Goal: Task Accomplishment & Management: Manage account settings

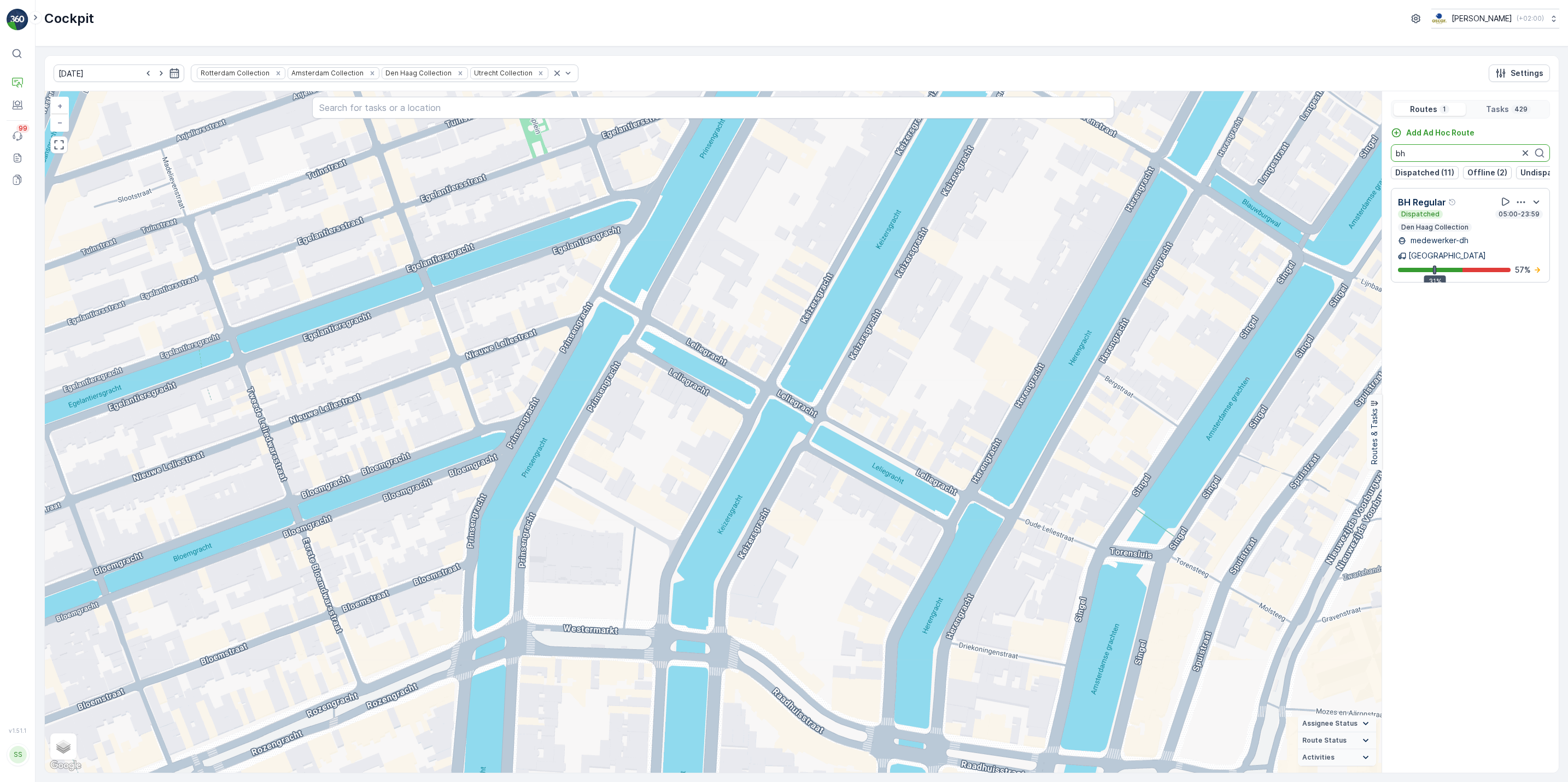
click at [1524, 158] on icon "button" at bounding box center [1525, 153] width 11 height 11
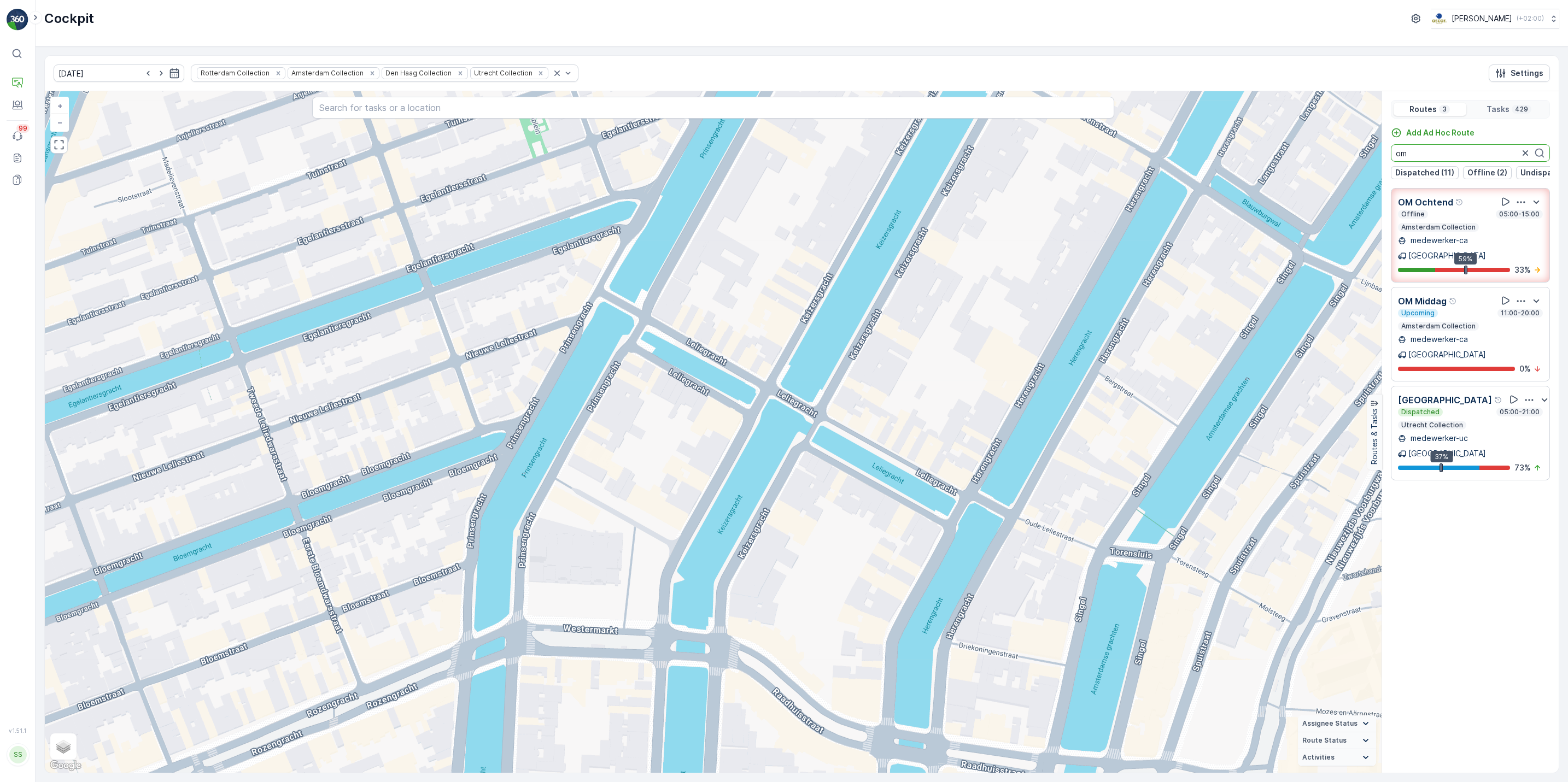
type input "om"
click at [1516, 208] on icon "button" at bounding box center [1521, 202] width 11 height 11
click at [1517, 227] on span "See More Details" at bounding box center [1522, 232] width 63 height 11
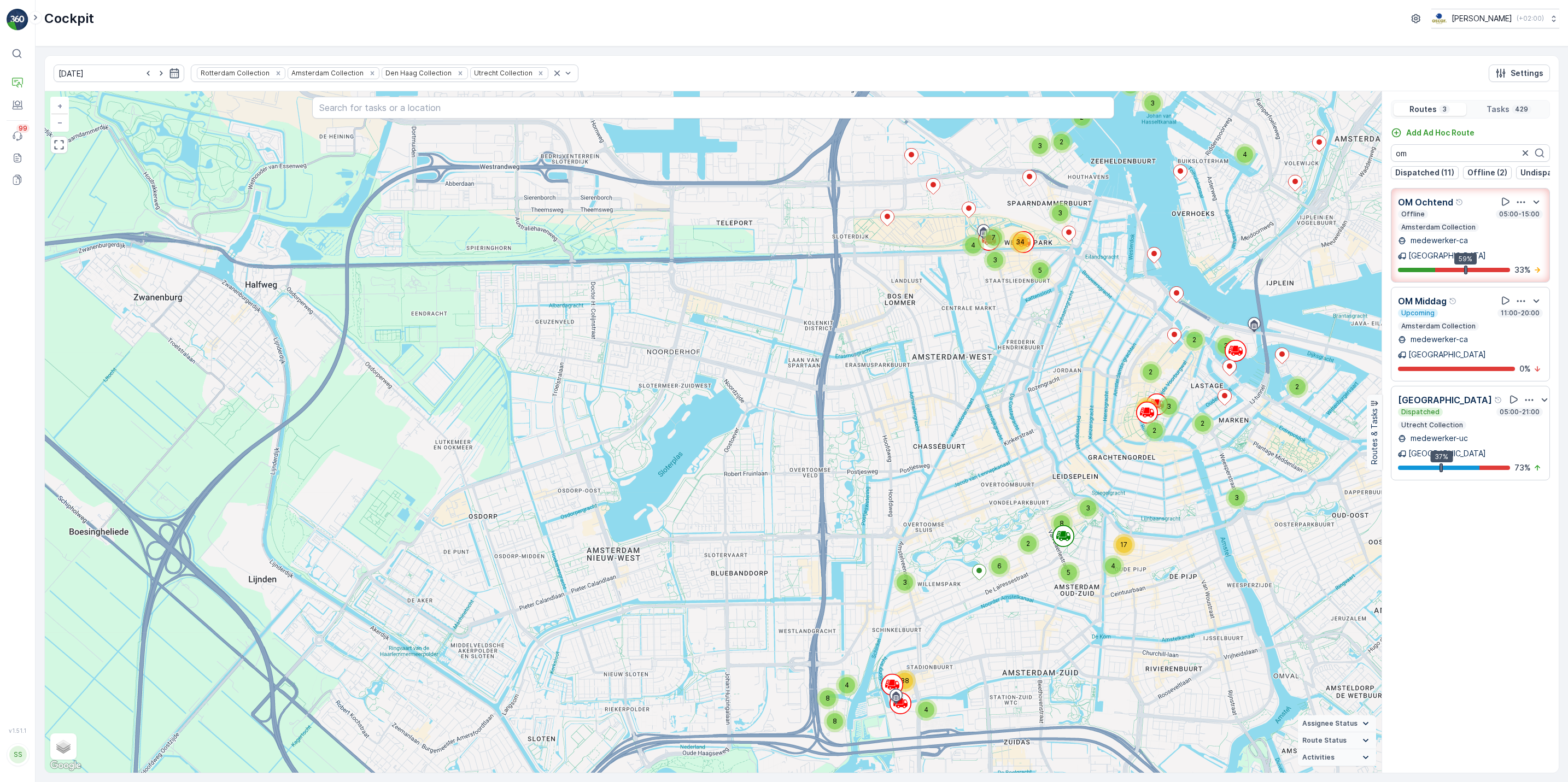
click at [1483, 232] on div "Offline 05:00-15:00 Amsterdam Collection" at bounding box center [1471, 221] width 145 height 22
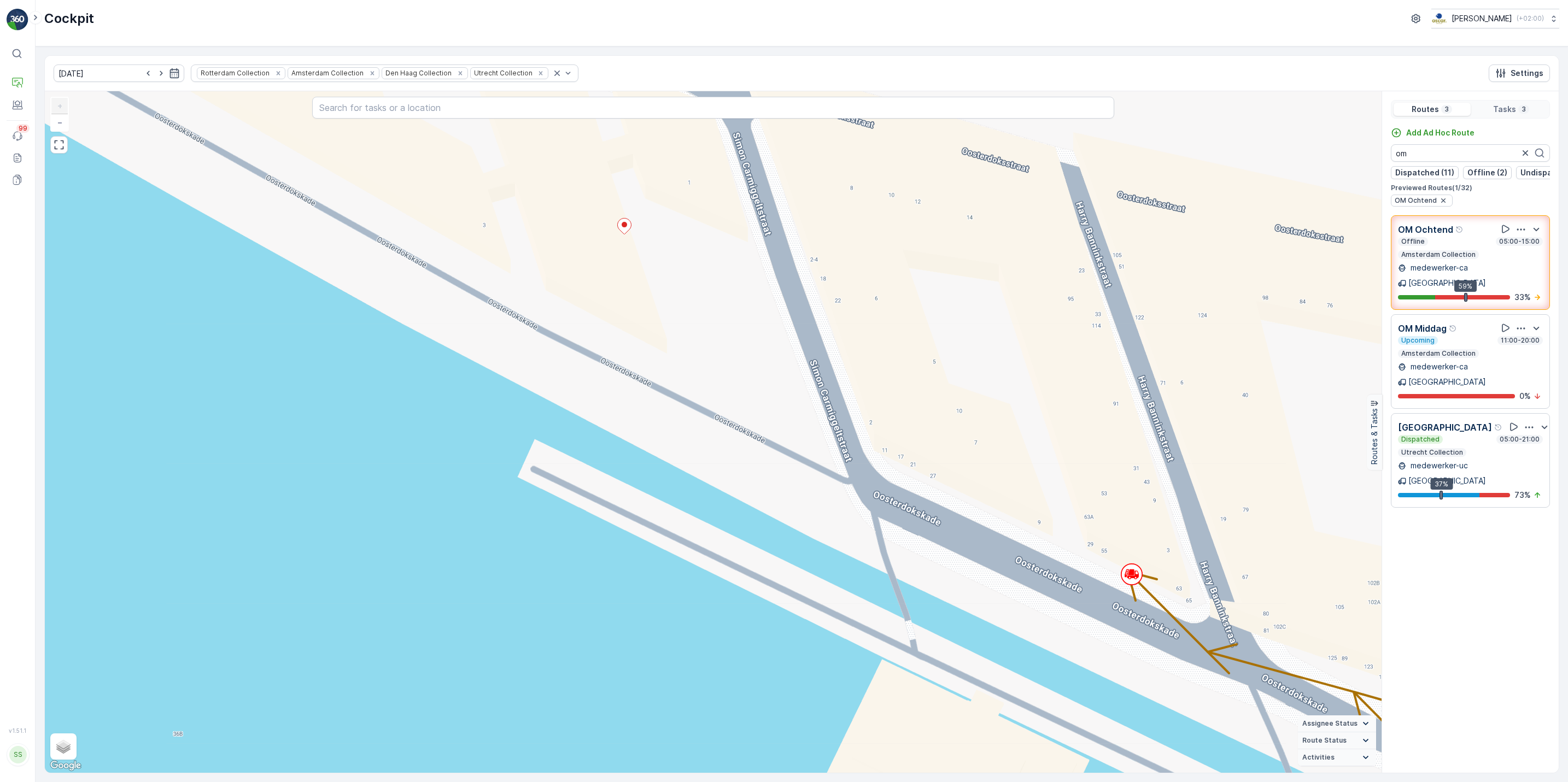
click at [1111, 602] on div "+ − Satellite Roadmap Terrain Hybrid Leaflet Keyboard shortcuts Map Data Map da…" at bounding box center [713, 432] width 1337 height 682
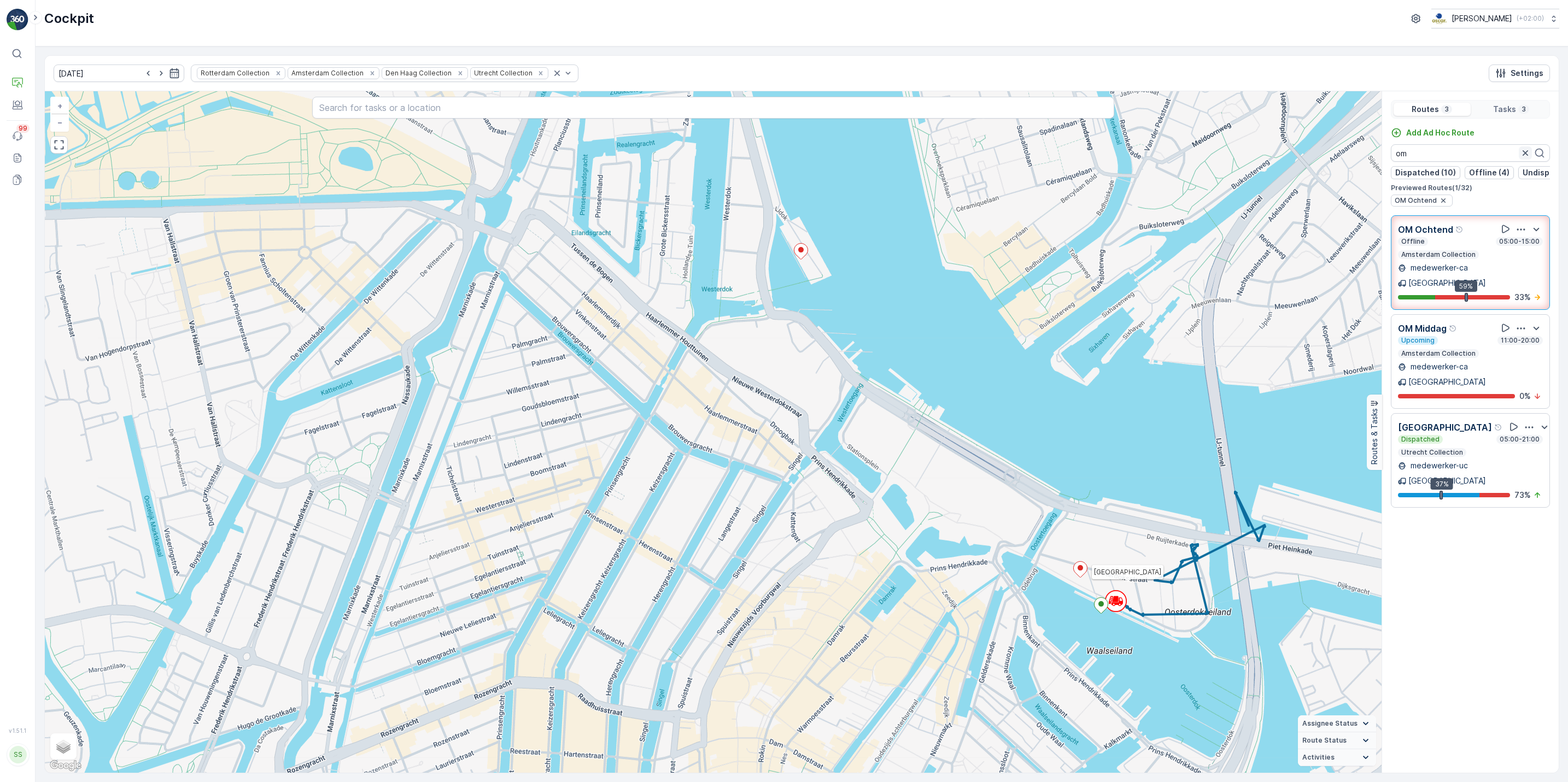
click at [1522, 154] on icon "button" at bounding box center [1525, 153] width 5 height 5
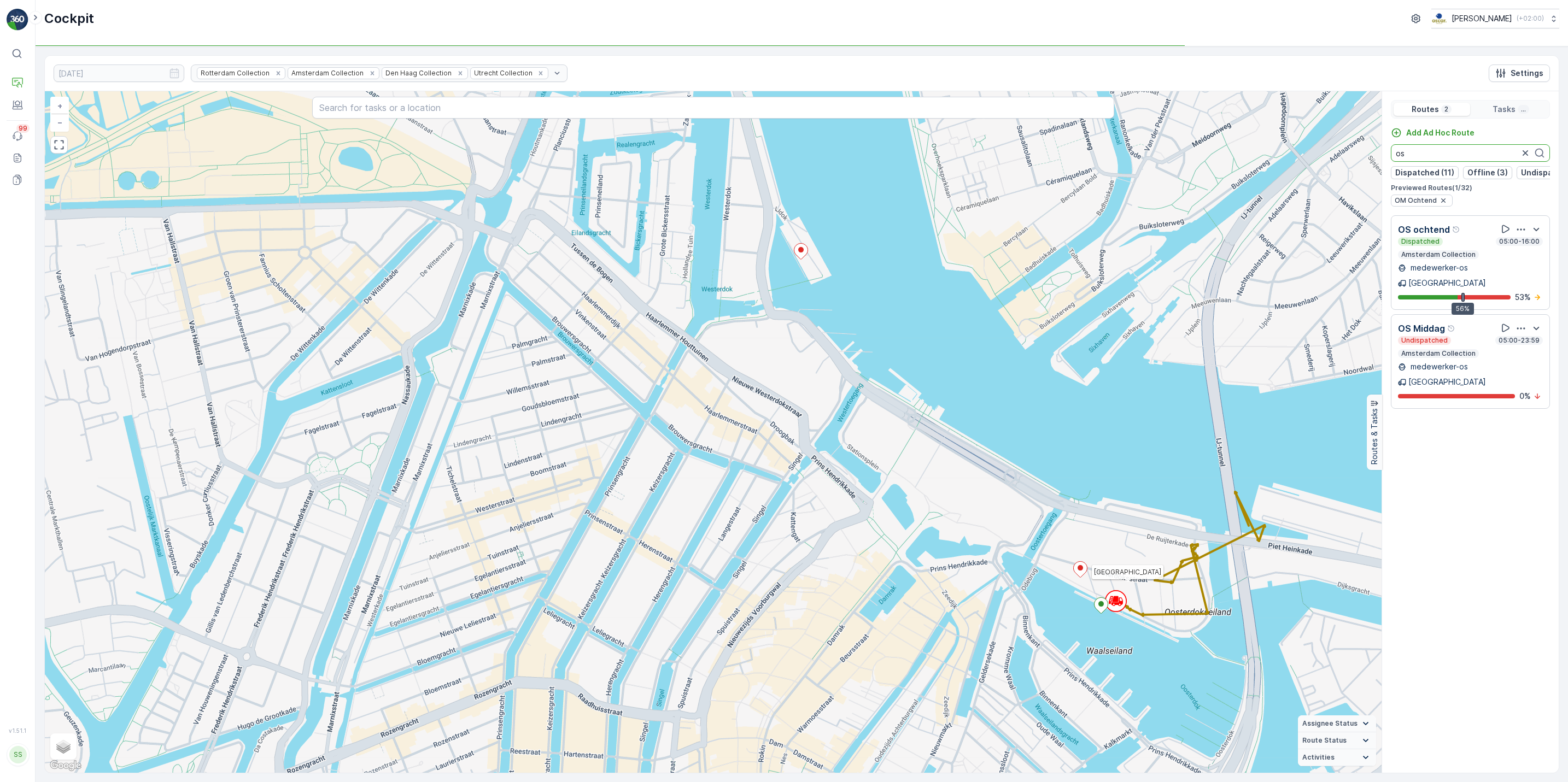
type input "os"
click at [1521, 235] on icon "button" at bounding box center [1521, 229] width 11 height 11
click at [1517, 254] on span "See More Details" at bounding box center [1522, 259] width 63 height 11
click at [1528, 158] on icon "button" at bounding box center [1525, 153] width 11 height 11
type input "roki"
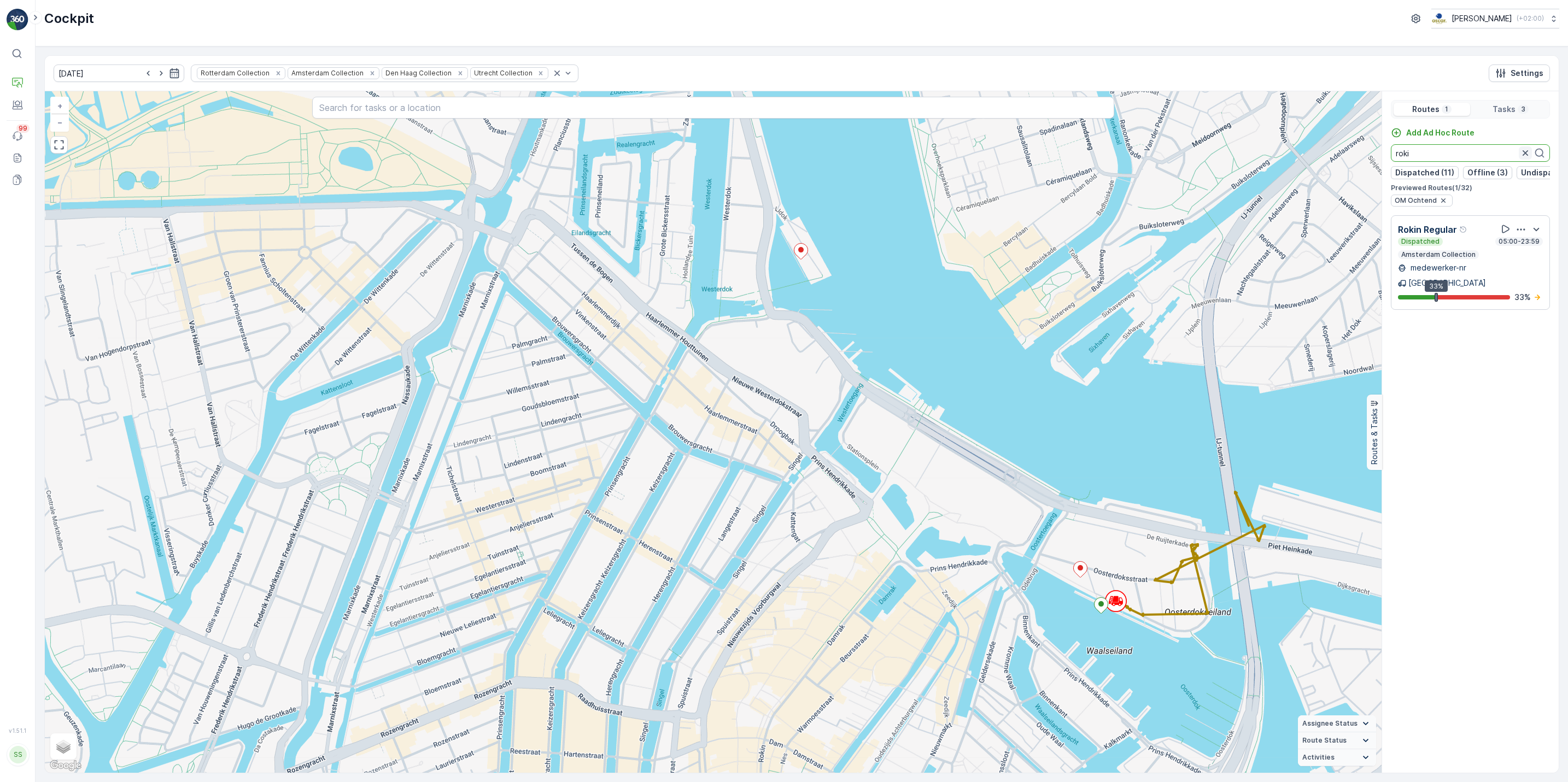
click at [1525, 156] on icon "button" at bounding box center [1525, 153] width 5 height 5
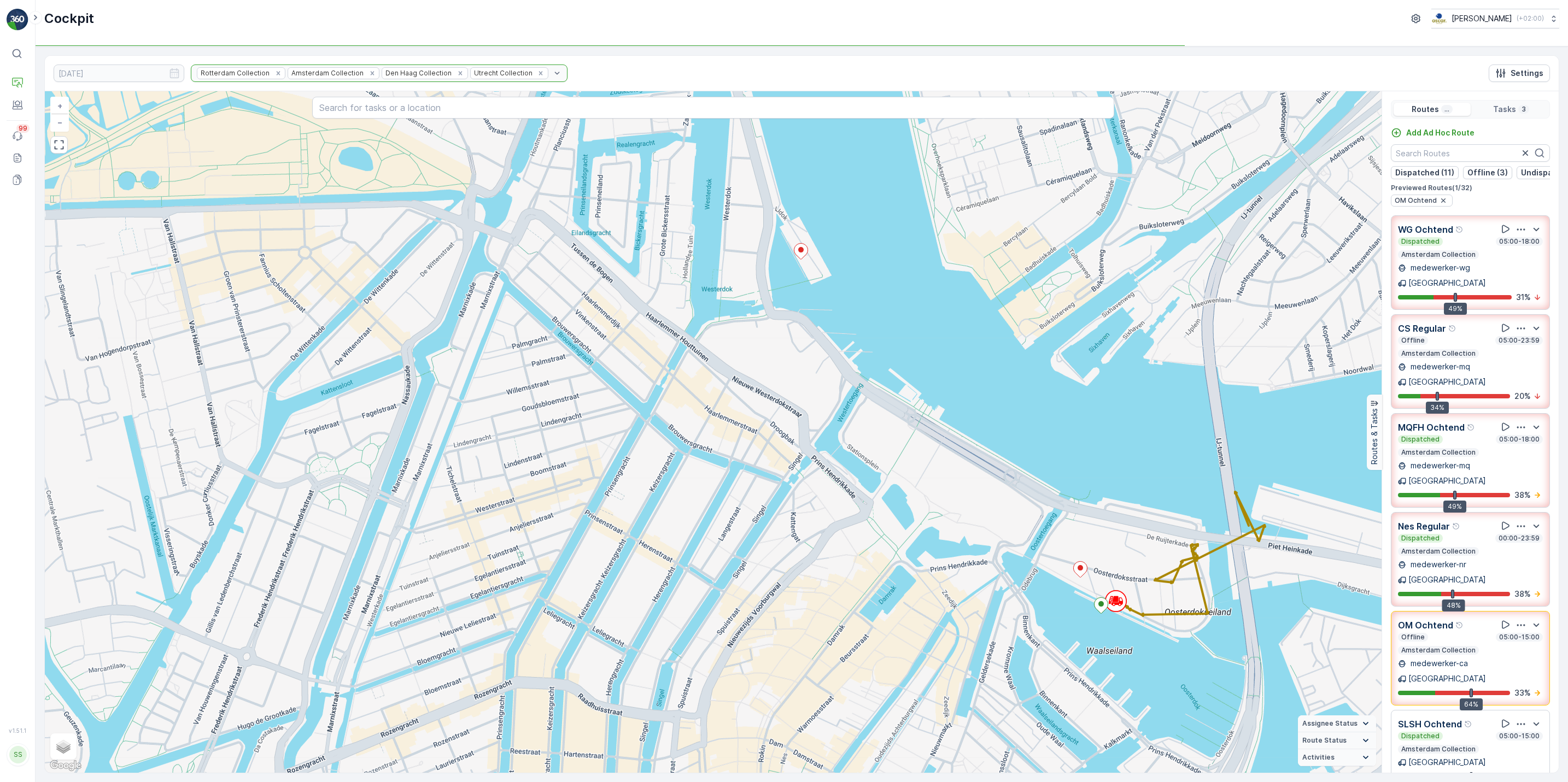
click at [185, 100] on div "+ − Satellite Roadmap Terrain Hybrid Leaflet Keyboard shortcuts Map Data Map da…" at bounding box center [713, 432] width 1337 height 682
click at [531, 74] on div "Rotterdam Collection Amsterdam Collection Den Haag Collection Utrecht Collection" at bounding box center [379, 73] width 377 height 18
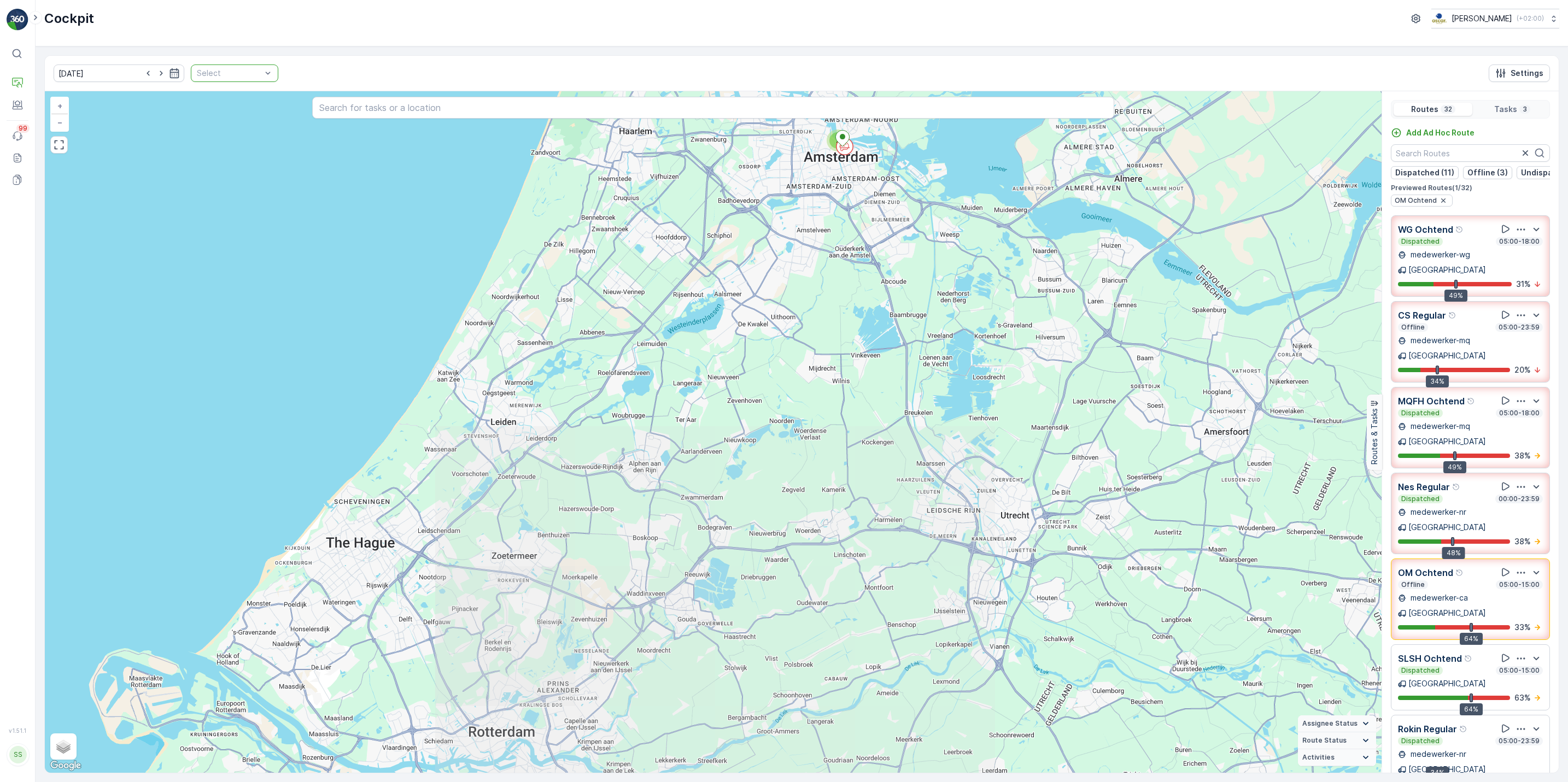
click at [262, 81] on div at bounding box center [268, 73] width 11 height 16
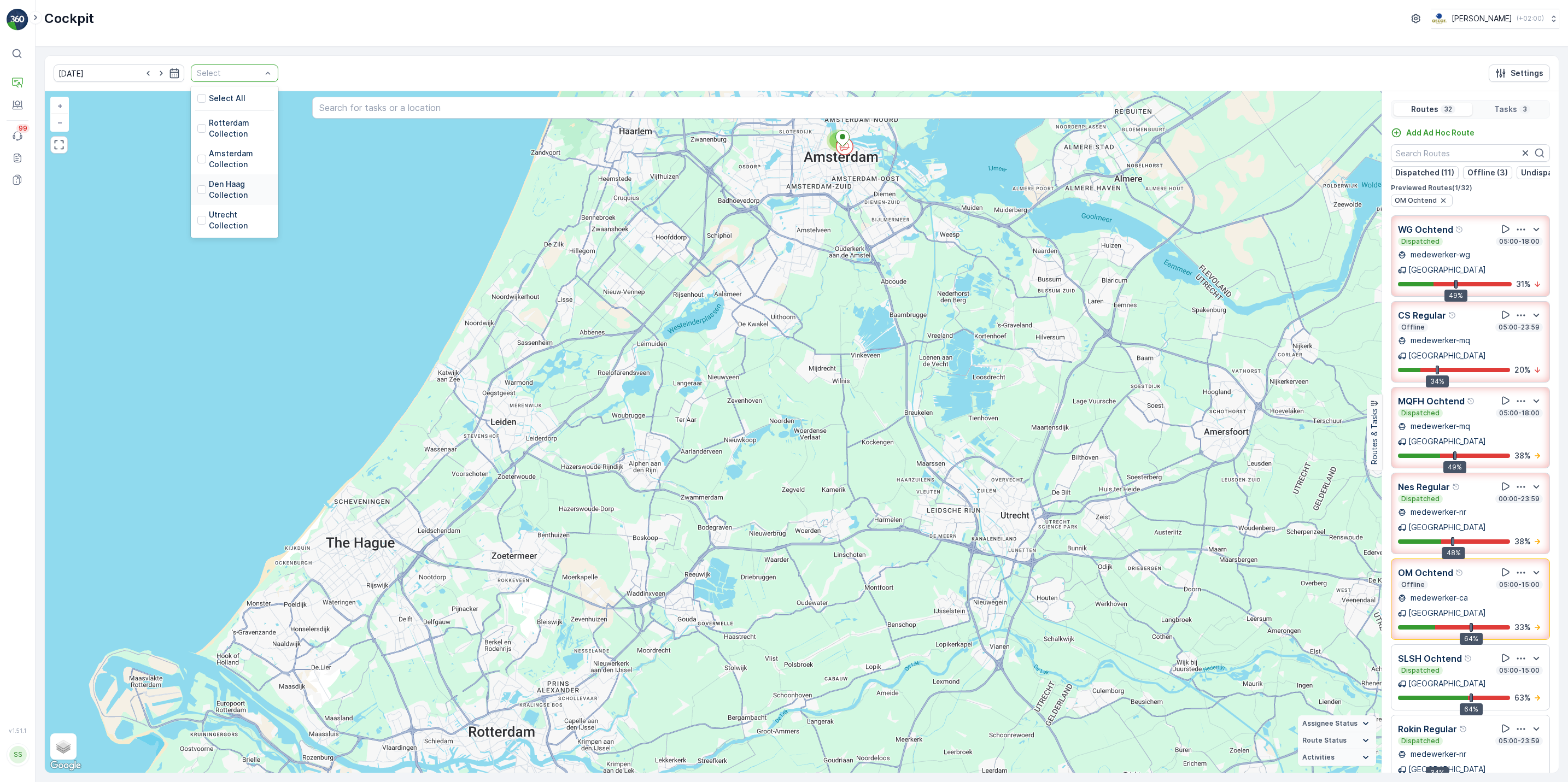
click at [197, 196] on div "Den Haag Collection" at bounding box center [234, 190] width 74 height 22
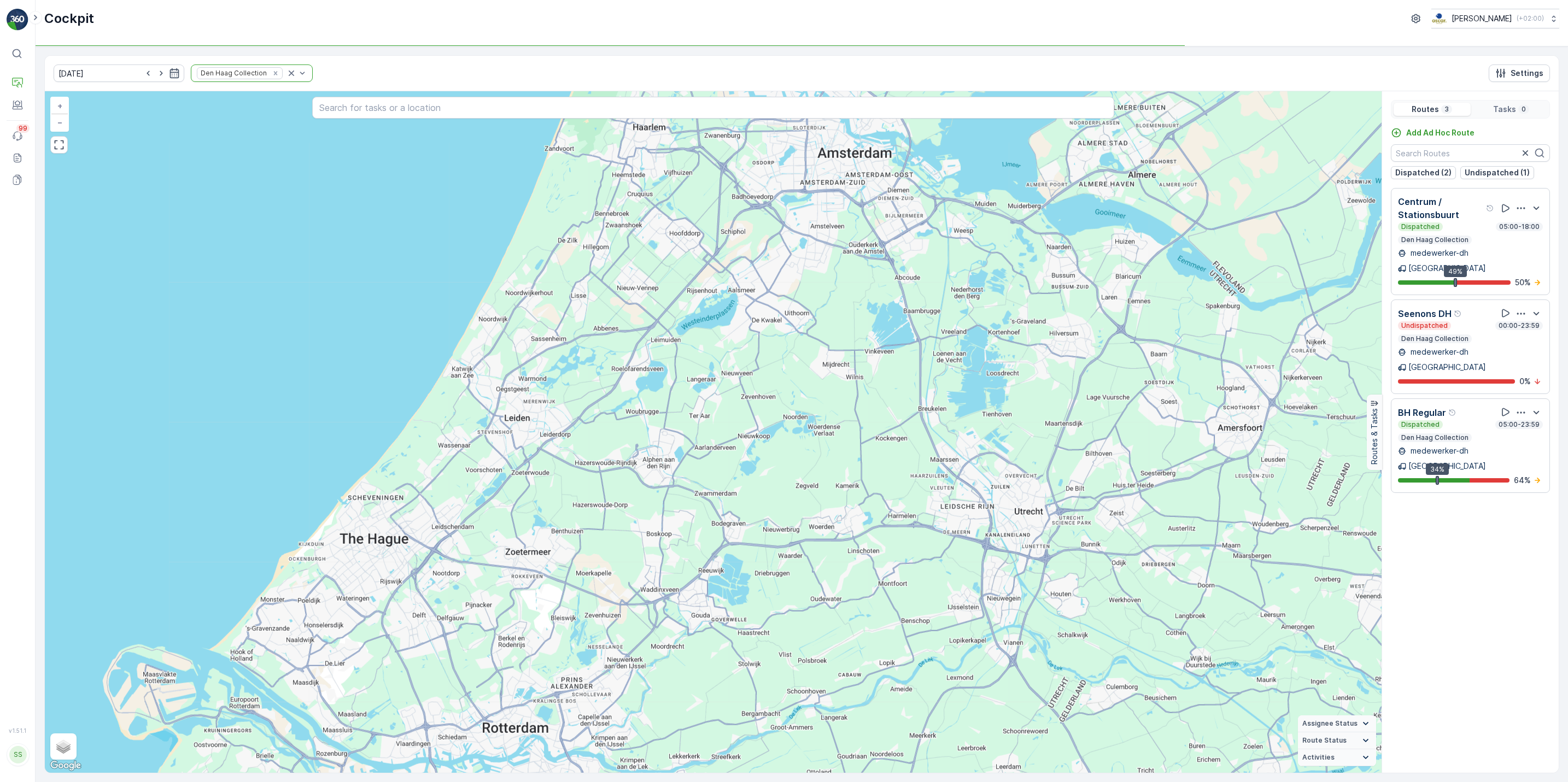
click at [270, 74] on div "Remove Den Haag Collection" at bounding box center [276, 73] width 12 height 9
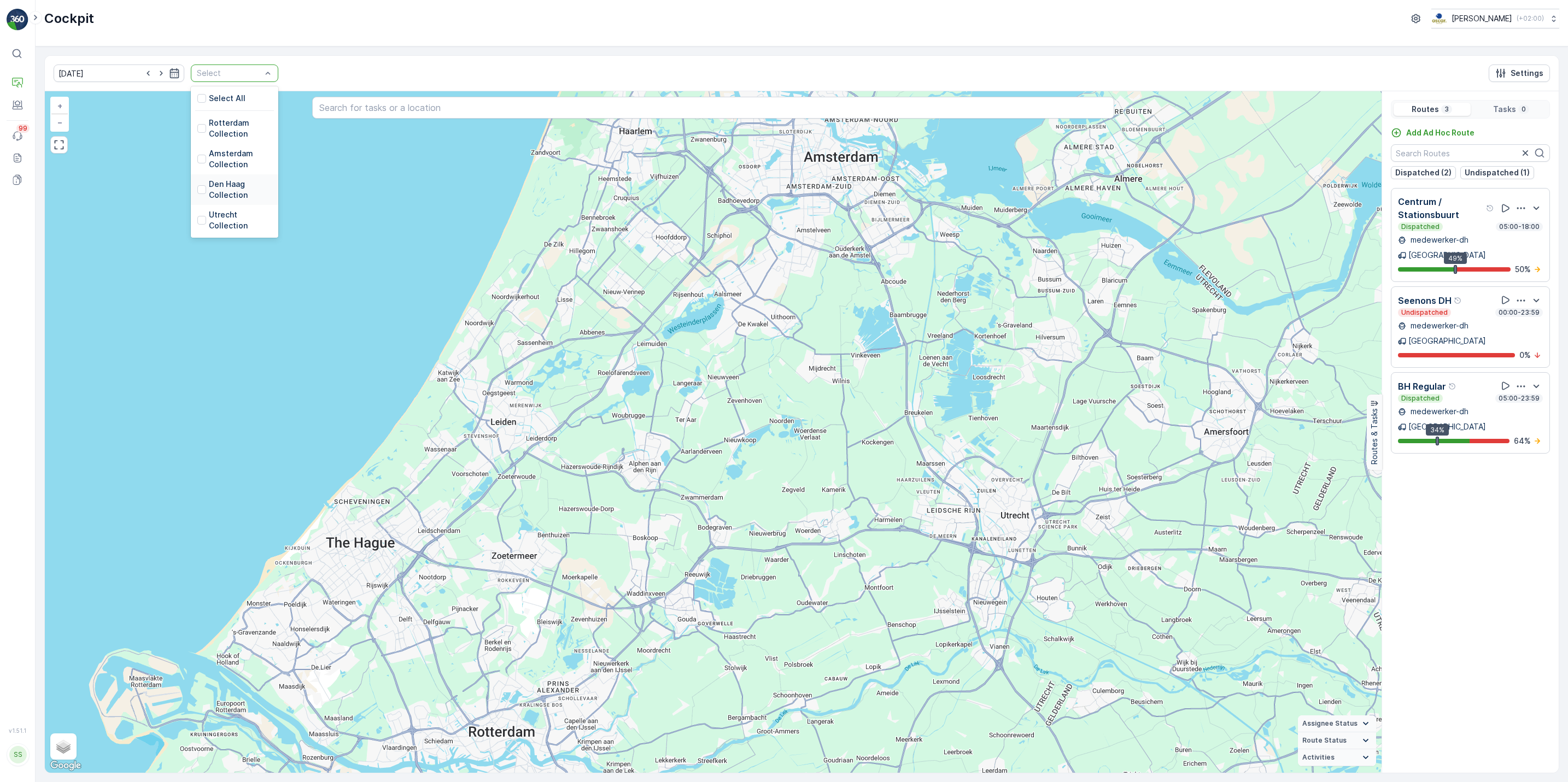
click at [197, 195] on div "Den Haag Collection" at bounding box center [234, 190] width 74 height 22
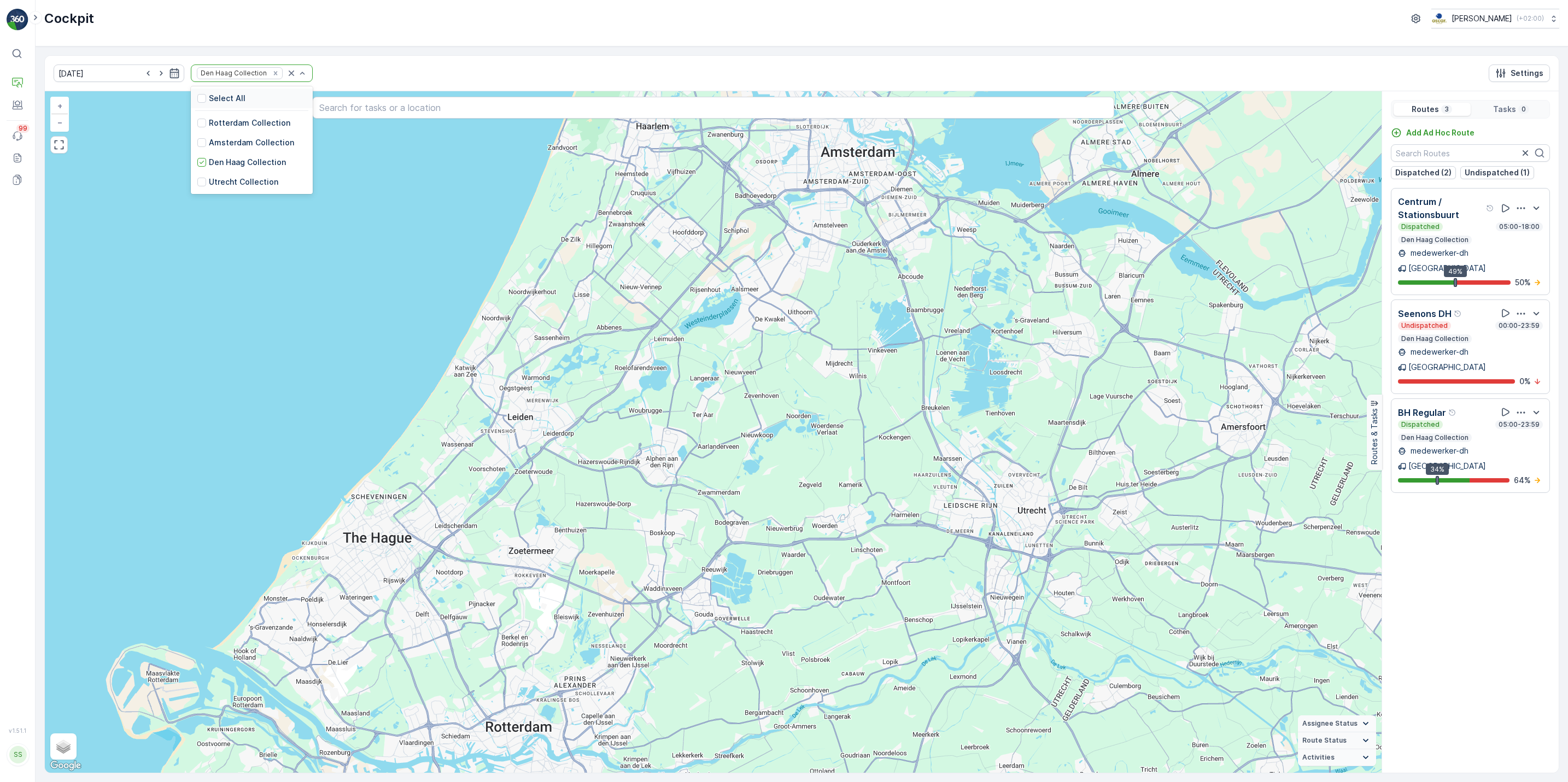
click at [191, 100] on div "Select All" at bounding box center [251, 99] width 122 height 19
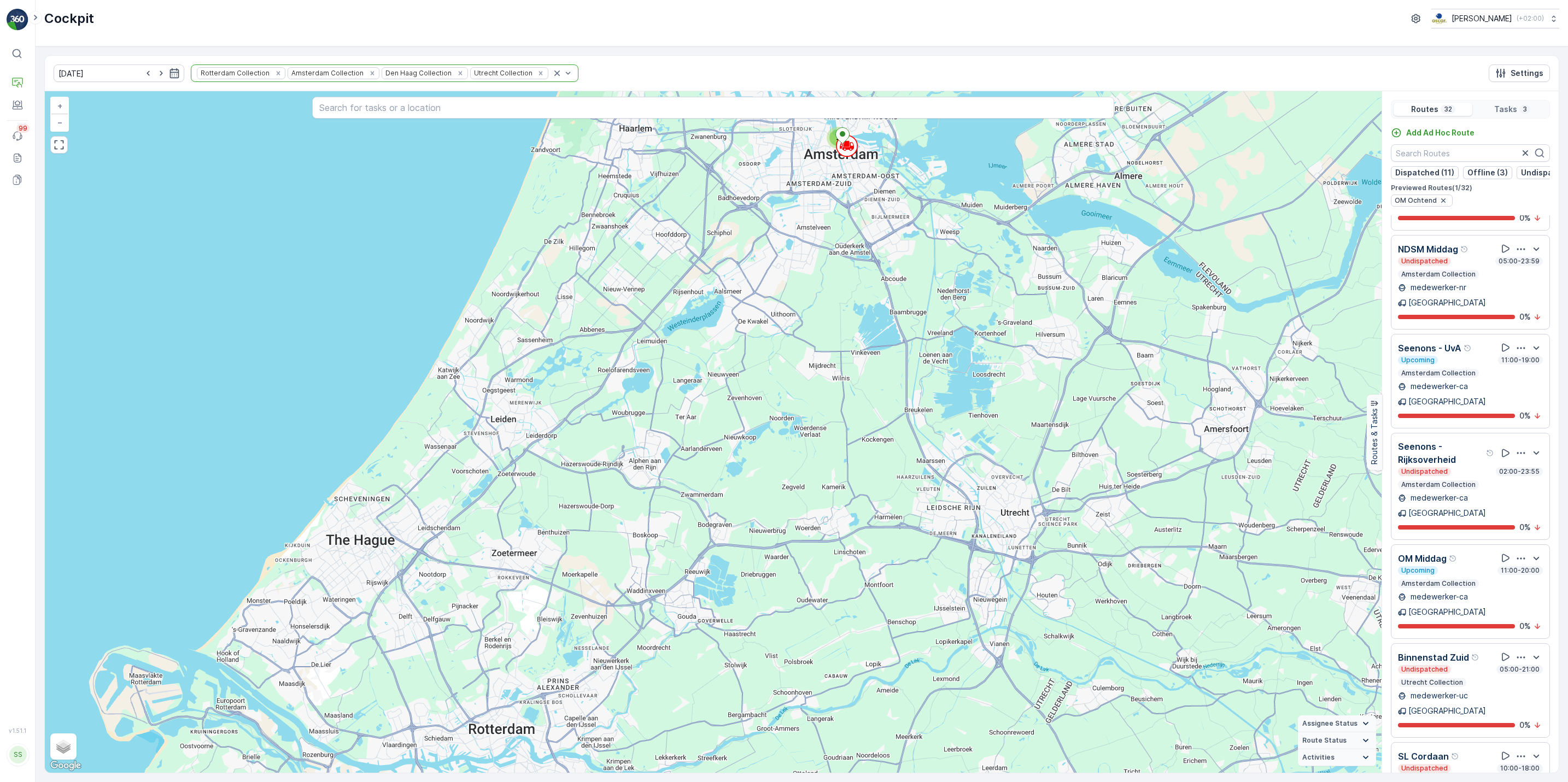
scroll to position [1081, 0]
click at [1479, 162] on input "text" at bounding box center [1470, 153] width 159 height 18
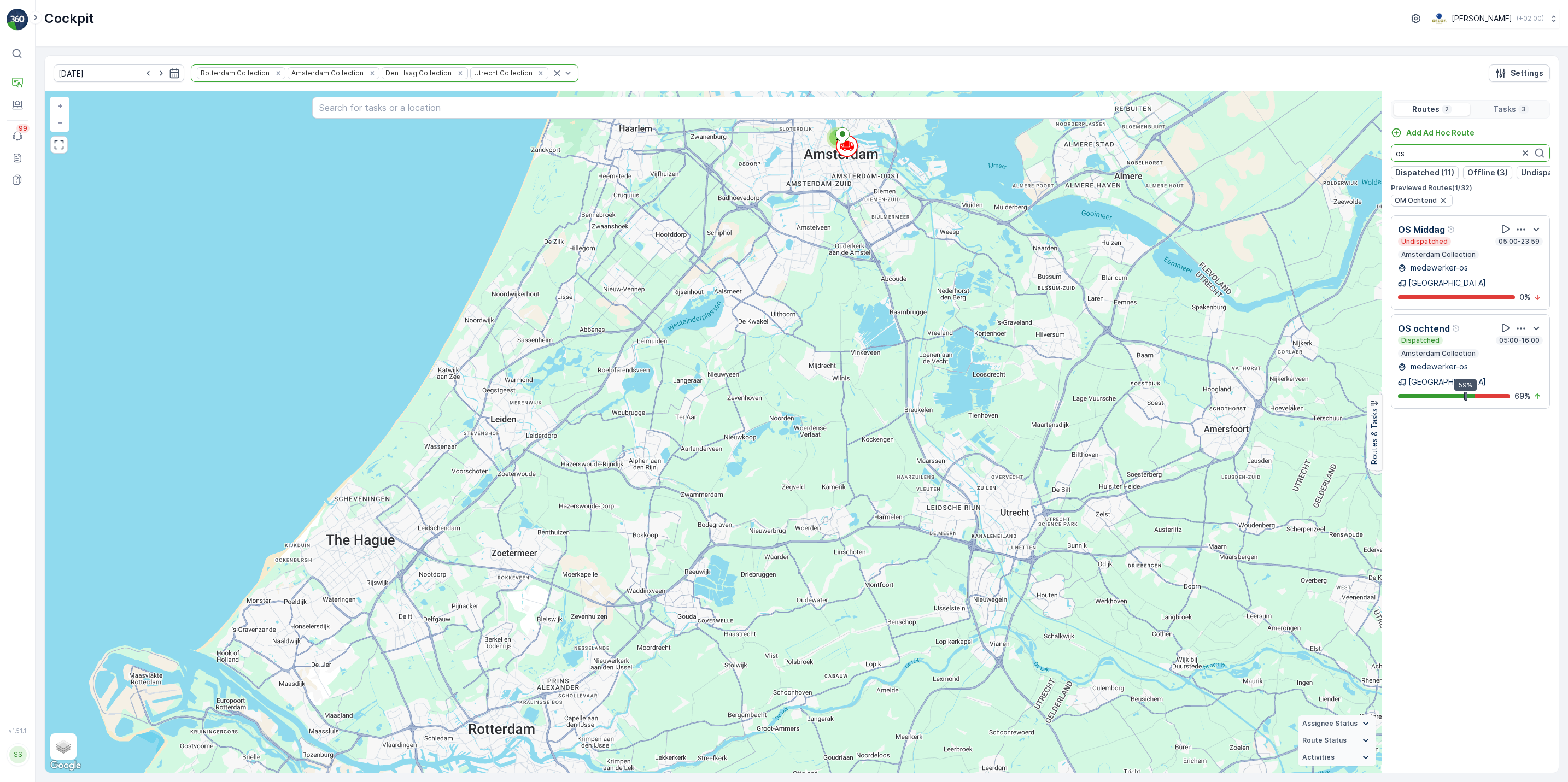
type input "os"
click at [1520, 158] on icon "button" at bounding box center [1525, 153] width 11 height 11
type input "os"
click at [1522, 325] on icon "button" at bounding box center [1521, 329] width 11 height 11
click at [1522, 352] on span "See More Details" at bounding box center [1522, 358] width 63 height 11
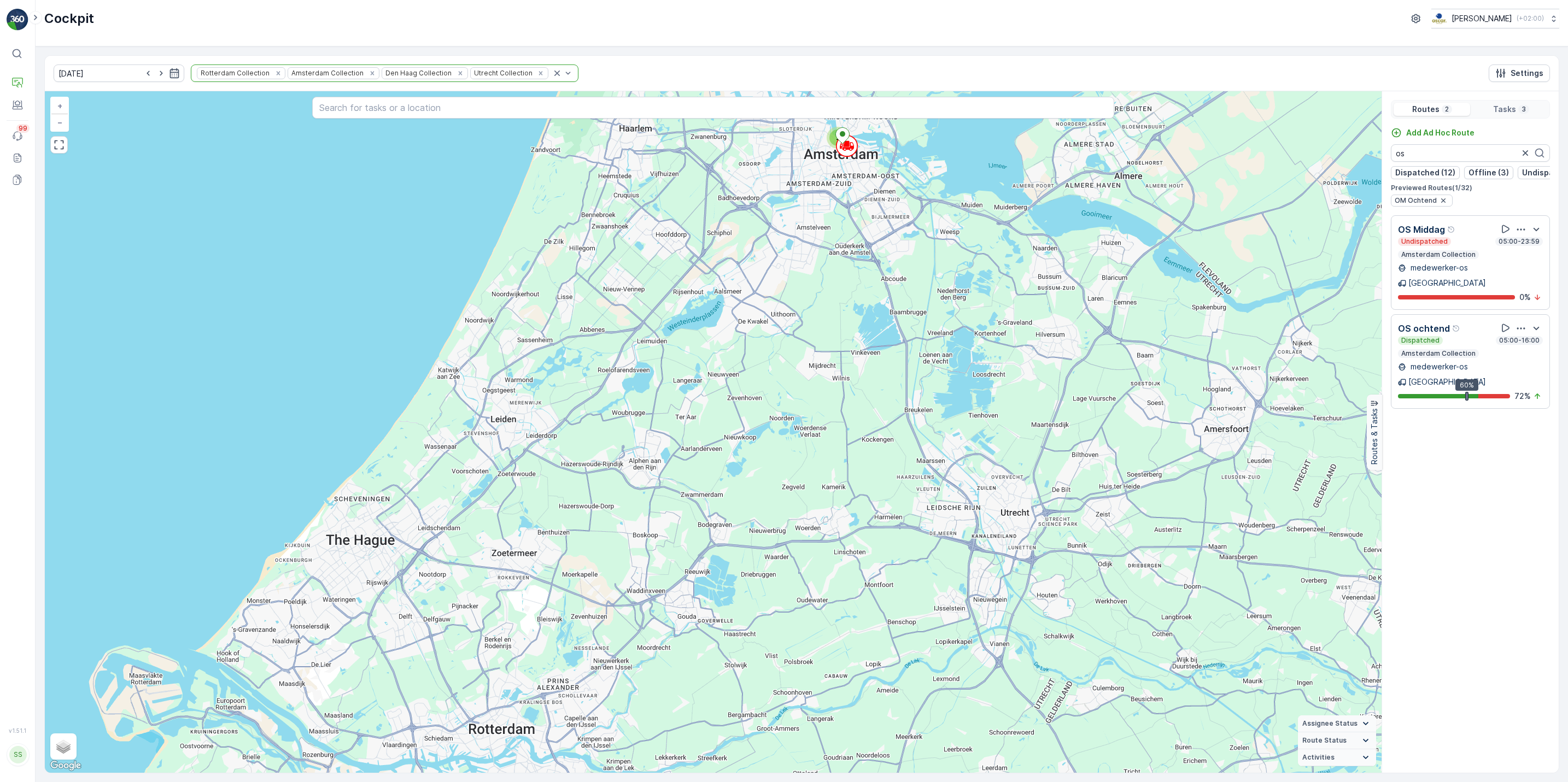
click at [1521, 324] on icon "button" at bounding box center [1521, 329] width 11 height 11
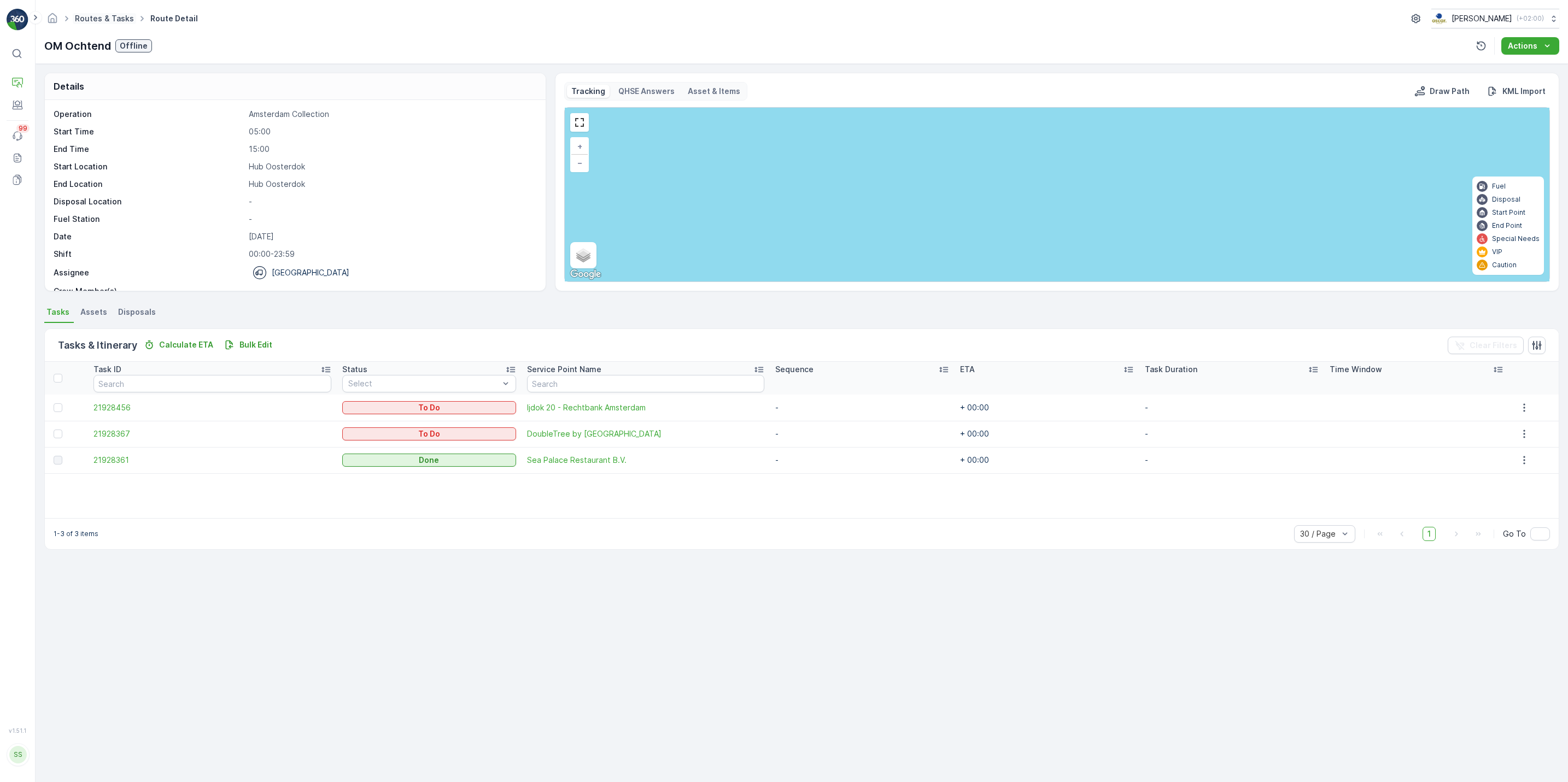
click at [97, 19] on link "Routes & Tasks" at bounding box center [104, 18] width 59 height 9
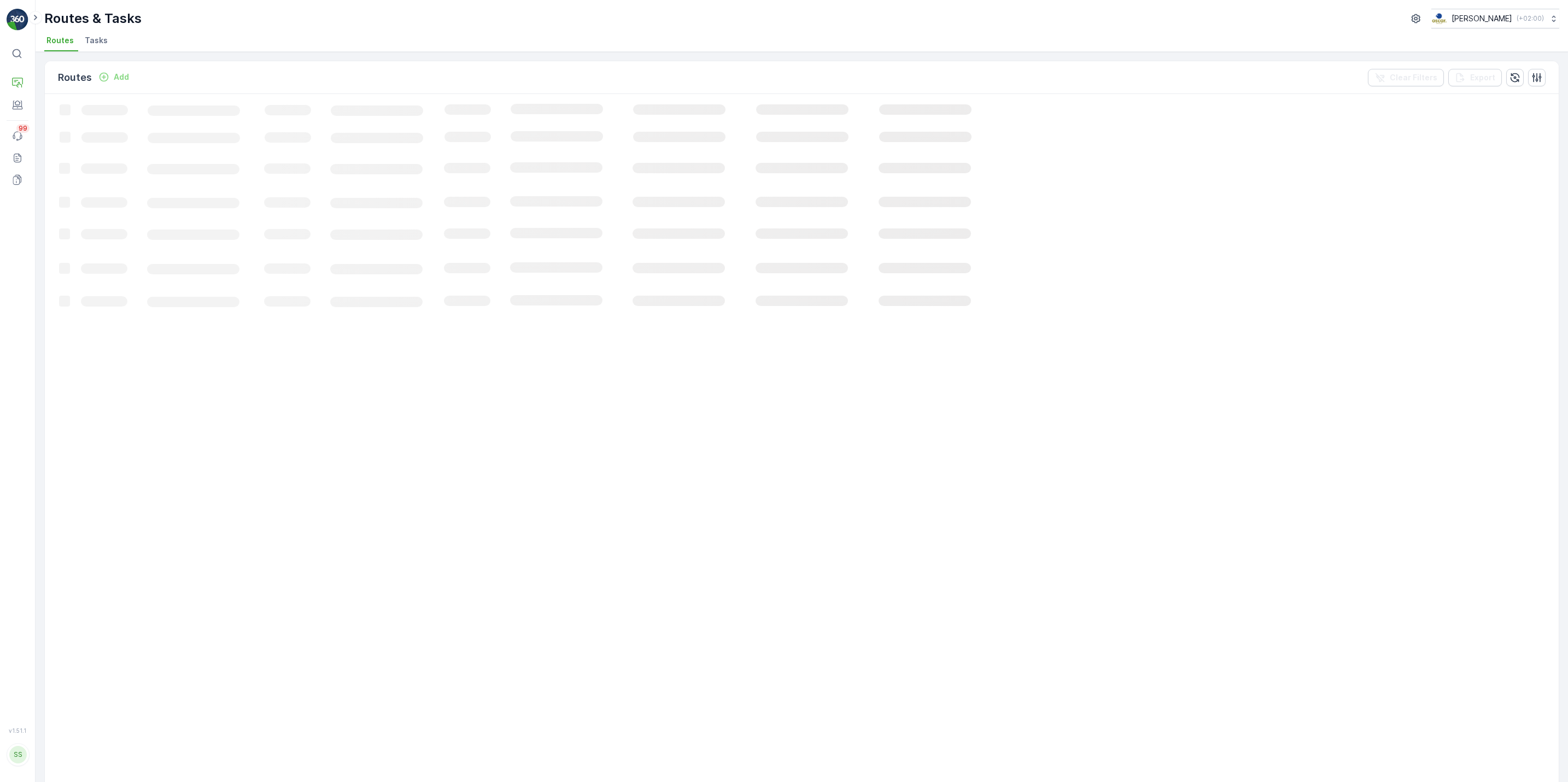
click at [91, 46] on li "Tasks" at bounding box center [97, 42] width 30 height 19
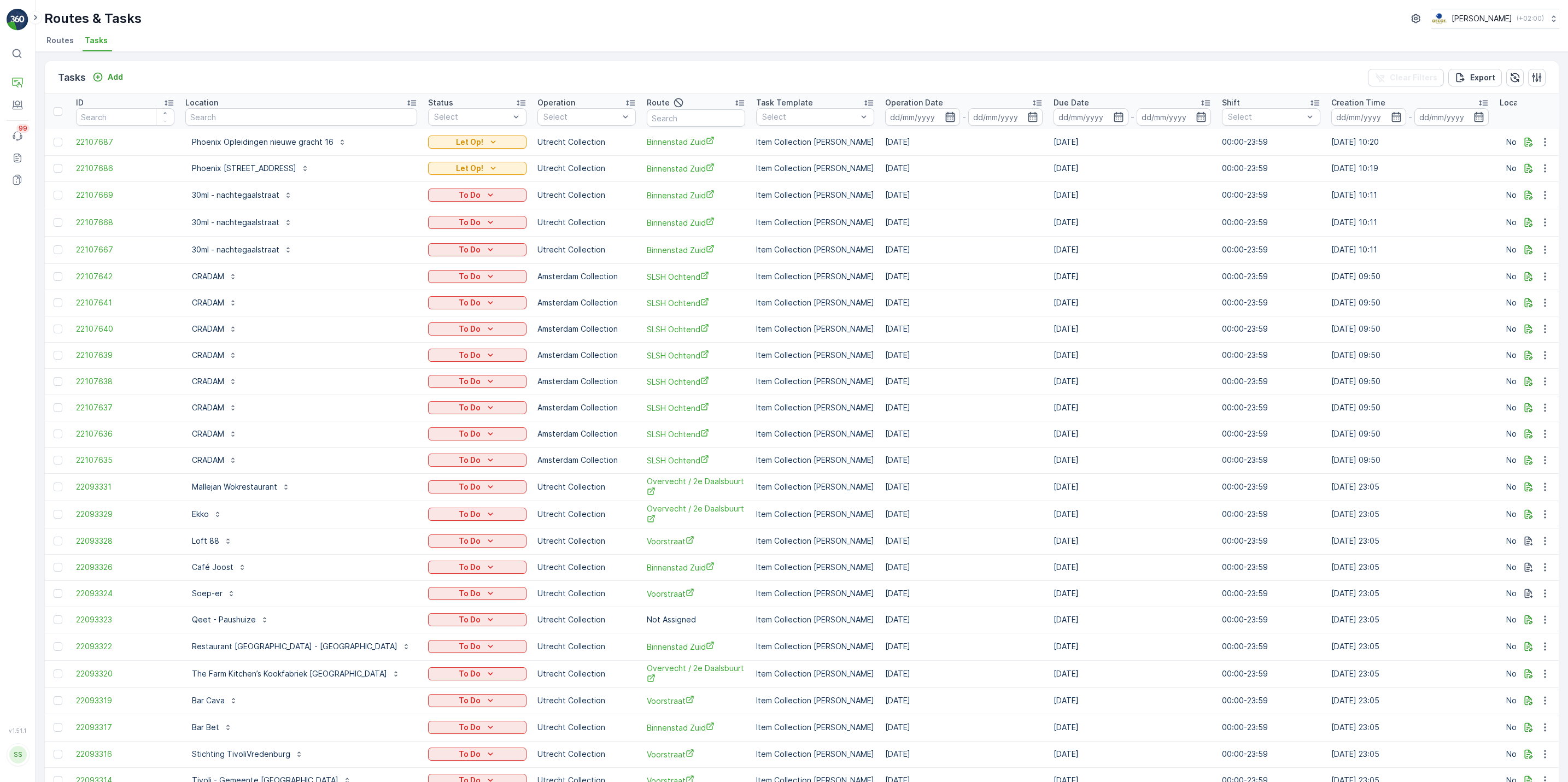
click at [945, 121] on icon "button" at bounding box center [950, 117] width 11 height 11
click at [929, 281] on div "29" at bounding box center [931, 273] width 18 height 18
type input "[DATE]"
click at [929, 279] on div "29" at bounding box center [931, 273] width 18 height 18
type input "[DATE]"
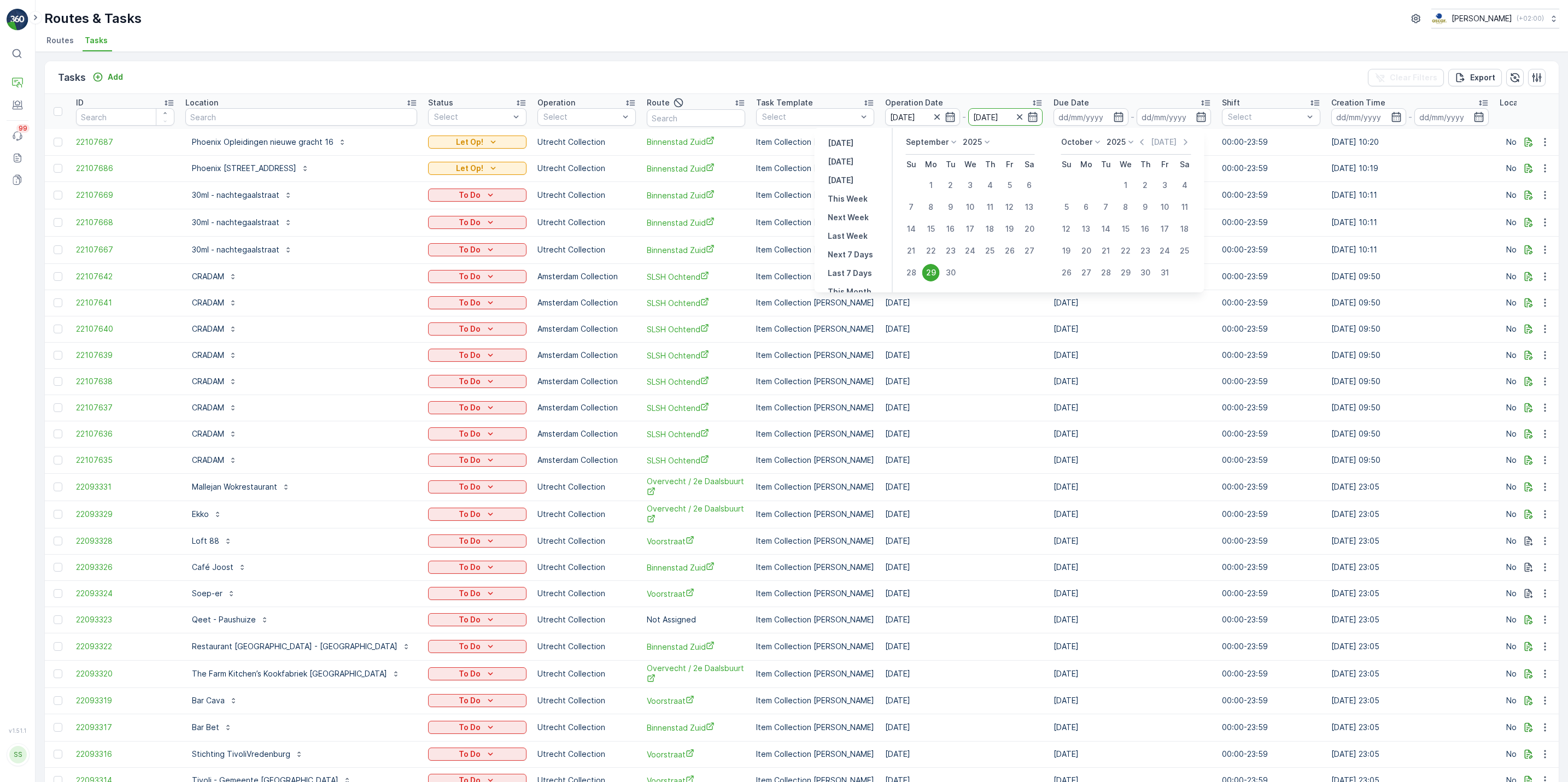
click at [929, 279] on div "29" at bounding box center [931, 273] width 18 height 18
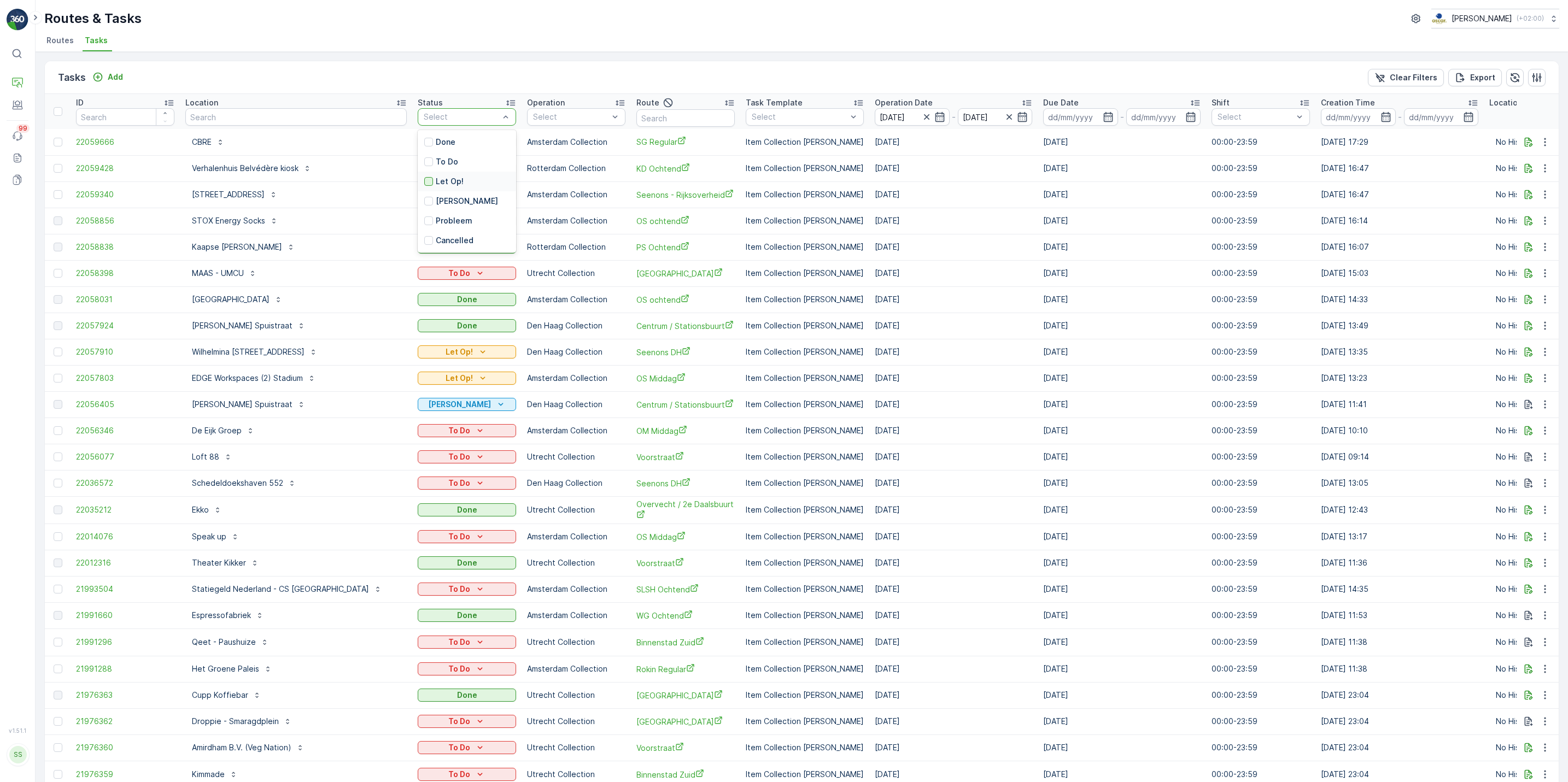
click at [424, 186] on div at bounding box center [429, 181] width 9 height 9
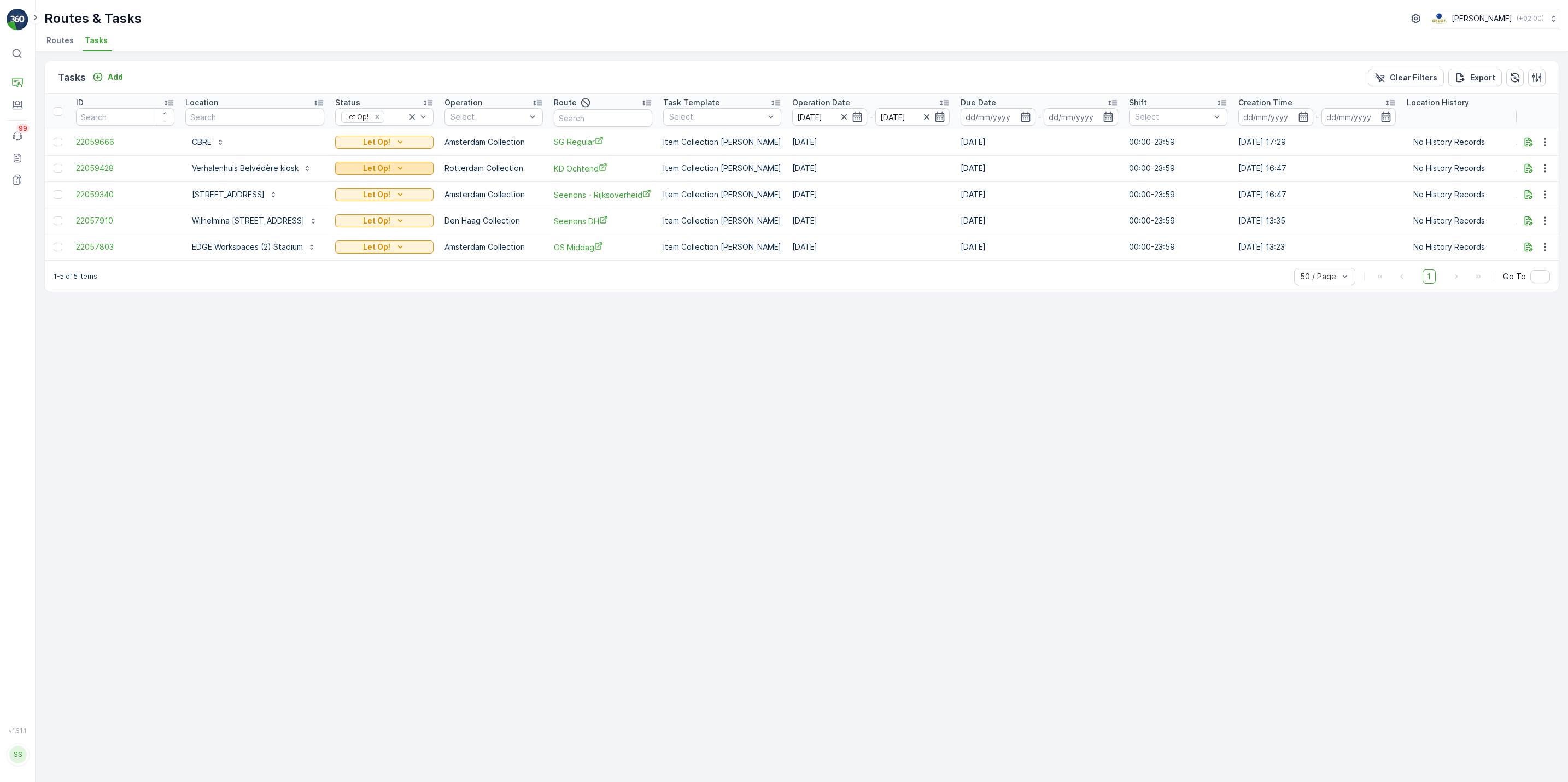
click at [394, 167] on icon "Let Op!" at bounding box center [400, 169] width 11 height 11
click at [1544, 171] on icon "button" at bounding box center [1545, 169] width 11 height 11
click at [1531, 187] on span "See More Details" at bounding box center [1522, 186] width 63 height 11
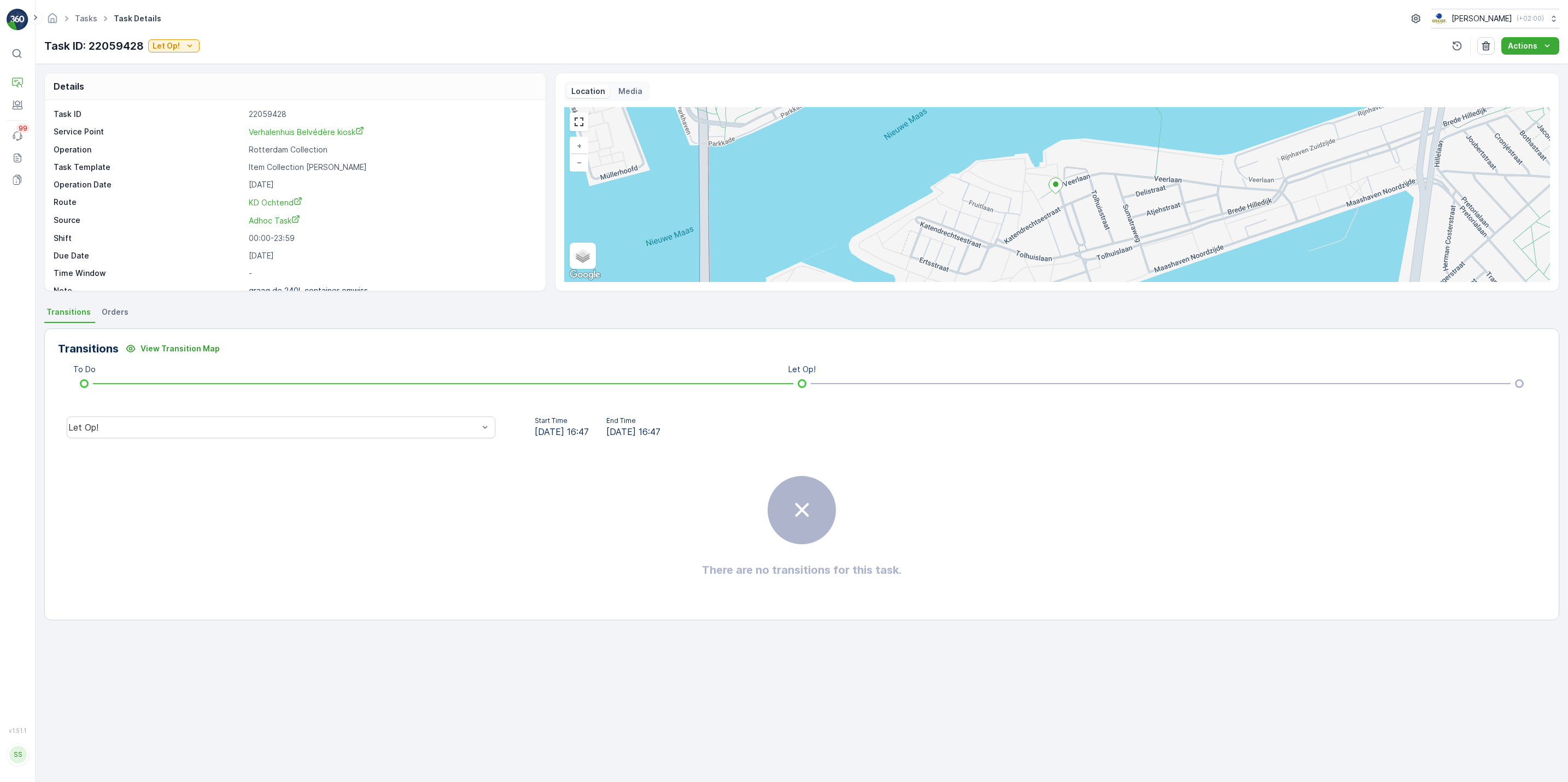
scroll to position [15, 0]
click at [274, 271] on div "Task ID 22059428 Service Point Verhalenhuis Belvédère kiosk Operation Rotterdam…" at bounding box center [294, 188] width 481 height 187
click at [274, 277] on p "graag de 240L container omwiss..." at bounding box center [312, 276] width 126 height 9
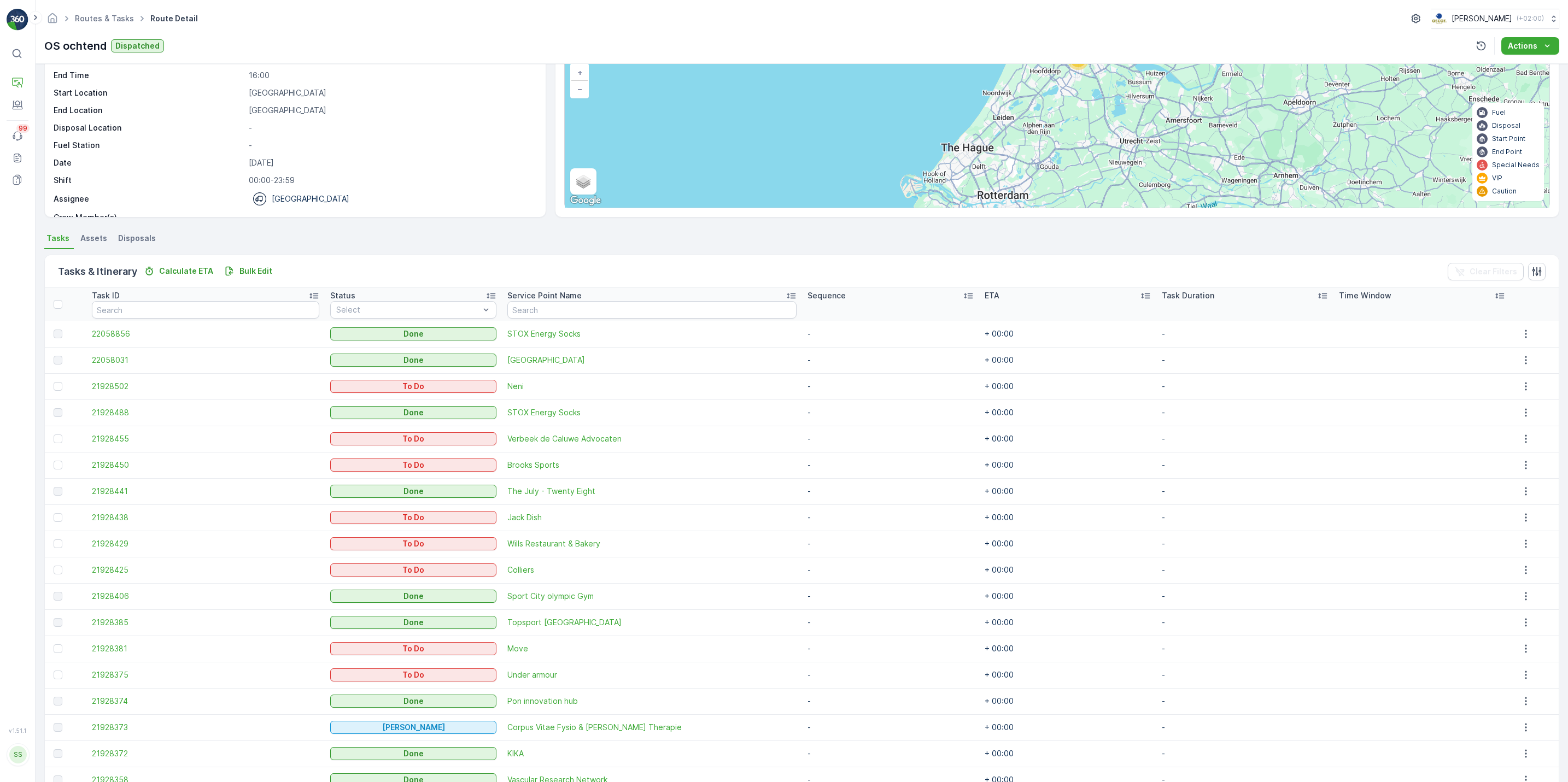
scroll to position [164, 0]
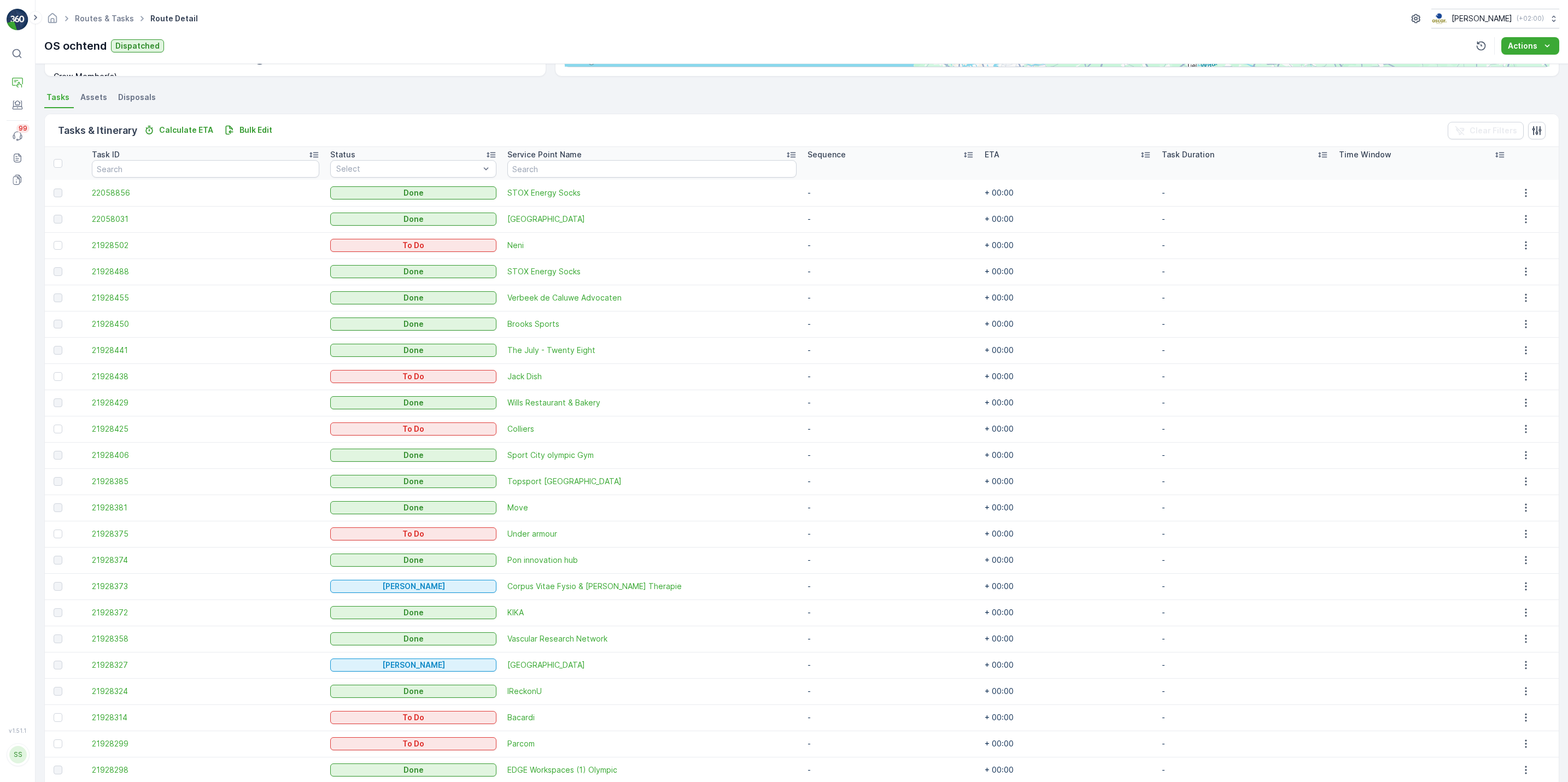
scroll to position [201, 0]
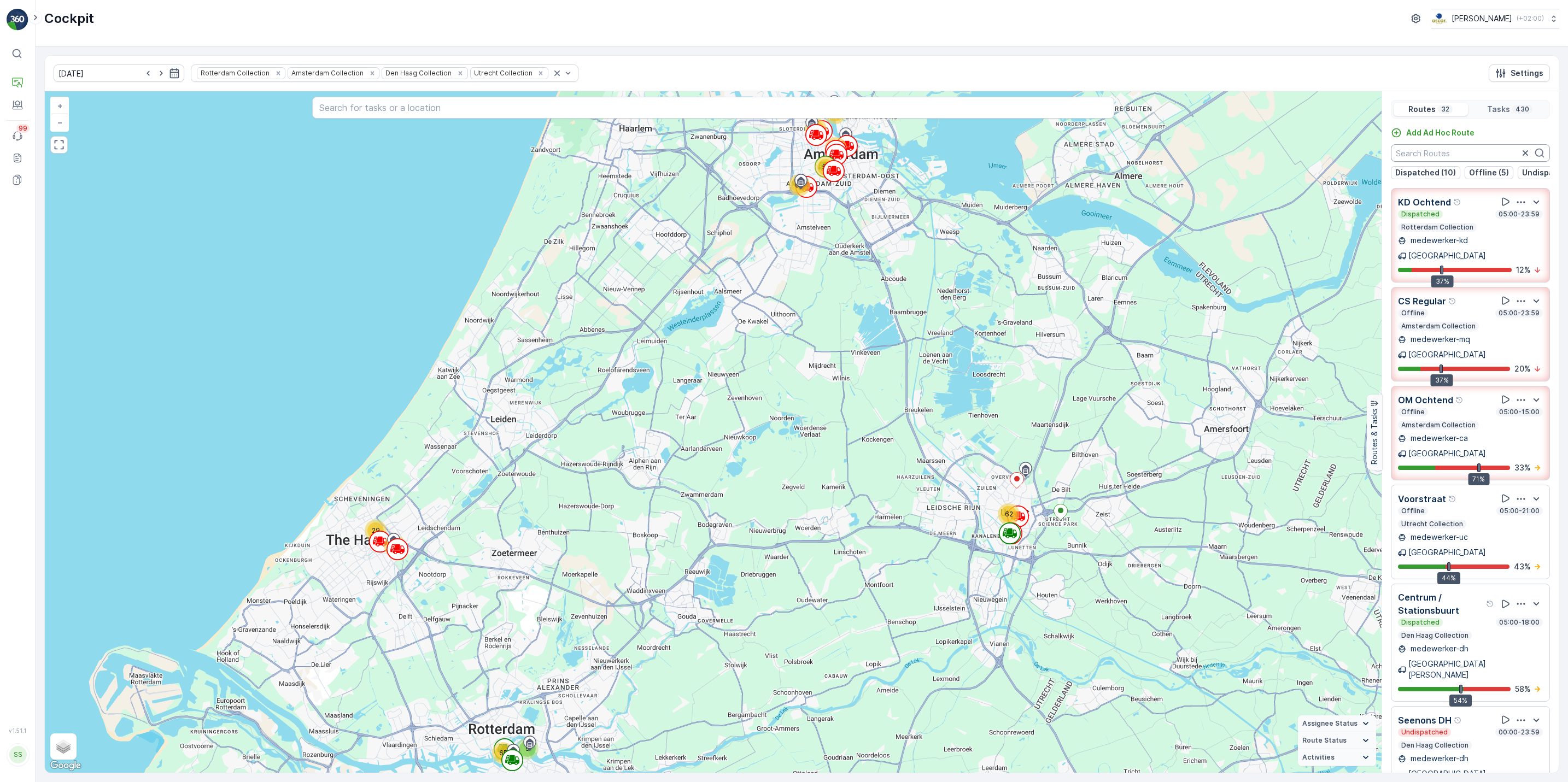
click at [1474, 156] on input "text" at bounding box center [1470, 153] width 159 height 18
type input "rok"
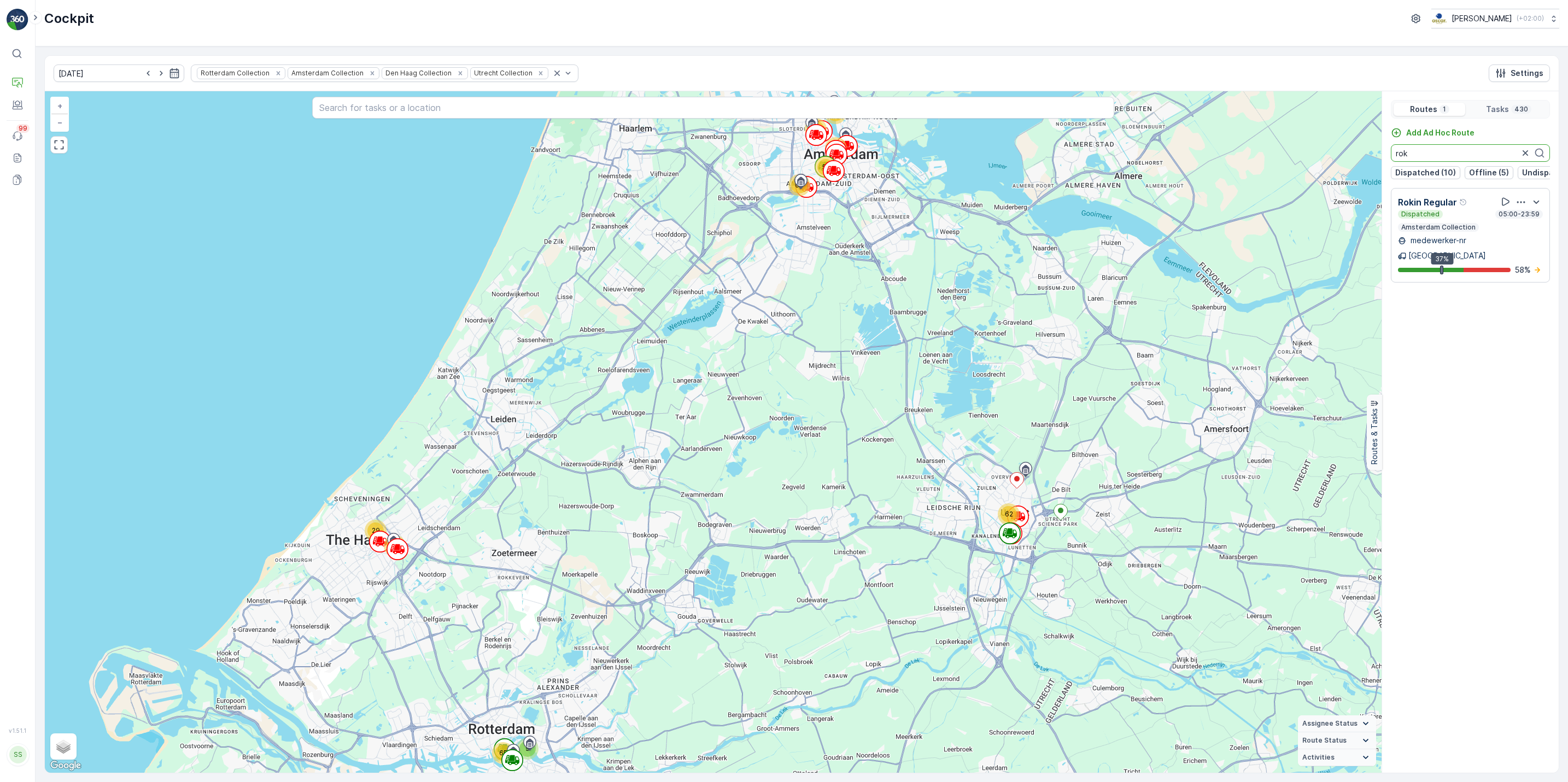
drag, startPoint x: 1474, startPoint y: 156, endPoint x: 1463, endPoint y: 168, distance: 16.3
click at [1463, 168] on div "Add Ad Hoc Route rok Dispatched (10) Offline (5) Undispatched (17)" at bounding box center [1471, 153] width 177 height 52
drag, startPoint x: 1447, startPoint y: 155, endPoint x: 1342, endPoint y: 151, distance: 105.1
click at [1342, 151] on div "62 14 29 9 65 66 41 24 51 67 + − Satellite Roadmap Terrain Hybrid Leaflet Keybo…" at bounding box center [802, 432] width 1514 height 682
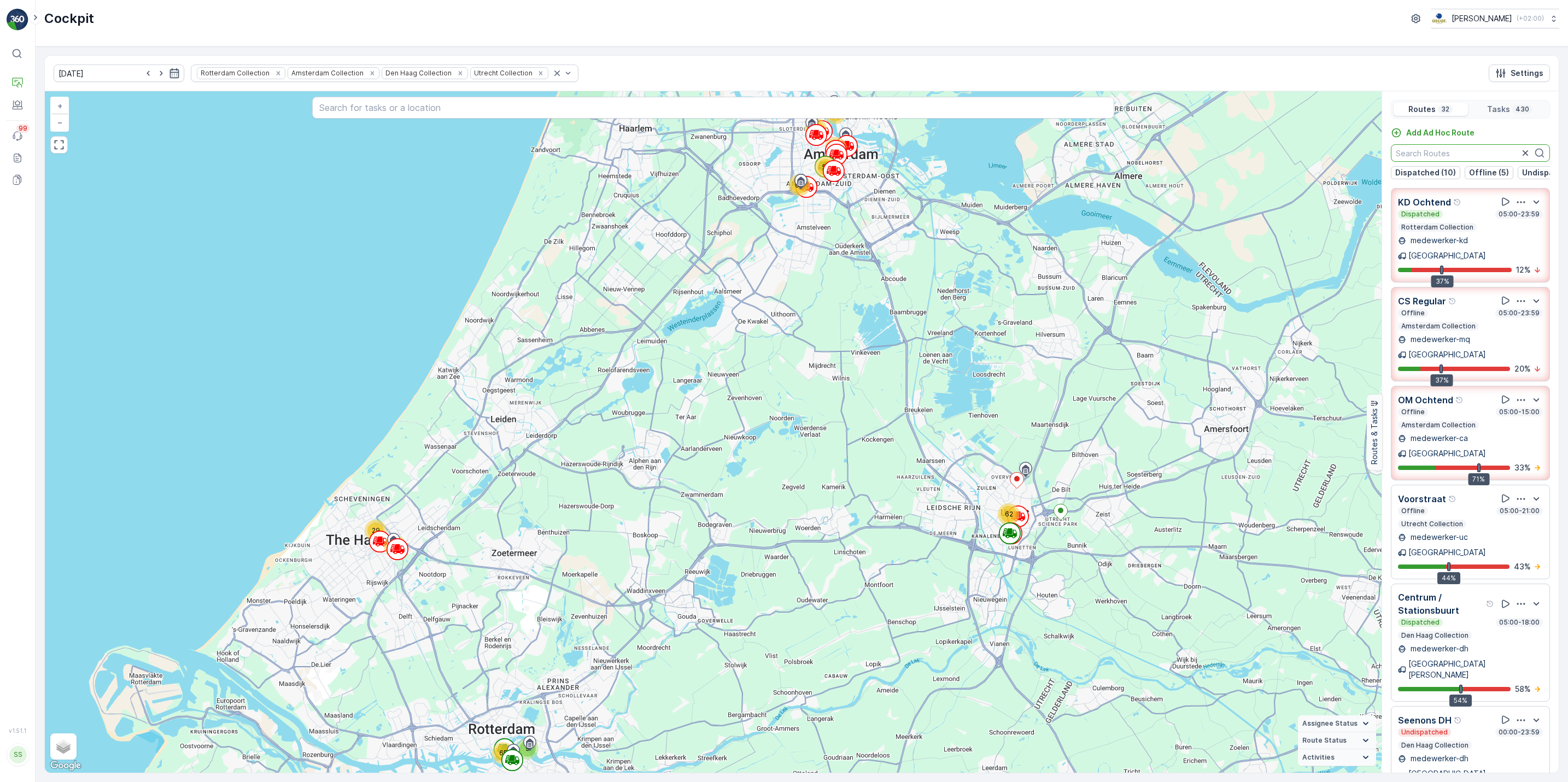
click at [1423, 158] on input "text" at bounding box center [1470, 153] width 159 height 18
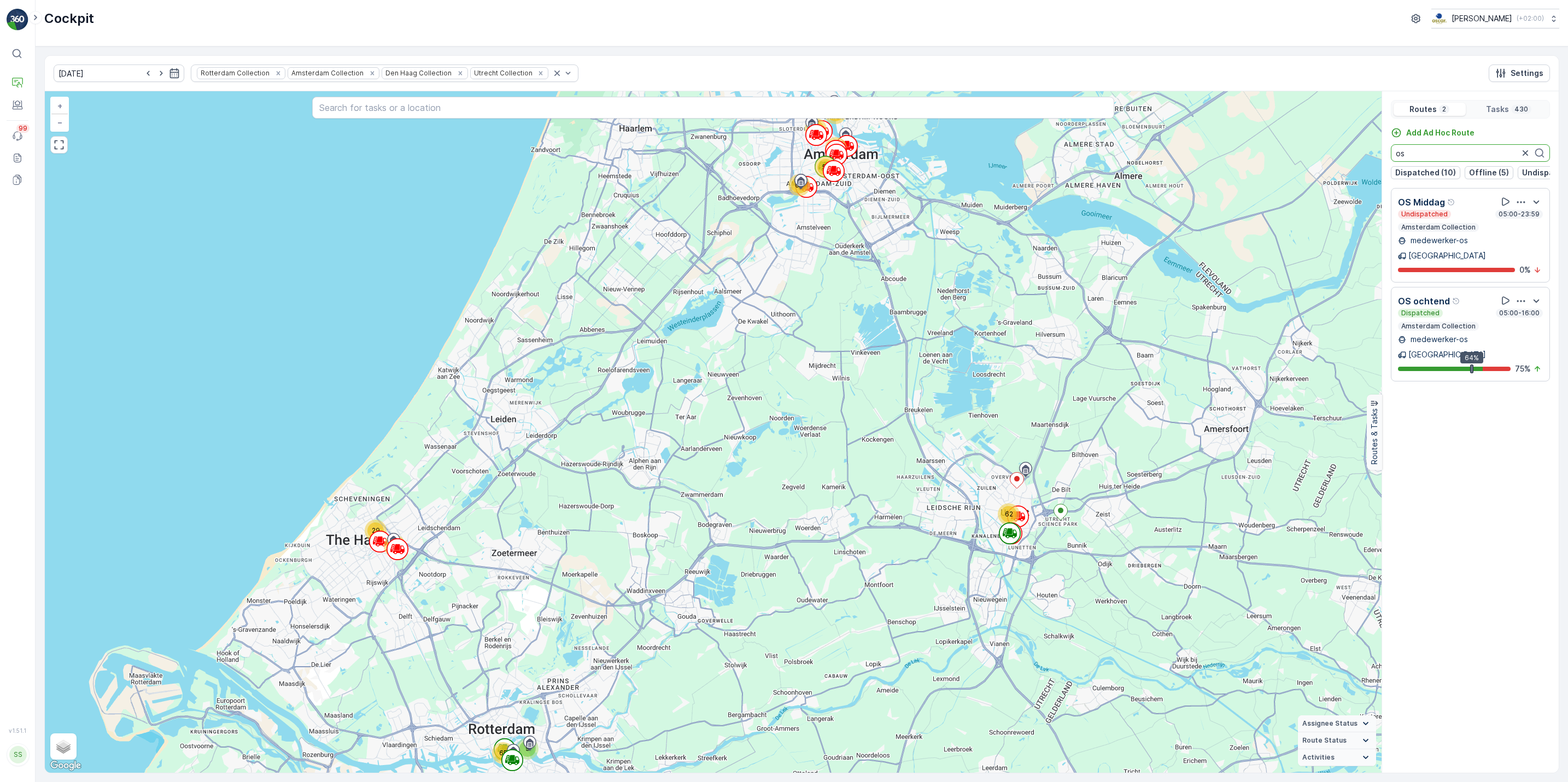
type input "os"
click at [1522, 296] on icon "button" at bounding box center [1521, 301] width 11 height 11
click at [1526, 325] on span "See More Details" at bounding box center [1522, 330] width 63 height 11
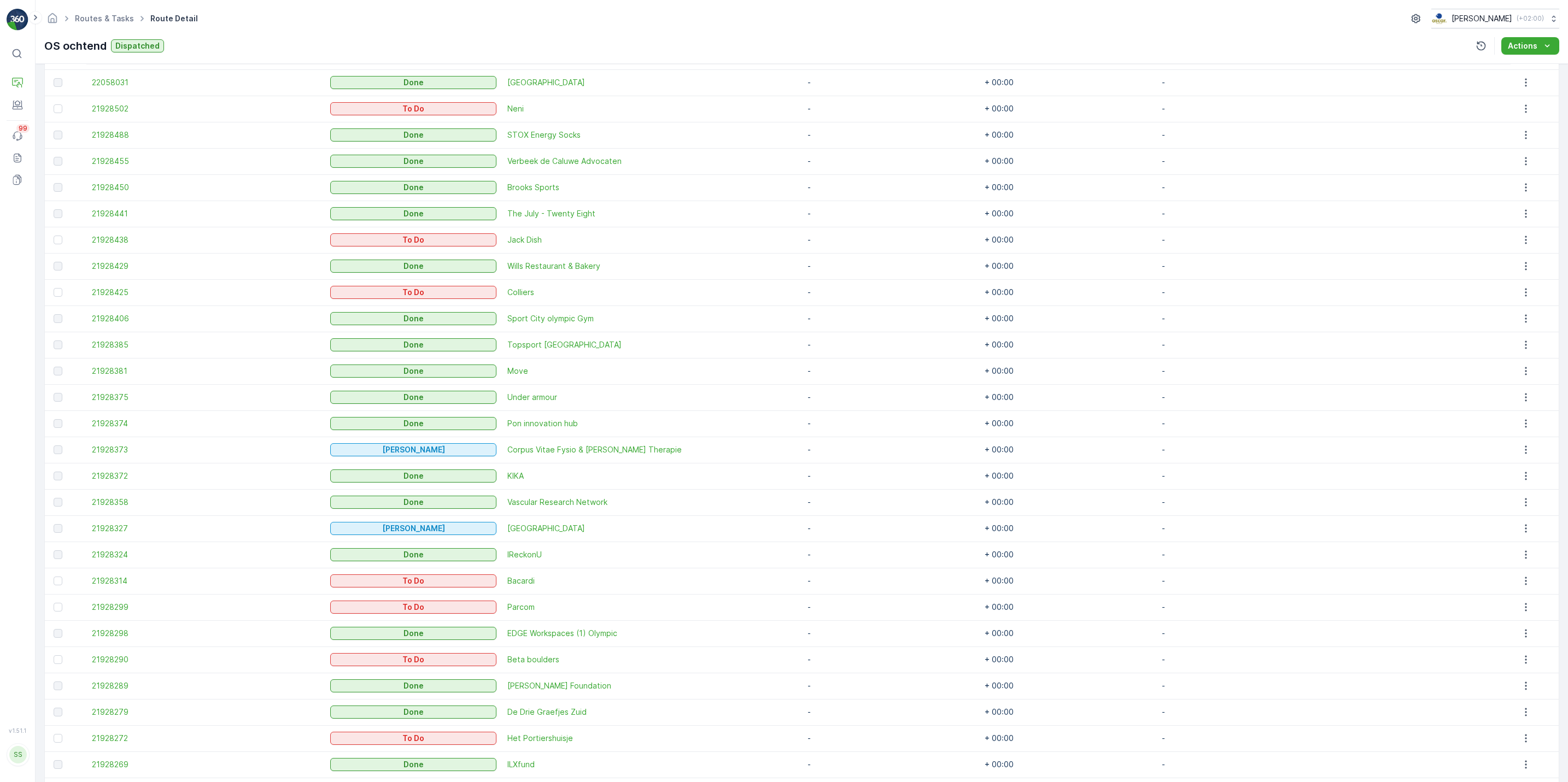
scroll to position [447, 0]
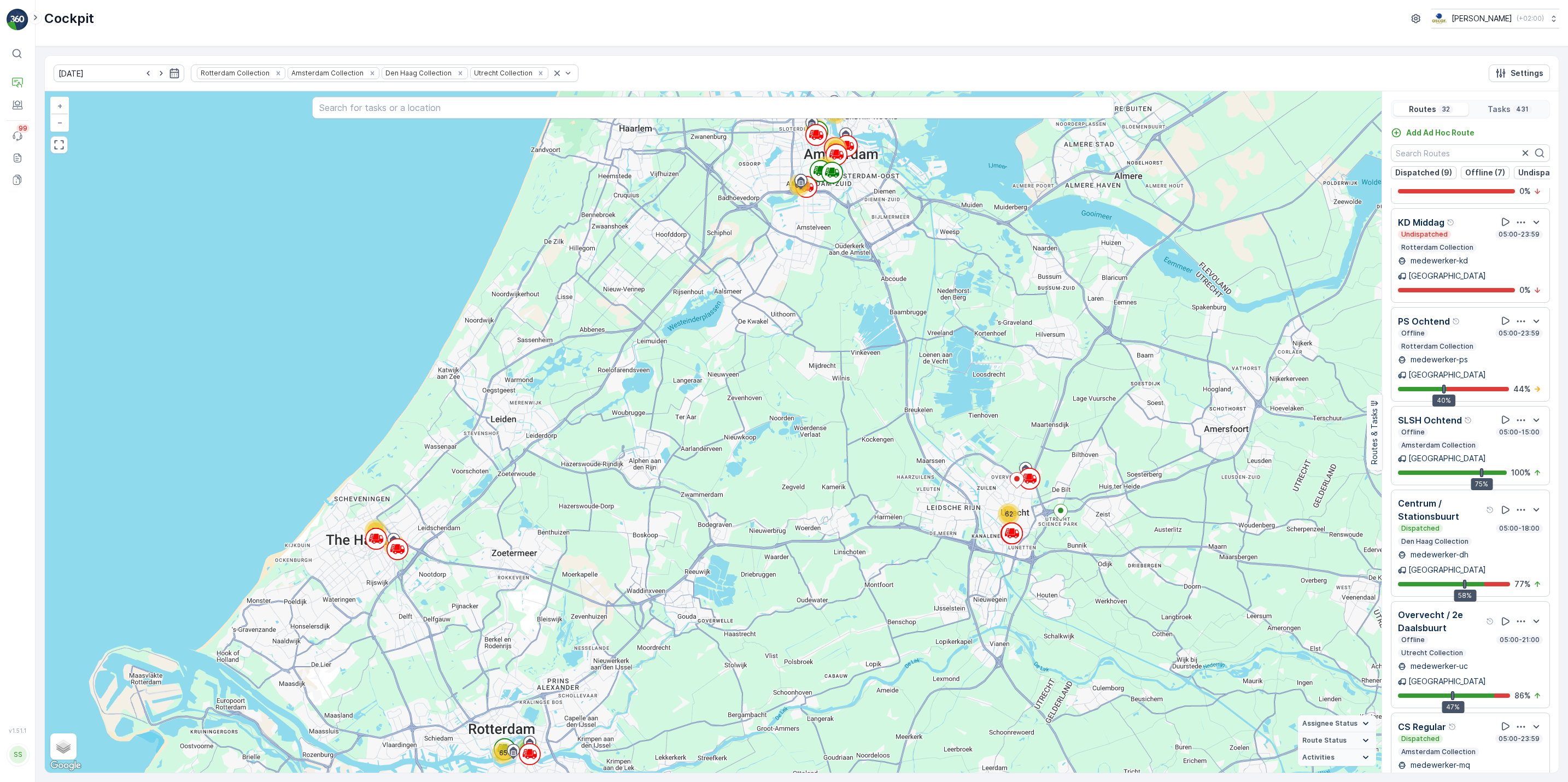
scroll to position [2132, 0]
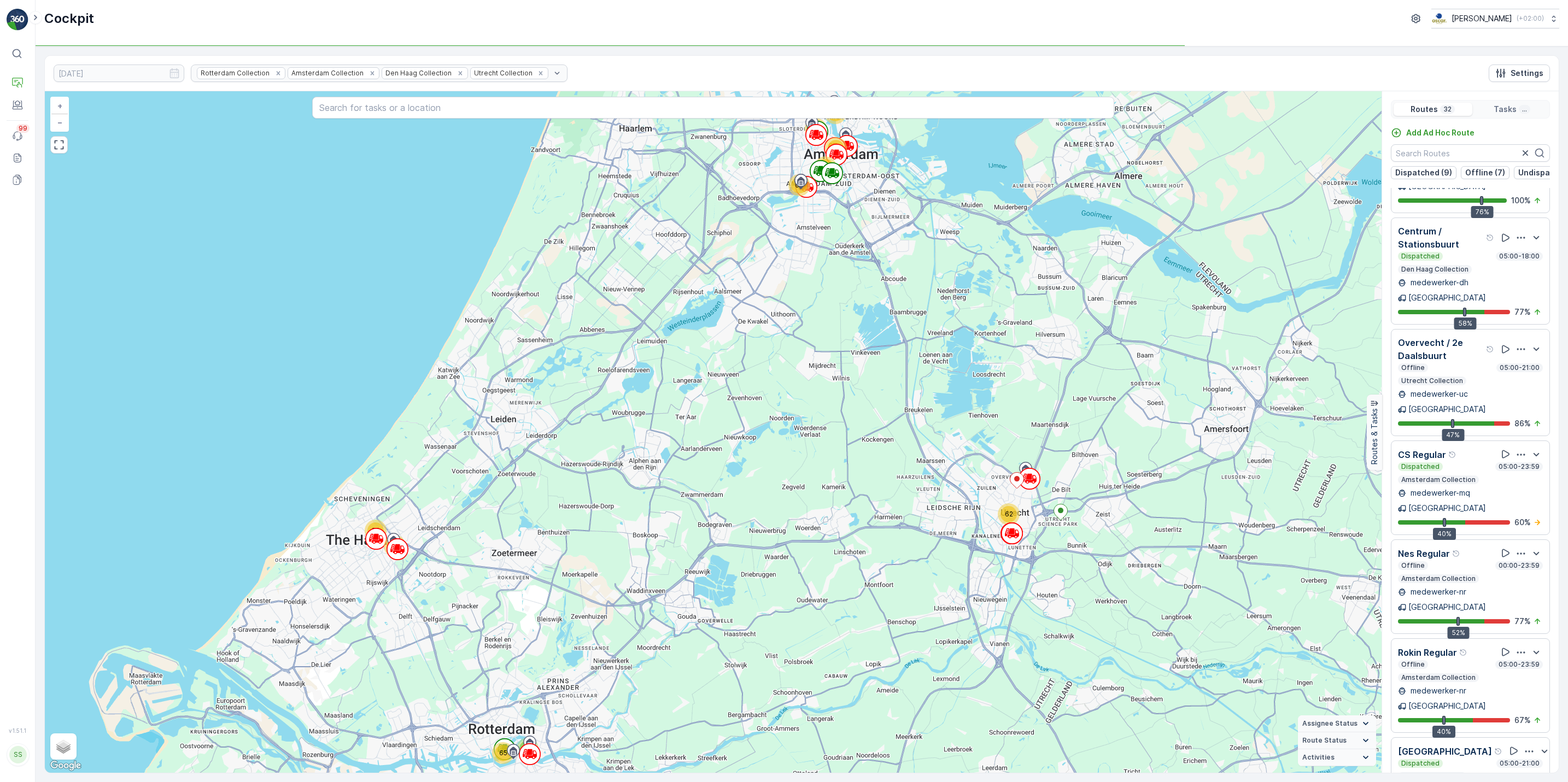
scroll to position [28, 0]
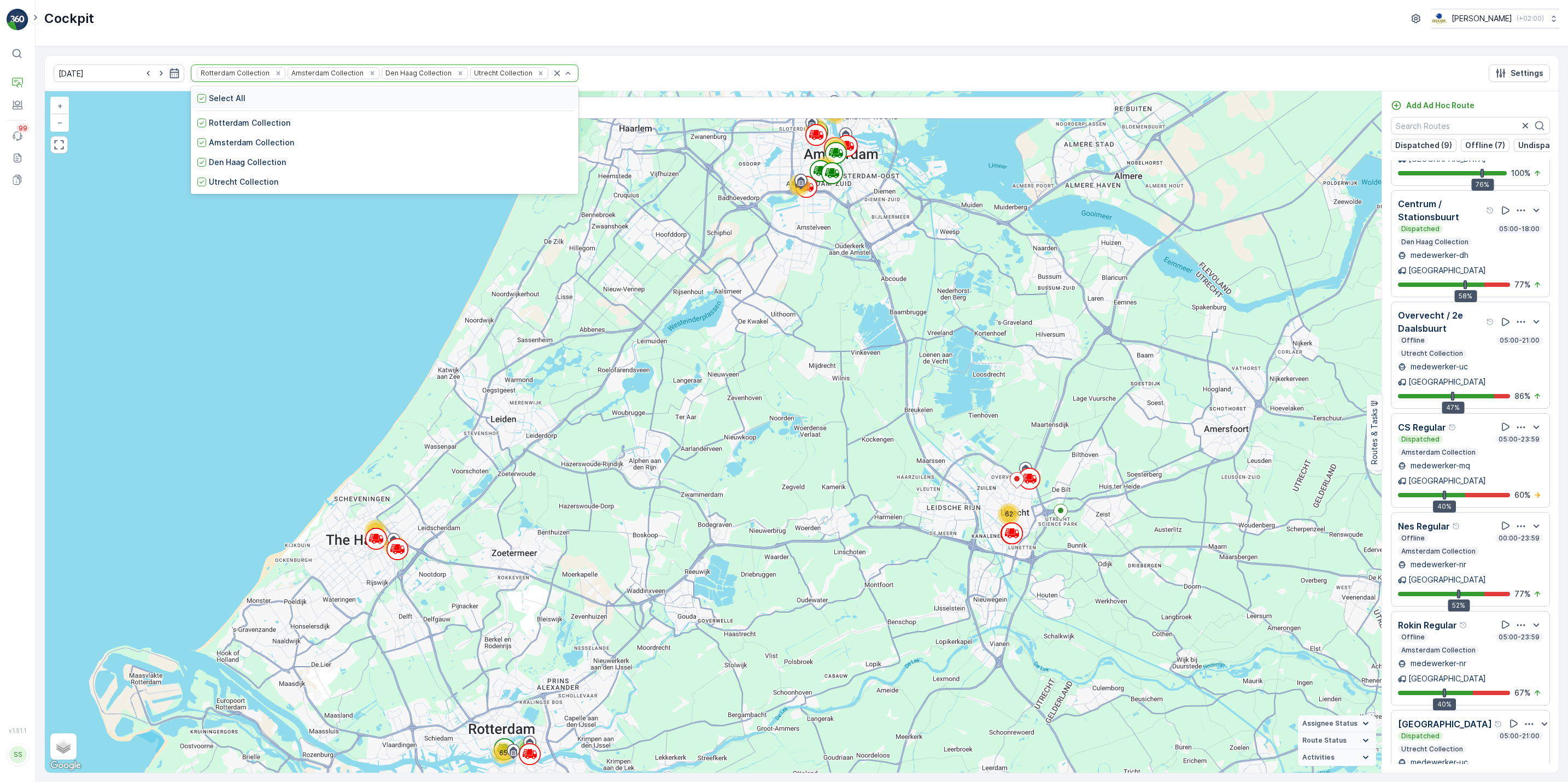
click at [191, 105] on div "Select All" at bounding box center [384, 99] width 388 height 19
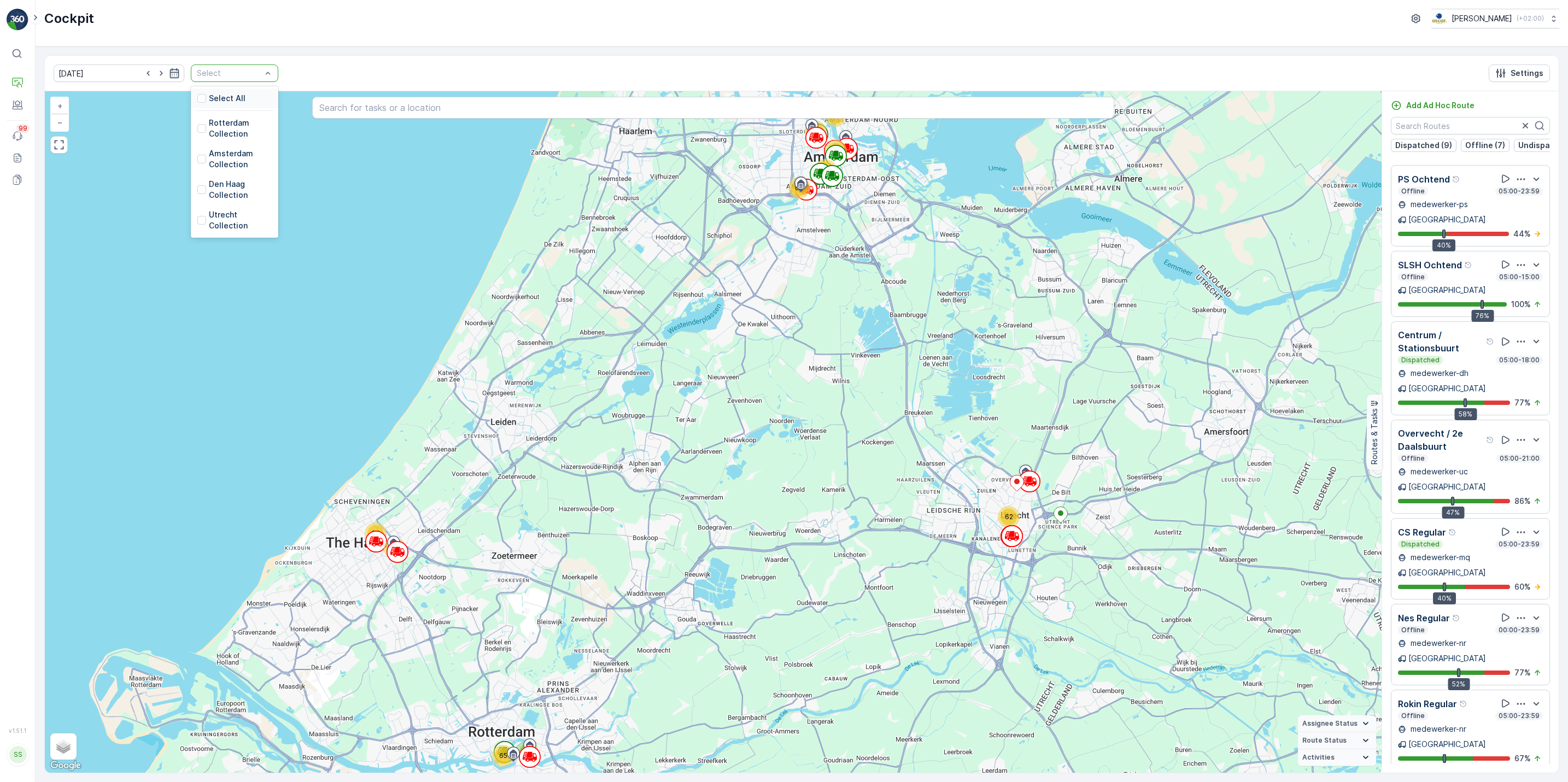
click at [225, 80] on div "Select" at bounding box center [234, 73] width 88 height 18
click at [197, 187] on div at bounding box center [201, 189] width 9 height 9
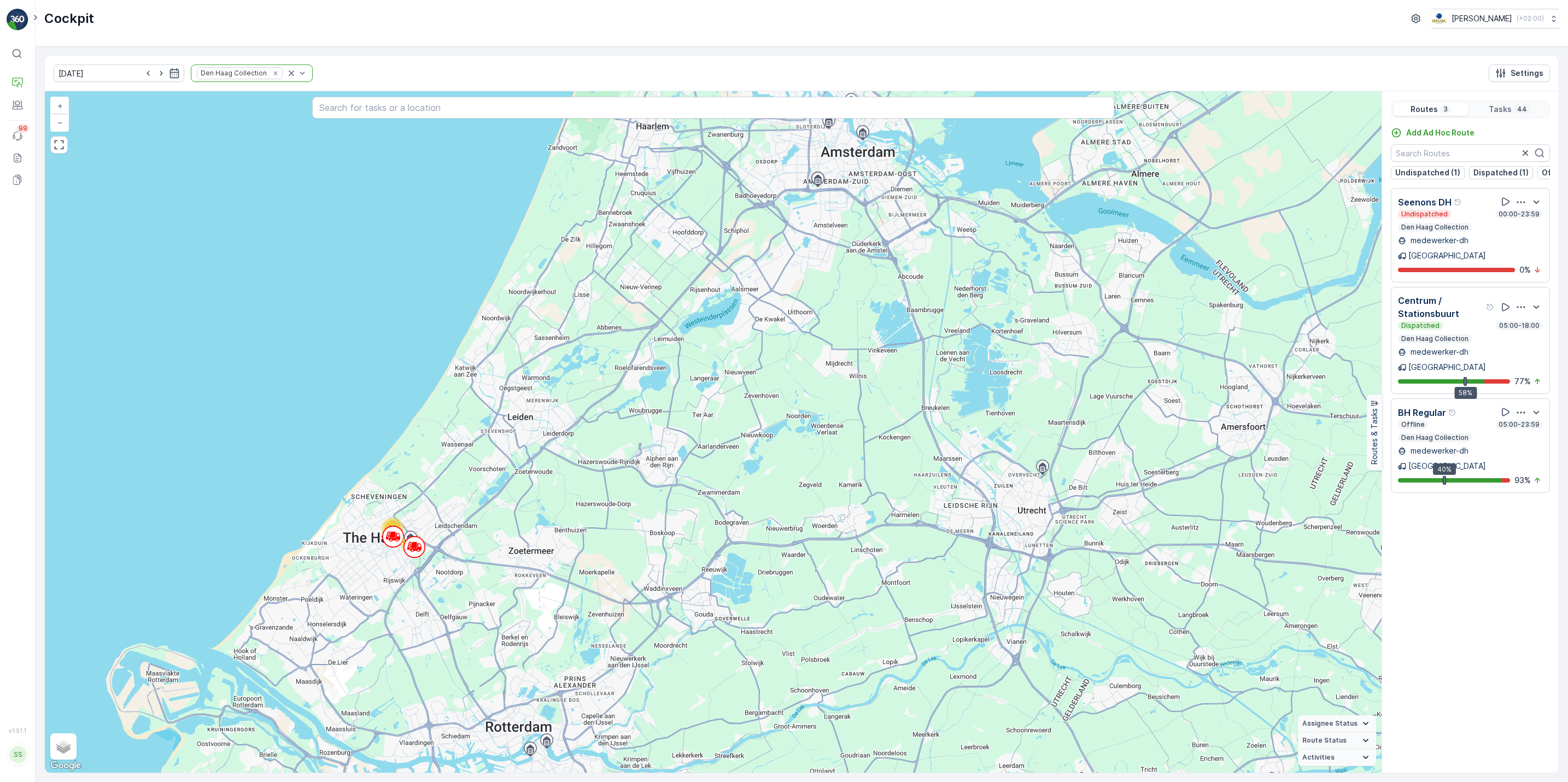
click at [246, 82] on div "Den Haag Collection" at bounding box center [251, 73] width 122 height 18
click at [198, 166] on icon at bounding box center [201, 162] width 8 height 8
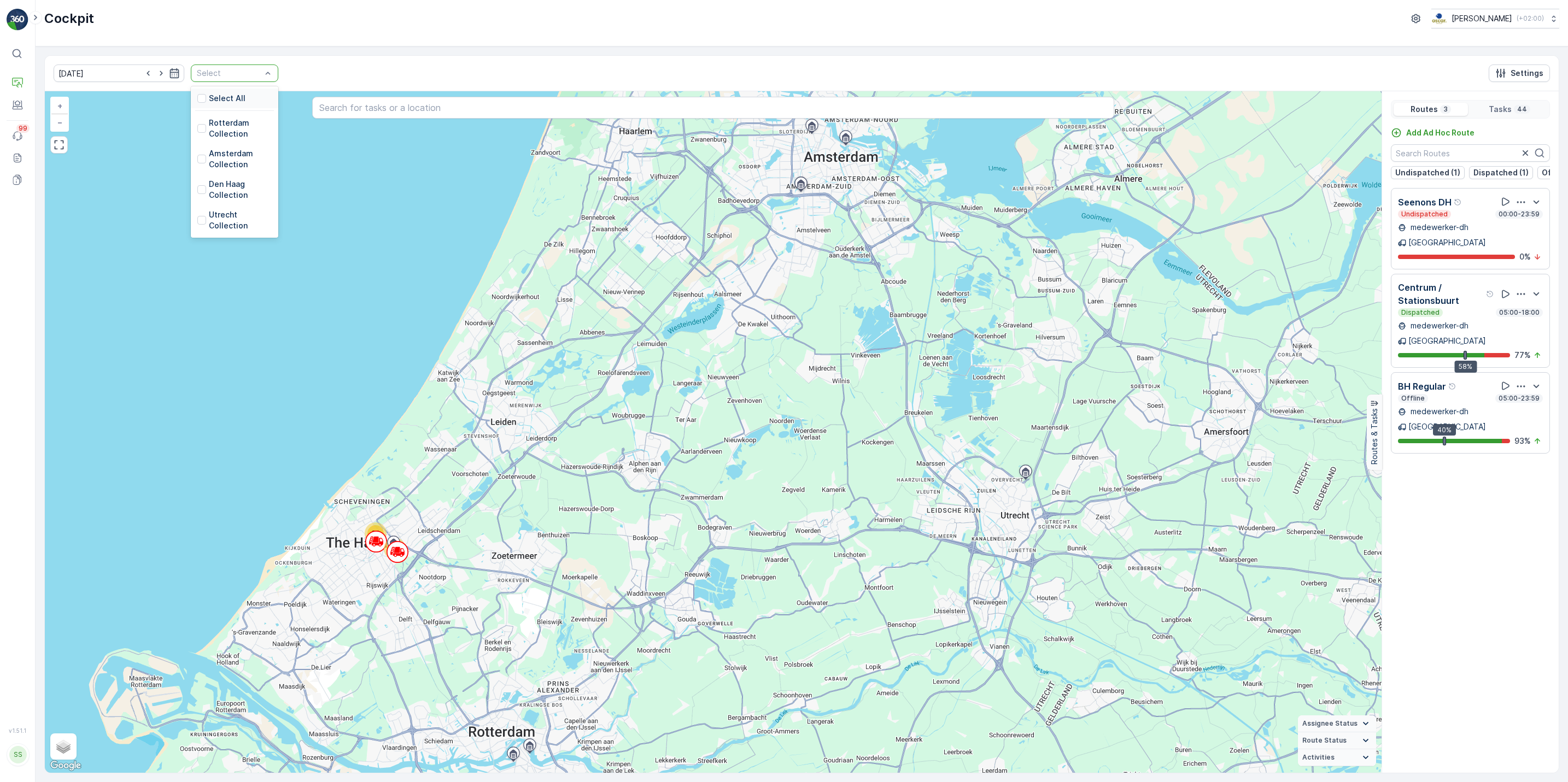
click at [210, 74] on div at bounding box center [229, 73] width 67 height 9
click at [197, 222] on div at bounding box center [201, 220] width 9 height 9
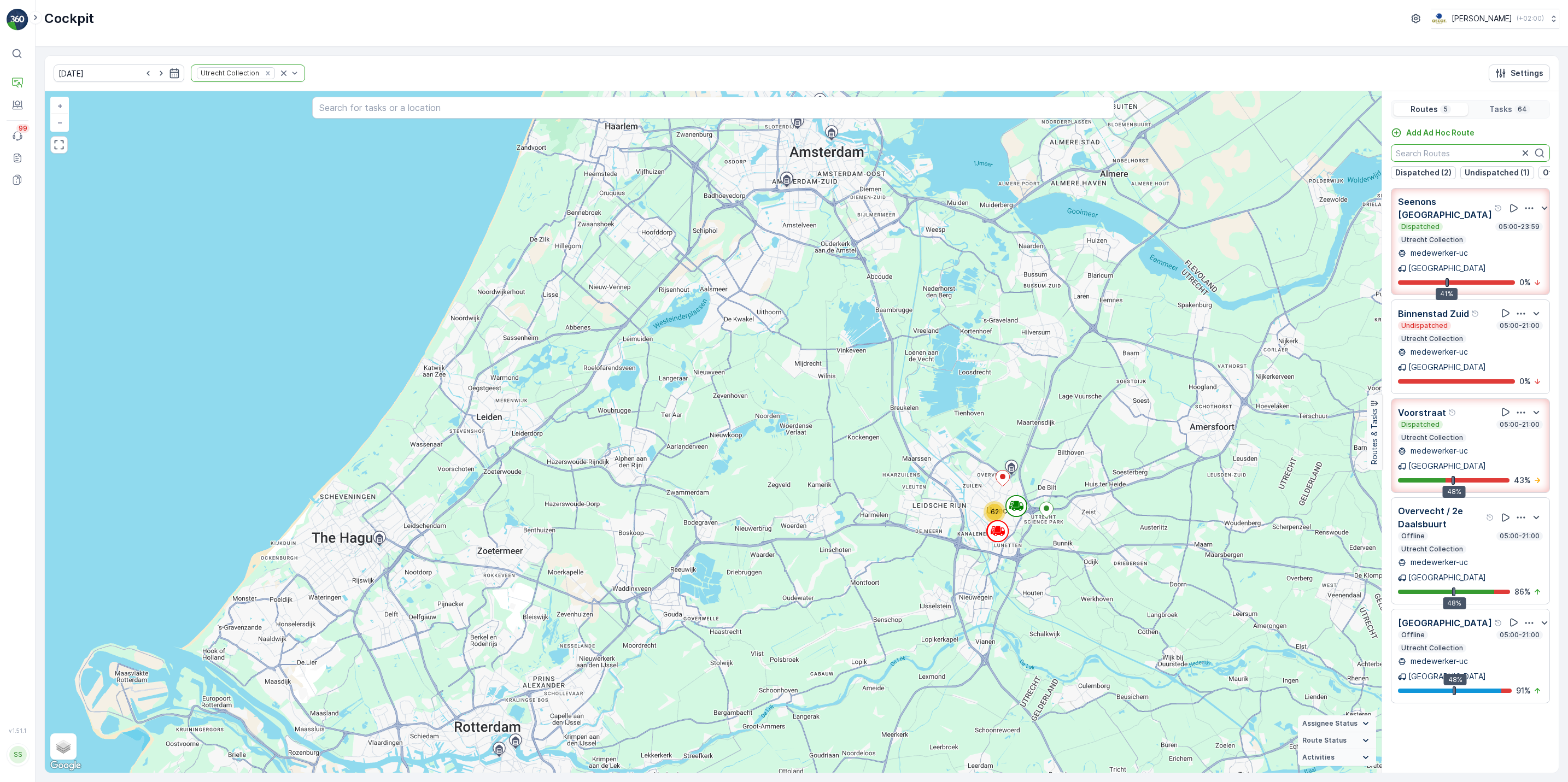
click at [1421, 152] on input "text" at bounding box center [1470, 153] width 159 height 18
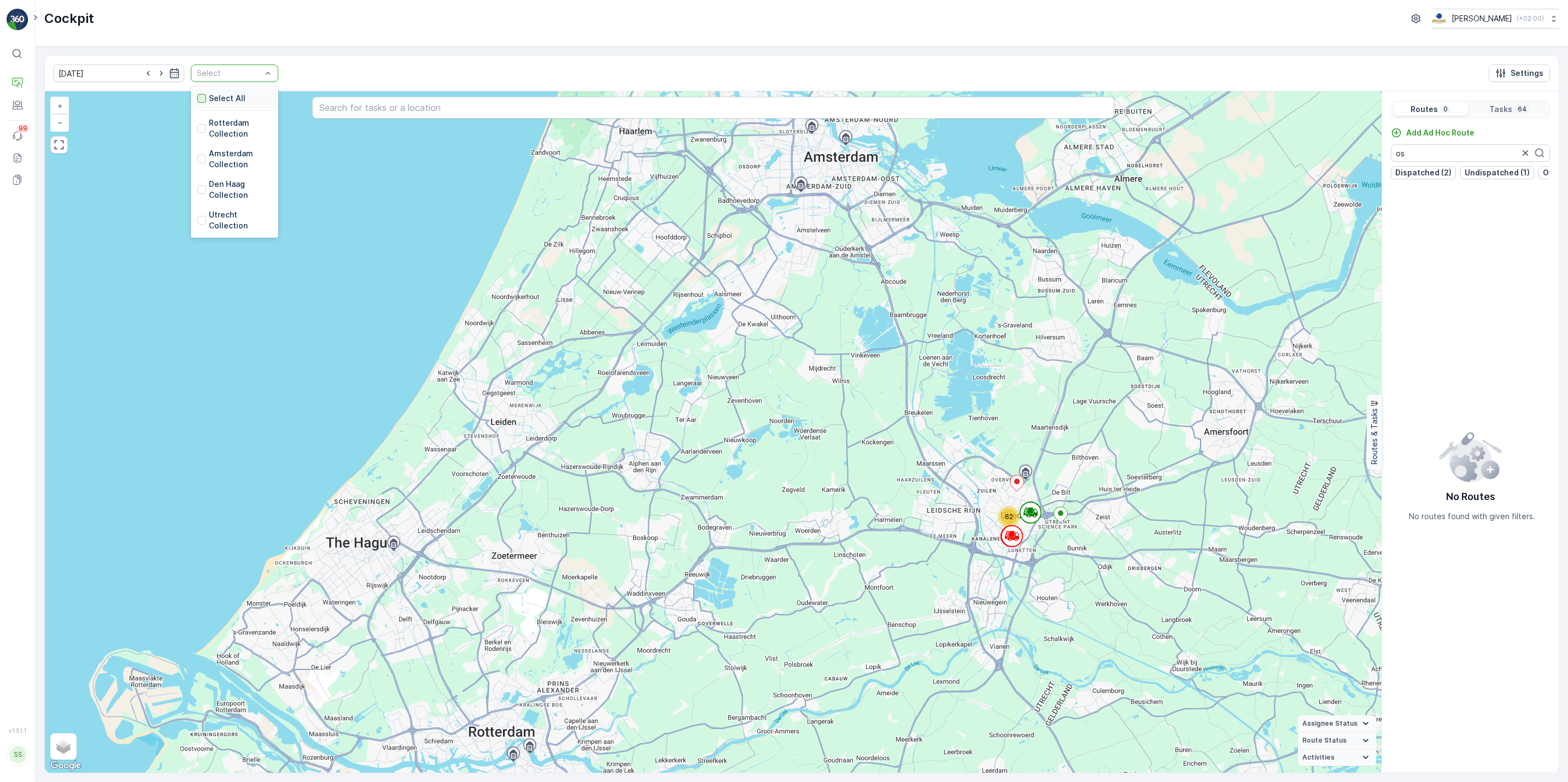
click at [197, 103] on div at bounding box center [201, 98] width 9 height 9
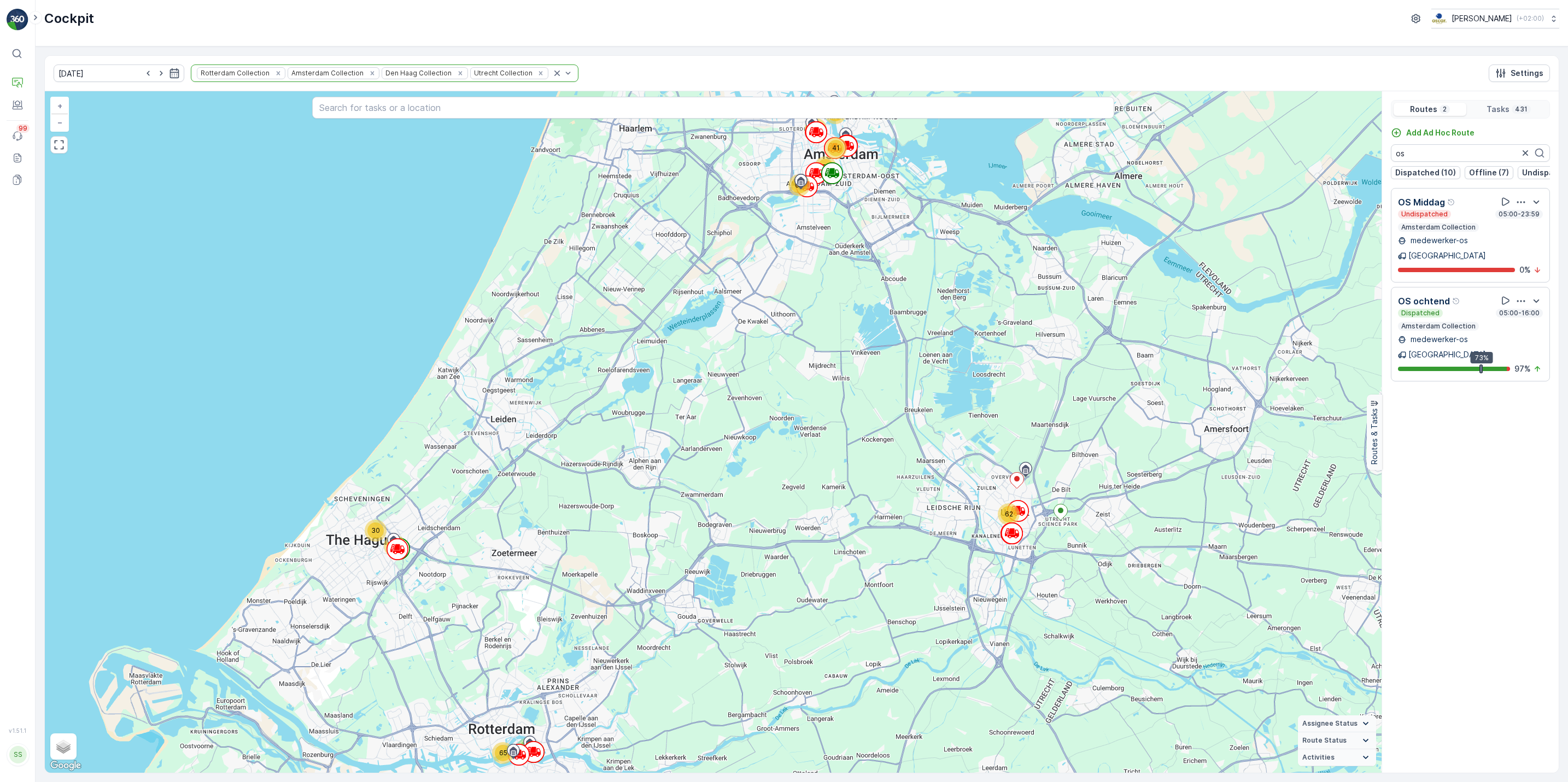
click at [1521, 296] on icon "button" at bounding box center [1521, 301] width 11 height 11
click at [1519, 325] on span "See More Details" at bounding box center [1522, 330] width 63 height 11
drag, startPoint x: 1427, startPoint y: 153, endPoint x: 1396, endPoint y: 161, distance: 32.0
click at [1396, 161] on input "os" at bounding box center [1470, 153] width 159 height 18
type input "cs"
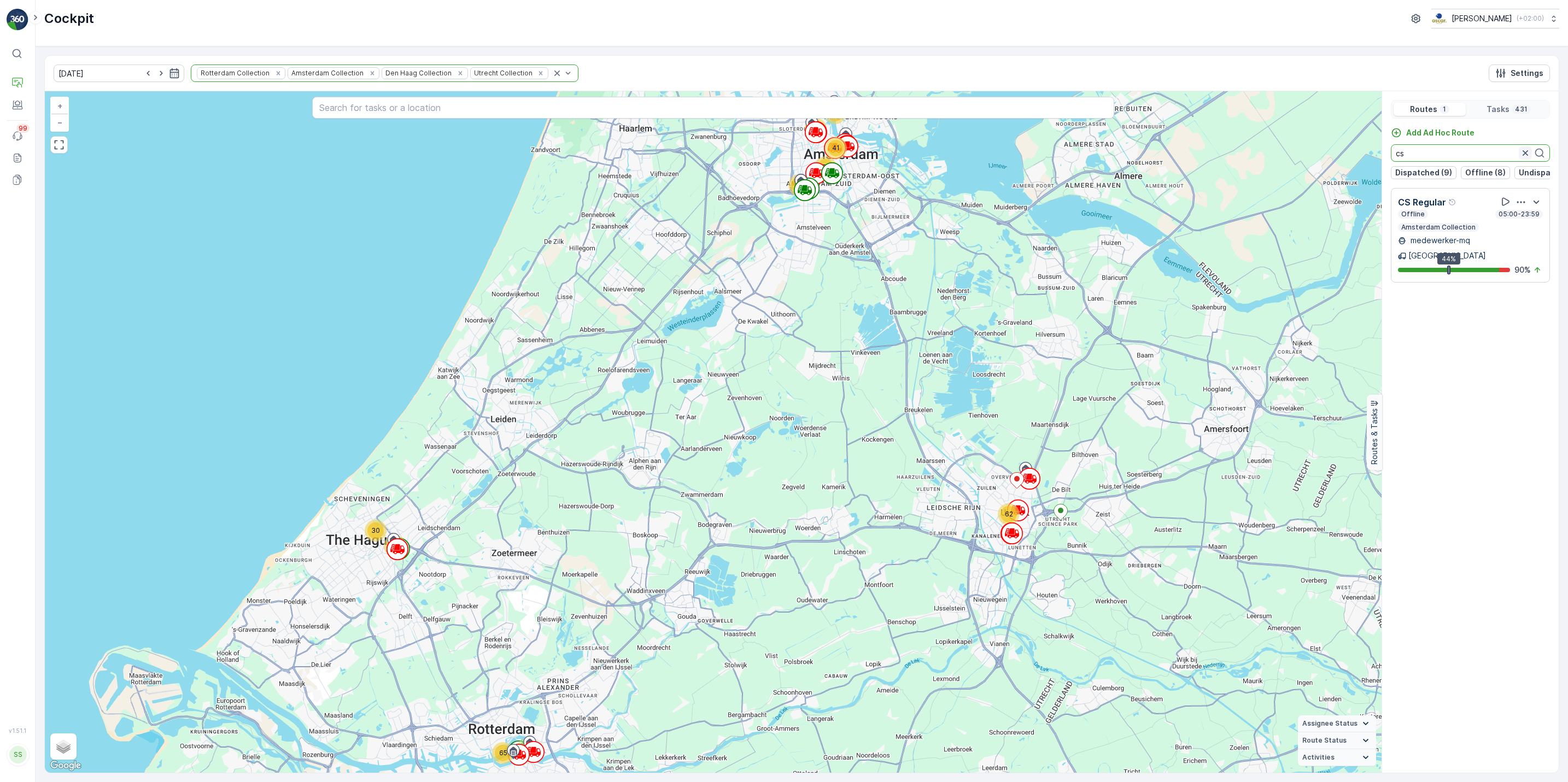
click at [1525, 155] on icon "button" at bounding box center [1525, 153] width 5 height 5
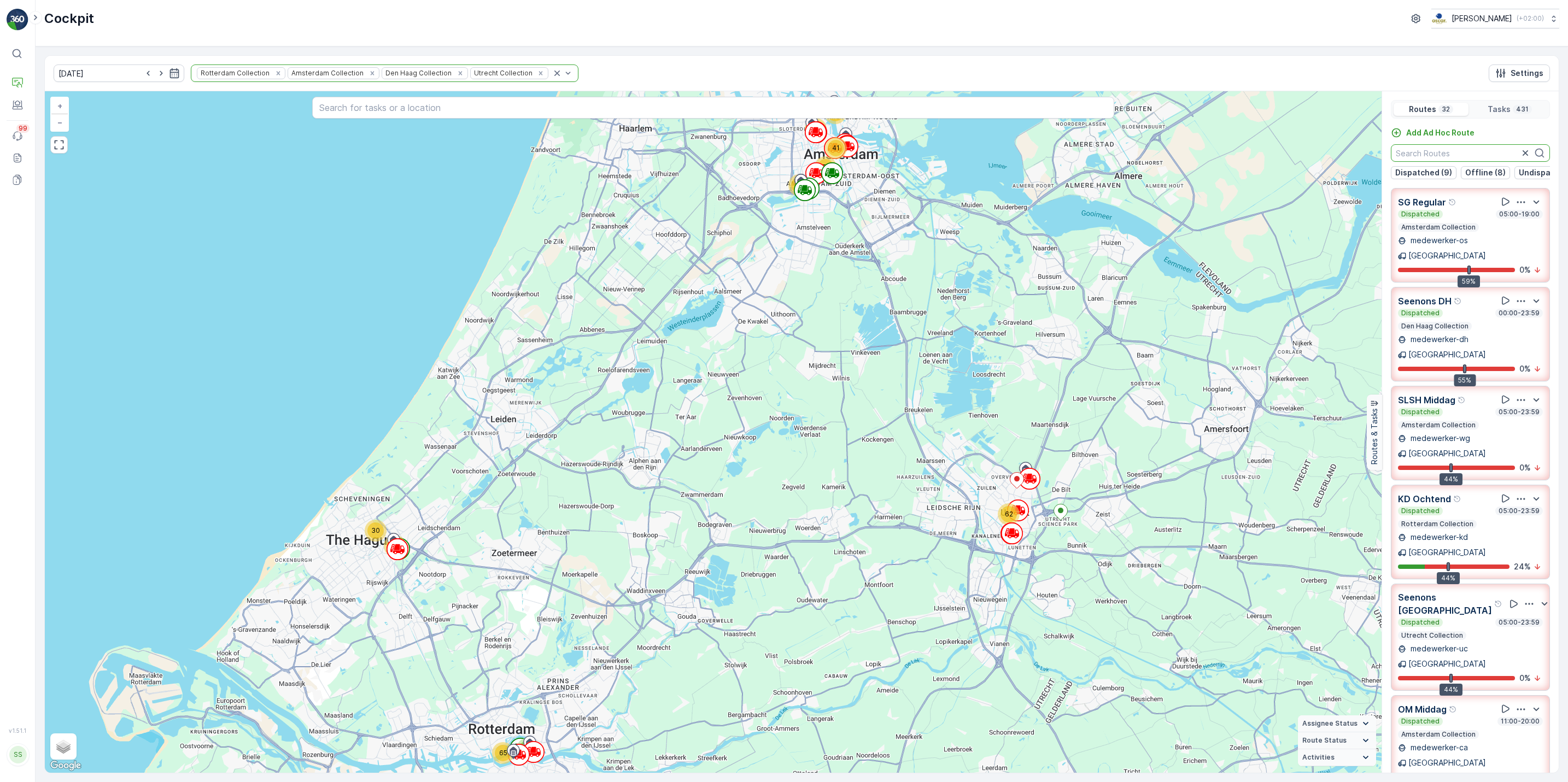
click at [1440, 153] on input "text" at bounding box center [1470, 153] width 159 height 18
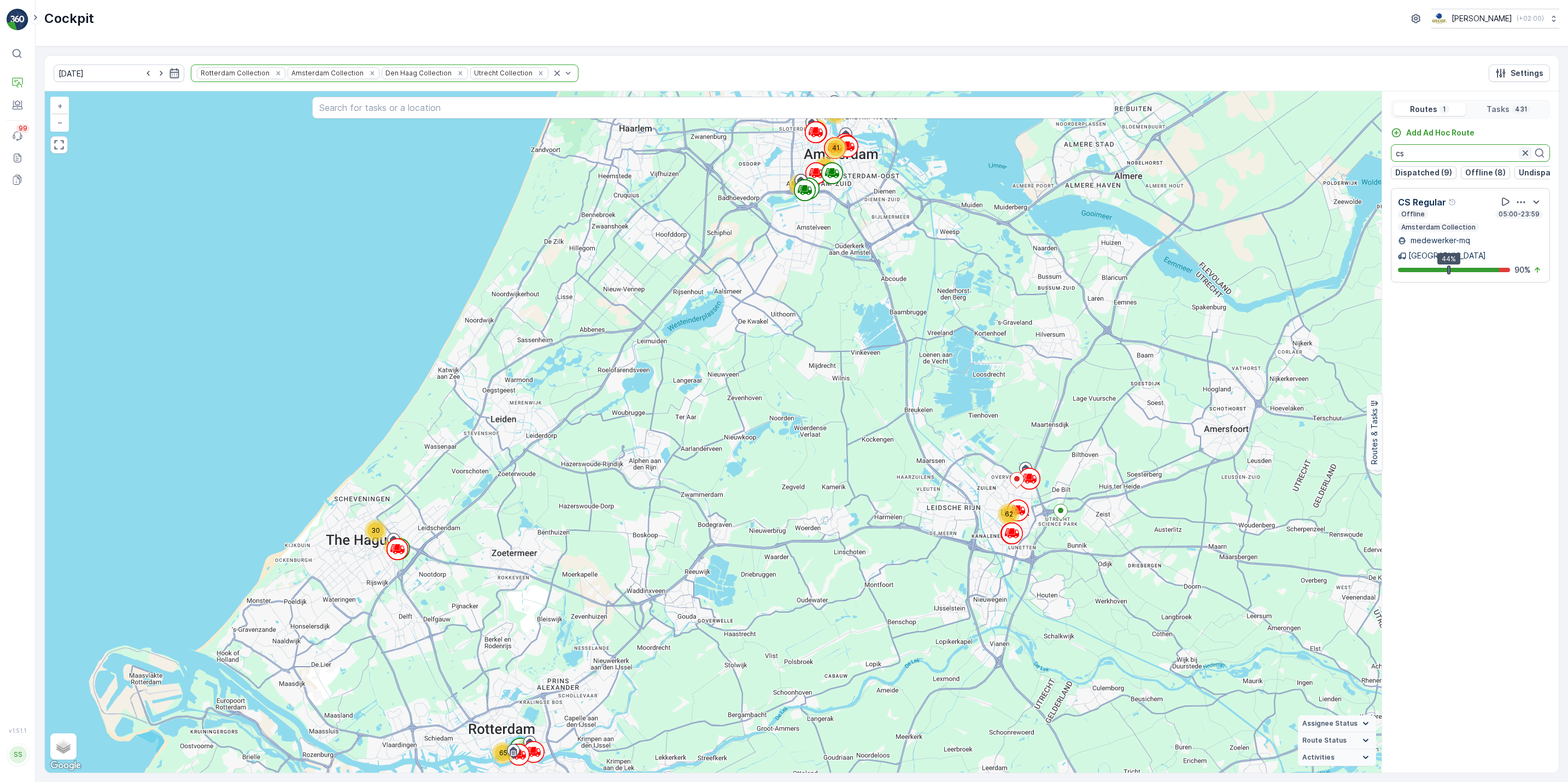
type input "cs"
click at [1524, 155] on icon "button" at bounding box center [1525, 153] width 5 height 5
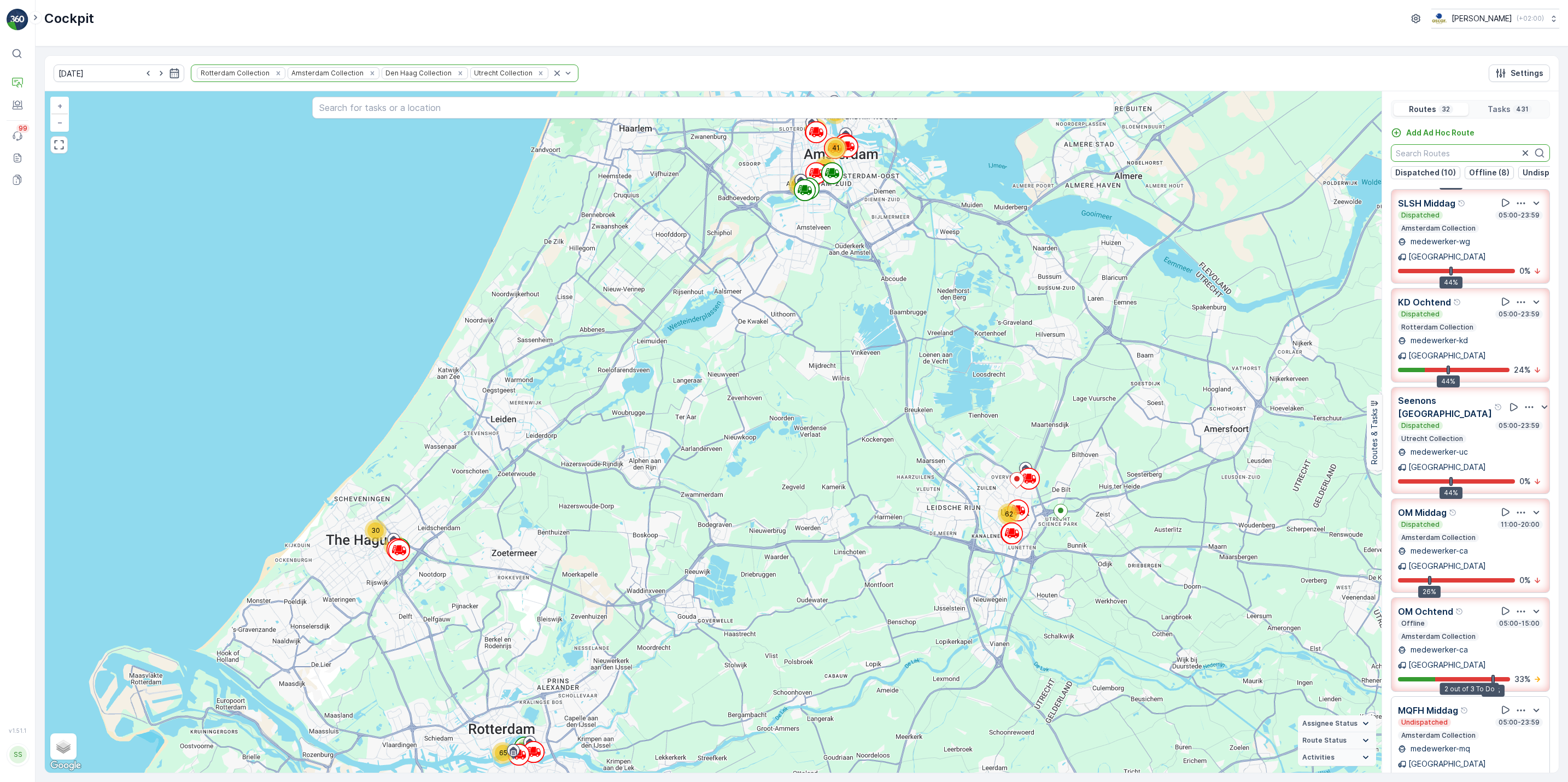
scroll to position [310, 0]
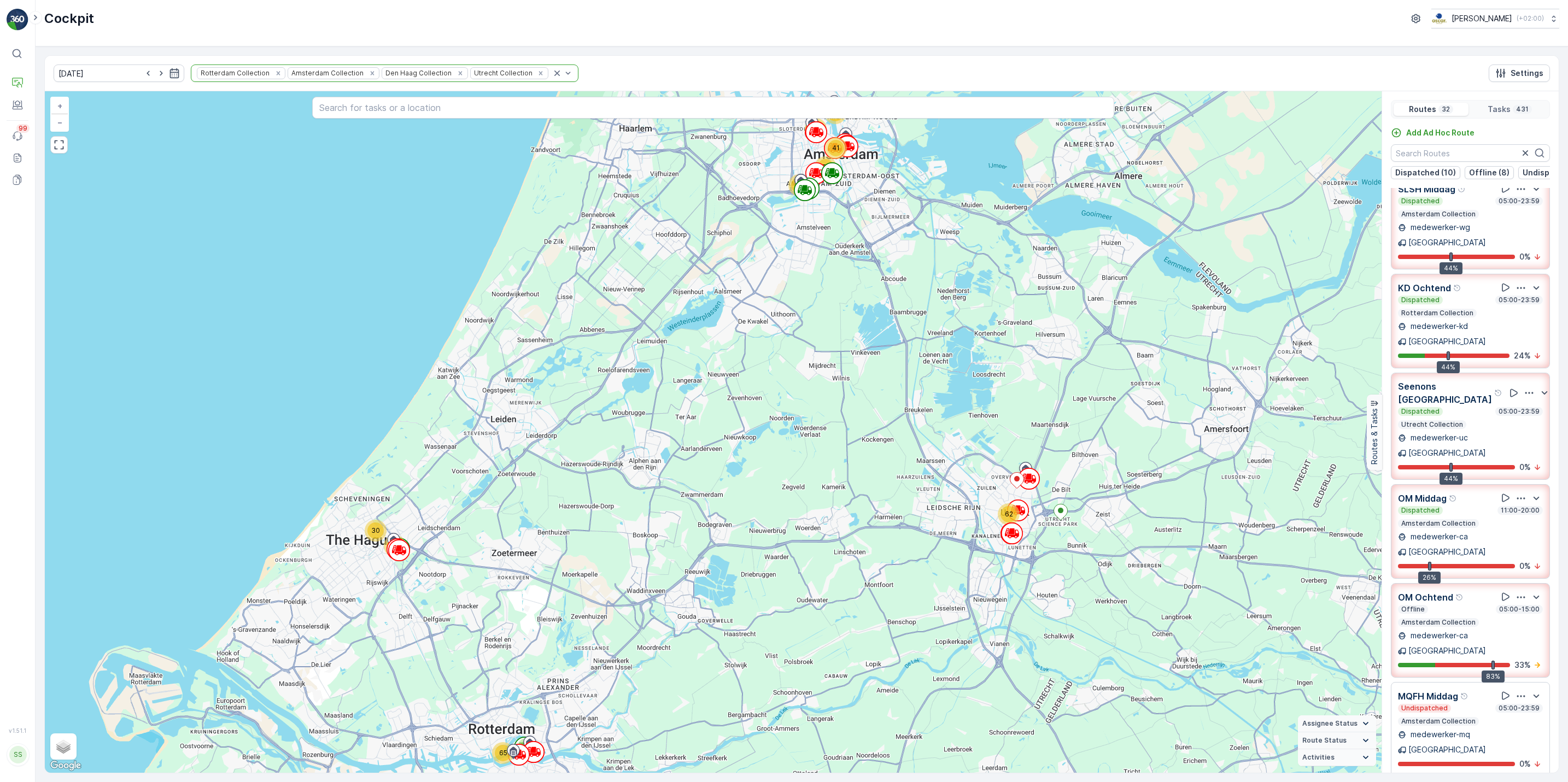
click at [1516, 592] on icon "button" at bounding box center [1521, 598] width 11 height 11
click at [1514, 621] on span "See More Details" at bounding box center [1520, 627] width 63 height 11
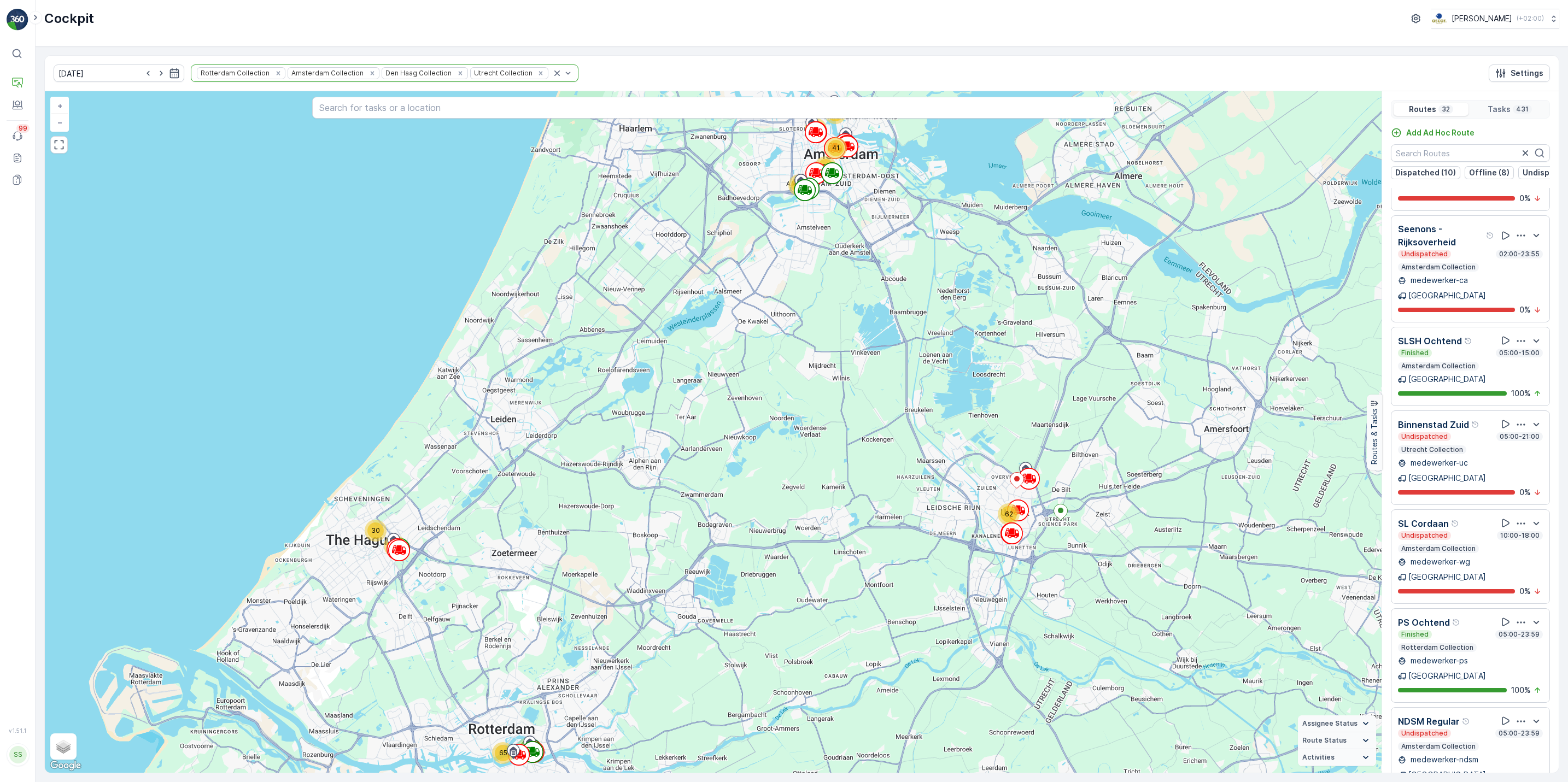
scroll to position [1173, 0]
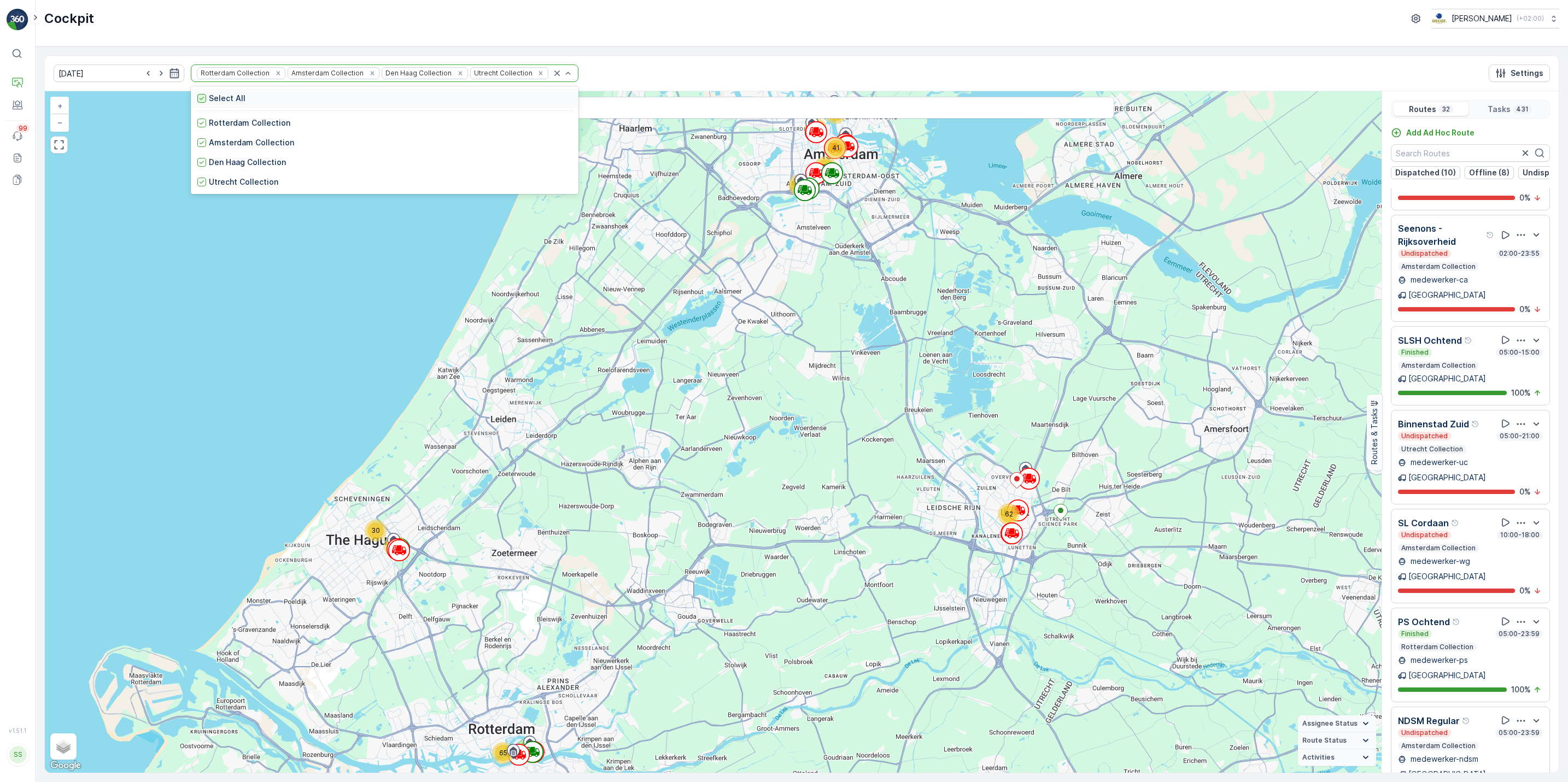
click at [198, 102] on icon at bounding box center [201, 98] width 8 height 8
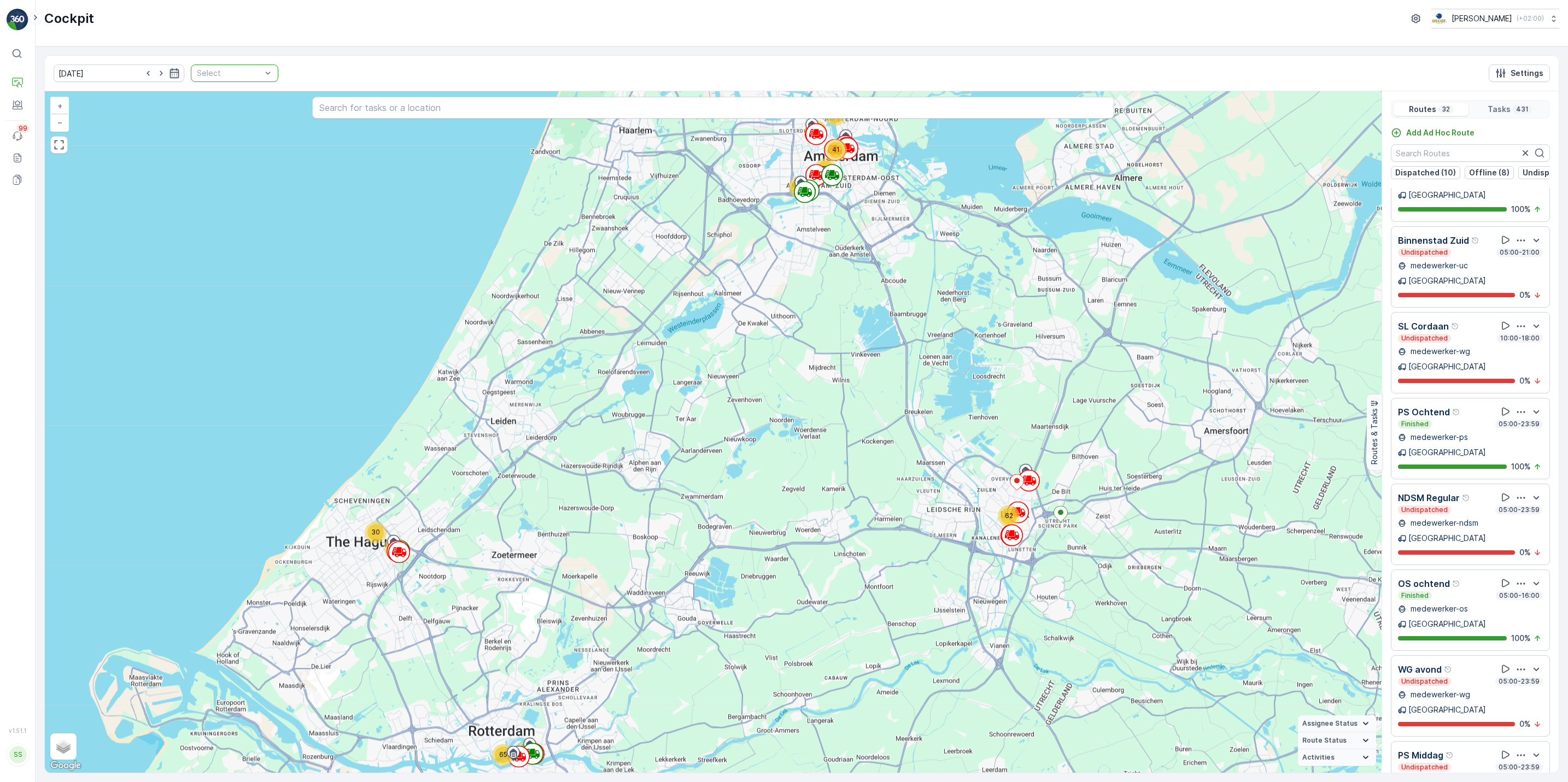
scroll to position [990, 0]
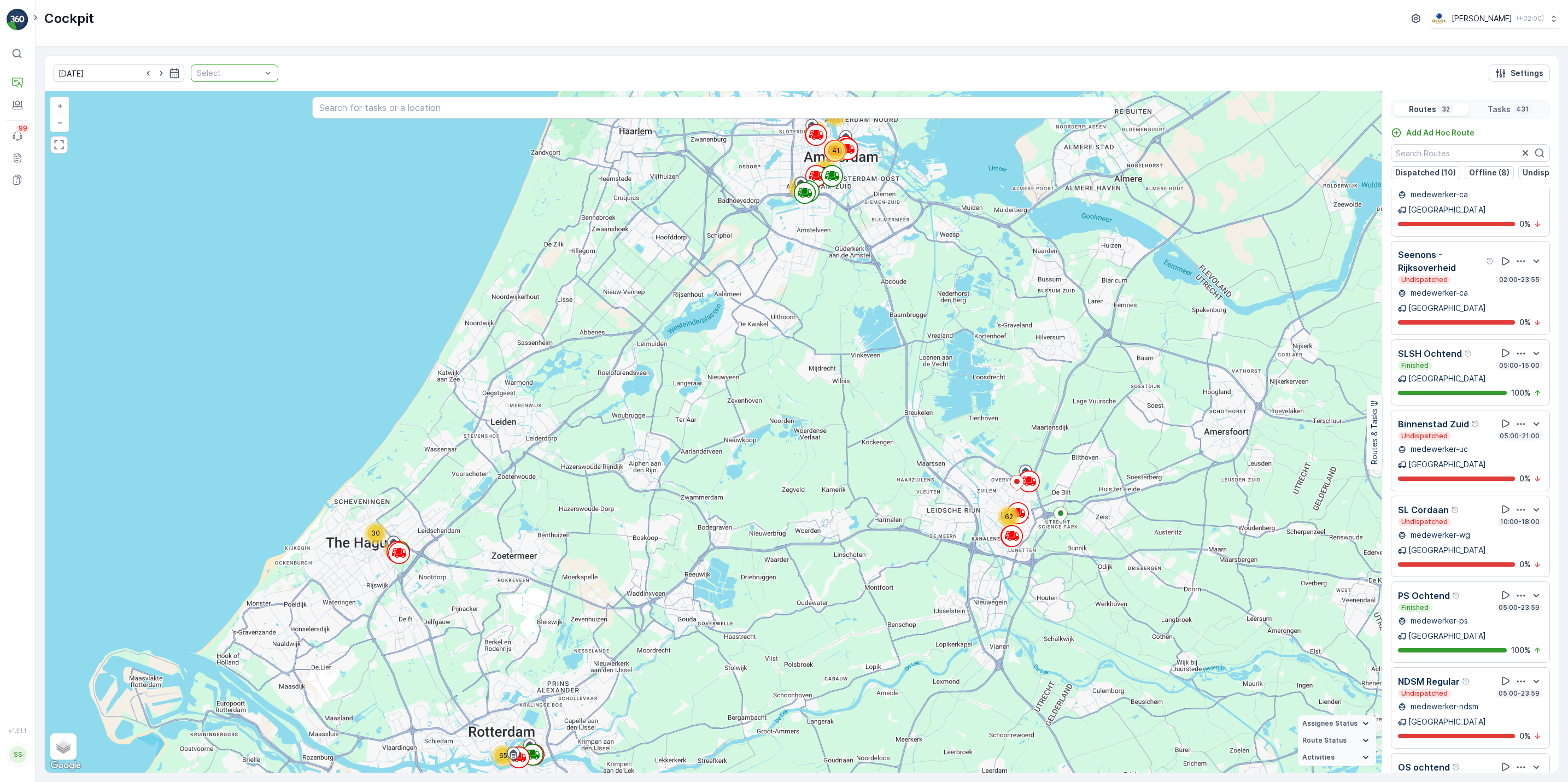
click at [215, 78] on div at bounding box center [229, 73] width 67 height 9
click at [197, 226] on div "Utrecht Collection" at bounding box center [234, 220] width 74 height 22
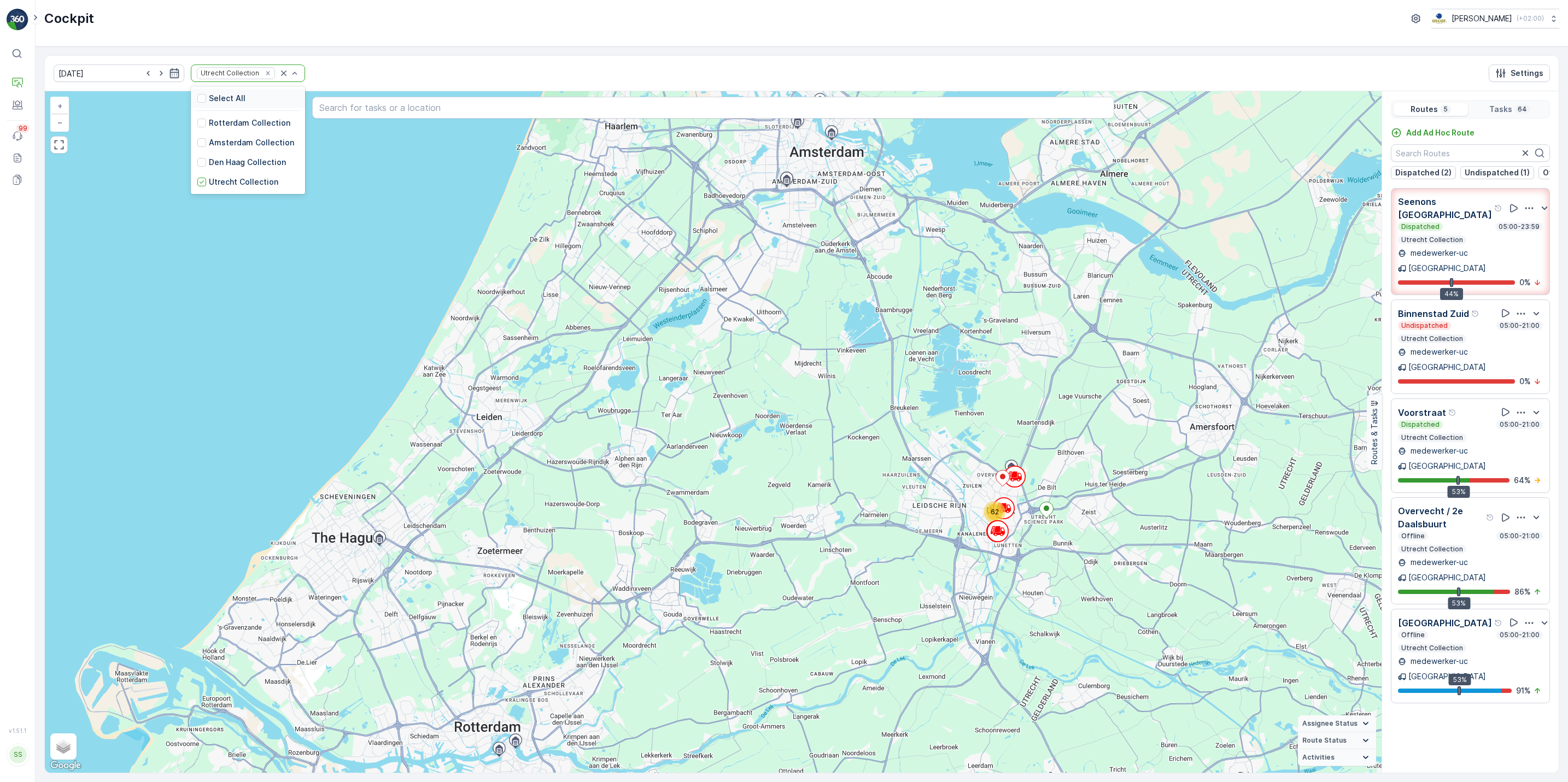
click at [245, 96] on div "Select All" at bounding box center [248, 99] width 114 height 19
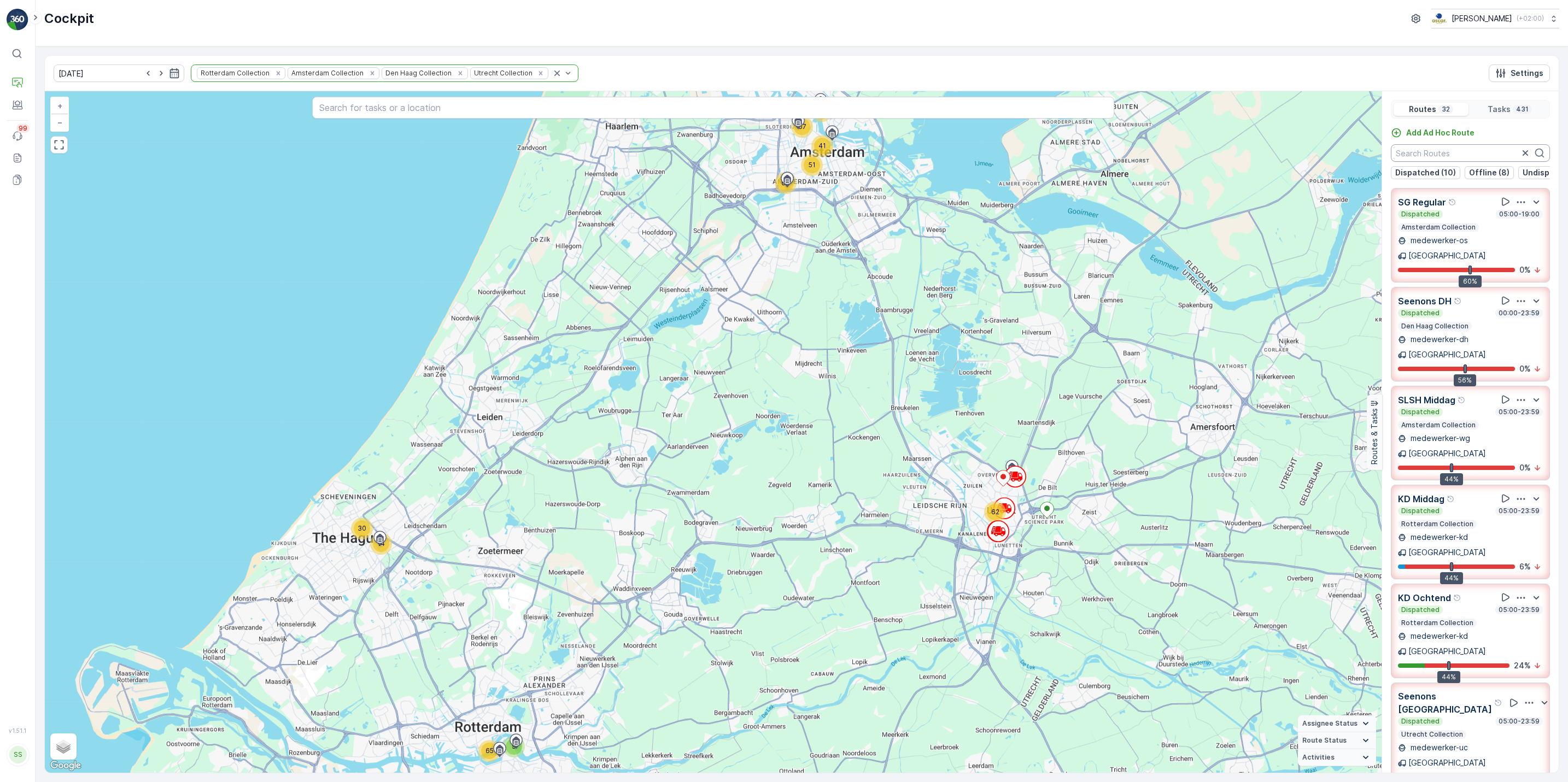
click at [1437, 158] on input "text" at bounding box center [1470, 153] width 159 height 18
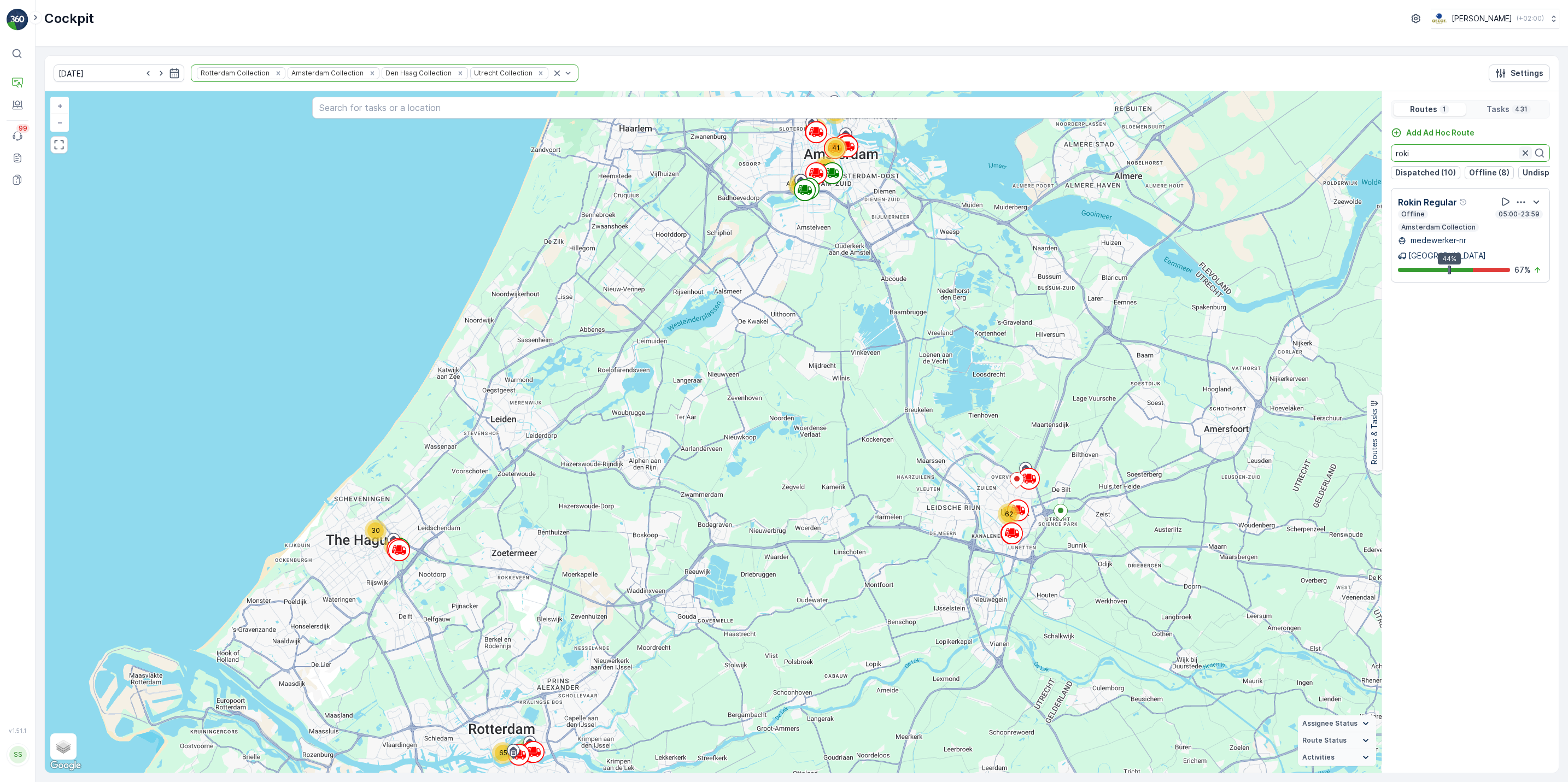
type input "roki"
click at [1524, 156] on icon "button" at bounding box center [1525, 153] width 11 height 11
type input "binnen"
click at [1525, 158] on icon "button" at bounding box center [1525, 153] width 11 height 11
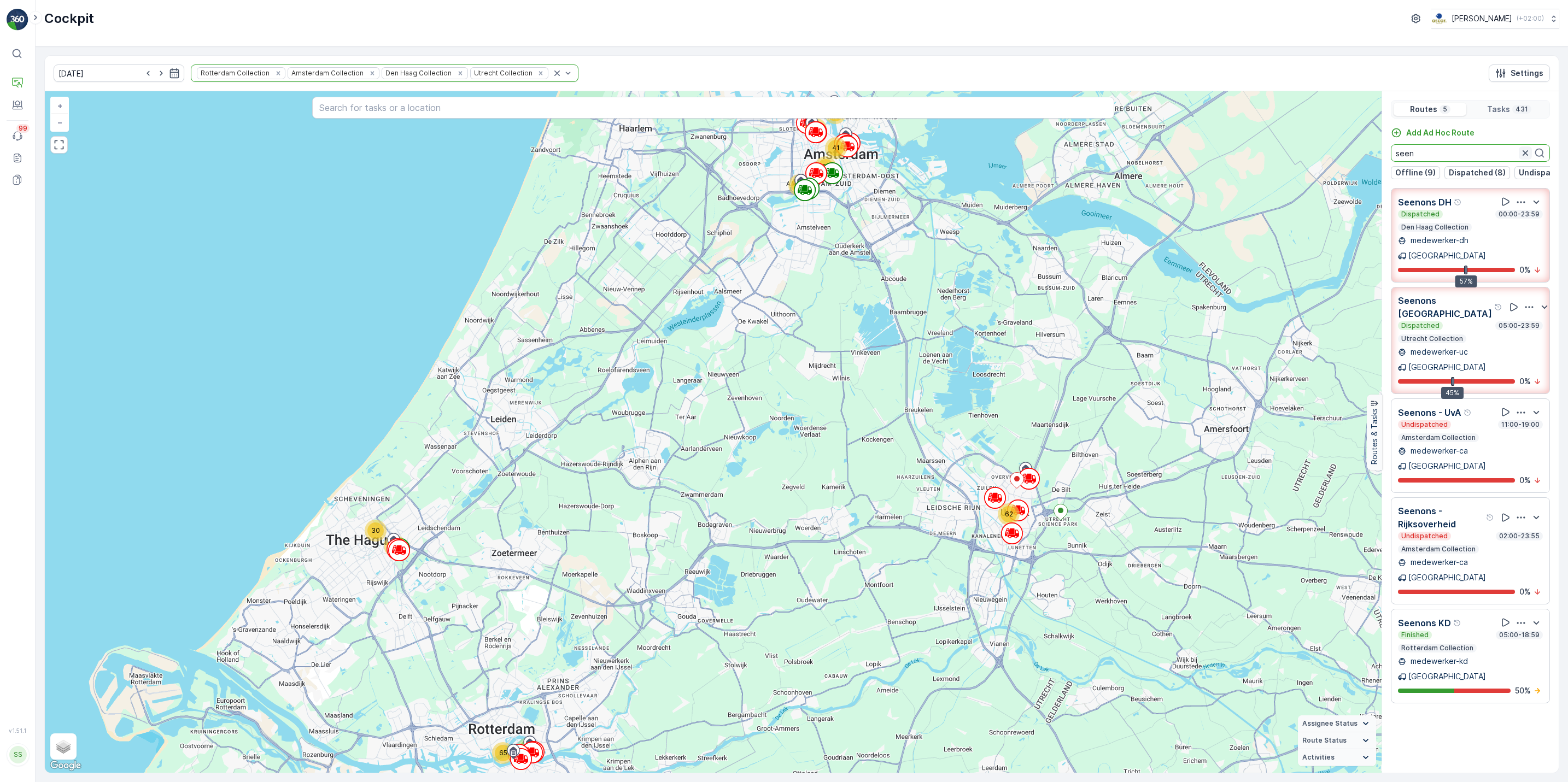
type input "seen"
click at [1521, 151] on icon "button" at bounding box center [1525, 153] width 11 height 11
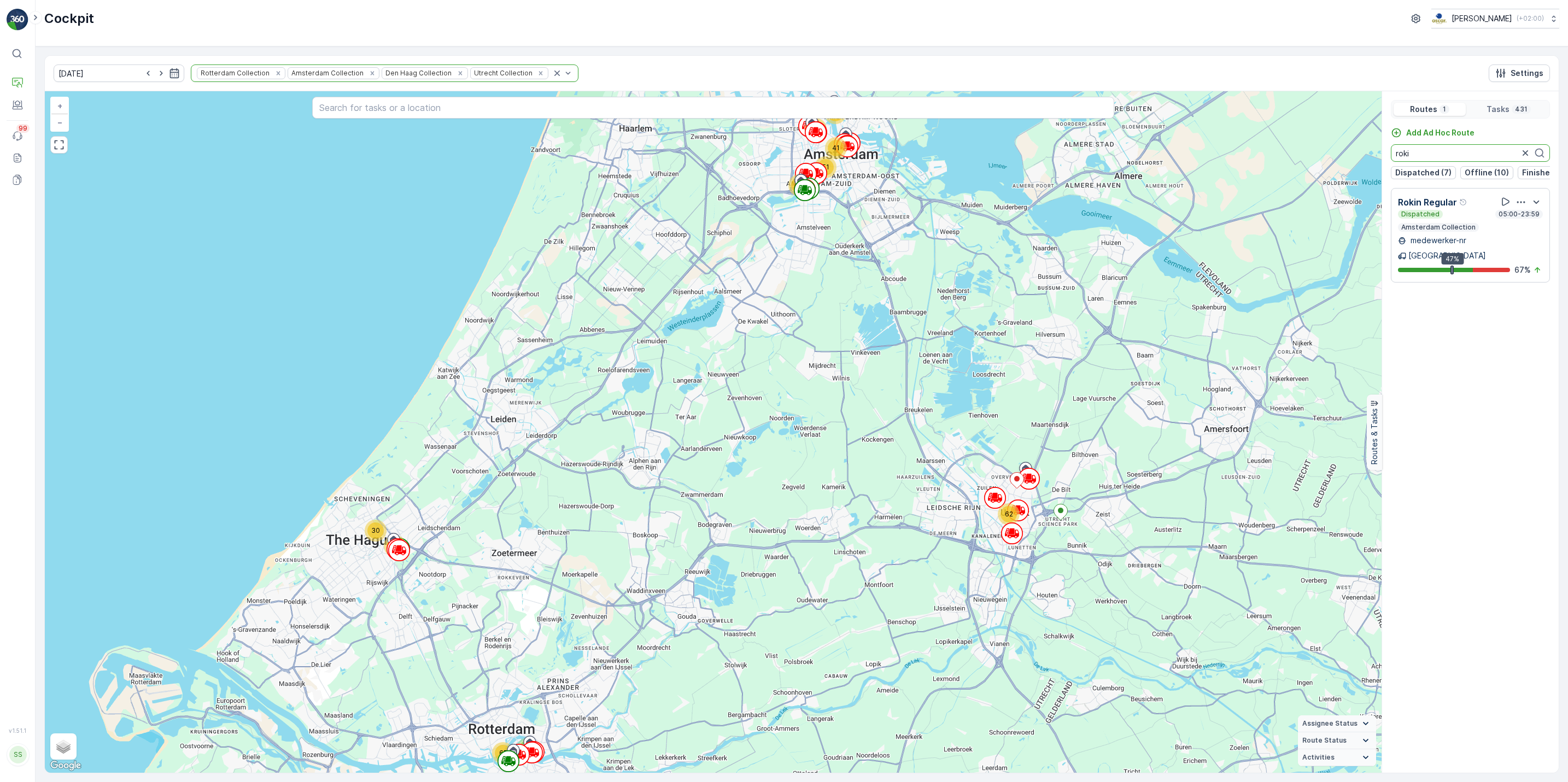
type input "roki"
click at [1522, 156] on icon "button" at bounding box center [1525, 153] width 11 height 11
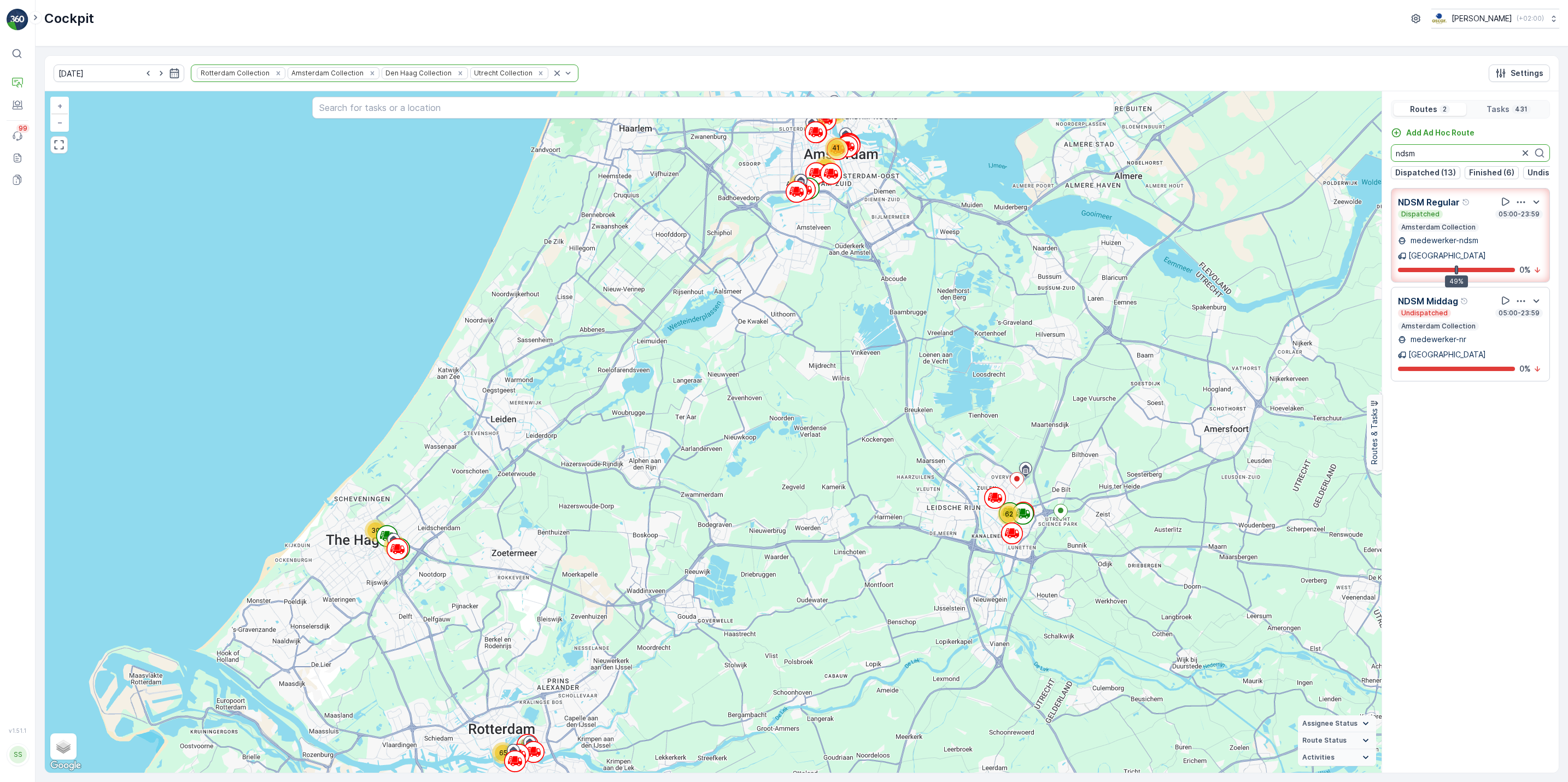
type input "ndsm"
click at [1524, 156] on icon "button" at bounding box center [1525, 153] width 11 height 11
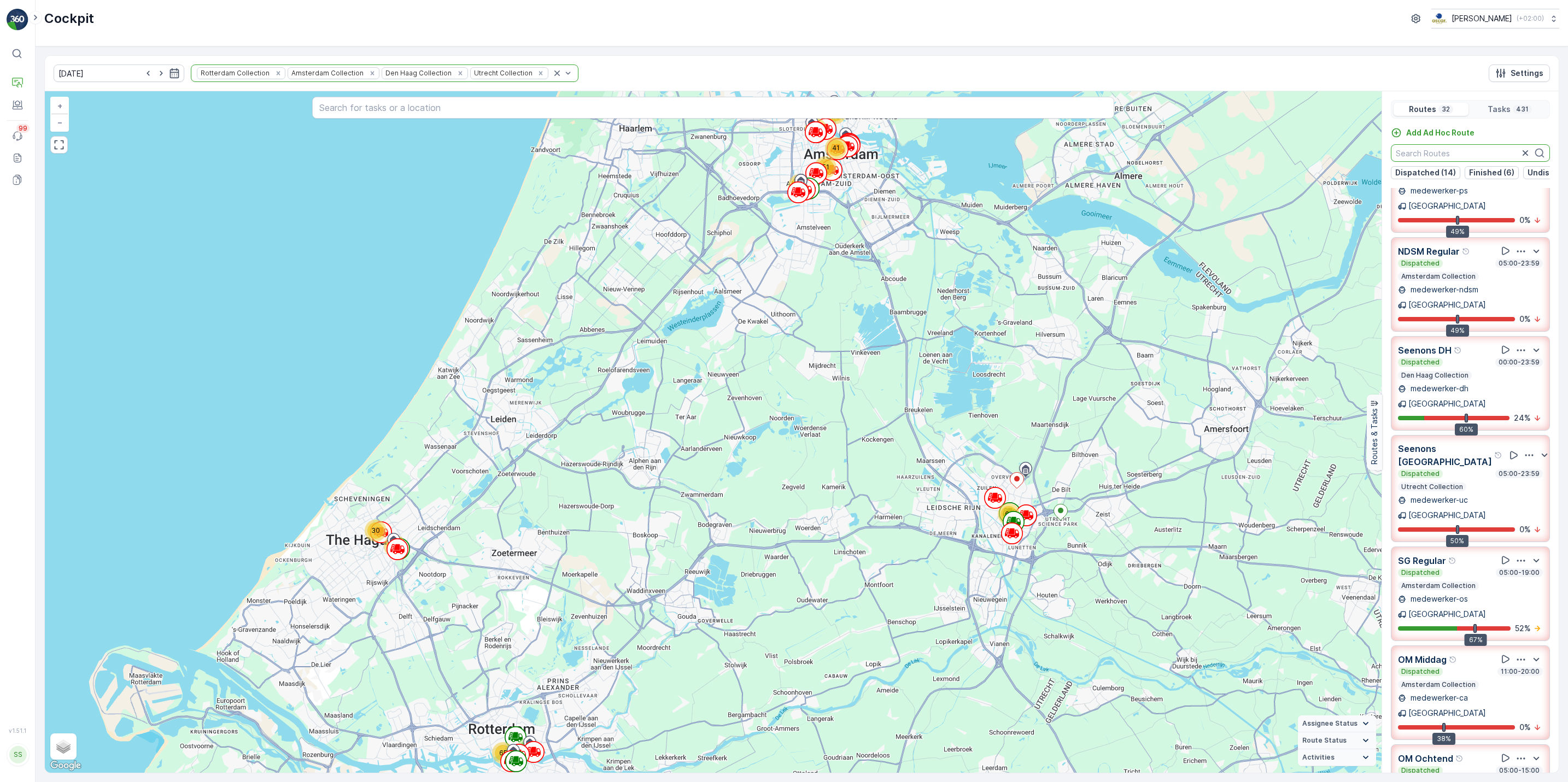
scroll to position [285, 0]
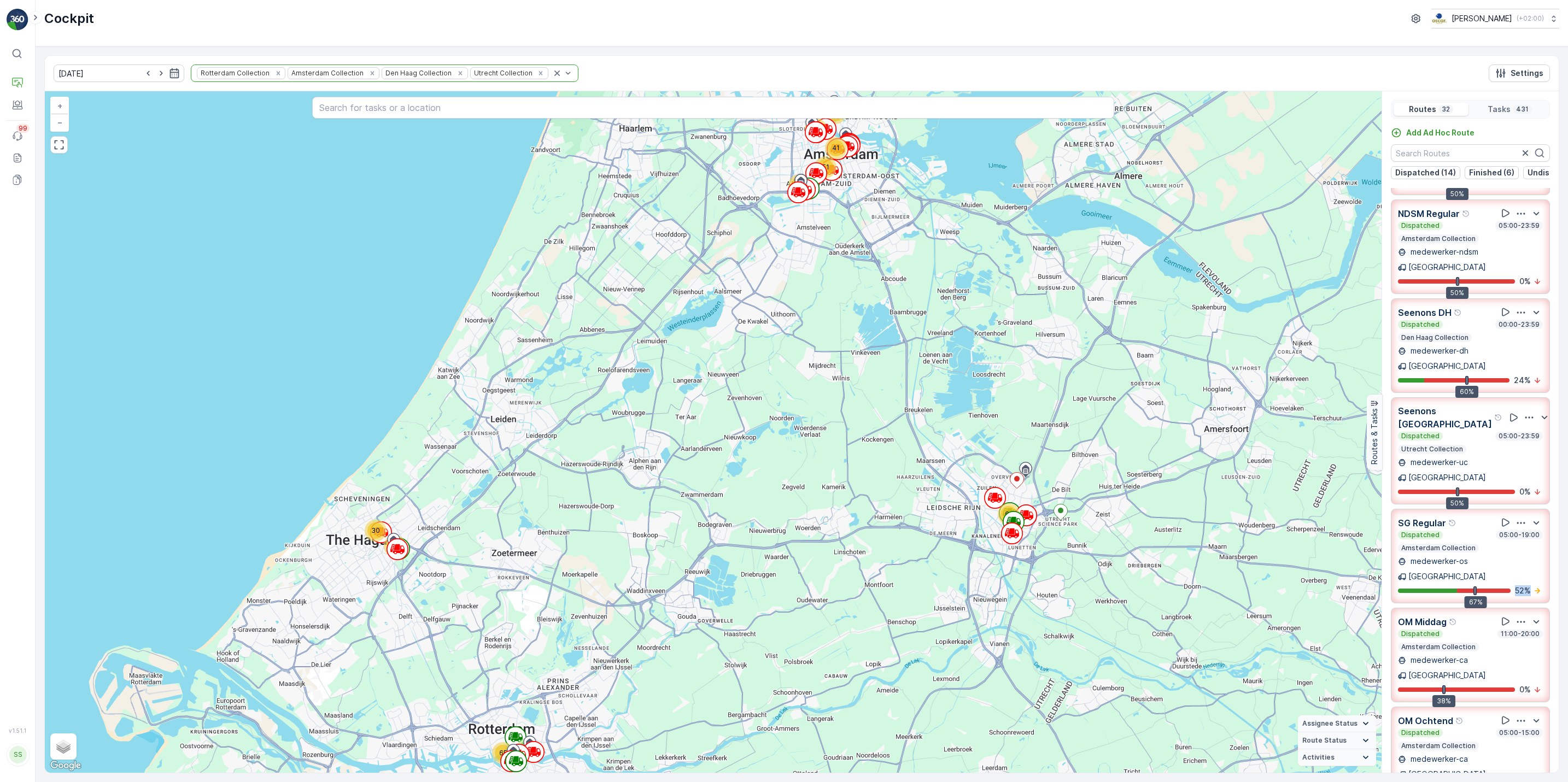
drag, startPoint x: 1475, startPoint y: 487, endPoint x: 1535, endPoint y: 487, distance: 60.0
click at [1535, 585] on div "67% 52 %" at bounding box center [1471, 591] width 145 height 11
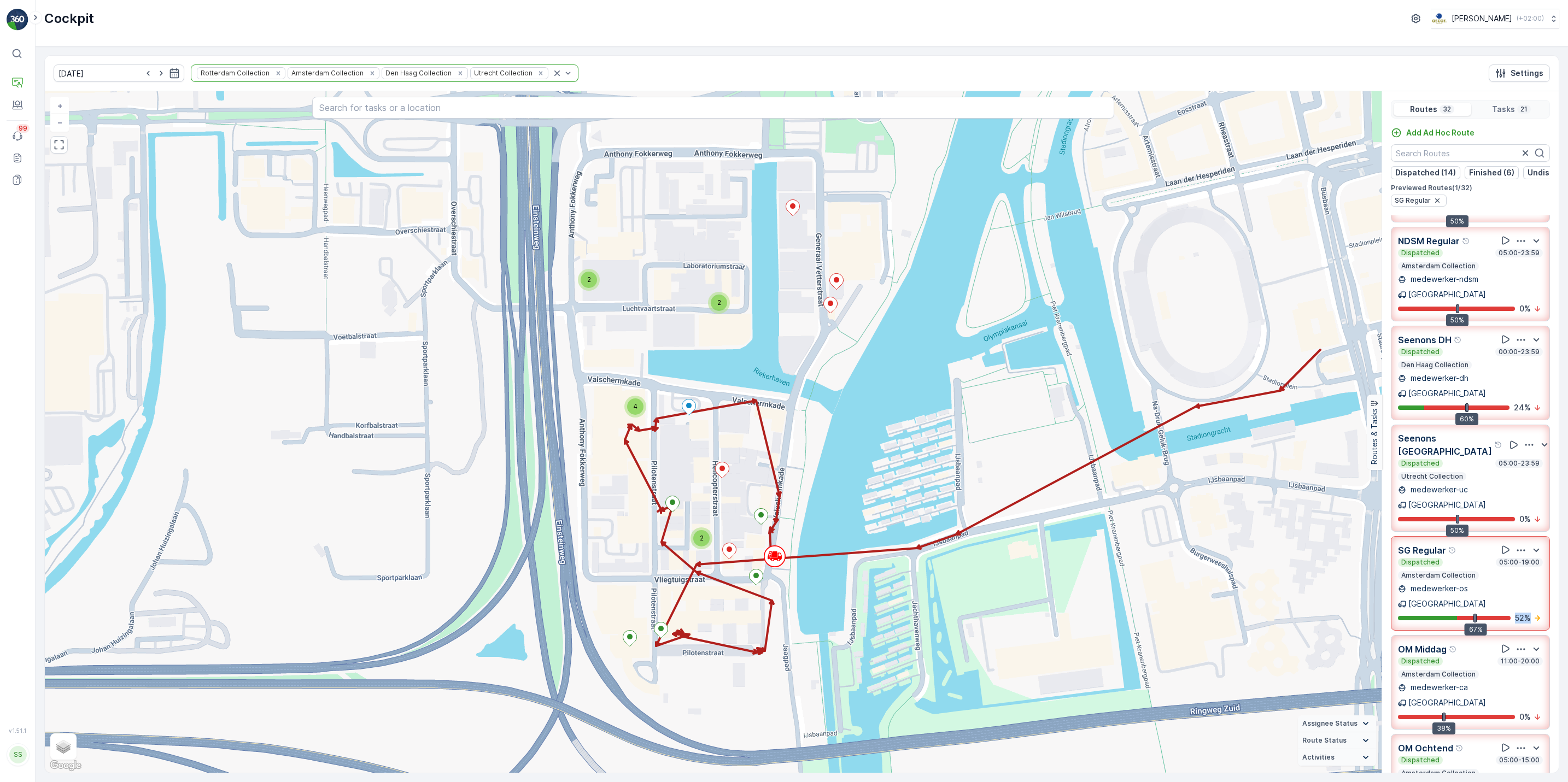
drag, startPoint x: 1517, startPoint y: 467, endPoint x: 1517, endPoint y: 380, distance: 87.0
click at [1517, 380] on div "Binnenstad Zuid Dispatched 05:00-21:00 Utrecht Collection medewerker-uc Utrecht…" at bounding box center [1471, 503] width 177 height 576
click at [457, 76] on icon "Remove Den Haag Collection" at bounding box center [460, 73] width 8 height 8
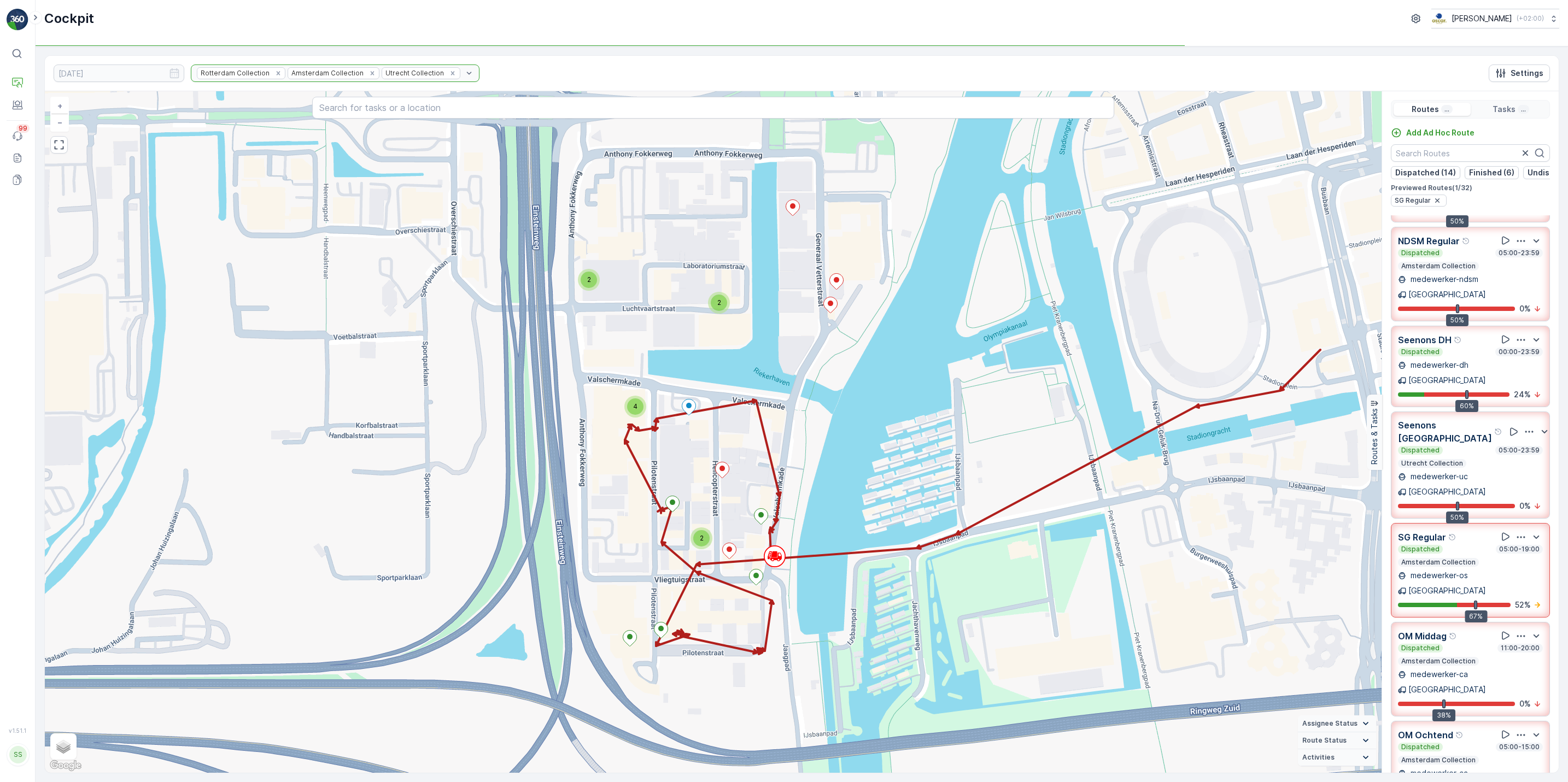
click at [346, 75] on div "Rotterdam Collection Amsterdam Collection Utrecht Collection" at bounding box center [335, 73] width 289 height 18
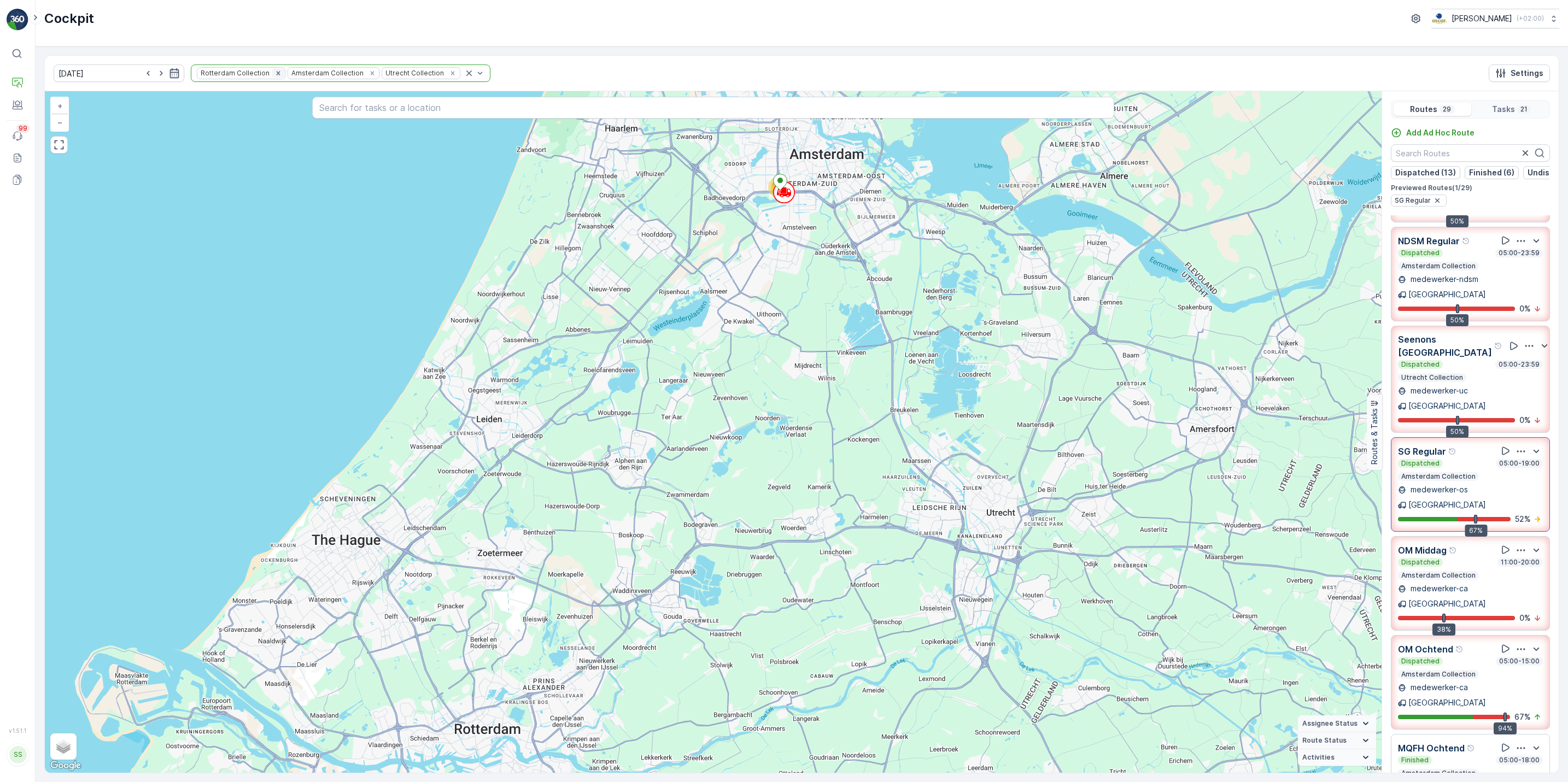
click at [275, 76] on icon "Remove Rotterdam Collection" at bounding box center [278, 73] width 8 height 8
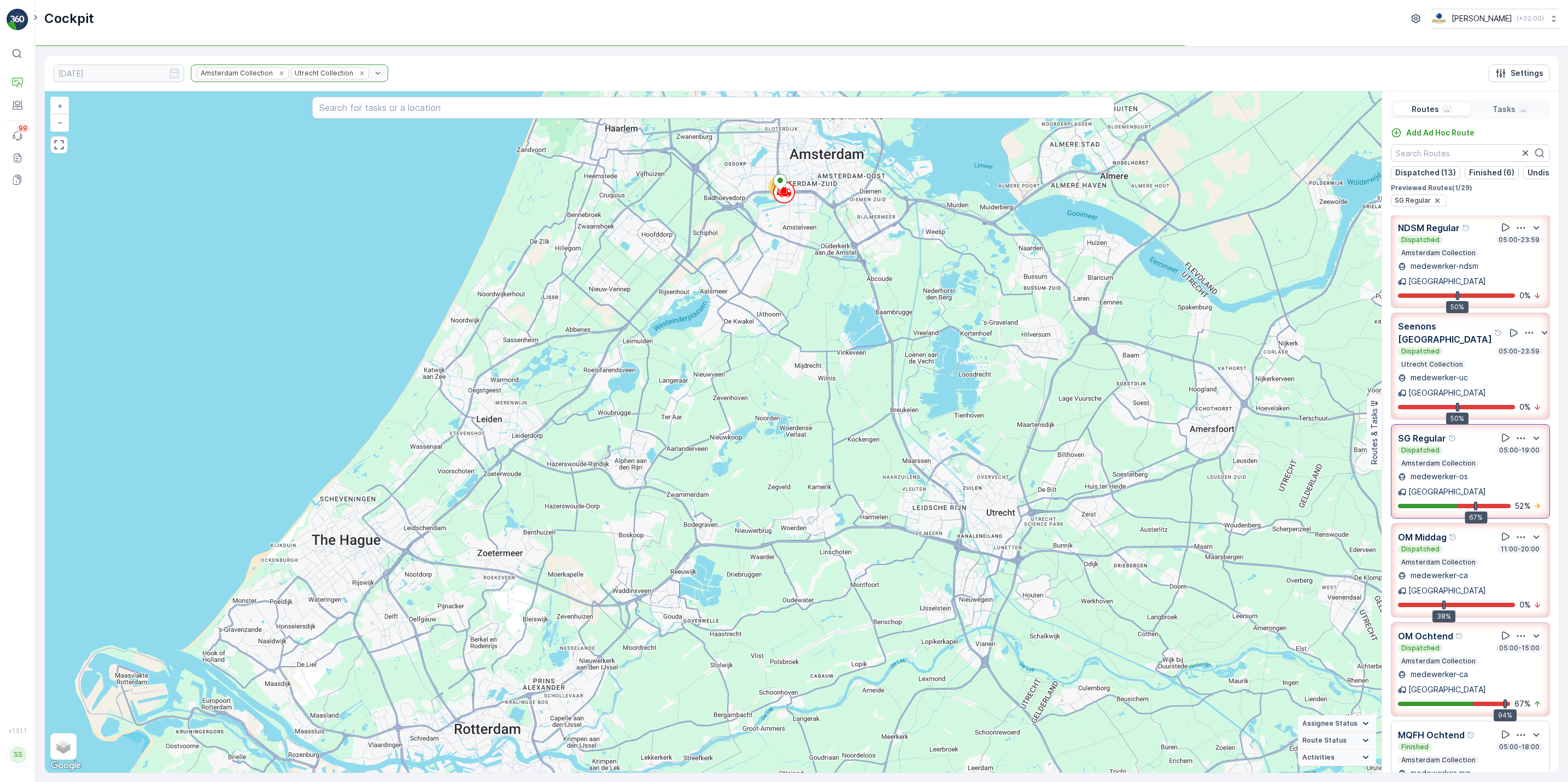
scroll to position [272, 0]
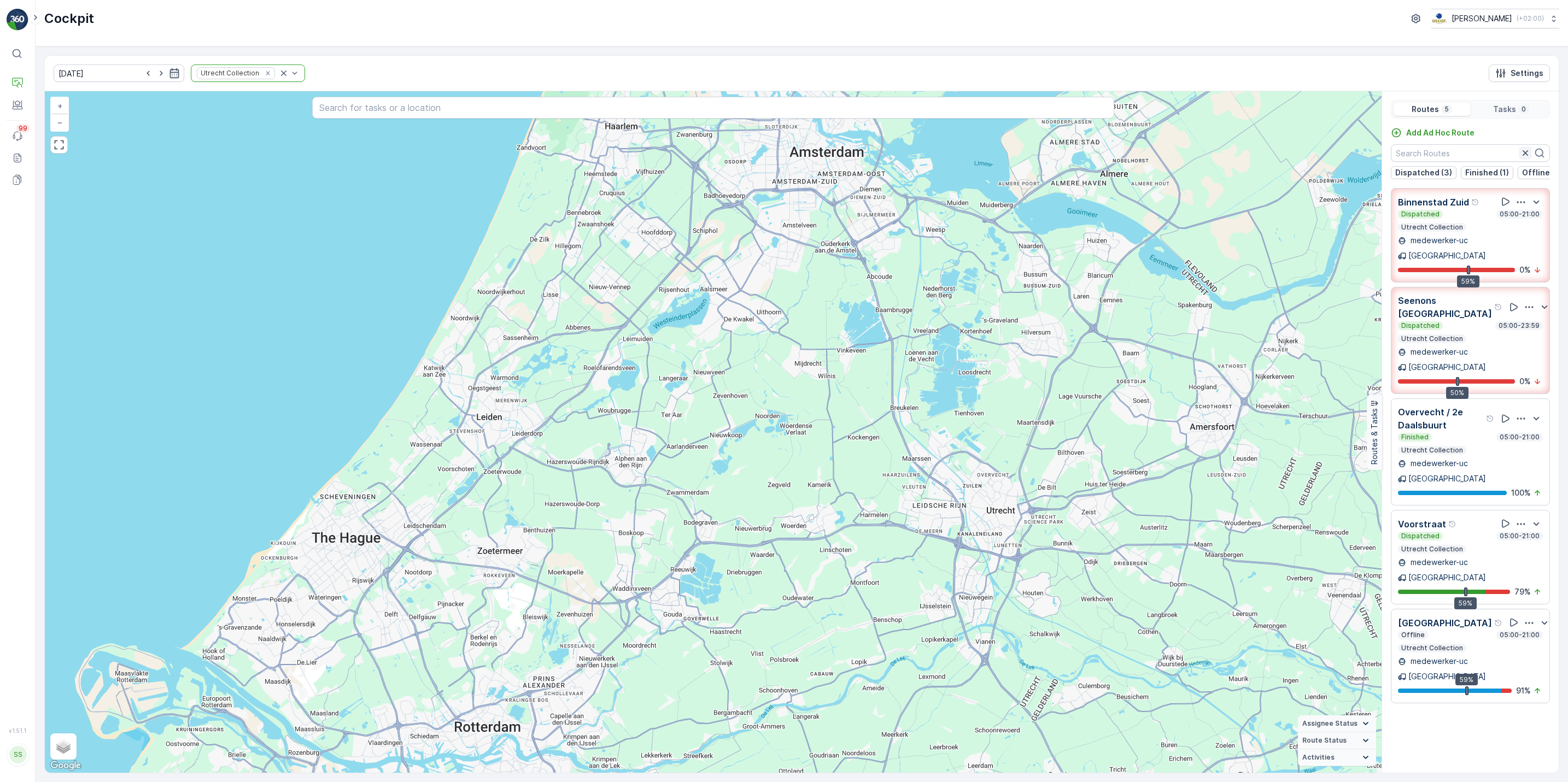
click at [1524, 158] on icon "button" at bounding box center [1525, 153] width 11 height 11
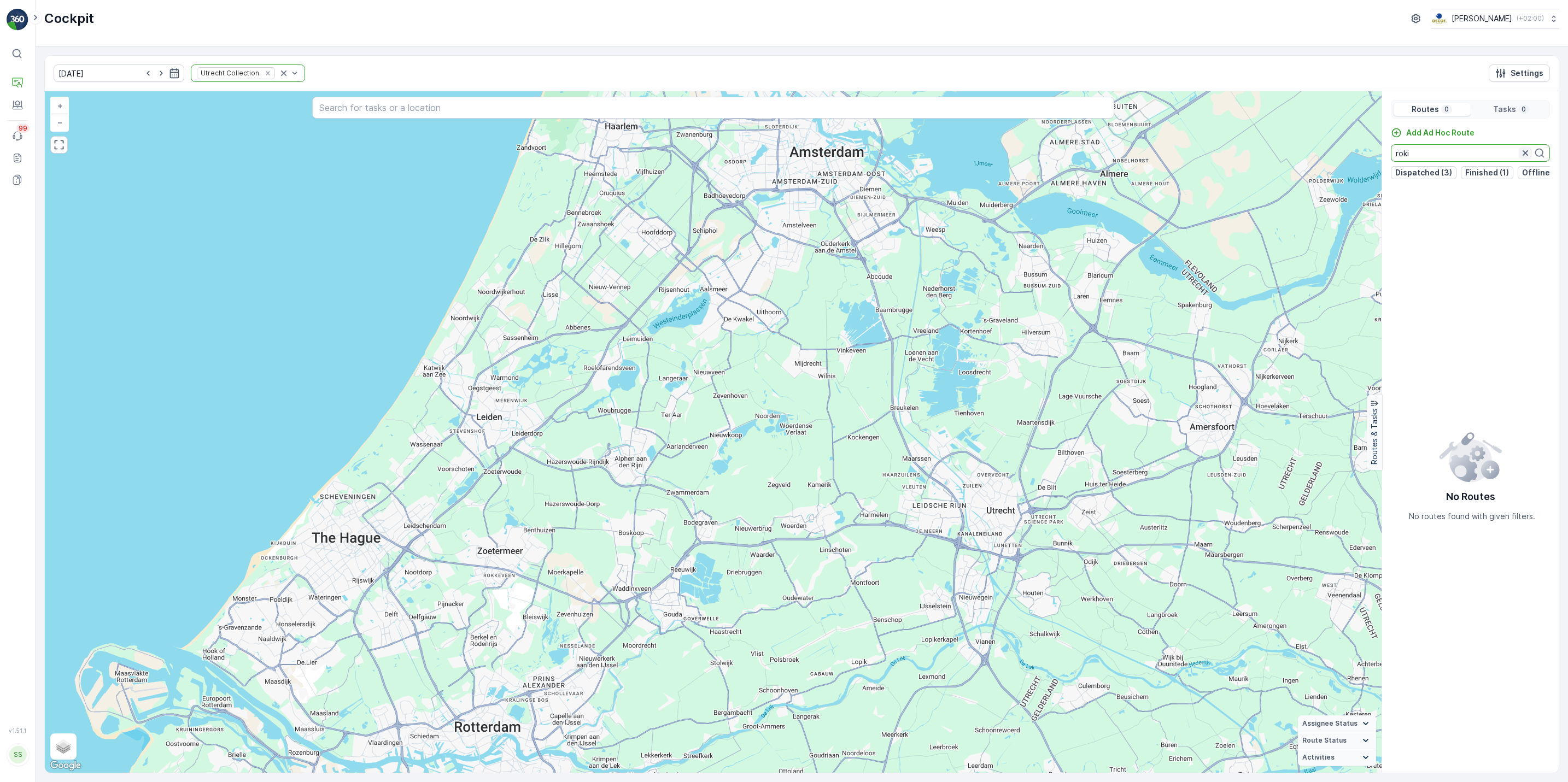
type input "roki"
click at [1524, 153] on icon "button" at bounding box center [1525, 153] width 11 height 11
type input "r"
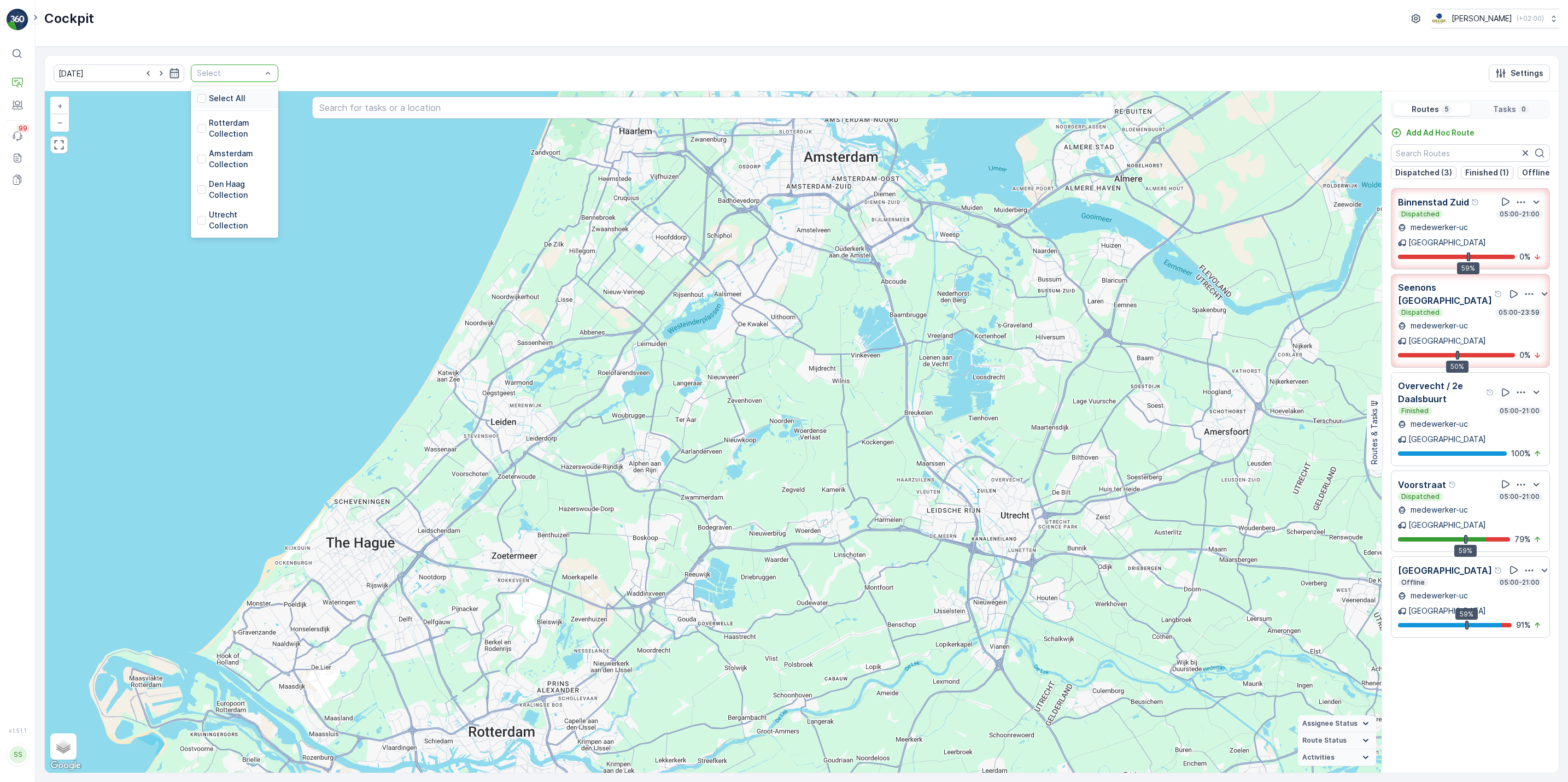
click at [232, 96] on div "Select All" at bounding box center [234, 99] width 88 height 19
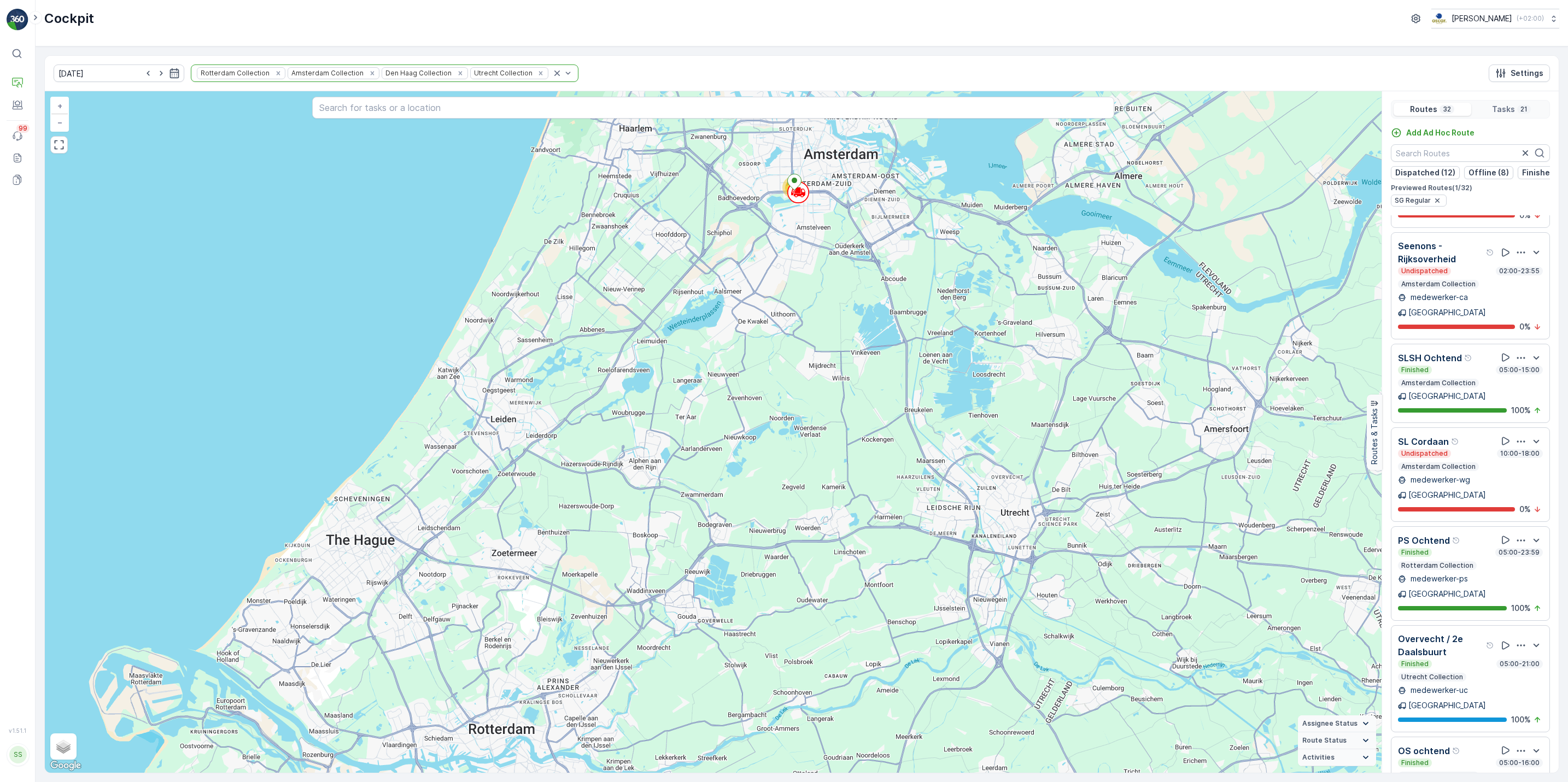
scroll to position [1381, 0]
click at [1476, 156] on input "text" at bounding box center [1470, 153] width 159 height 18
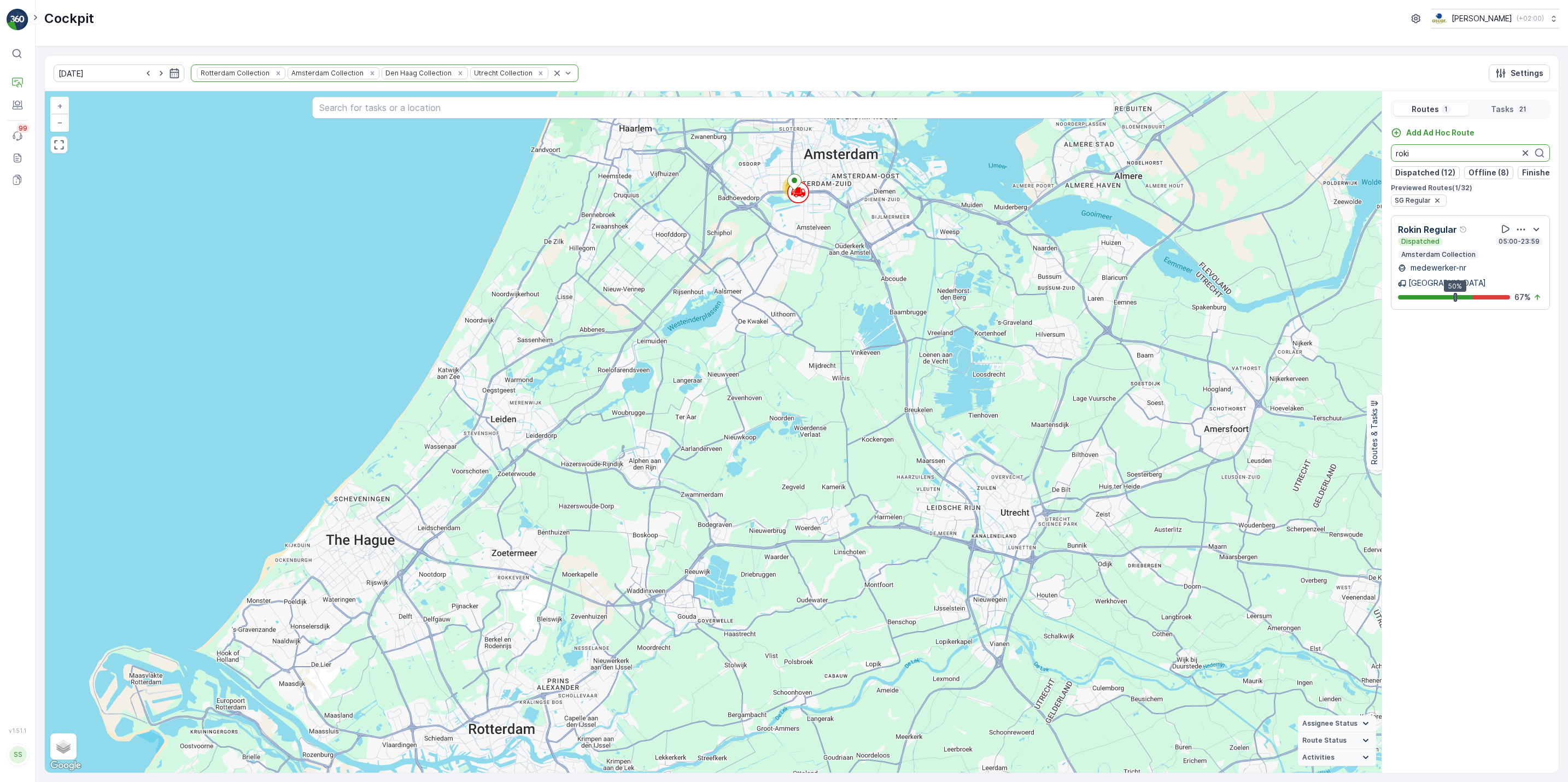
scroll to position [0, 0]
type input "roki"
click at [1524, 156] on icon "button" at bounding box center [1525, 153] width 11 height 11
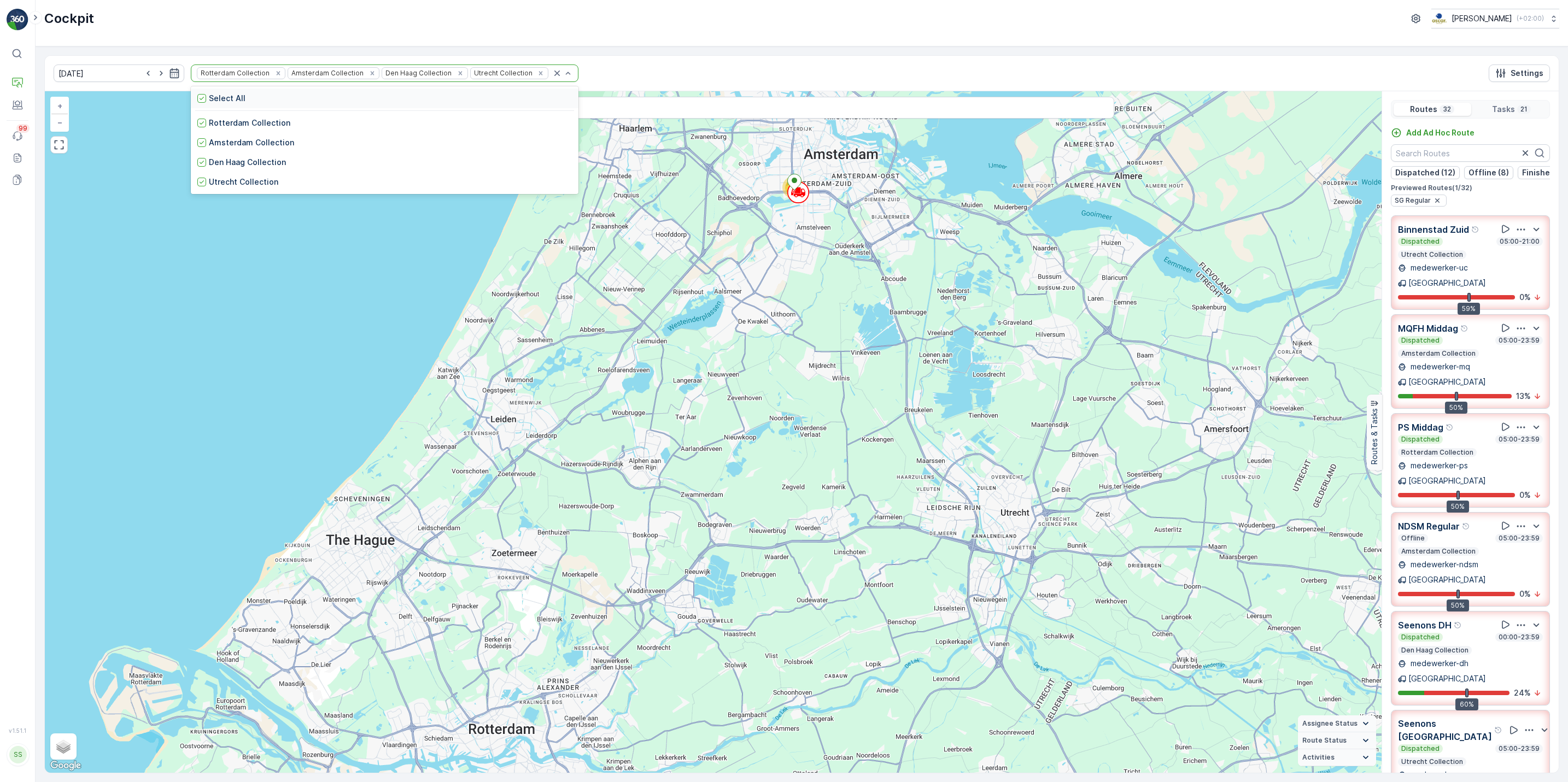
click at [191, 105] on div "Select All" at bounding box center [384, 99] width 388 height 19
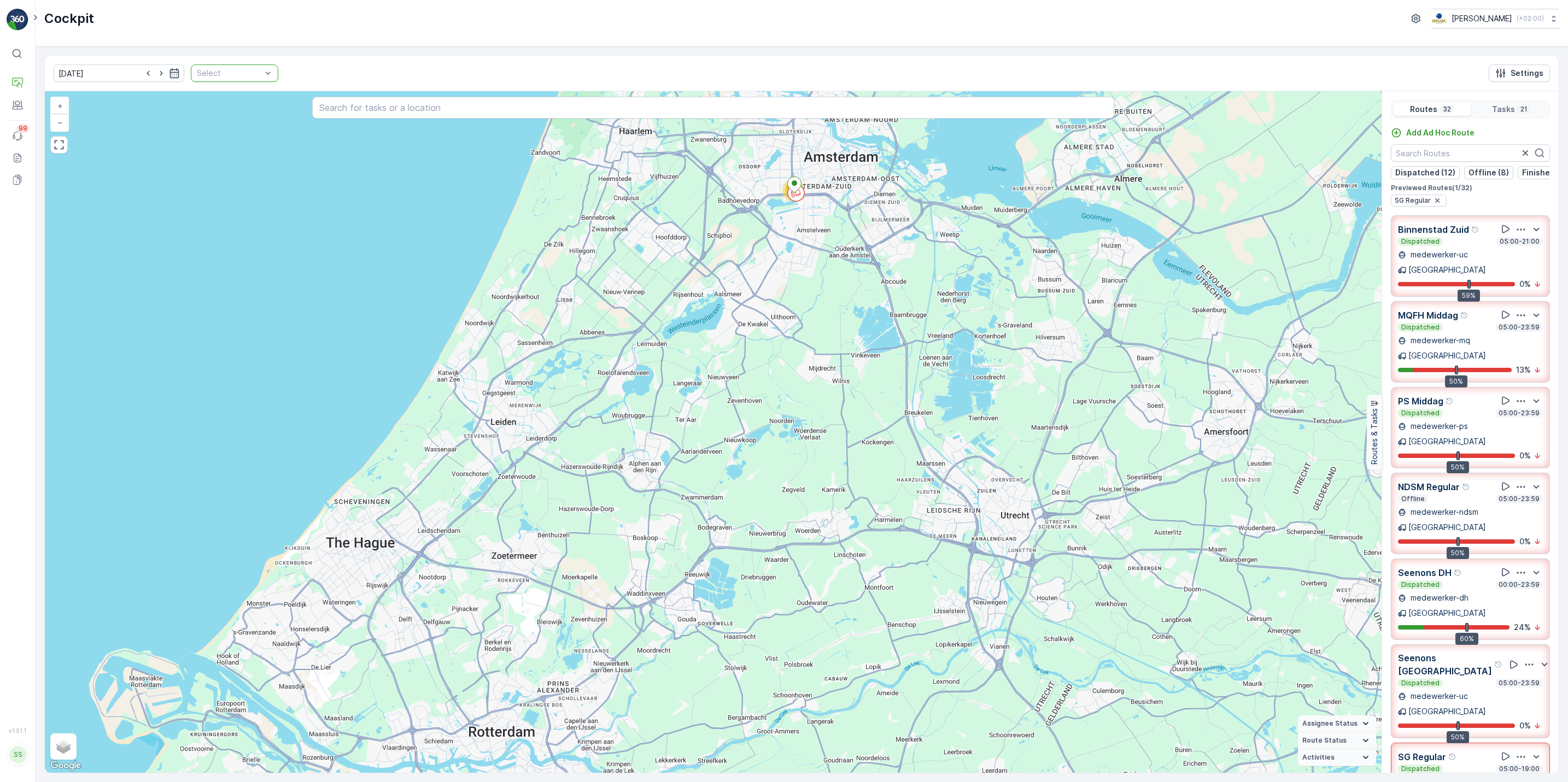
click at [212, 79] on p "Select" at bounding box center [229, 73] width 65 height 11
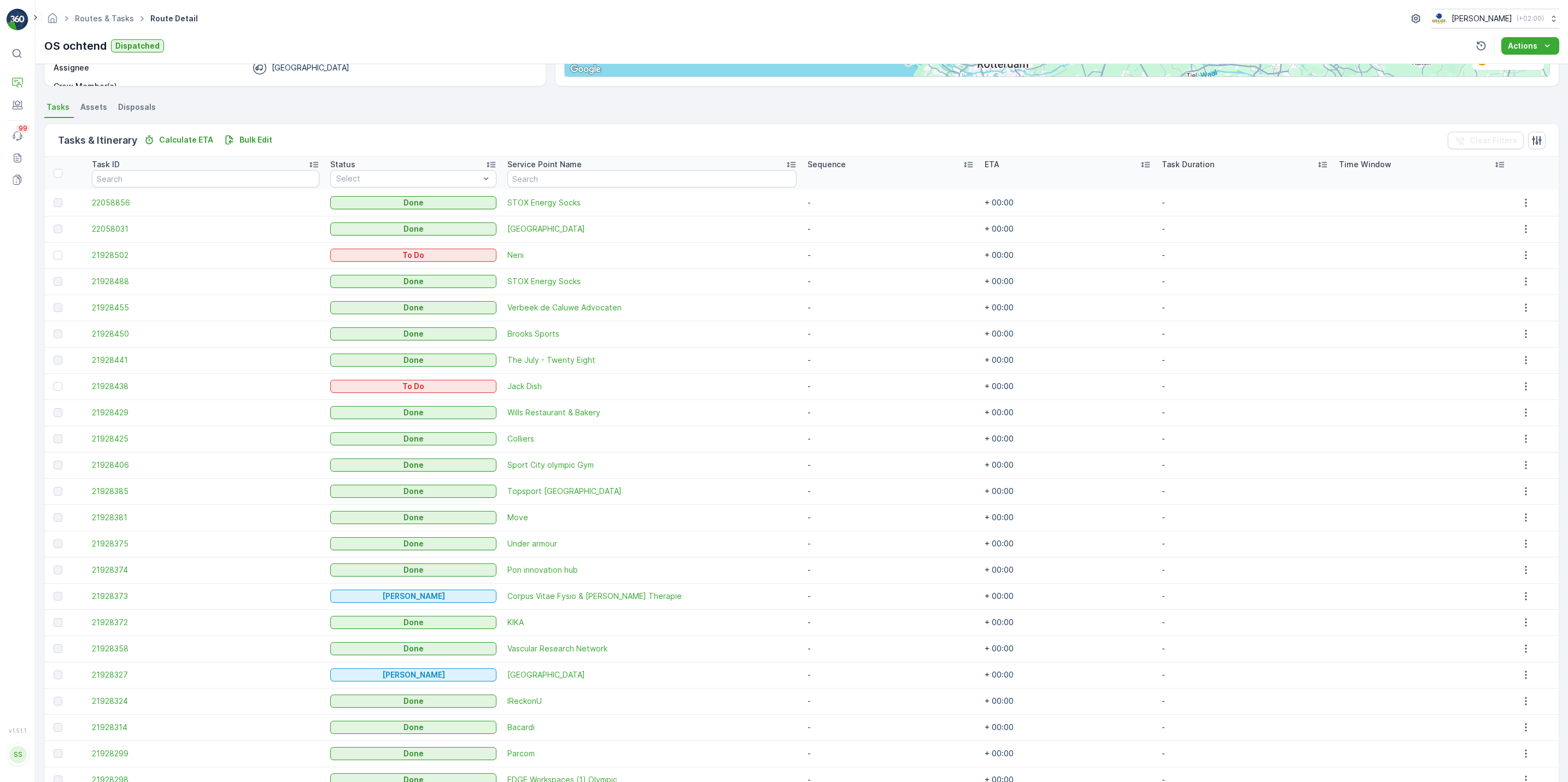
scroll to position [206, 0]
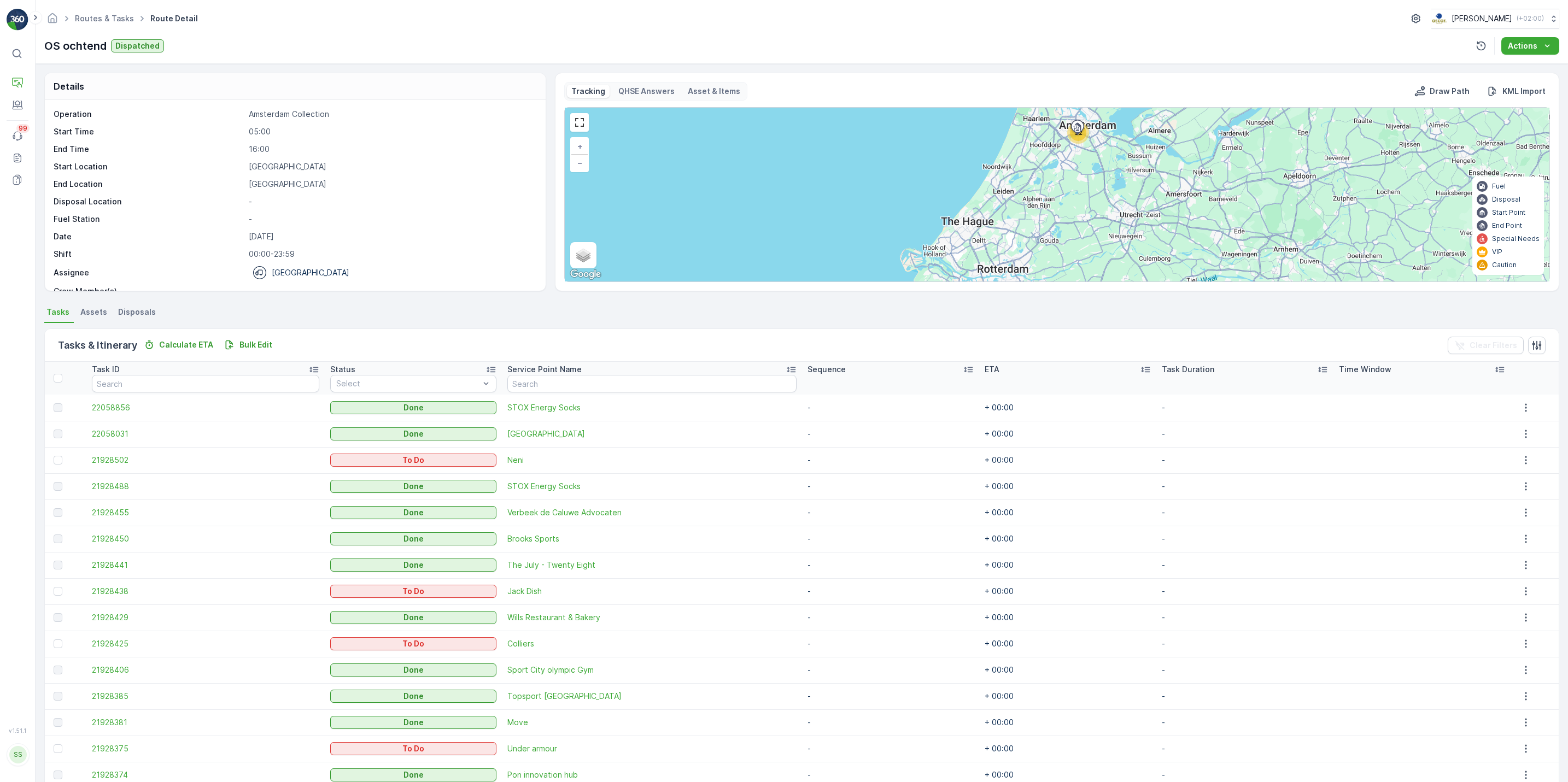
scroll to position [201, 0]
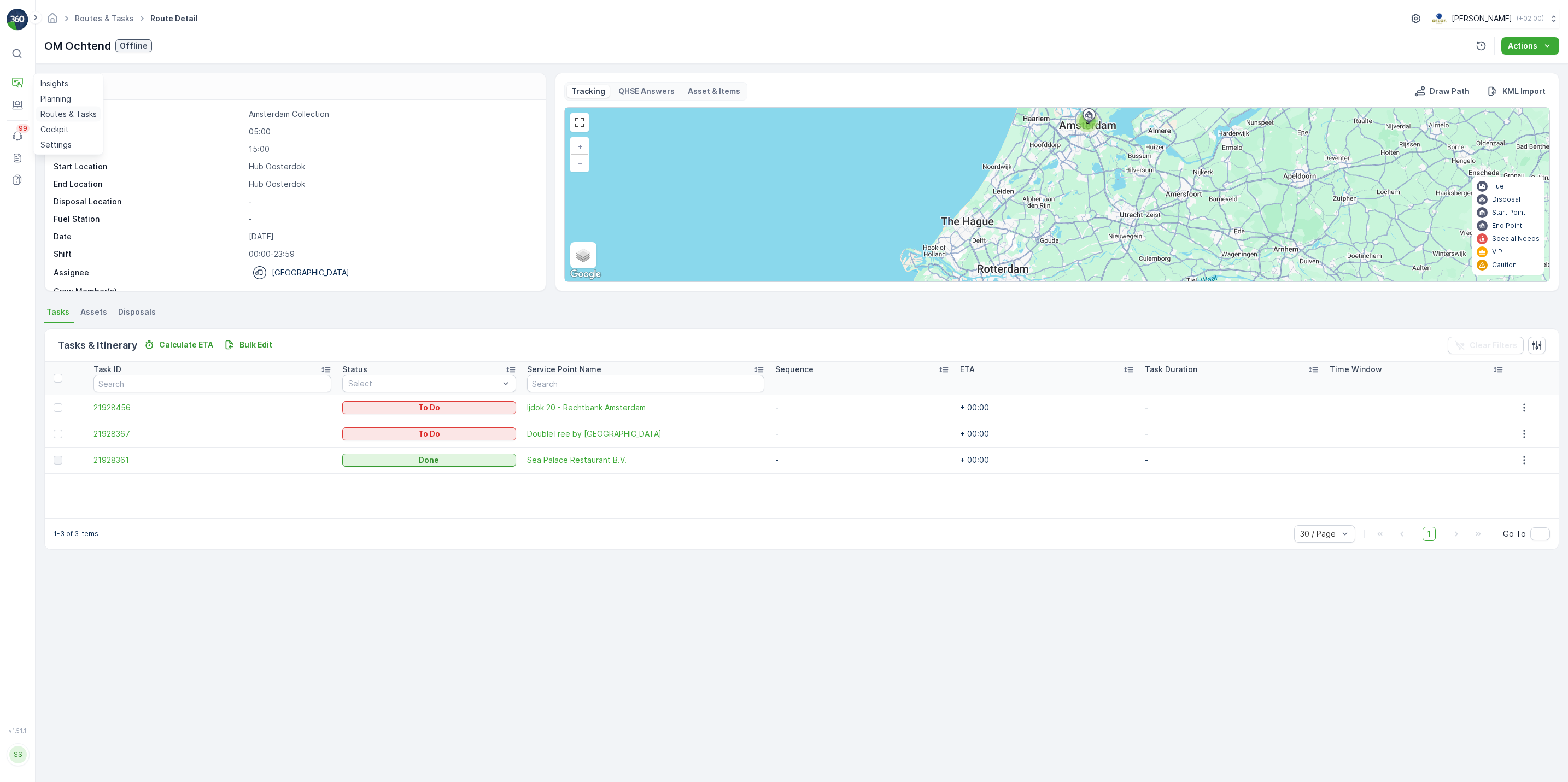
click at [64, 116] on p "Routes & Tasks" at bounding box center [68, 114] width 57 height 11
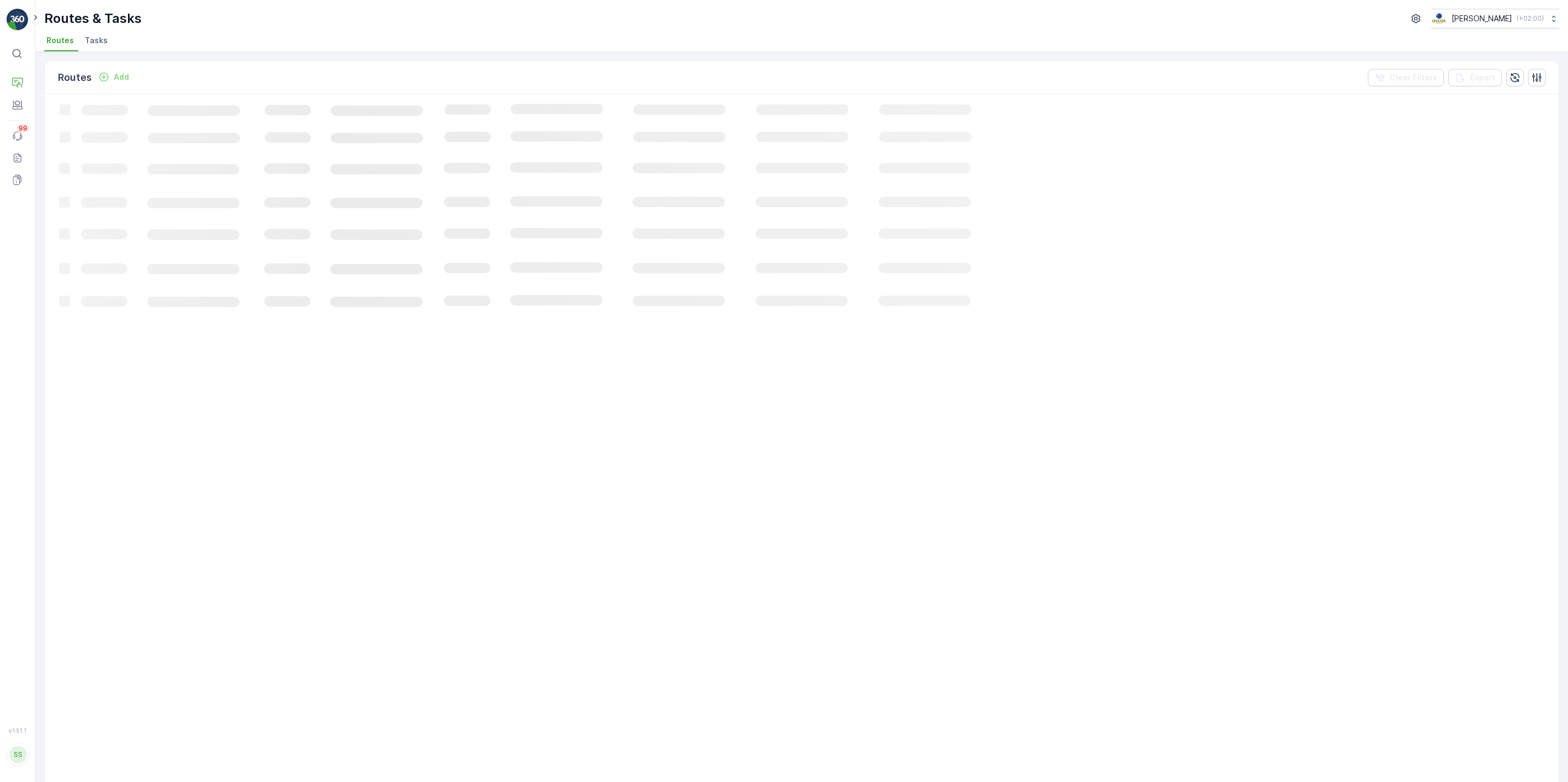
click at [102, 37] on span "Tasks" at bounding box center [96, 40] width 23 height 11
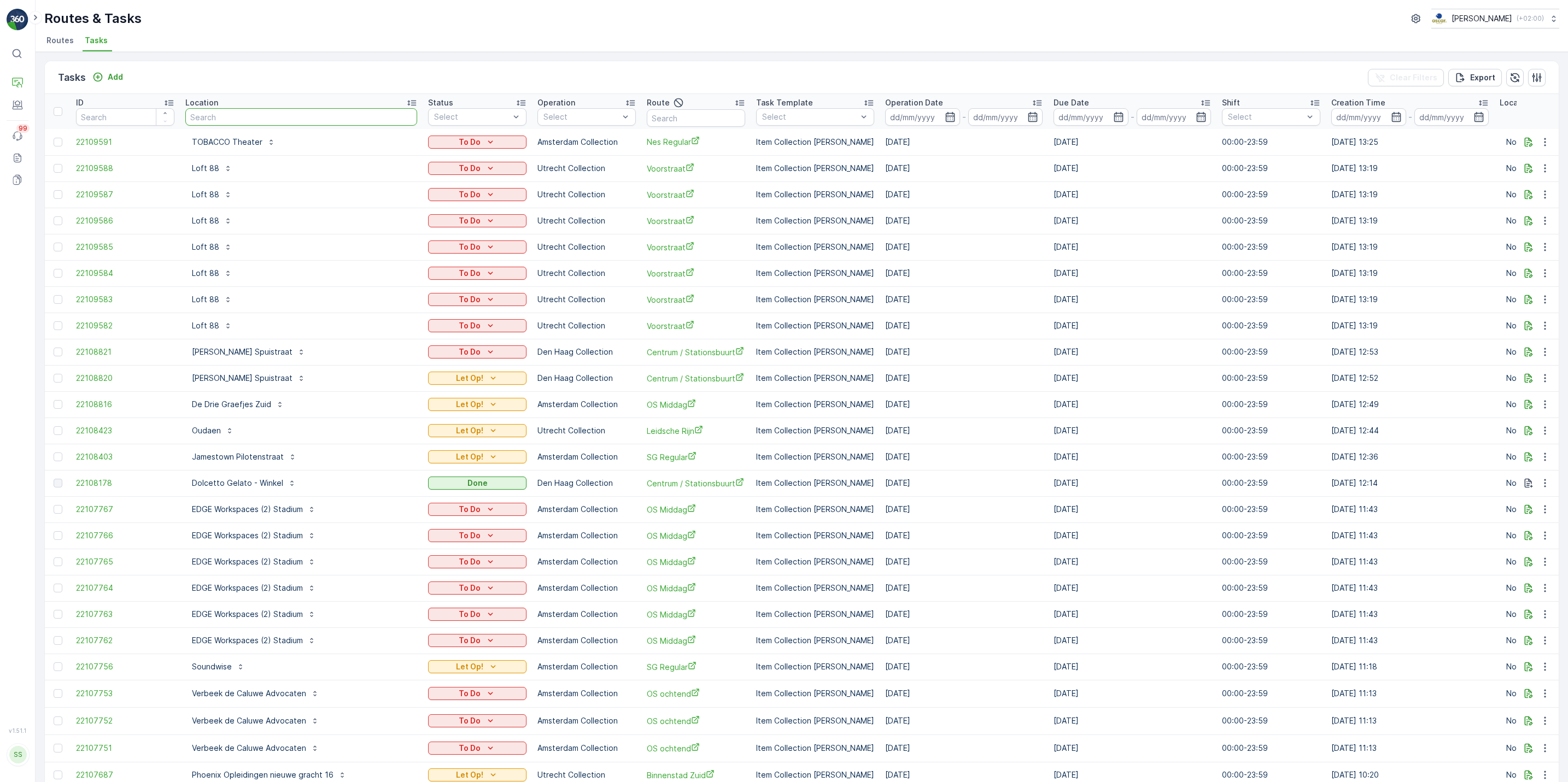
click at [334, 110] on input "text" at bounding box center [301, 117] width 232 height 18
click at [945, 116] on icon "button" at bounding box center [950, 117] width 11 height 11
click at [927, 271] on div "29" at bounding box center [931, 273] width 18 height 18
type input "[DATE]"
click at [927, 271] on div "29" at bounding box center [931, 273] width 18 height 18
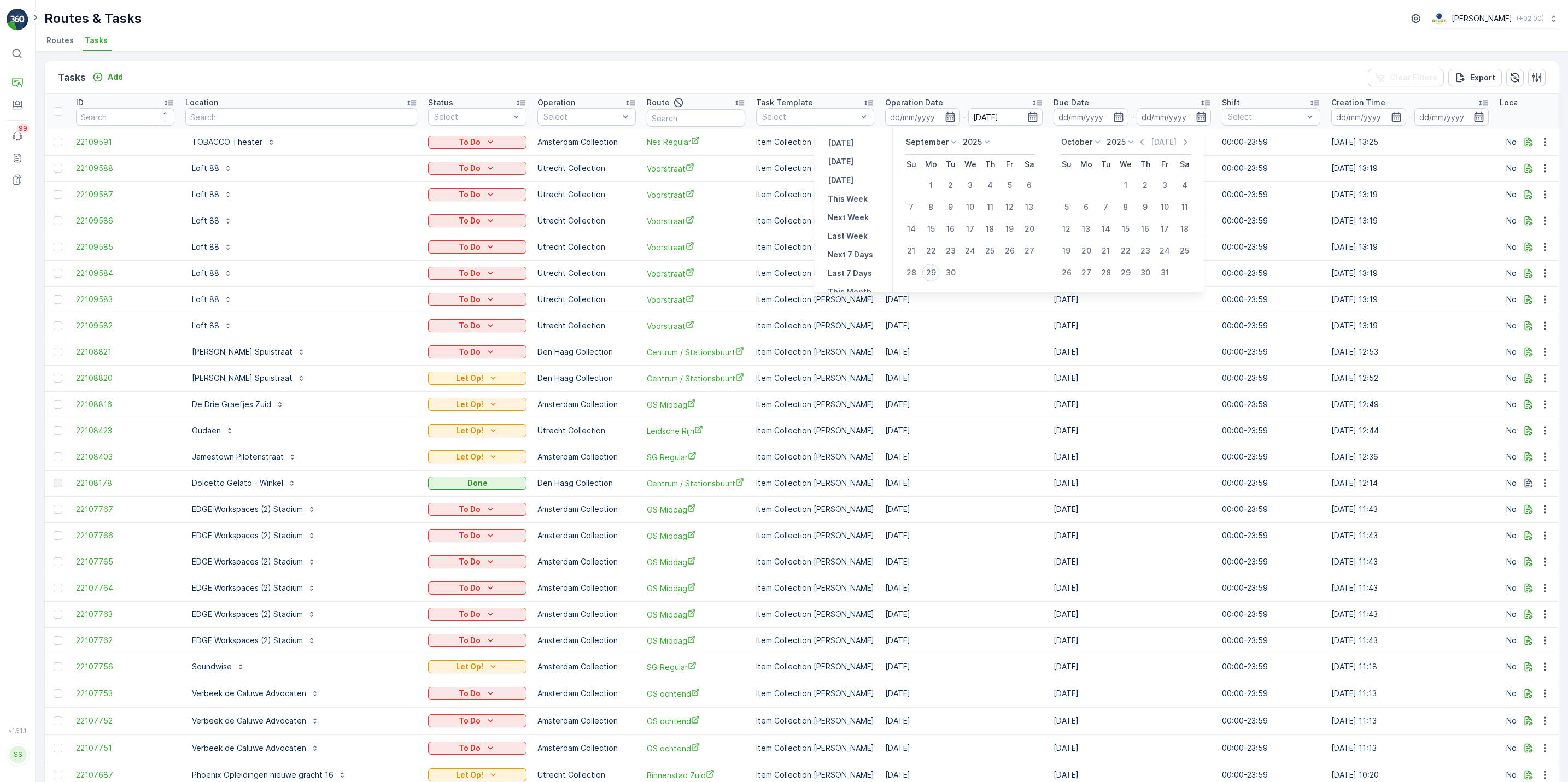
type input "[DATE]"
click at [931, 274] on div "29" at bounding box center [931, 273] width 18 height 18
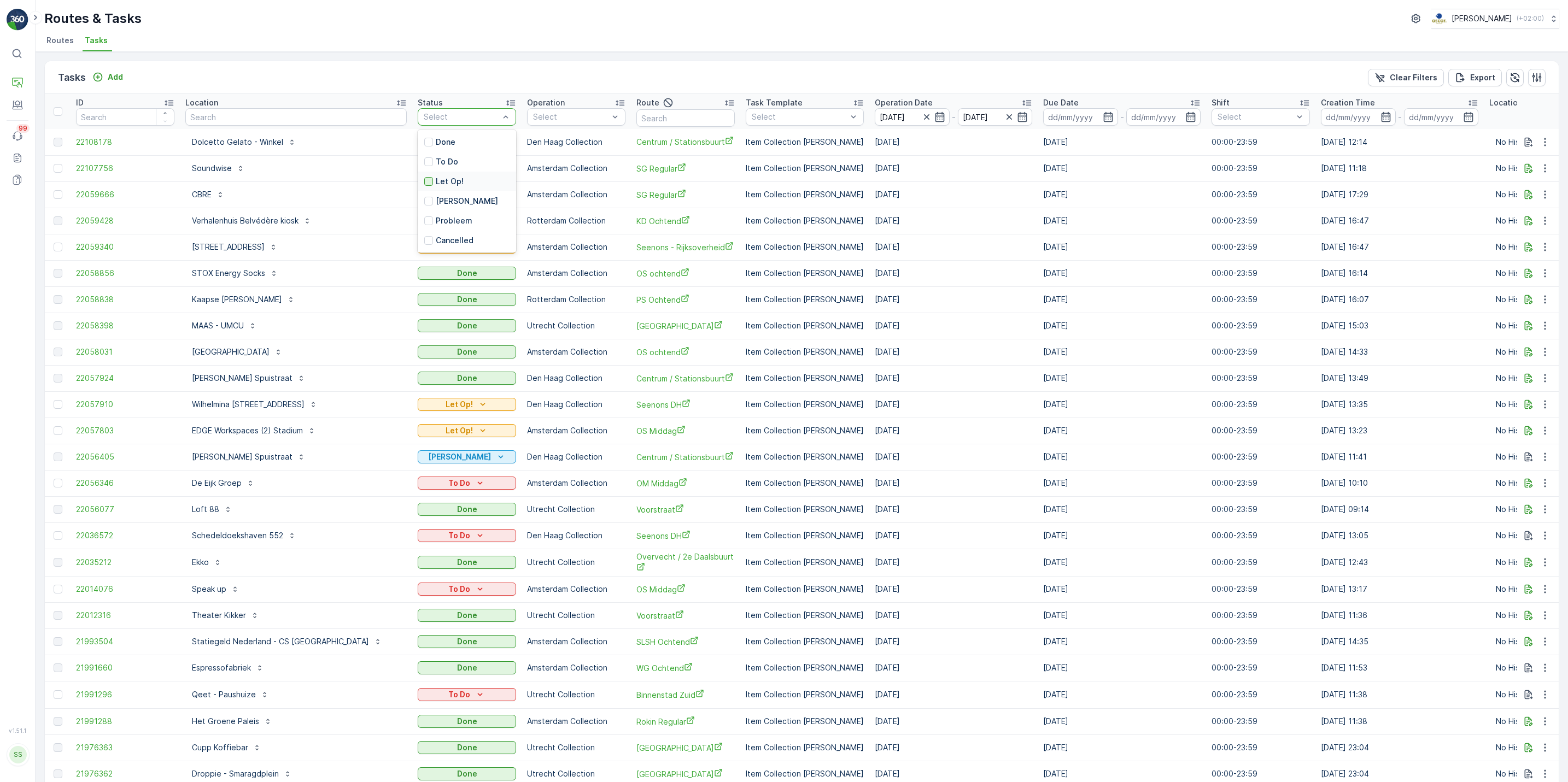
click at [424, 182] on div at bounding box center [429, 181] width 9 height 9
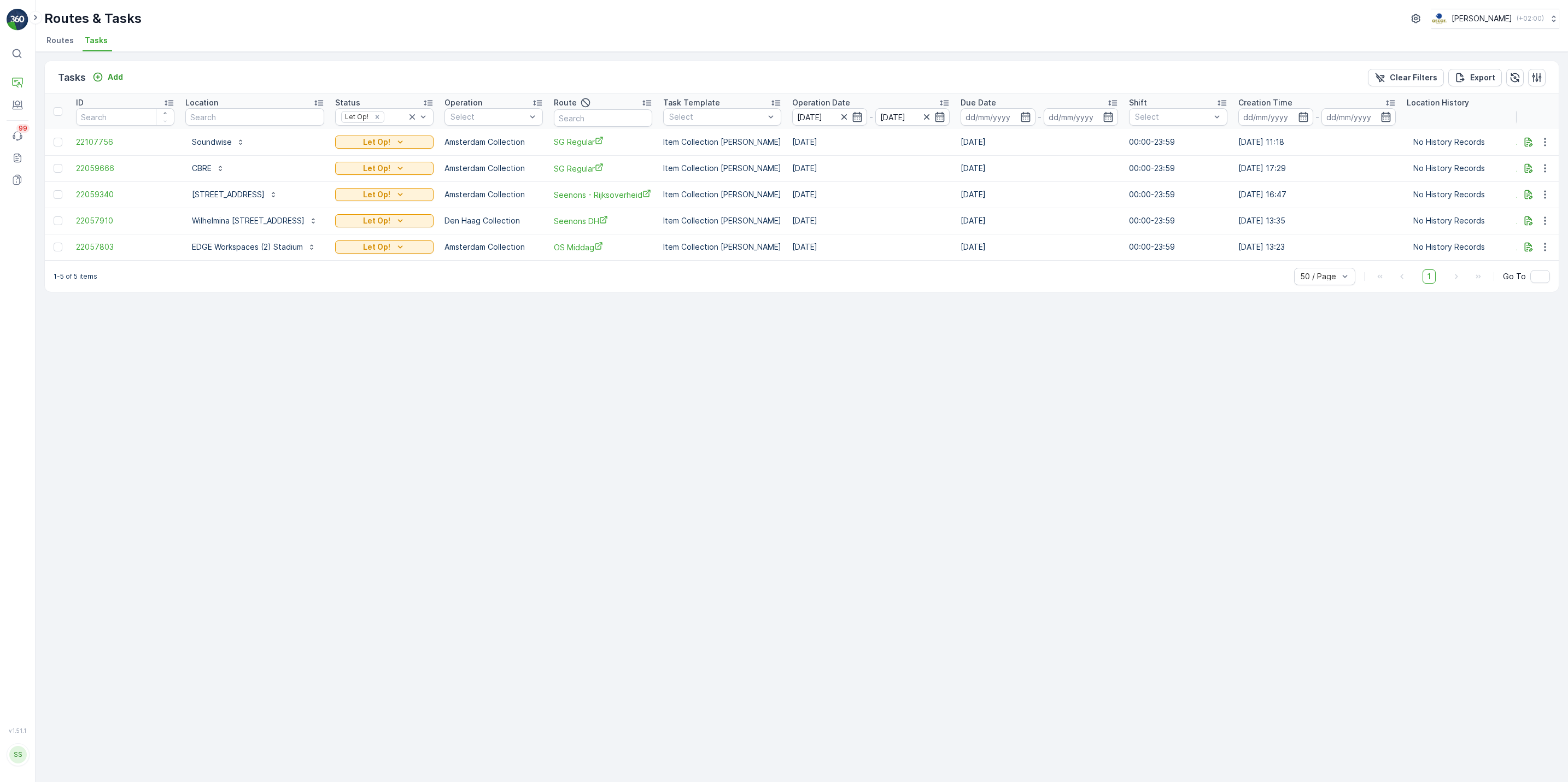
click at [1545, 159] on td at bounding box center [1538, 168] width 43 height 26
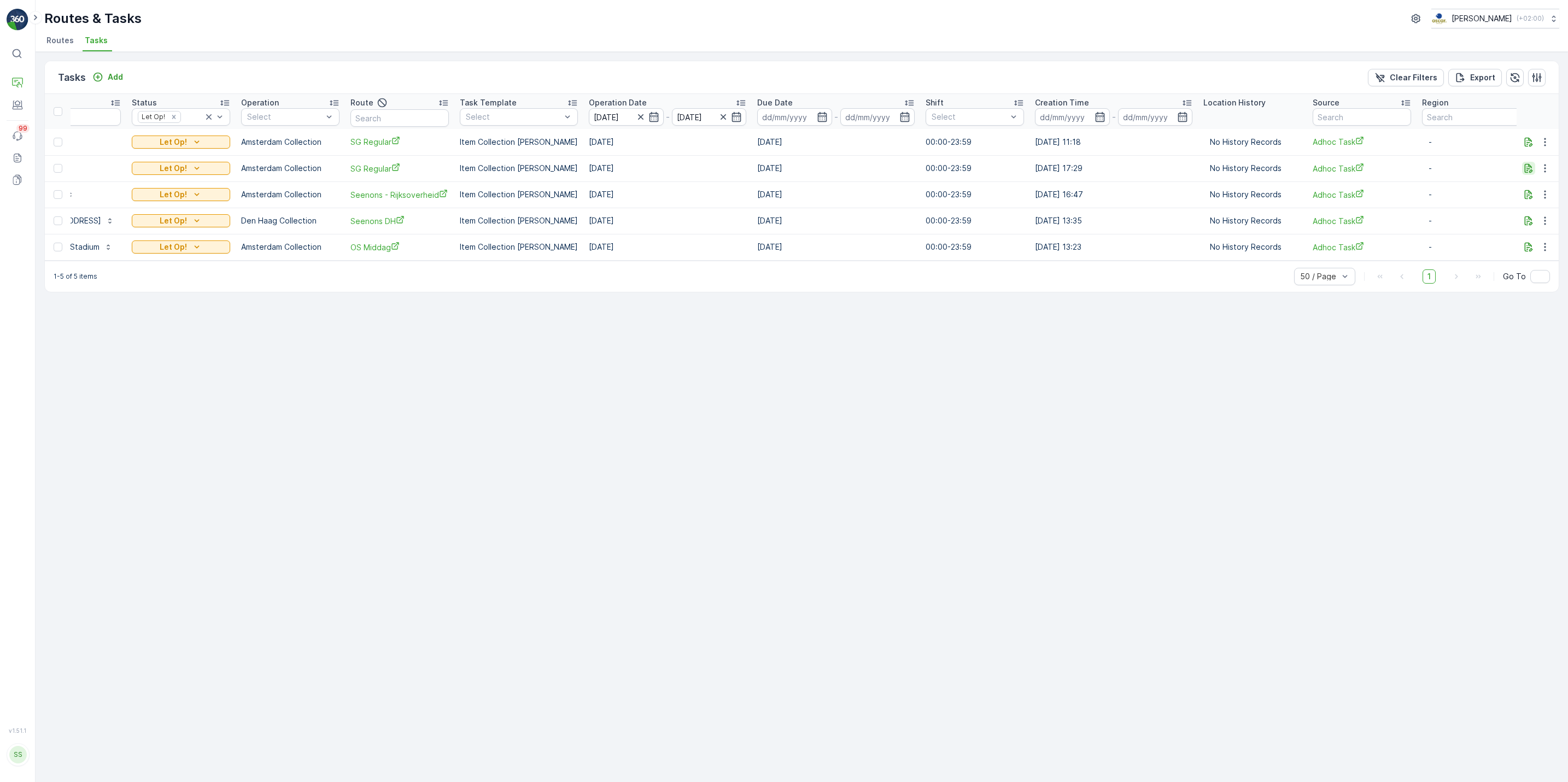
click at [1523, 171] on icon "button" at bounding box center [1528, 169] width 11 height 11
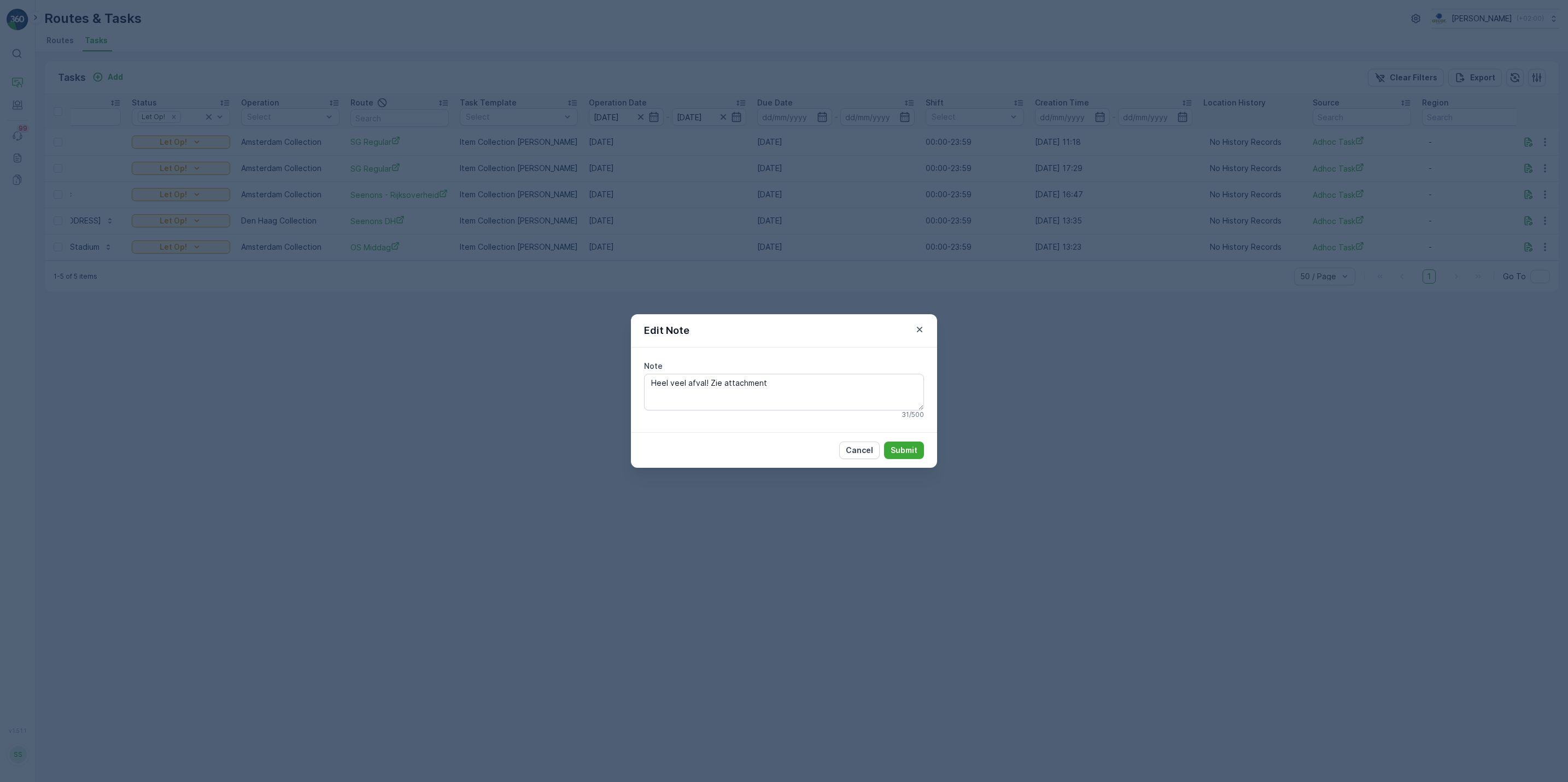
click at [1498, 217] on div "Edit Note Note Heel veel afval! Zie attachment 31 / 500 Cancel Submit" at bounding box center [784, 391] width 1568 height 782
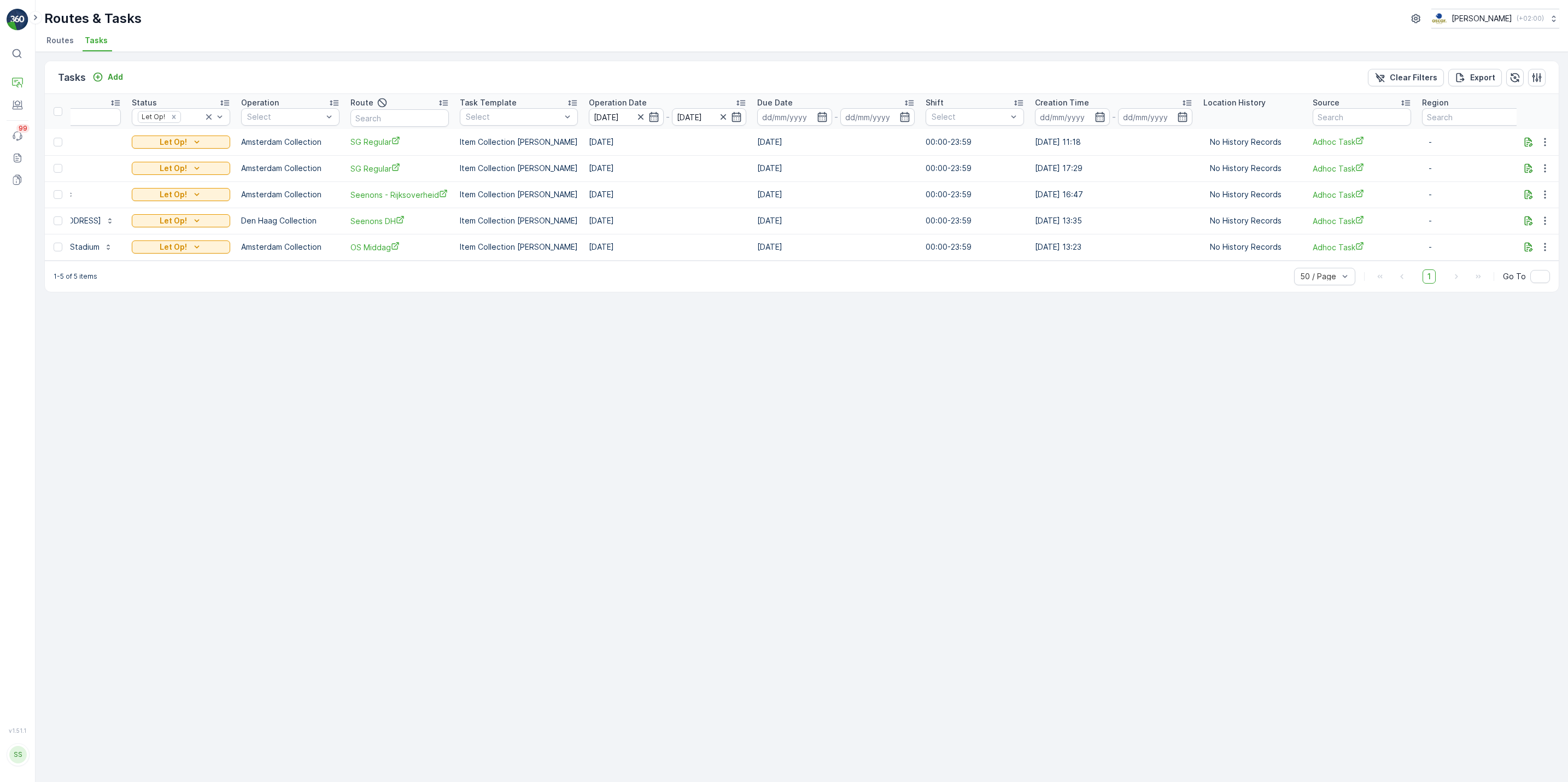
scroll to position [0, 0]
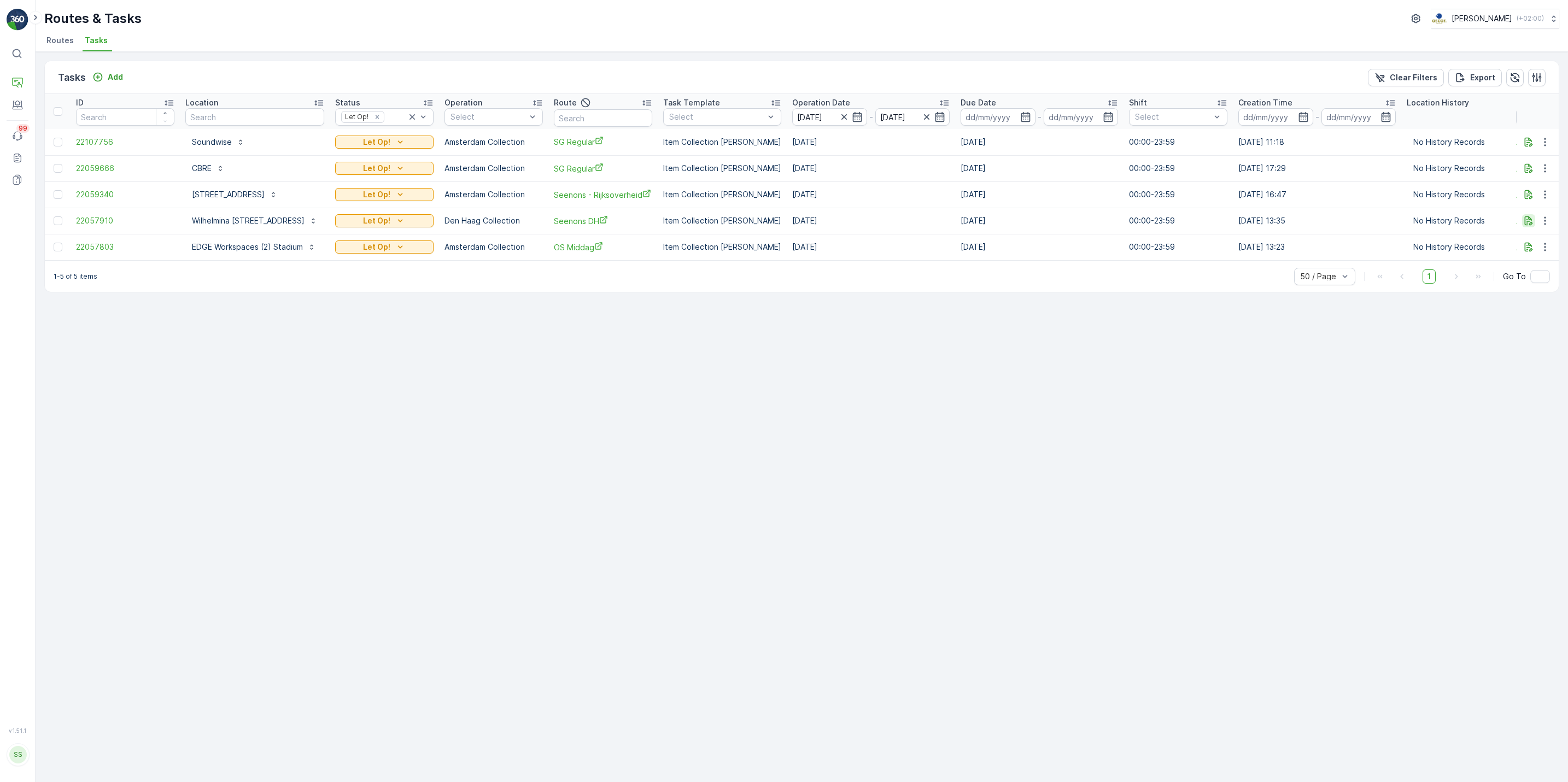
click at [1527, 225] on icon "button" at bounding box center [1528, 221] width 8 height 9
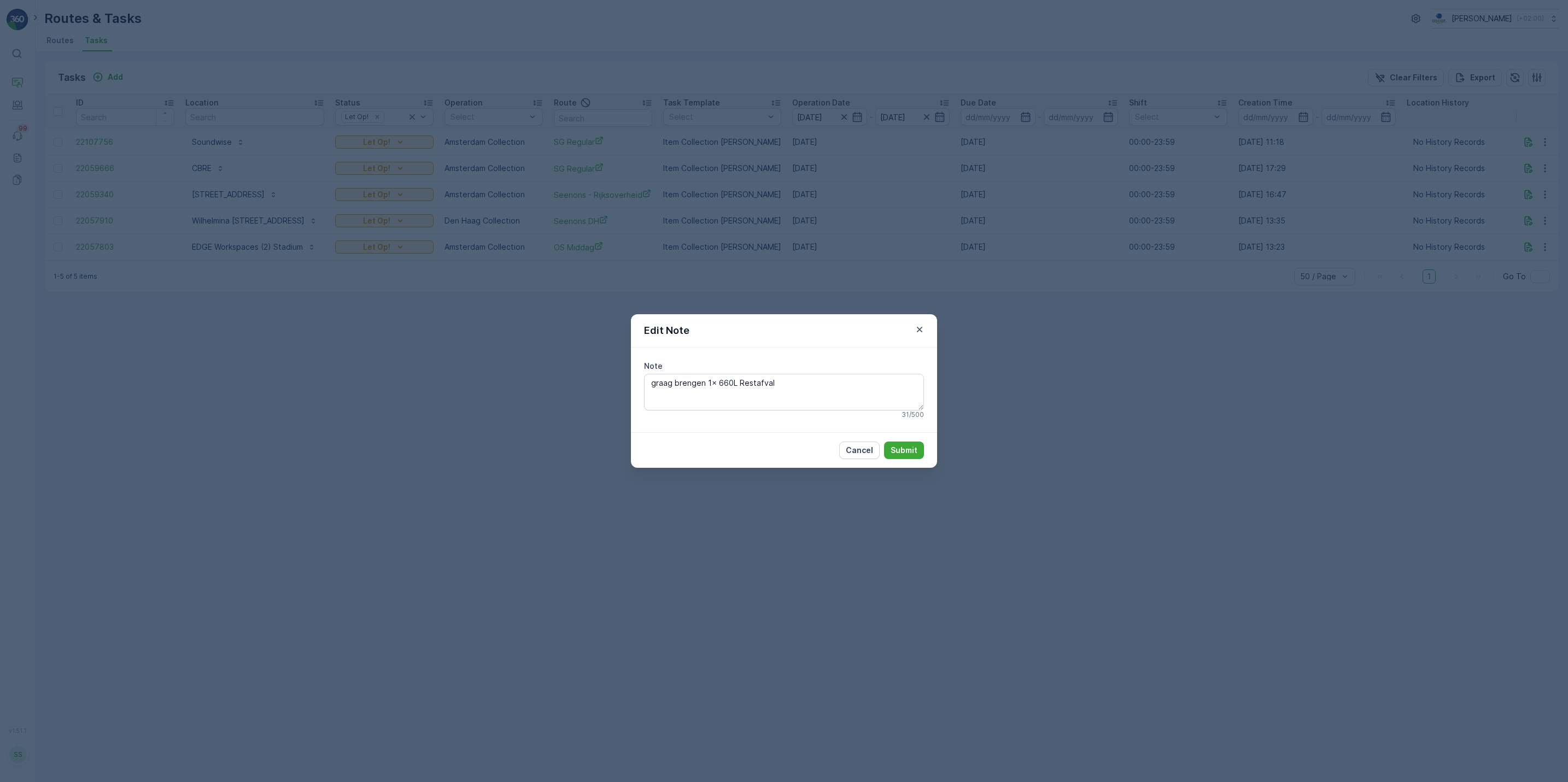
click at [1442, 351] on div "Edit Note Note graag brengen 1x 660L Restafval 31 / 500 Cancel Submit" at bounding box center [784, 391] width 1568 height 782
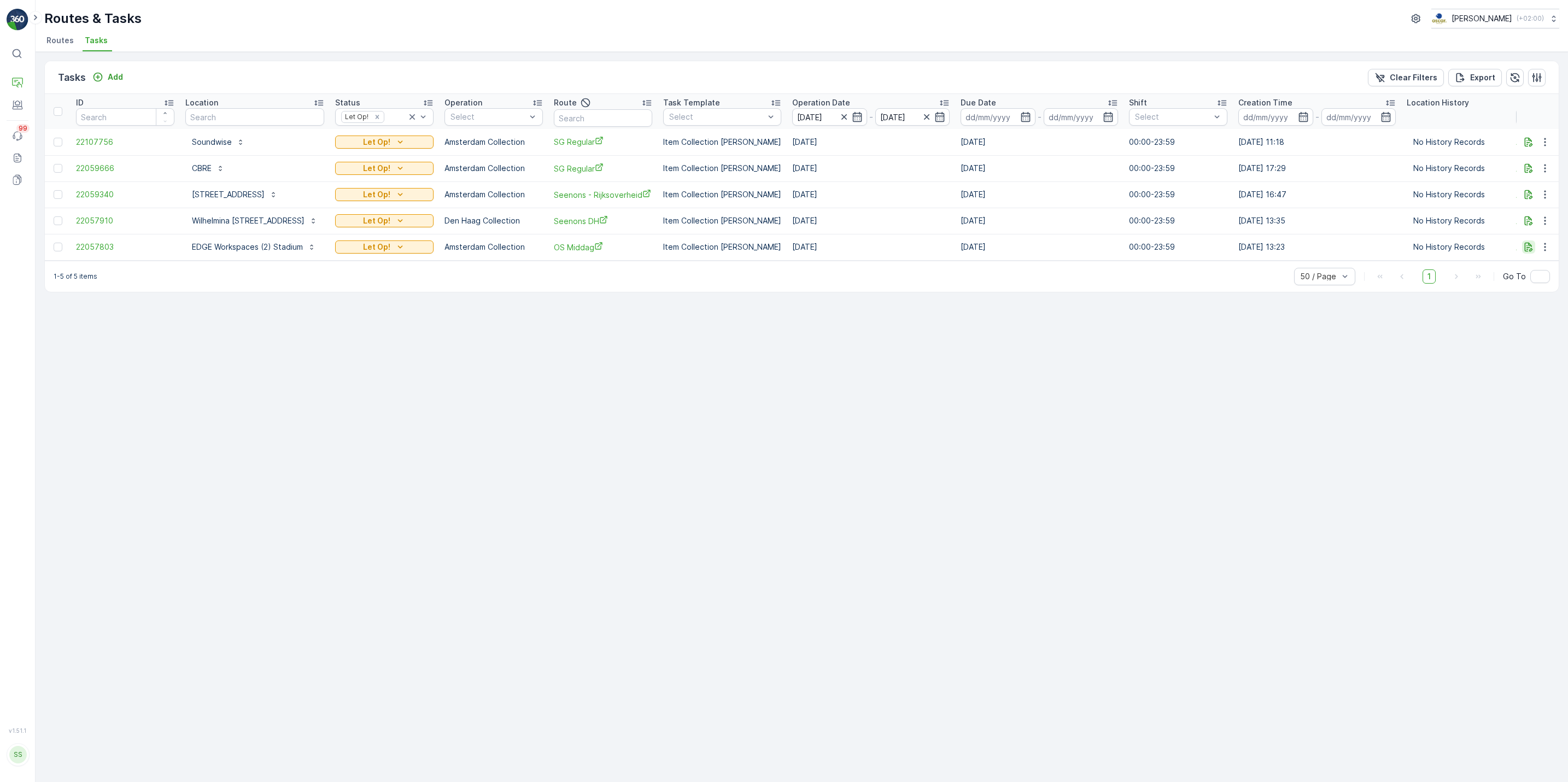
click at [1526, 246] on icon "button" at bounding box center [1528, 247] width 11 height 11
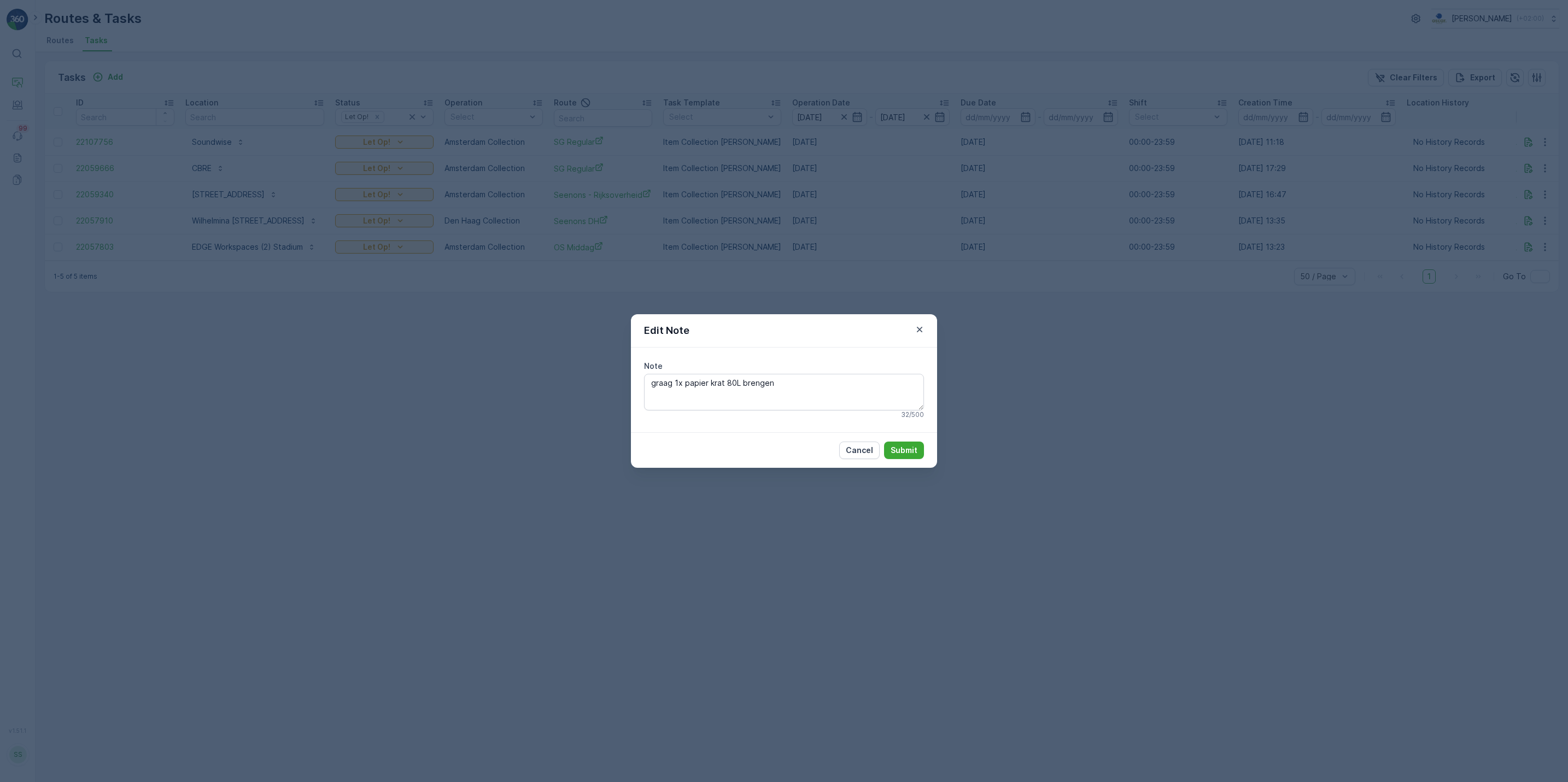
click at [1264, 449] on div "Edit Note Note graag 1x papier krat 80L brengen 32 / 500 Cancel Submit" at bounding box center [784, 391] width 1568 height 782
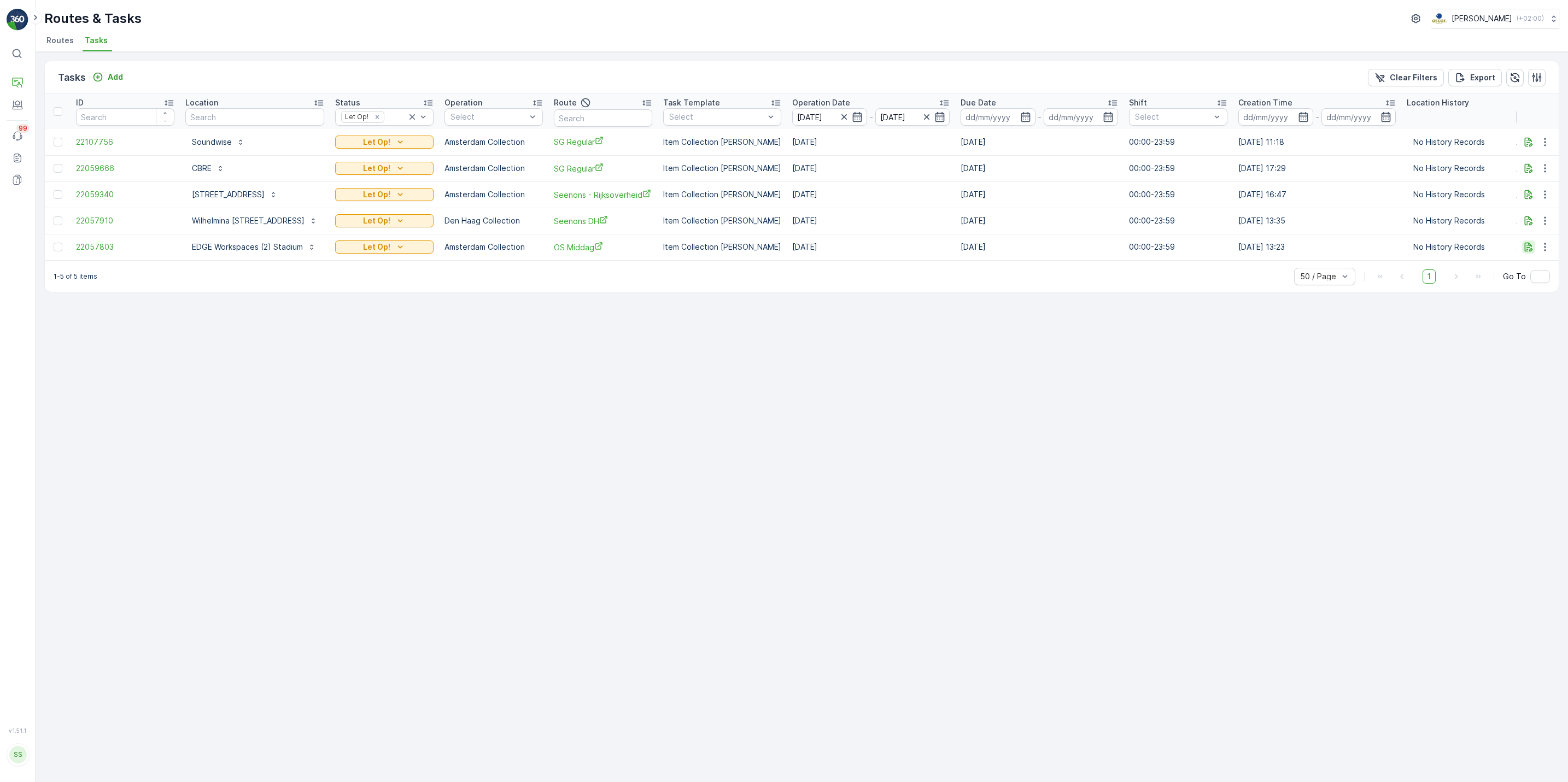
click at [1525, 250] on icon "button" at bounding box center [1528, 247] width 8 height 9
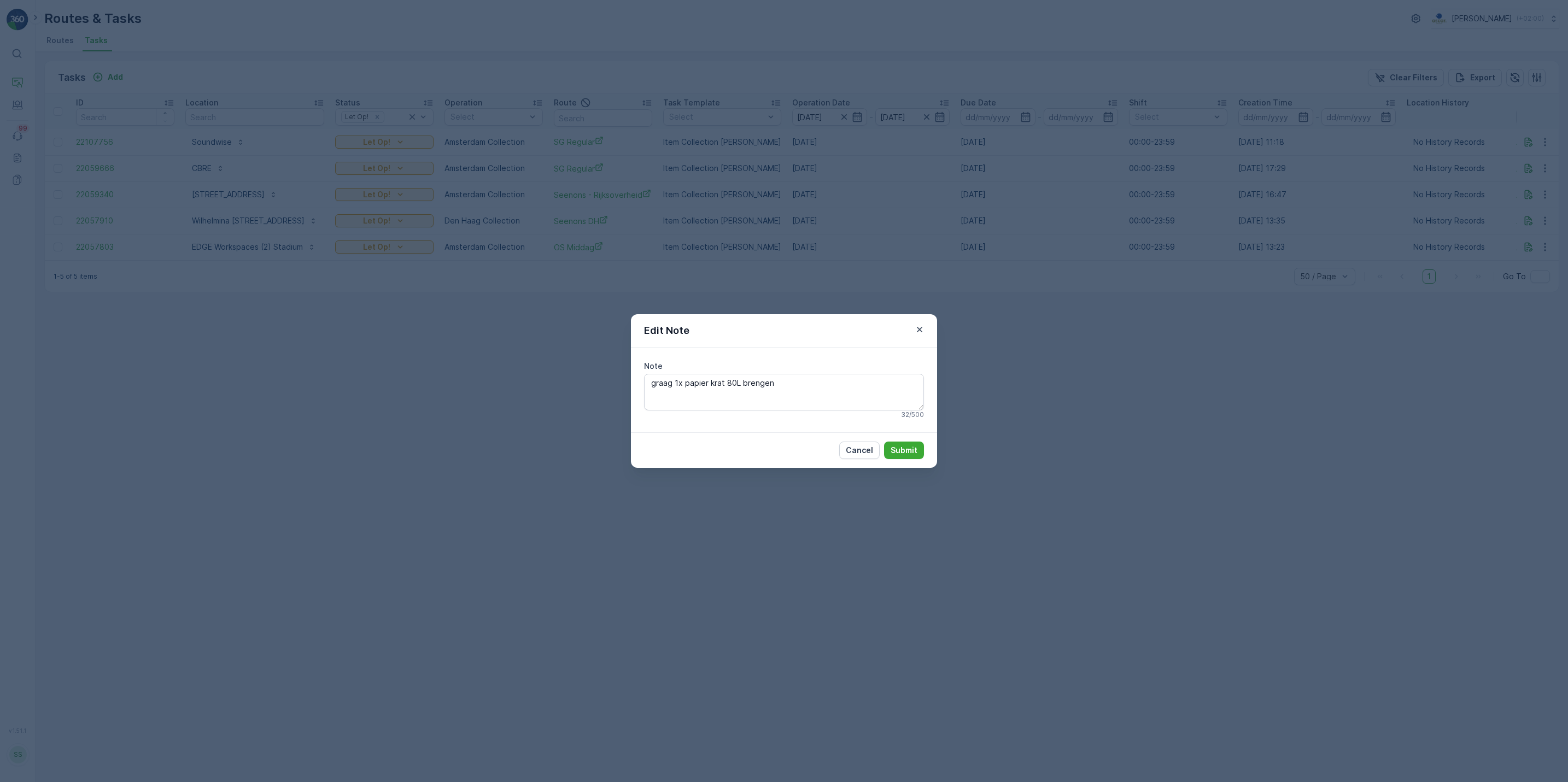
click at [1458, 330] on div "Edit Note Note graag 1x papier krat 80L brengen 32 / 500 Cancel Submit" at bounding box center [784, 391] width 1568 height 782
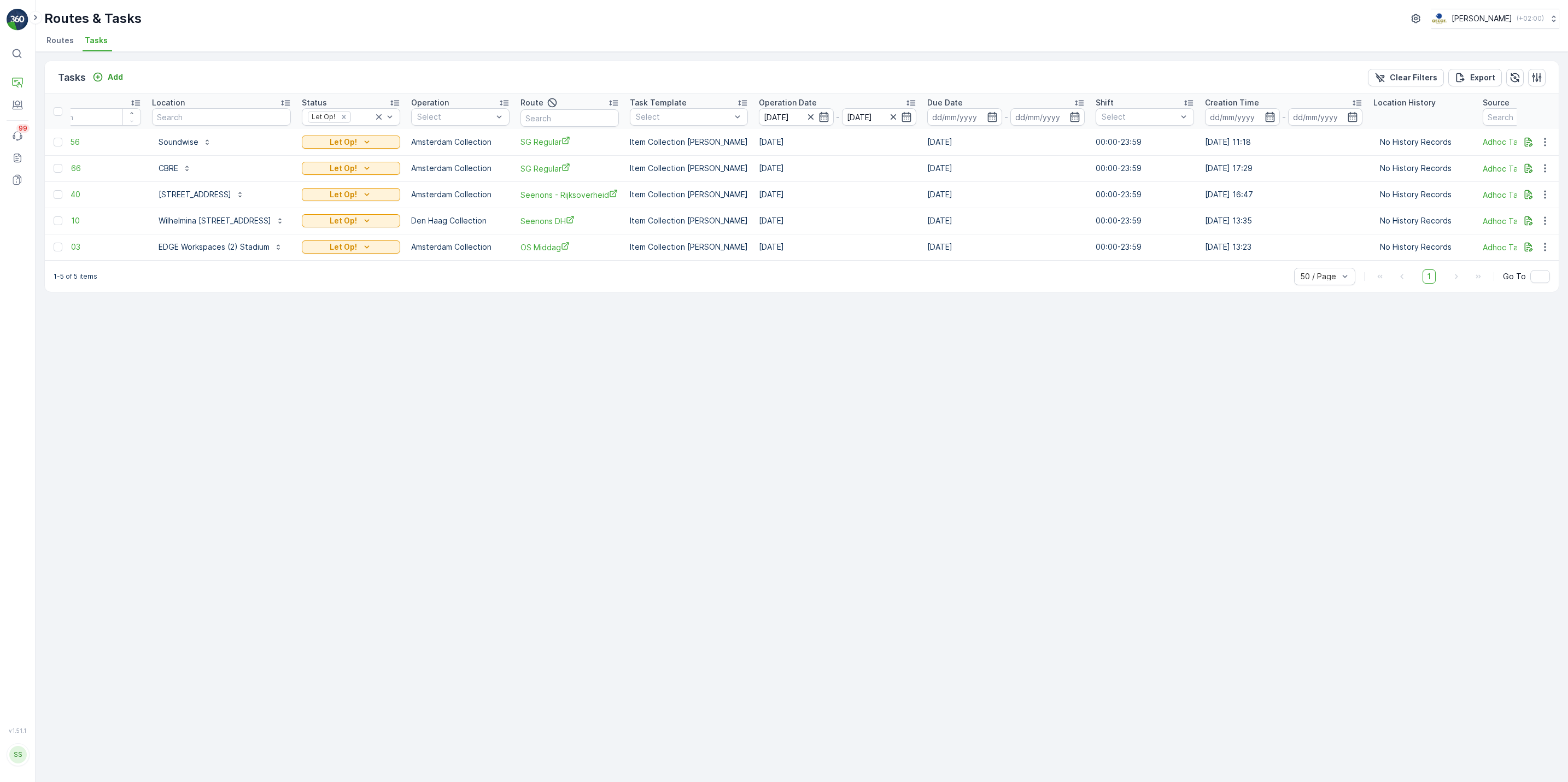
scroll to position [0, 33]
click at [1525, 198] on icon "button" at bounding box center [1528, 195] width 11 height 11
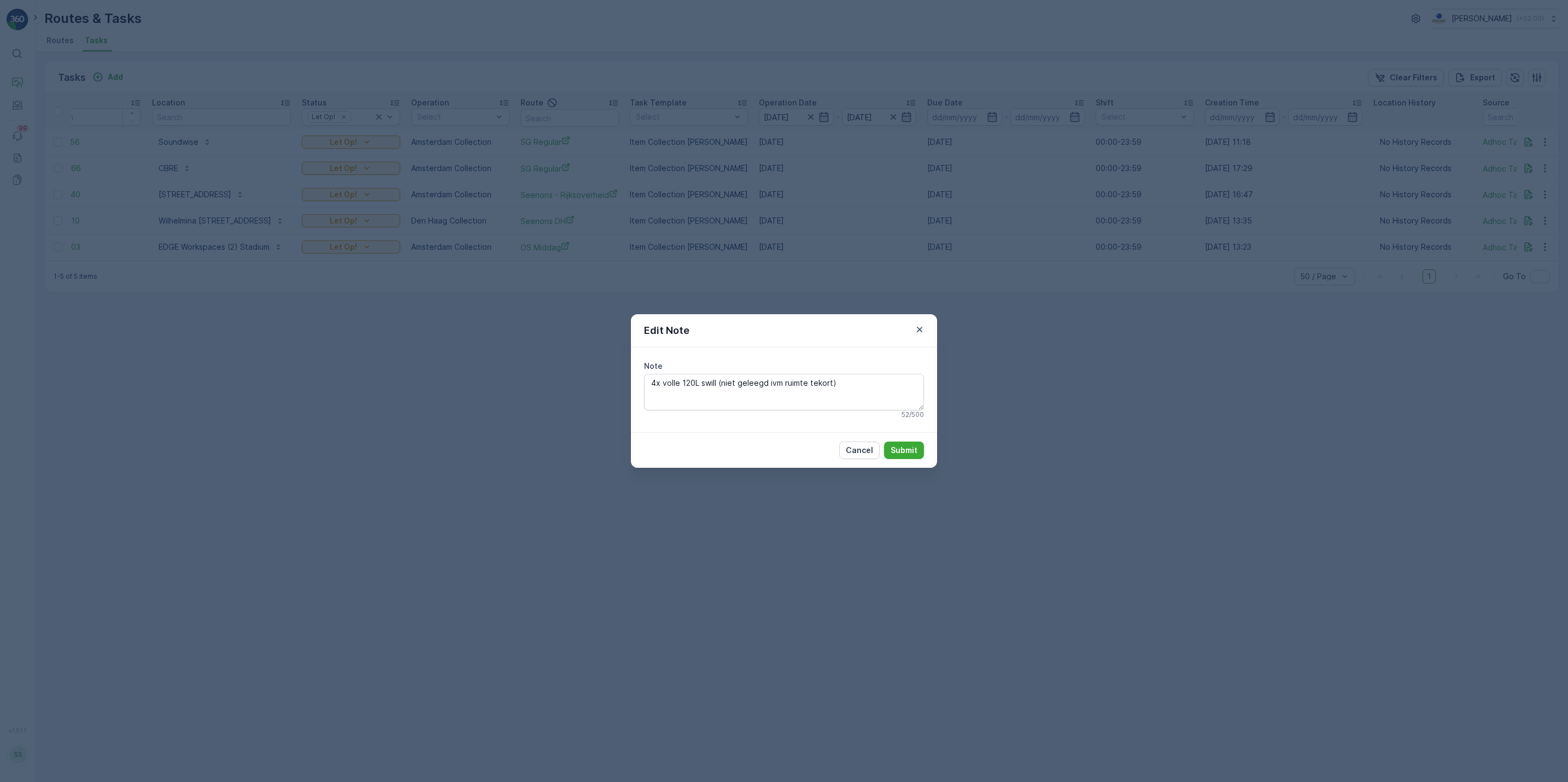
click at [1367, 341] on div "Edit Note Note 4x volle 120L swill (niet geleegd ivm ruimte tekort) 52 / 500 Ca…" at bounding box center [784, 391] width 1568 height 782
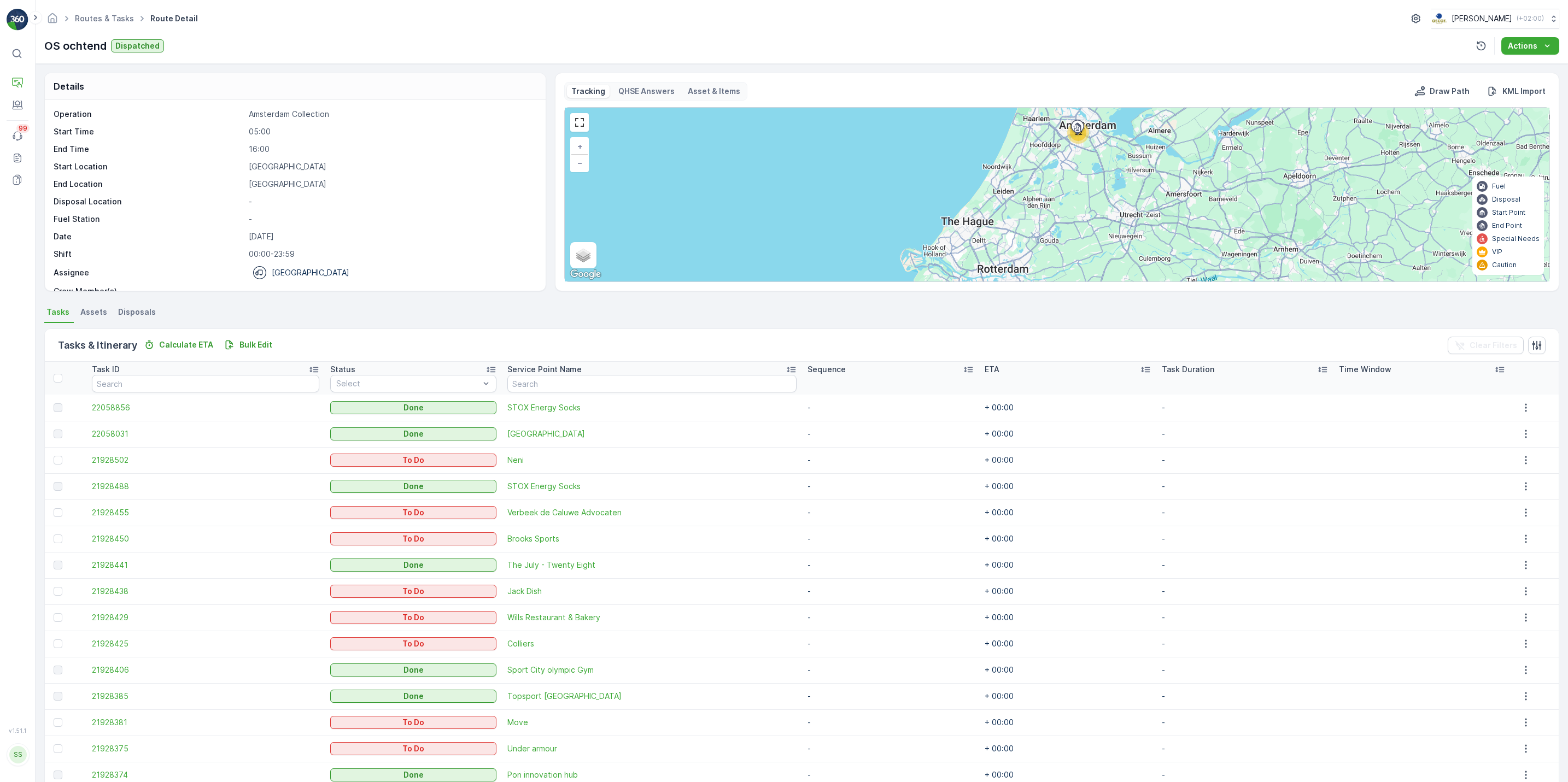
scroll to position [164, 0]
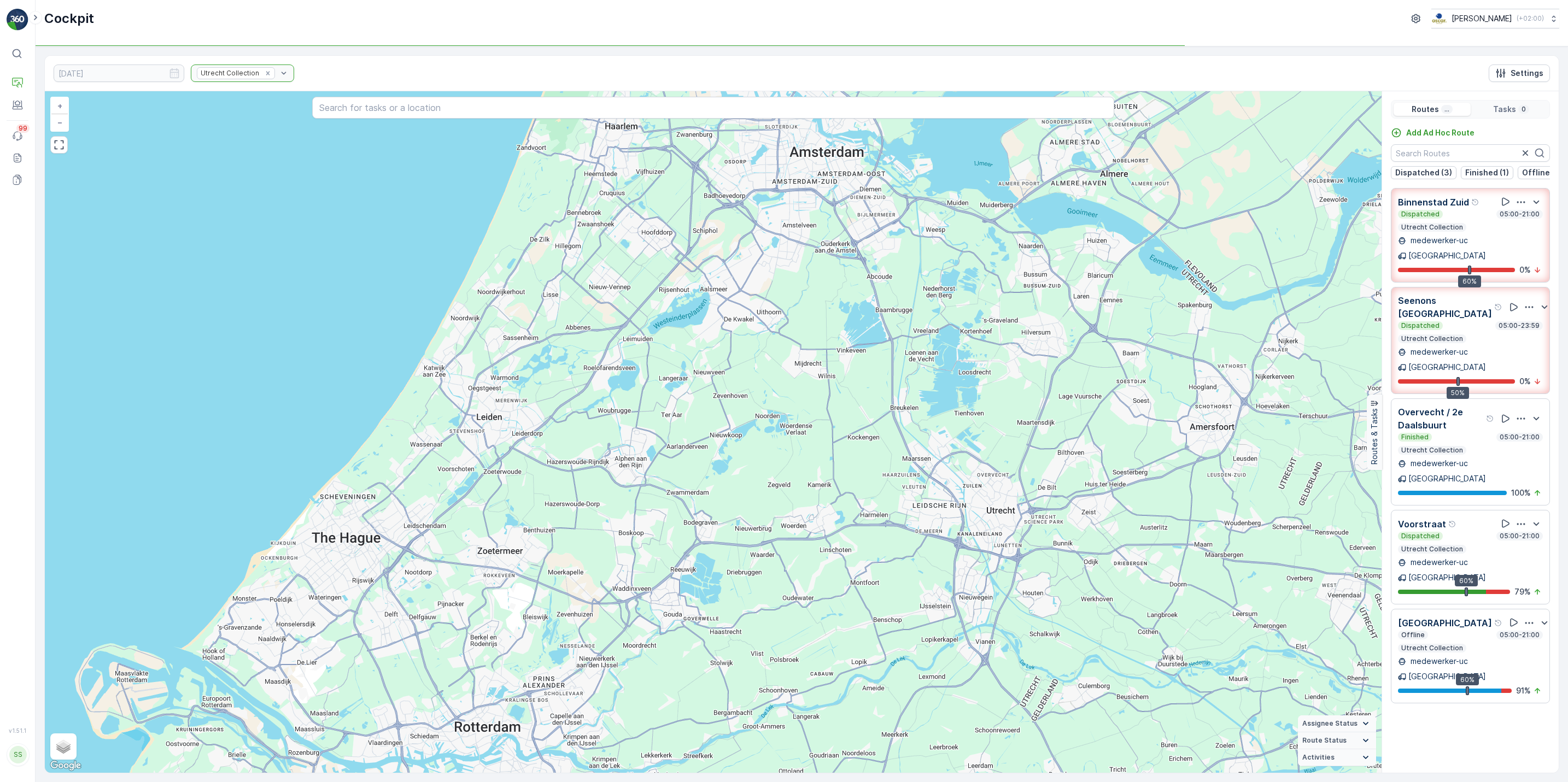
click at [1496, 376] on div "50% 0 %" at bounding box center [1471, 382] width 145 height 11
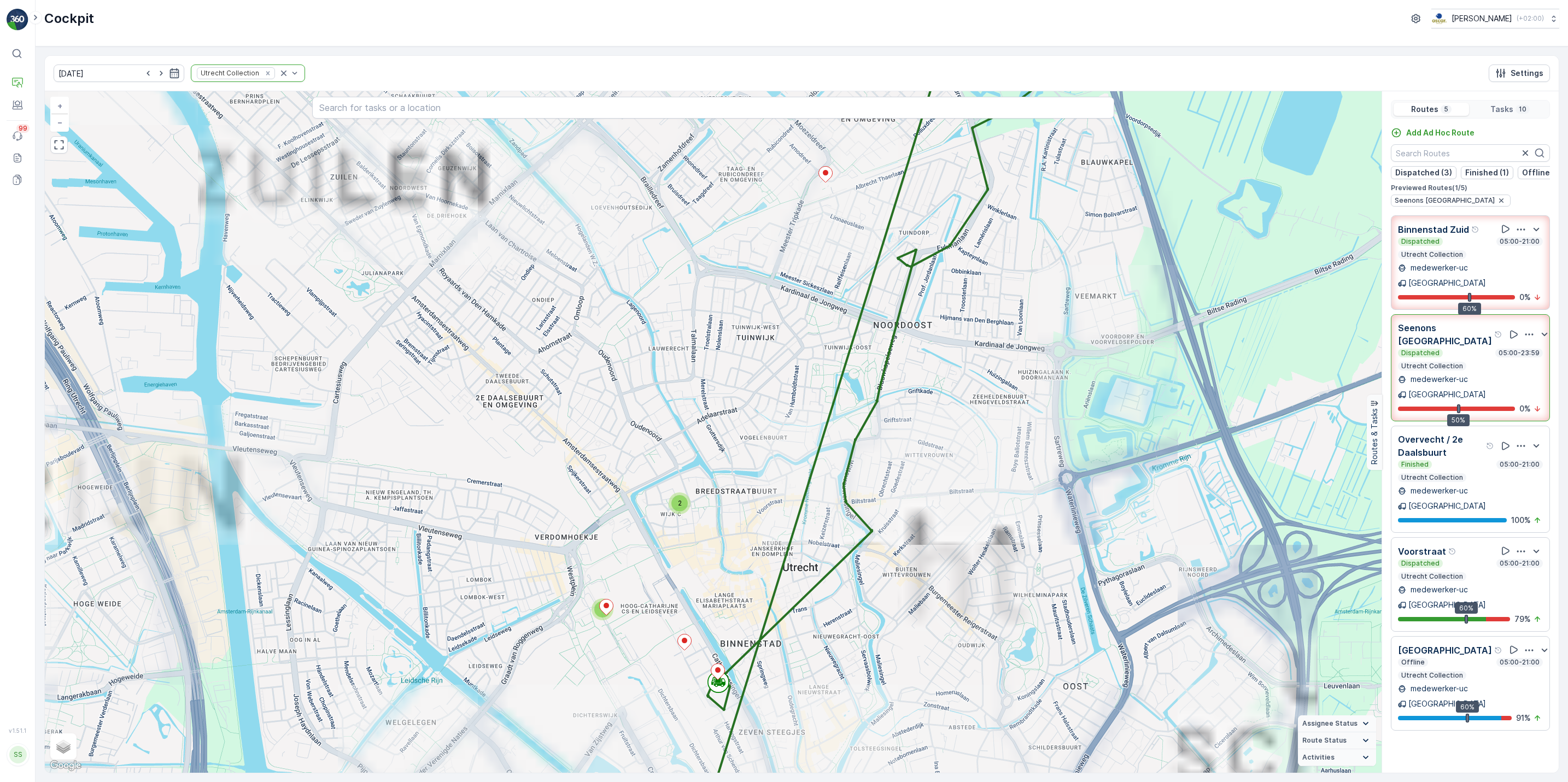
click at [1524, 329] on icon "button" at bounding box center [1529, 335] width 11 height 11
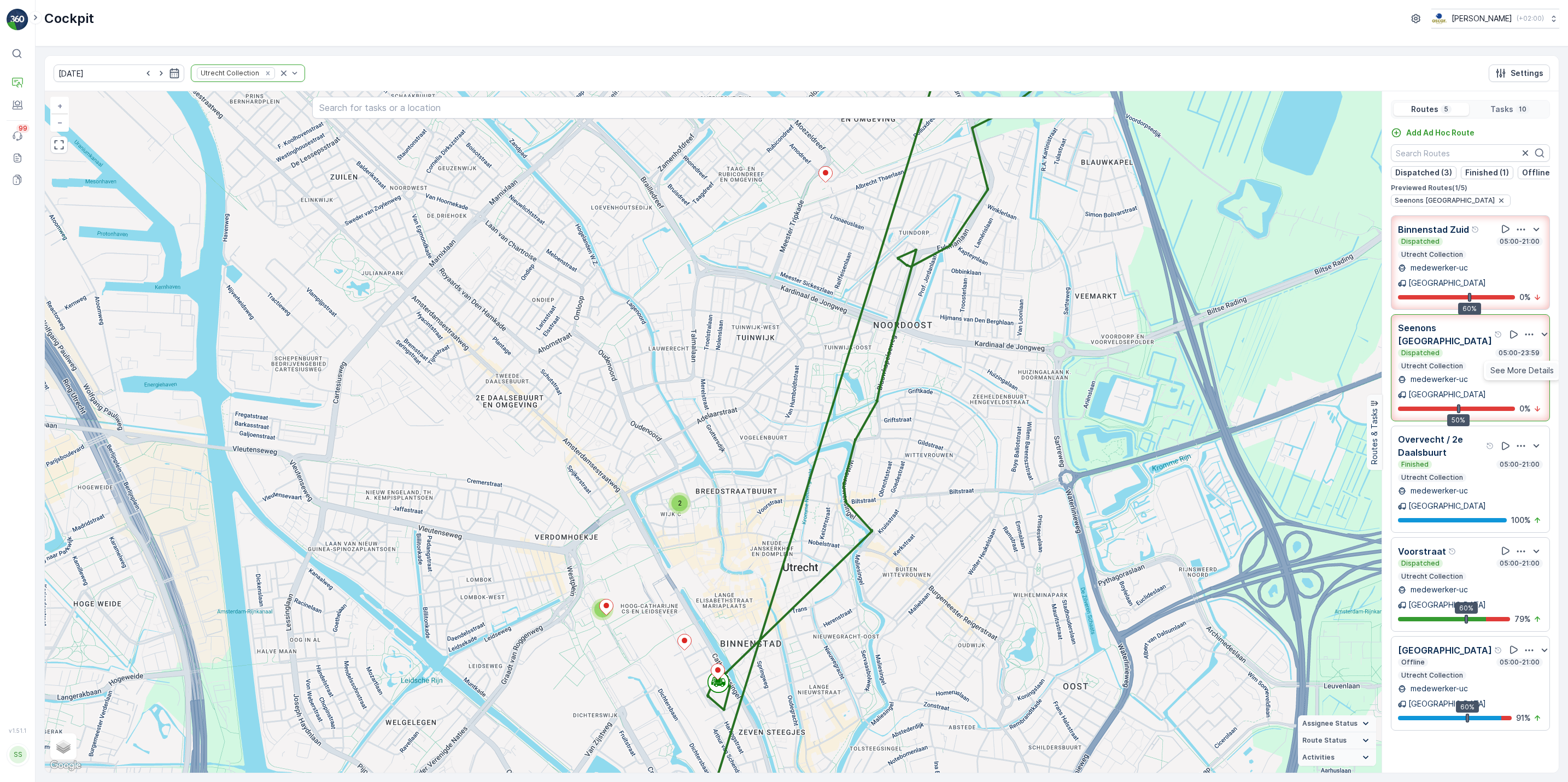
click at [1522, 365] on span "See More Details" at bounding box center [1522, 371] width 63 height 11
click at [1522, 154] on icon "button" at bounding box center [1525, 153] width 5 height 5
click at [1524, 153] on icon "button" at bounding box center [1525, 153] width 11 height 11
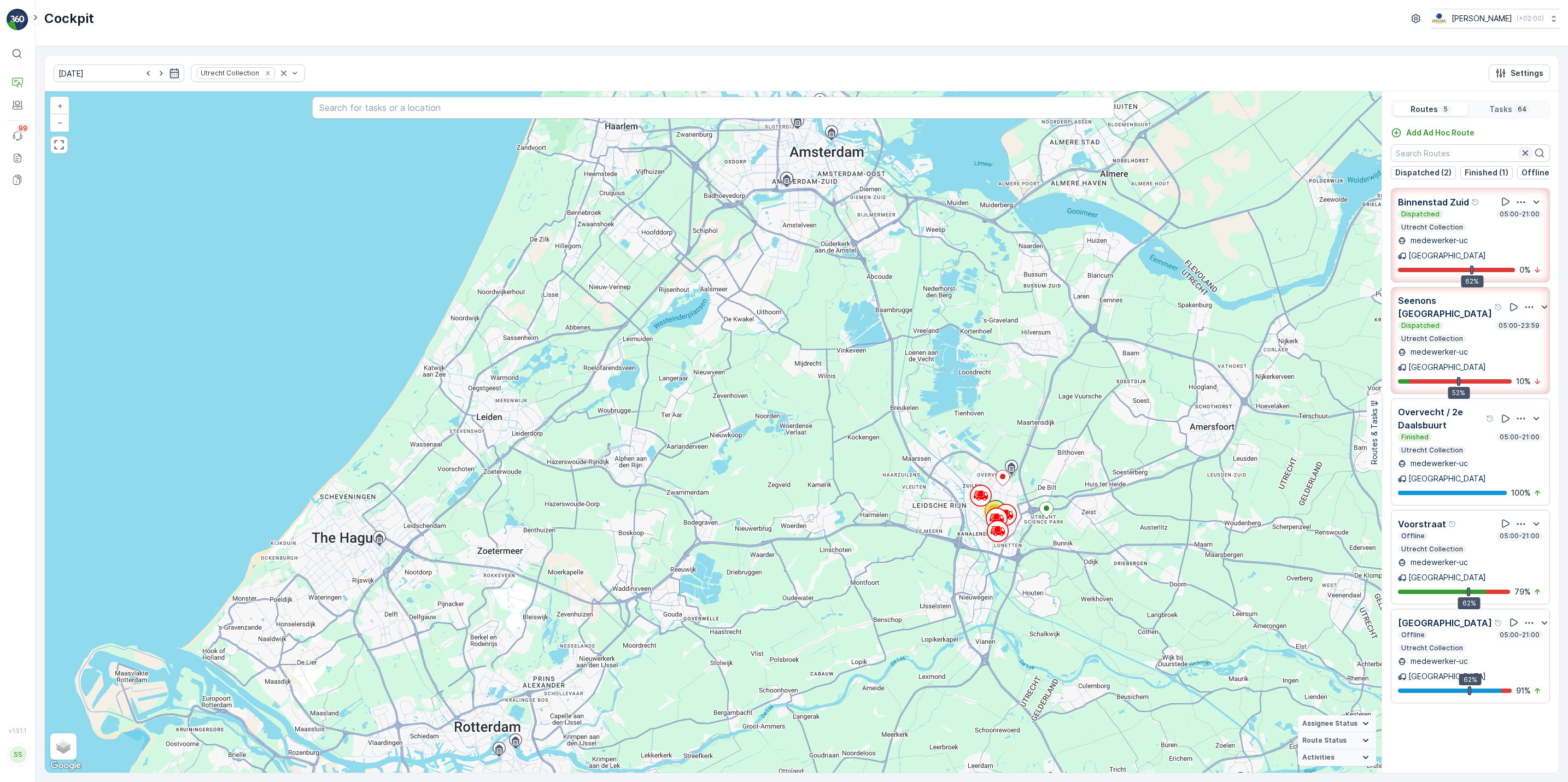
click at [1520, 154] on icon "button" at bounding box center [1525, 153] width 11 height 11
click at [1522, 155] on icon "button" at bounding box center [1525, 153] width 11 height 11
click at [1526, 155] on icon "button" at bounding box center [1525, 153] width 11 height 11
click at [1520, 156] on icon "button" at bounding box center [1525, 153] width 11 height 11
click at [1520, 156] on icon "button" at bounding box center [1525, 153] width 11 height 11
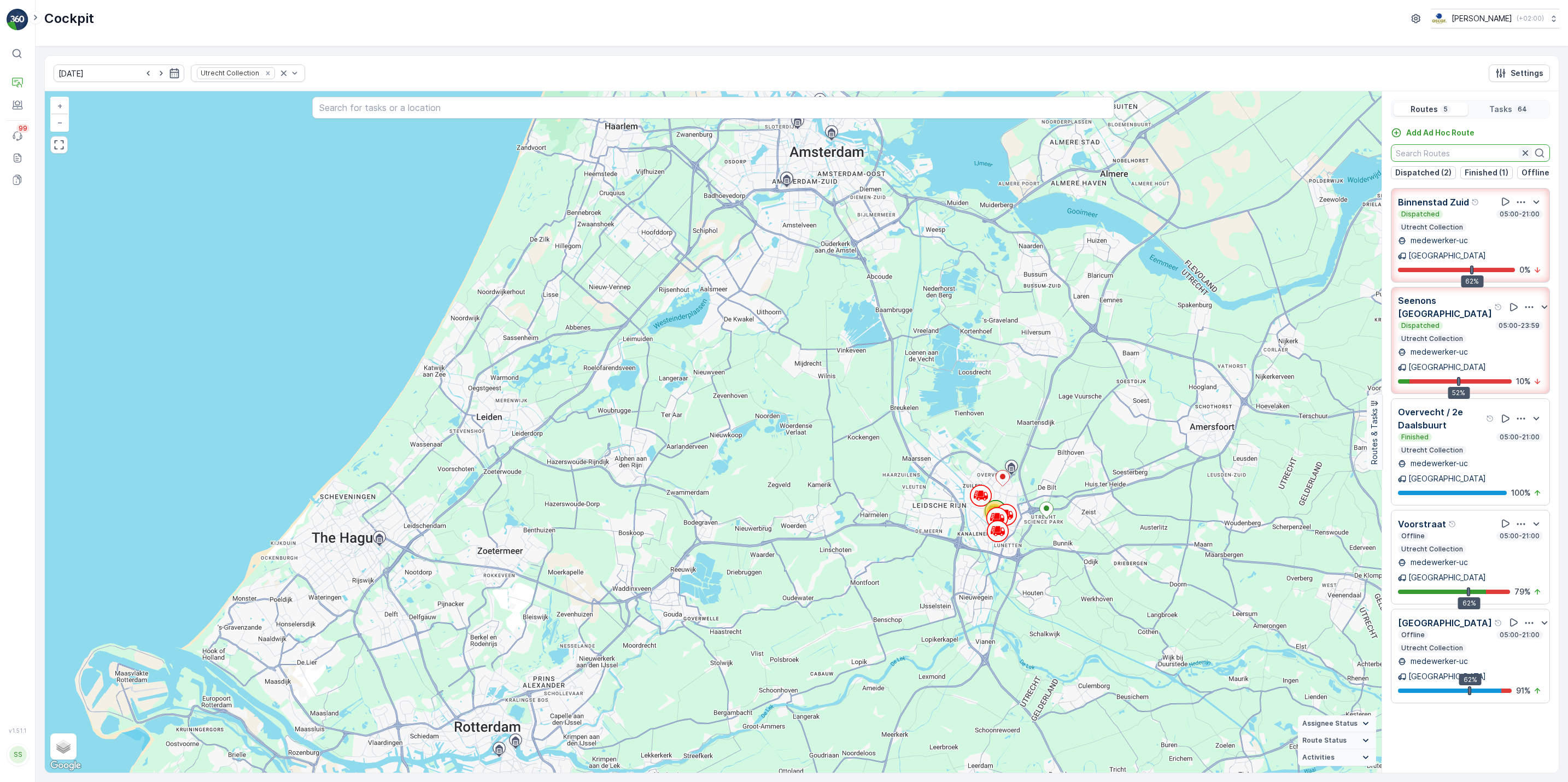
click at [1525, 156] on icon "button" at bounding box center [1525, 153] width 5 height 5
click at [197, 100] on div at bounding box center [201, 98] width 9 height 9
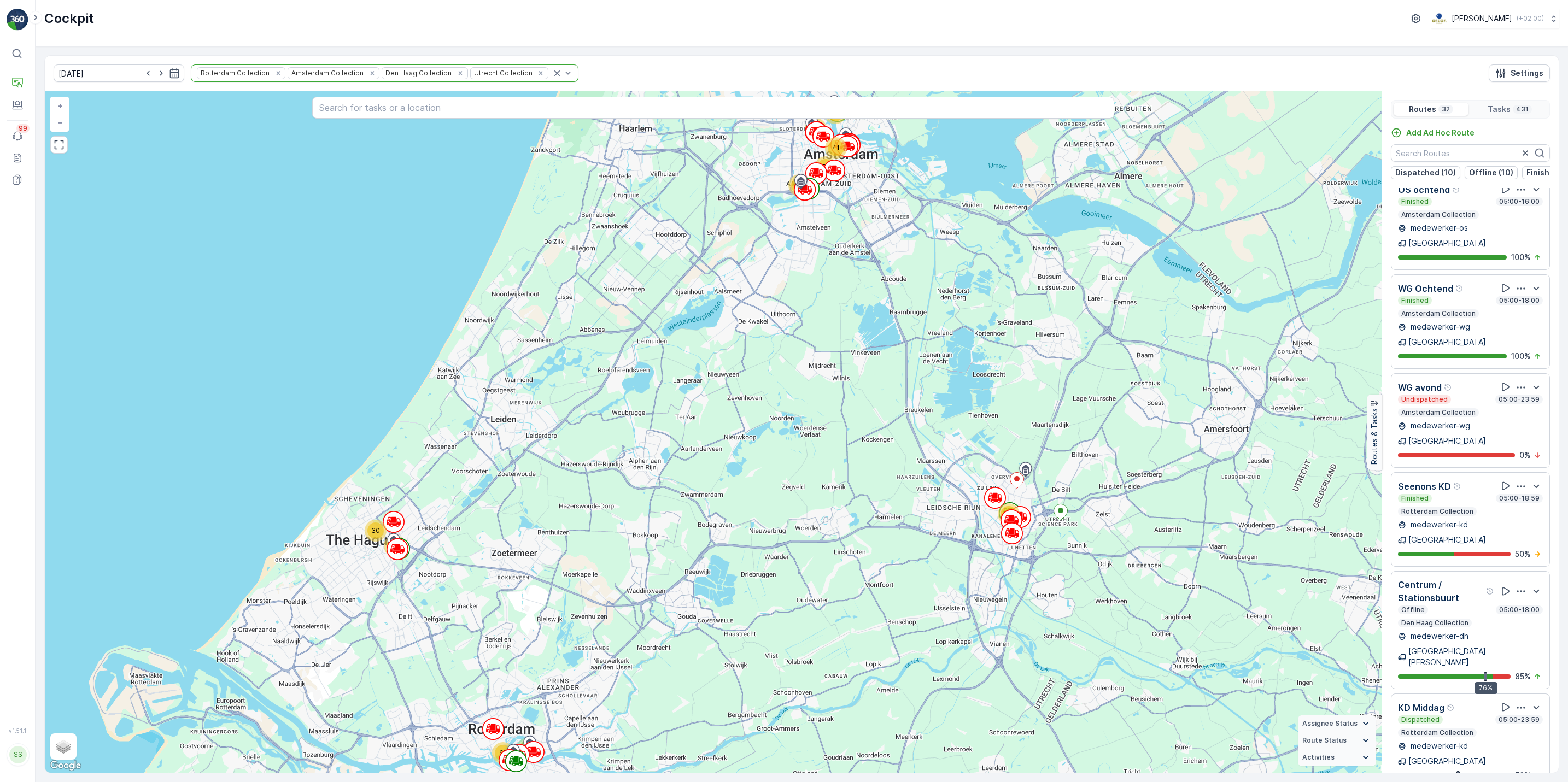
scroll to position [1877, 0]
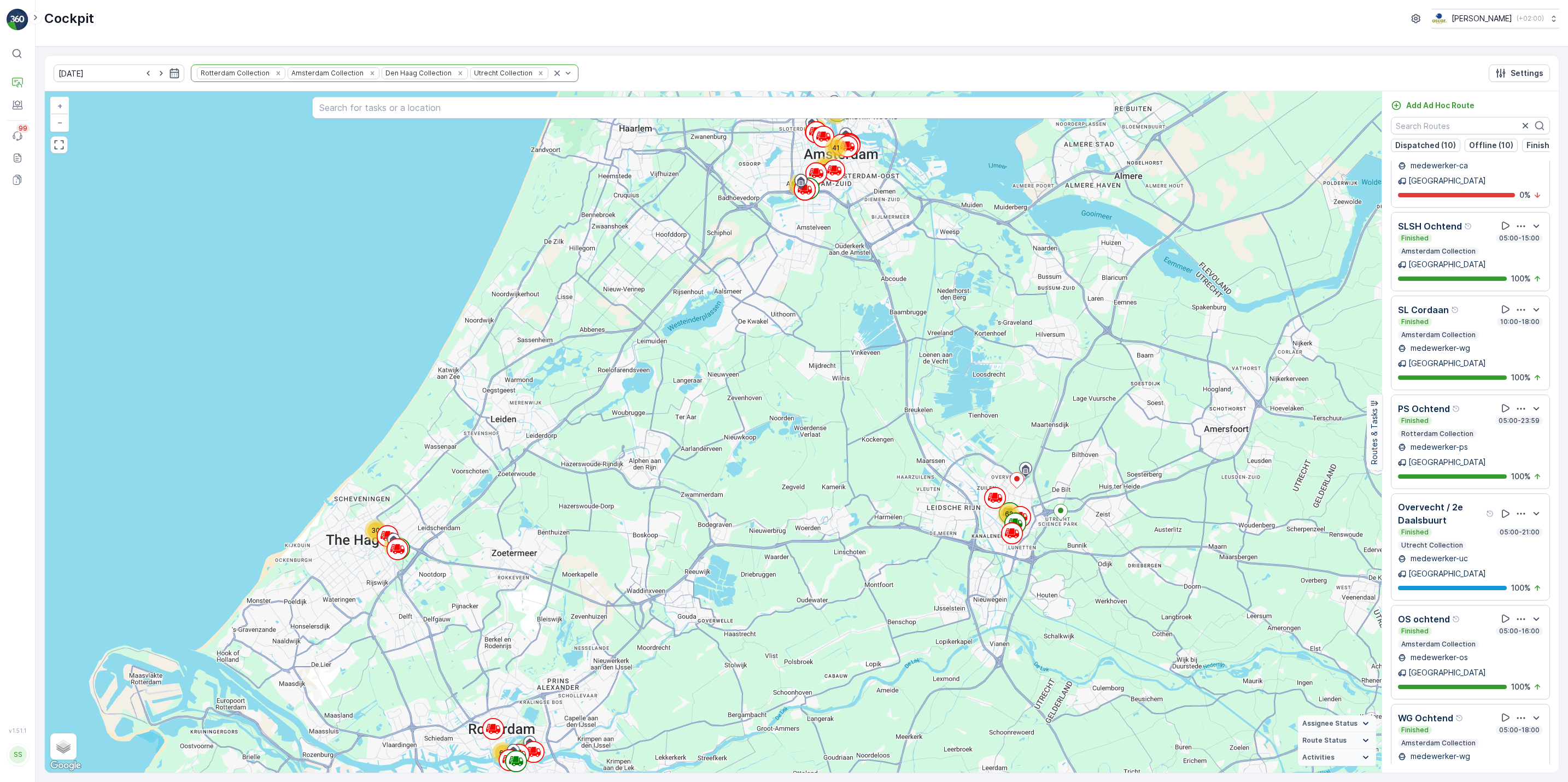
scroll to position [1417, 0]
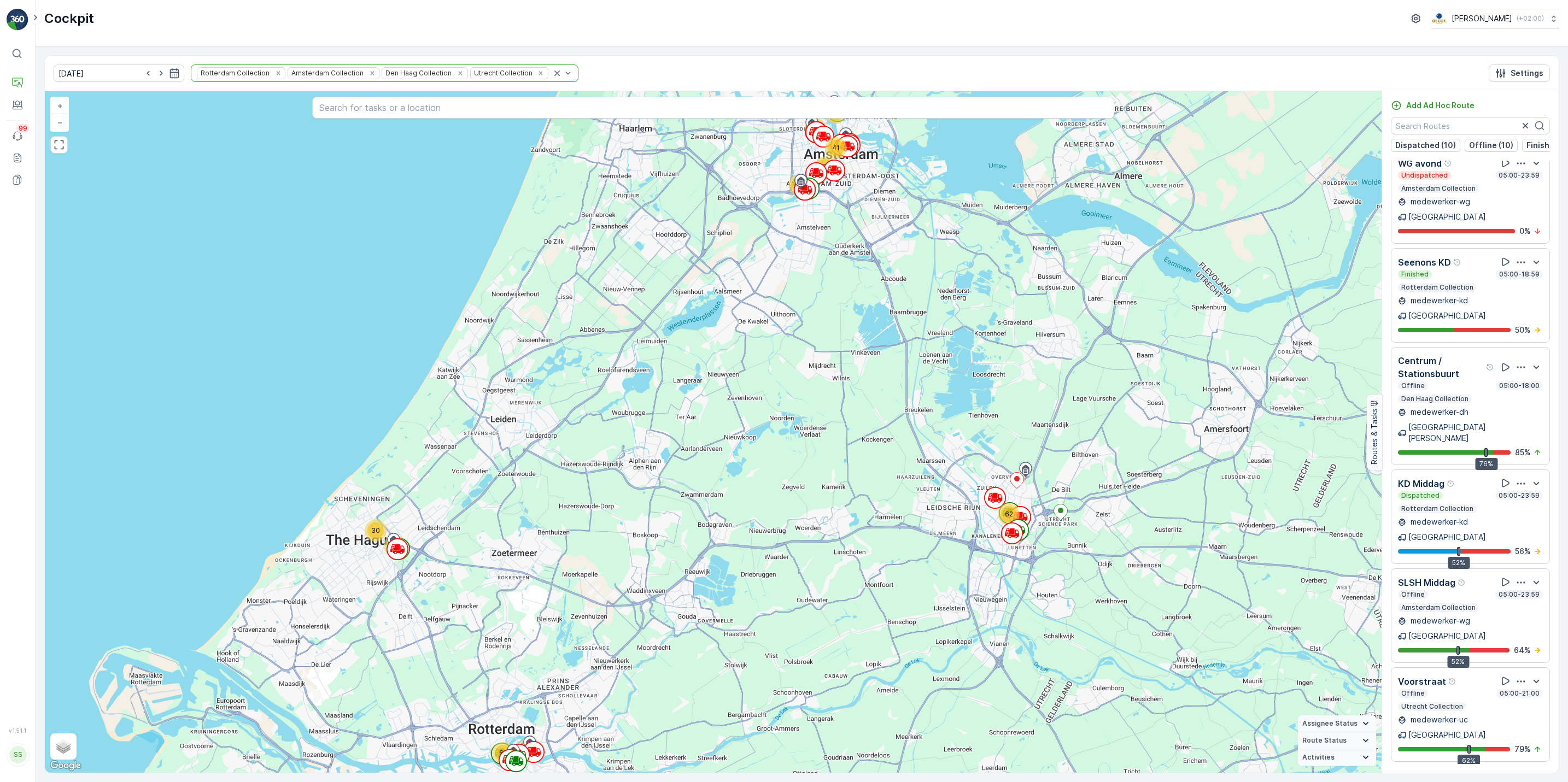
scroll to position [2154, 0]
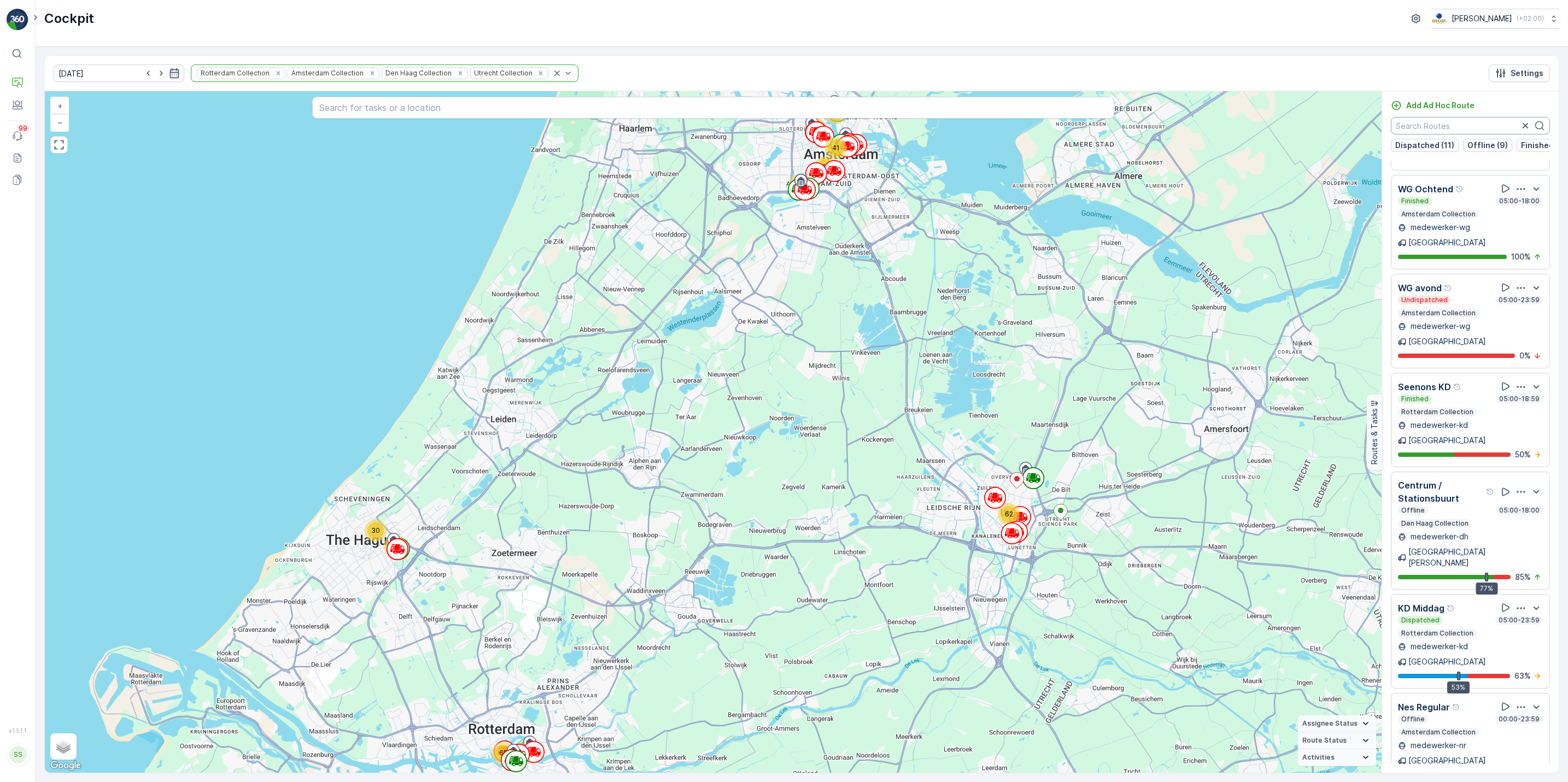
click at [1447, 125] on input "text" at bounding box center [1470, 125] width 159 height 18
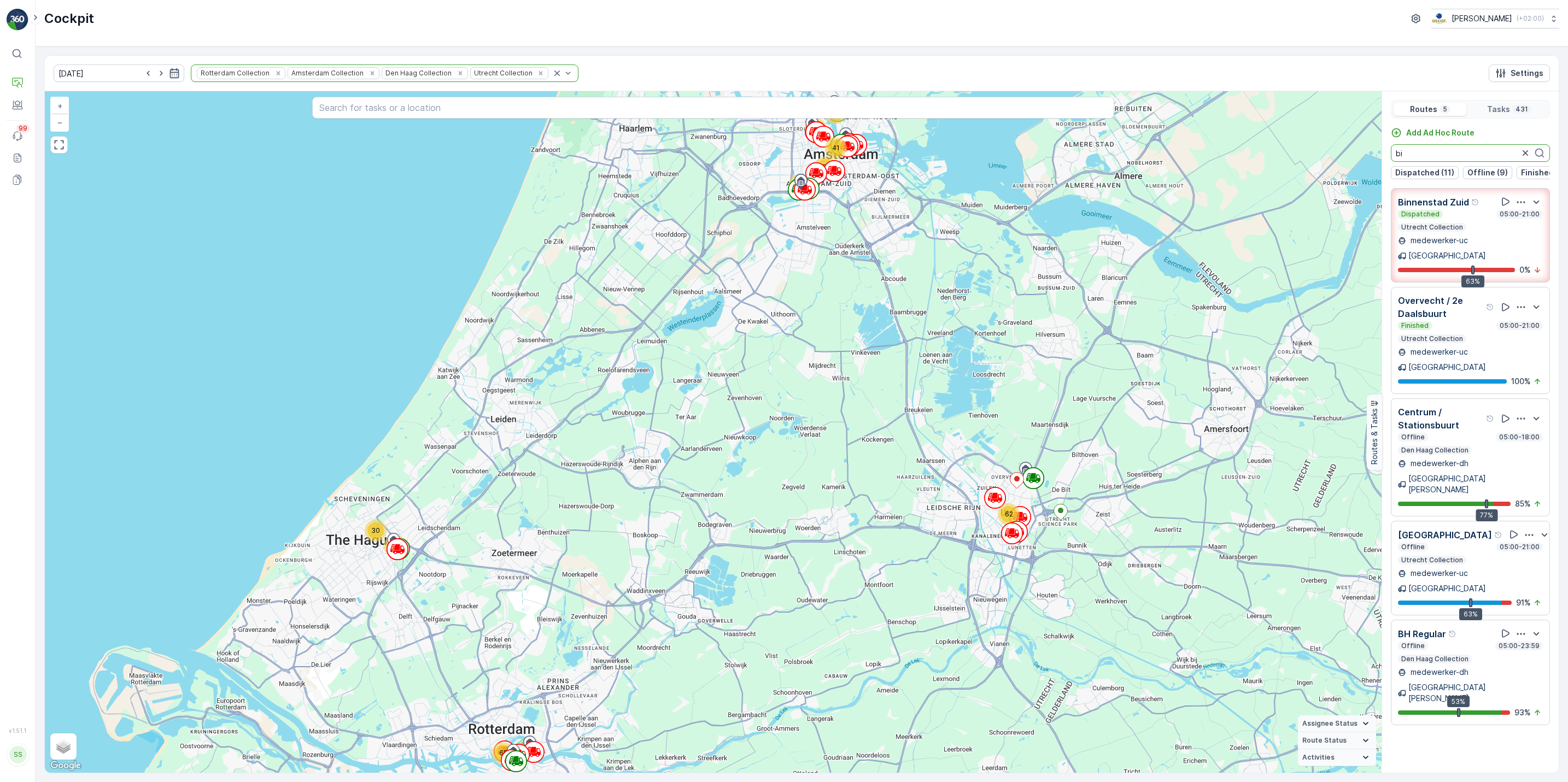
scroll to position [0, 0]
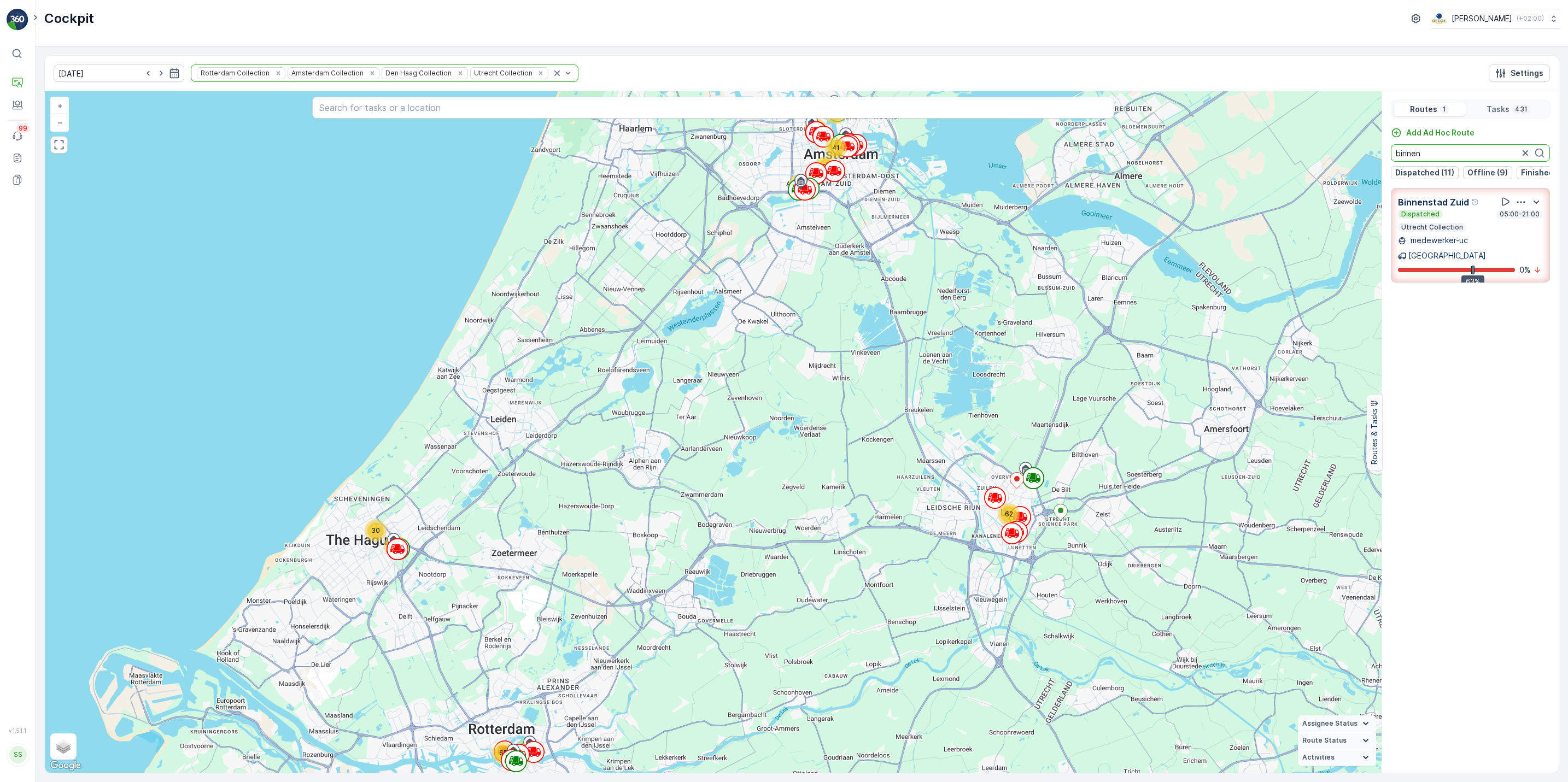
type input "binnen"
click at [1519, 208] on icon "button" at bounding box center [1521, 202] width 11 height 11
click at [1519, 228] on span "See More Details" at bounding box center [1522, 232] width 63 height 11
click at [1527, 156] on icon "button" at bounding box center [1525, 153] width 5 height 5
type input "roki"
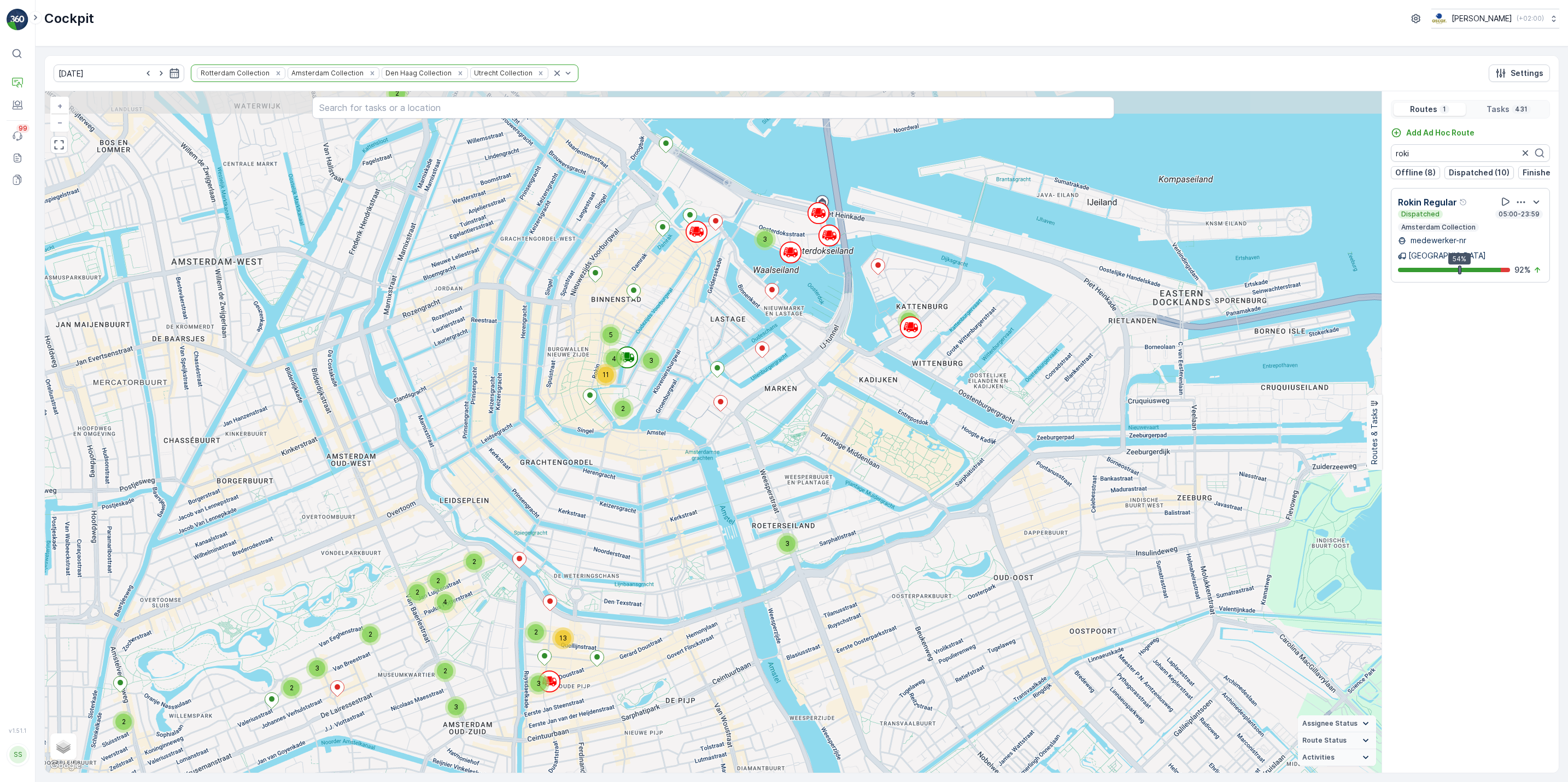
drag, startPoint x: 907, startPoint y: 265, endPoint x: 889, endPoint y: 422, distance: 158.0
click at [889, 422] on div "2 2 4 2 2 2 3 3 4 3 2 3 2 5 3 3 2 2 3 3 3 3 3 3 2 3 2 3 2 2 8 8 2 3 2 2 2 3 5 2…" at bounding box center [713, 432] width 1337 height 682
click at [1486, 218] on div "Dispatched 05:00-23:59" at bounding box center [1471, 214] width 145 height 9
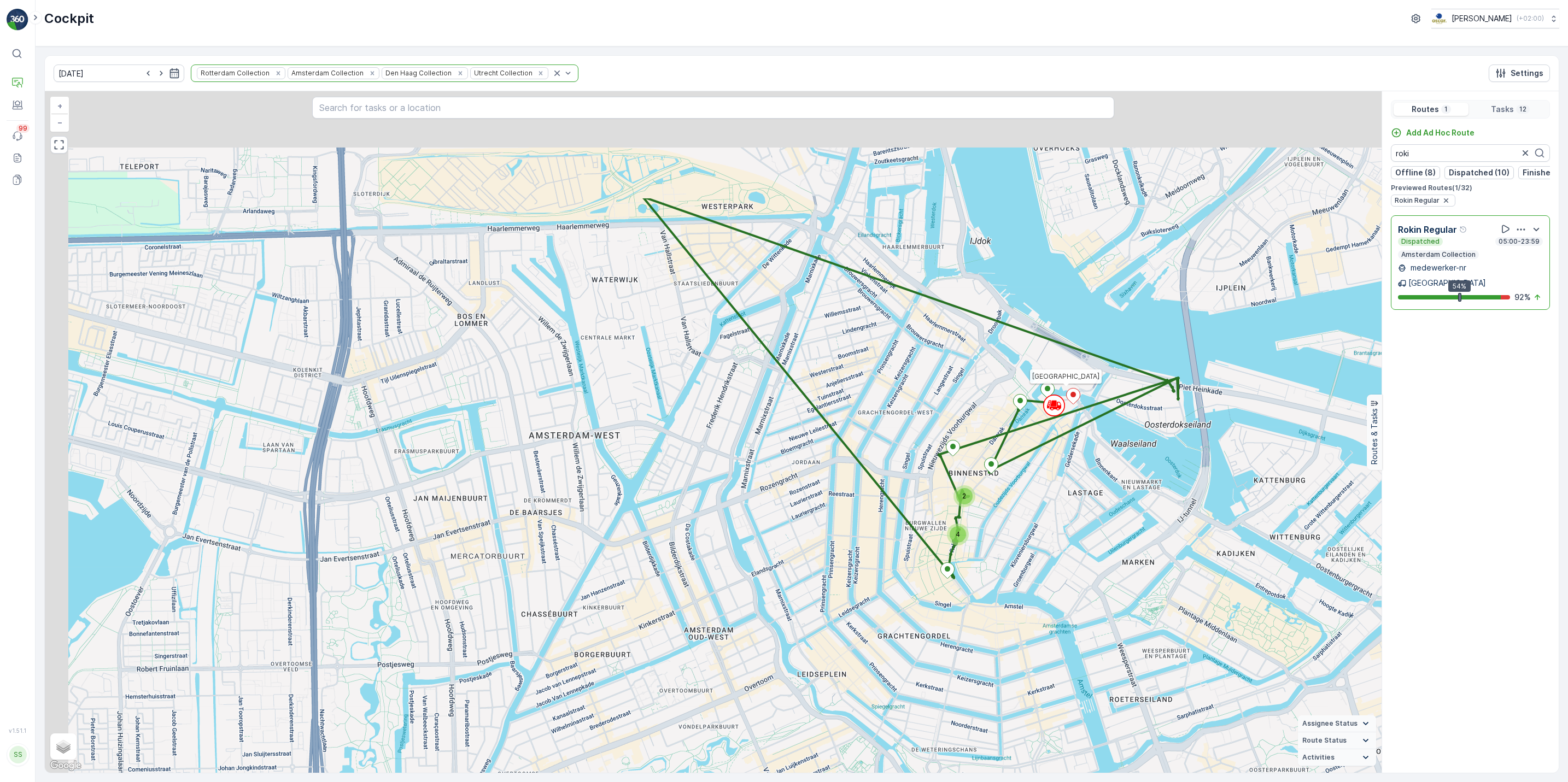
drag, startPoint x: 1034, startPoint y: 227, endPoint x: 1066, endPoint y: 402, distance: 177.9
click at [1066, 402] on icon at bounding box center [1073, 396] width 14 height 16
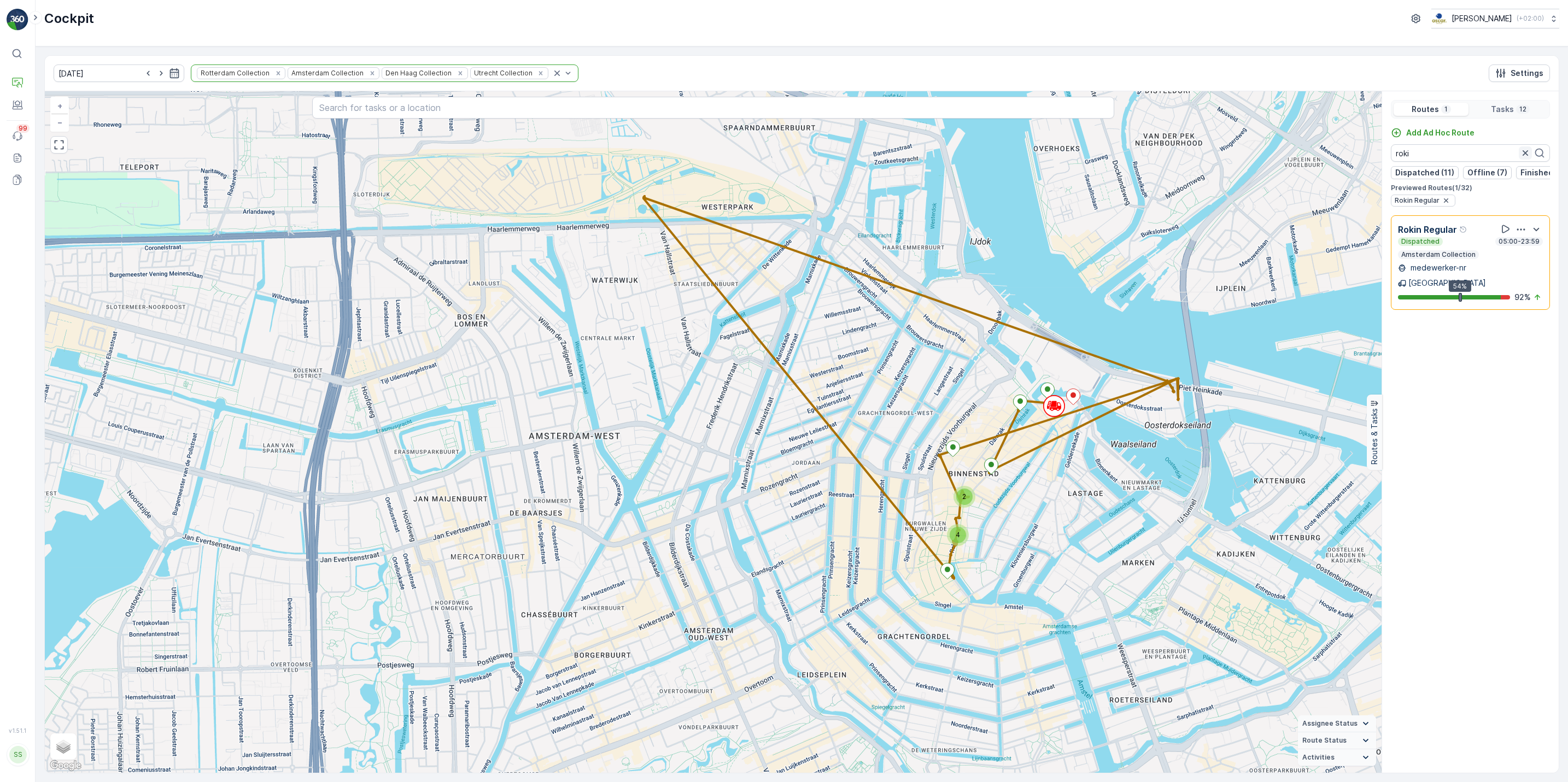
click at [1524, 154] on icon "button" at bounding box center [1525, 153] width 11 height 11
type input "voorstr"
click at [1517, 235] on icon "button" at bounding box center [1521, 229] width 11 height 11
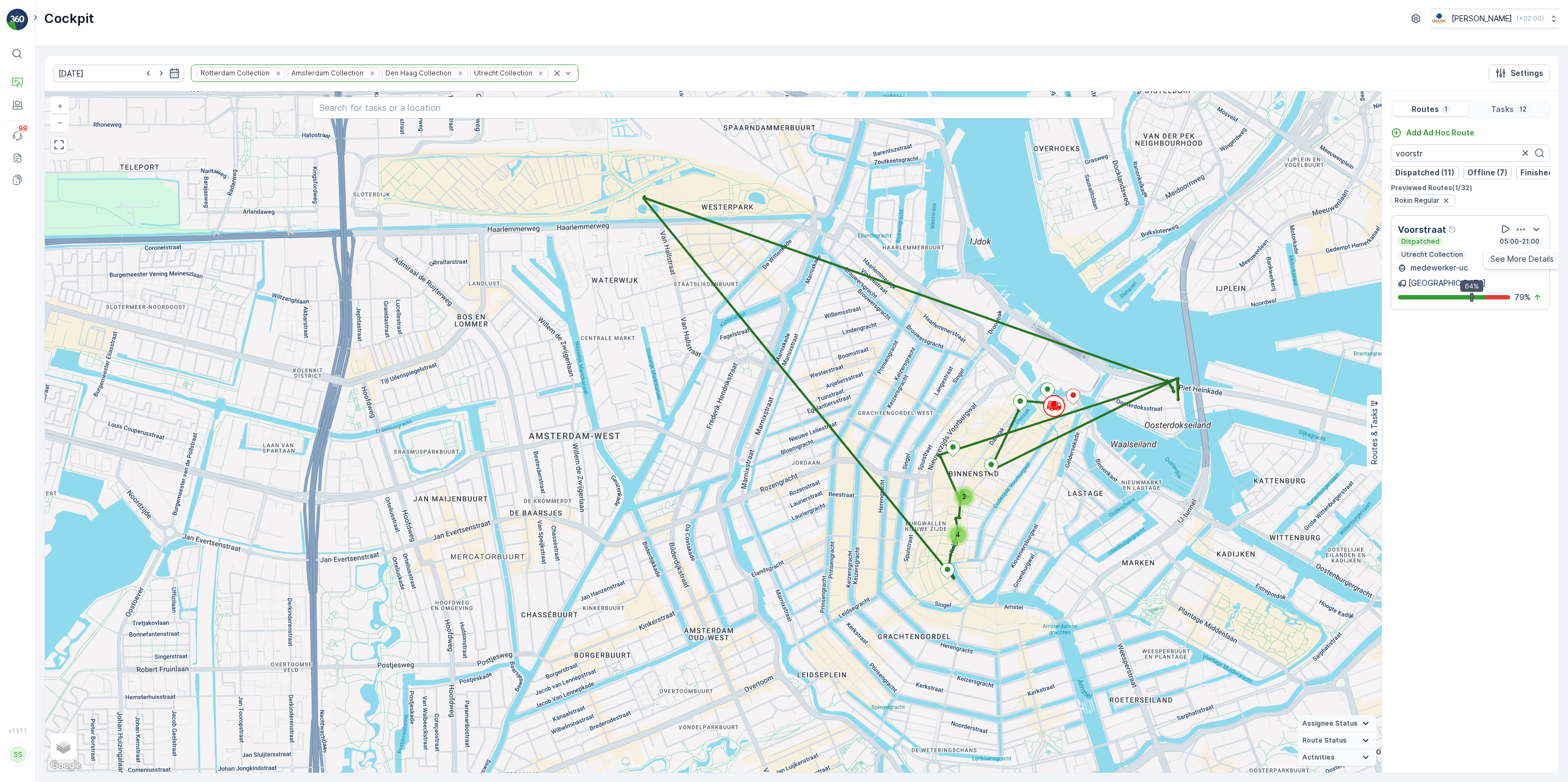
click at [1519, 256] on span "See More Details" at bounding box center [1522, 259] width 63 height 11
click at [1527, 156] on icon "button" at bounding box center [1525, 153] width 5 height 5
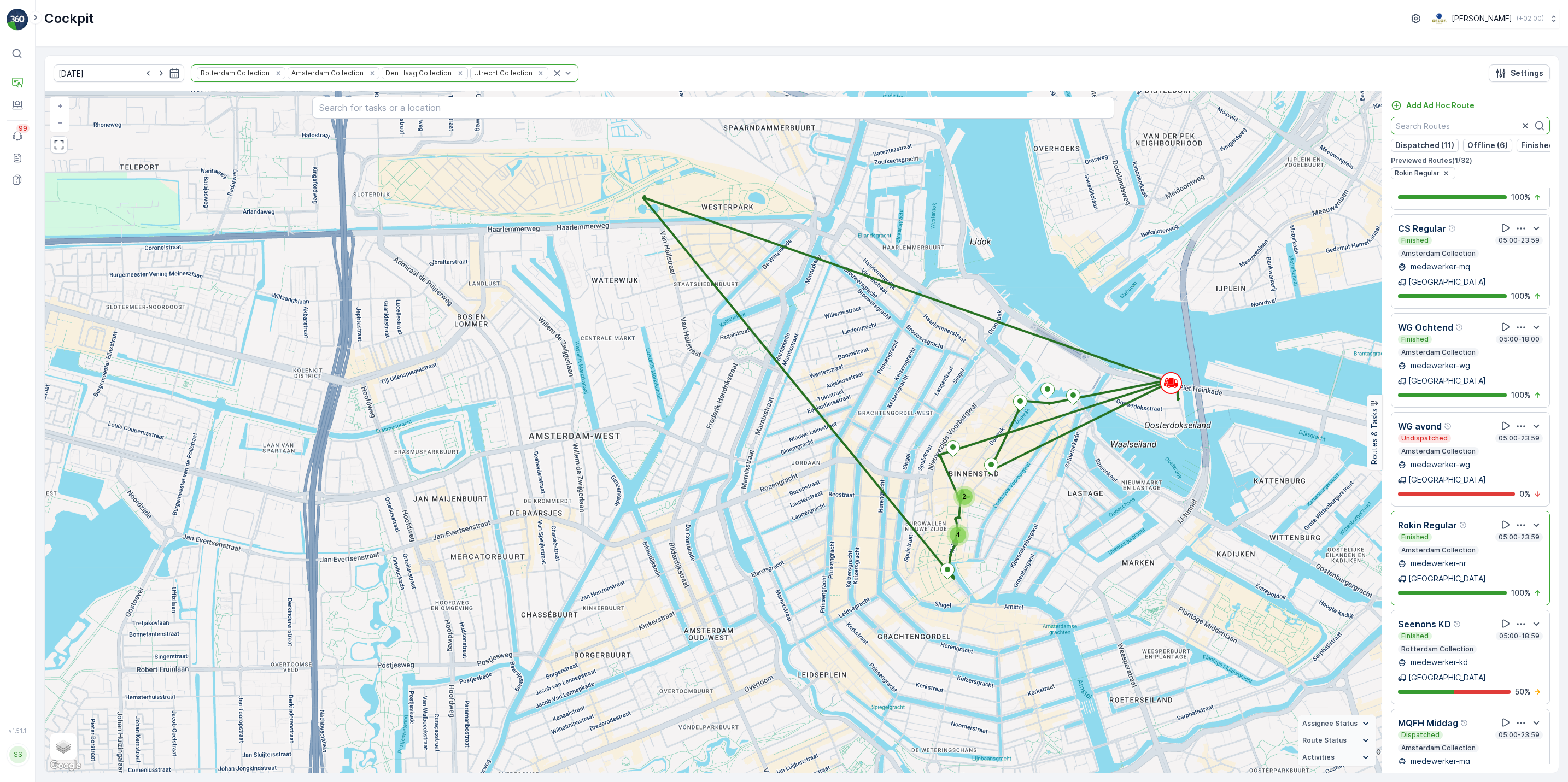
scroll to position [2005, 0]
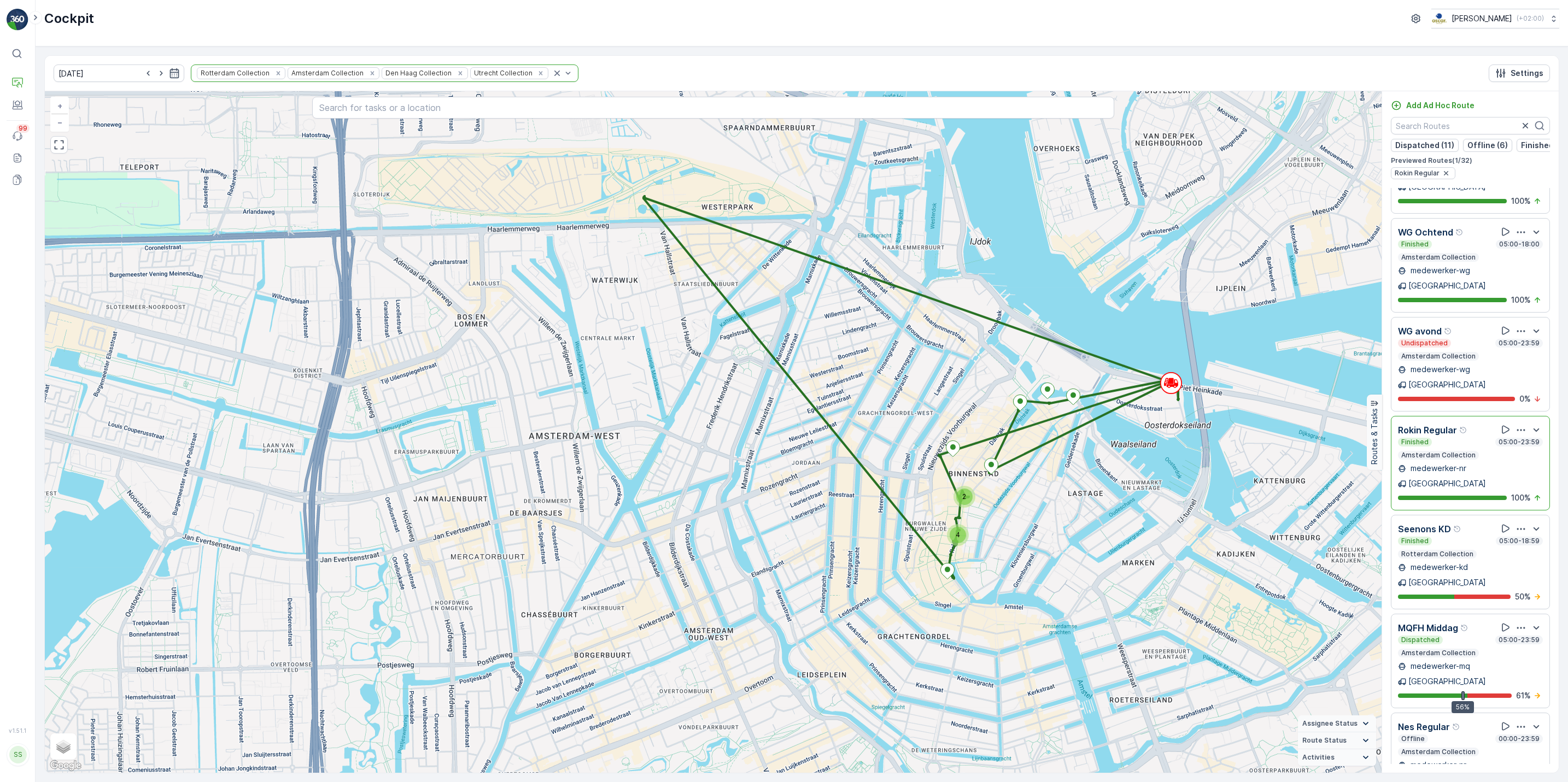
drag, startPoint x: 1558, startPoint y: 705, endPoint x: 1555, endPoint y: 679, distance: 26.2
click at [1555, 679] on div "Routes 32 Tasks 12 Add Ad Hoc Route Dispatched (11) Offline (6) Finished (11) U…" at bounding box center [1470, 432] width 177 height 682
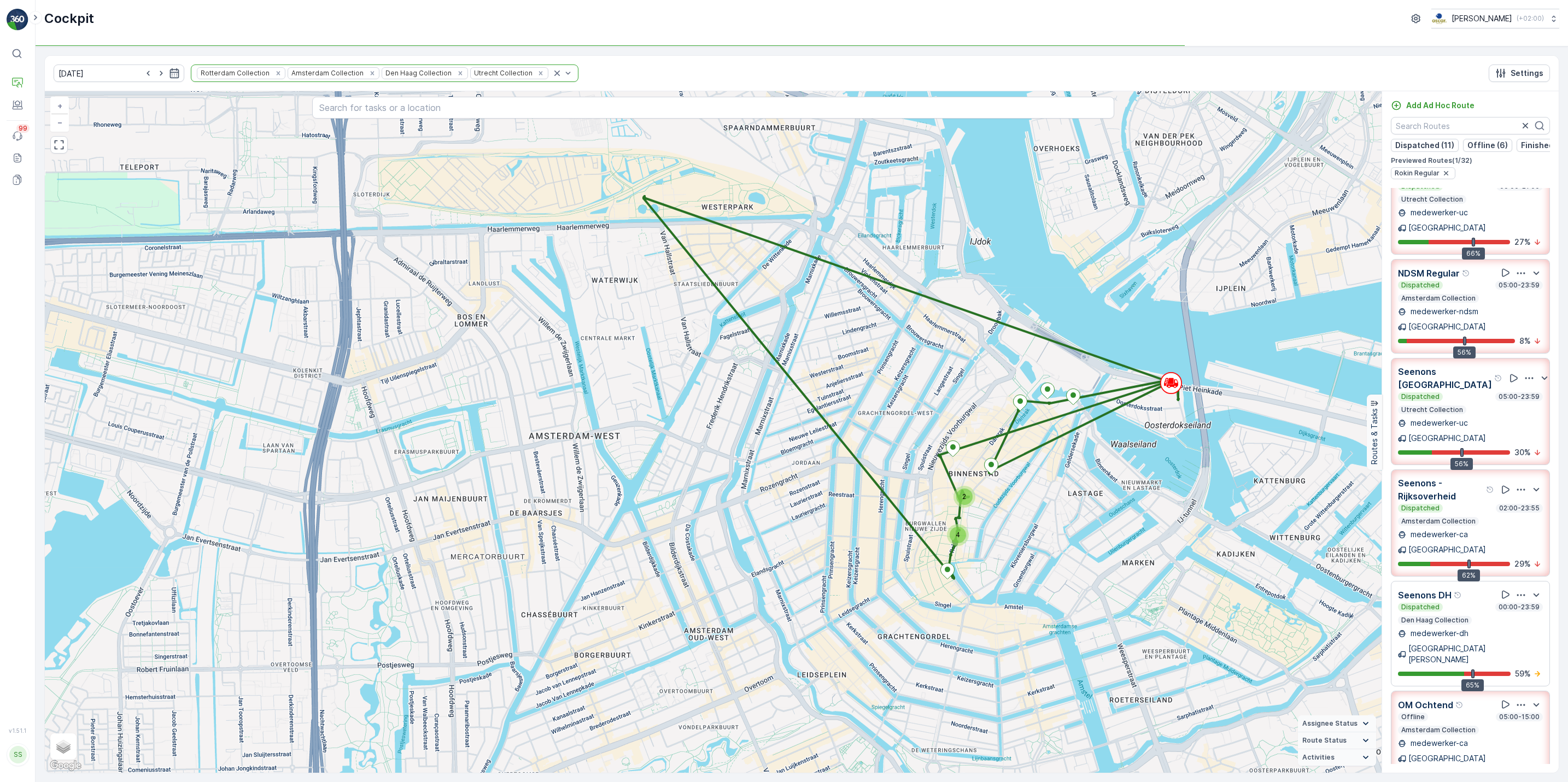
scroll to position [0, 0]
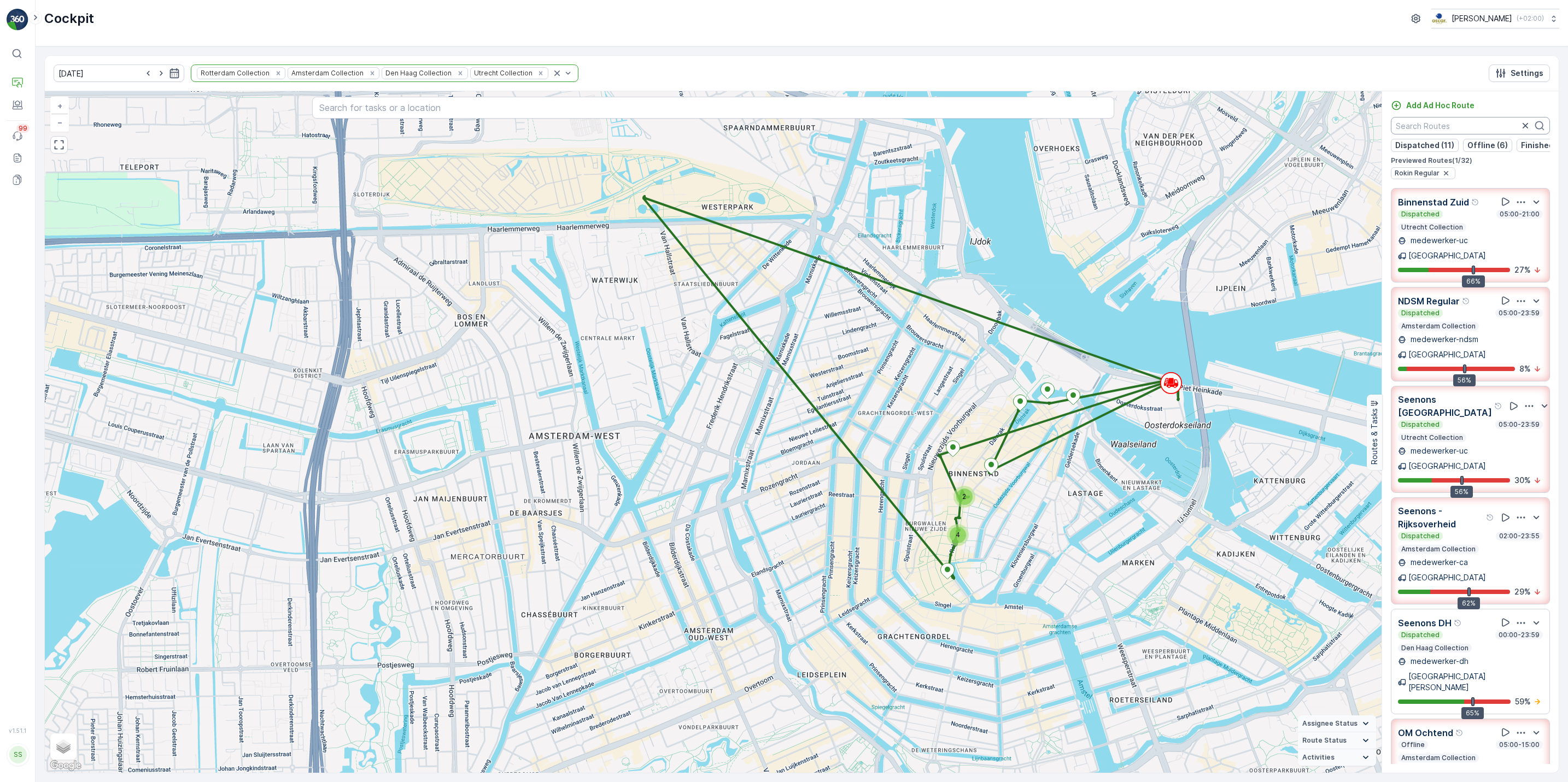
click at [1480, 131] on input "text" at bounding box center [1470, 125] width 159 height 18
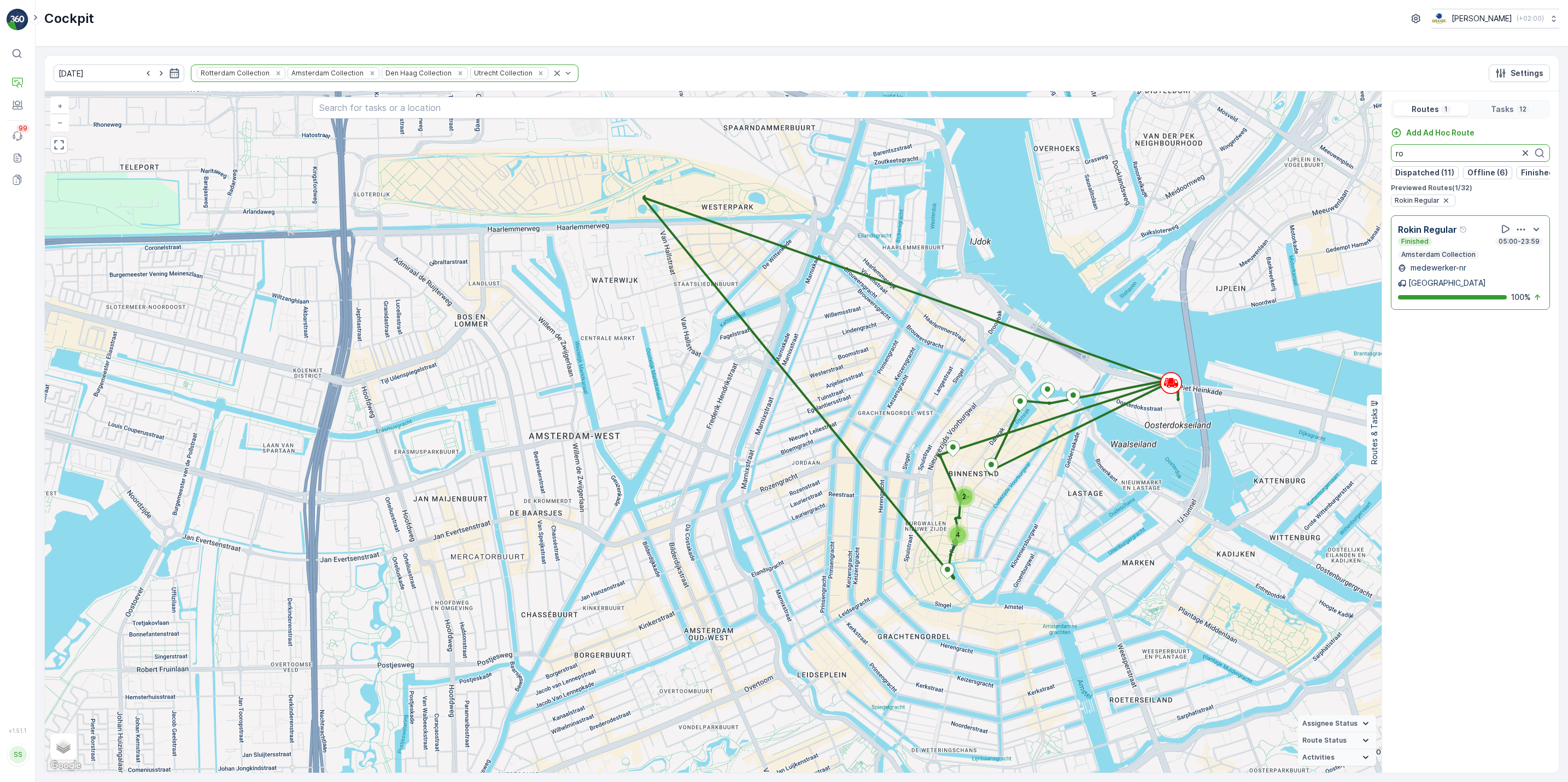
type input "r"
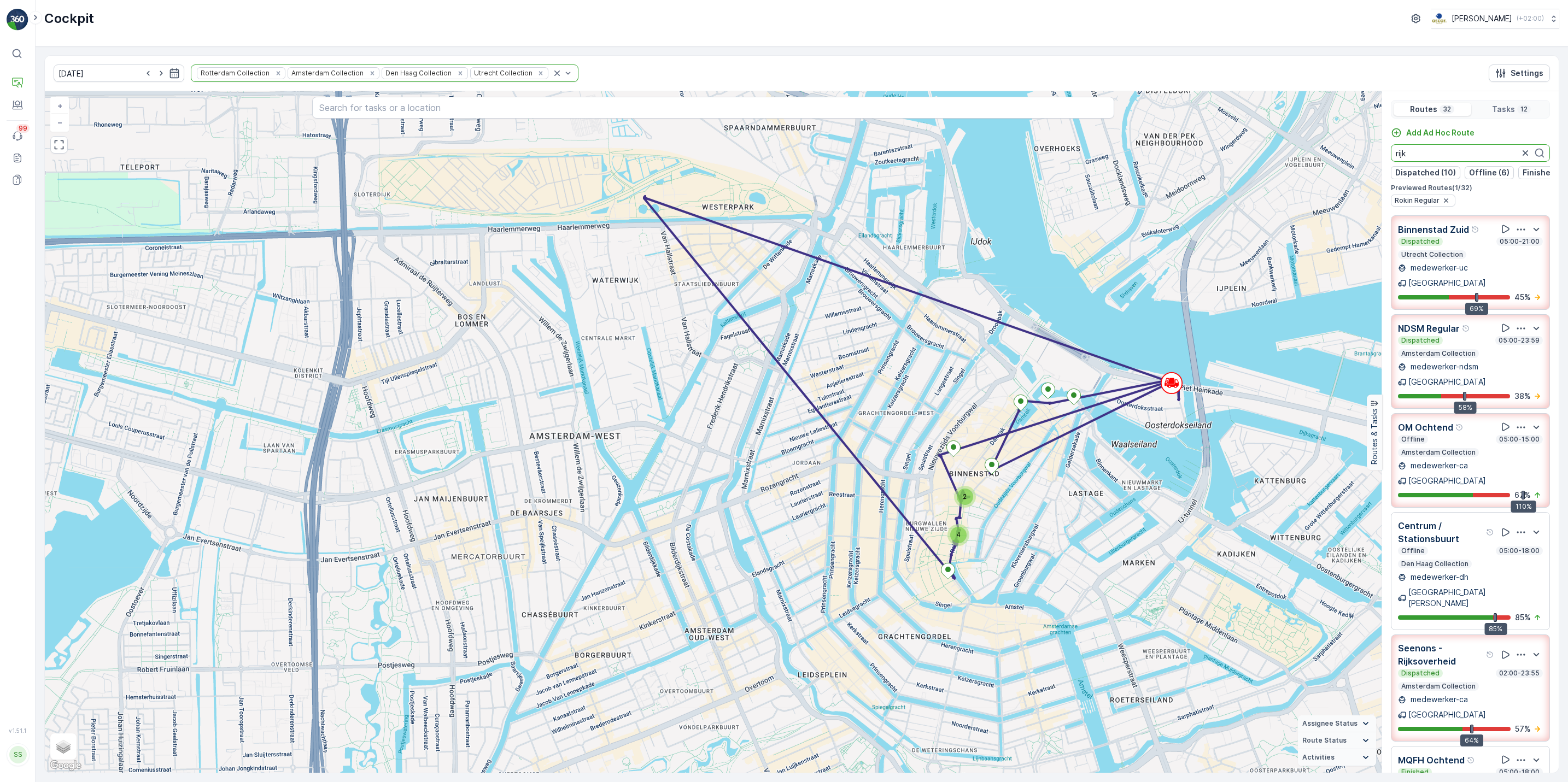
type input "rijks"
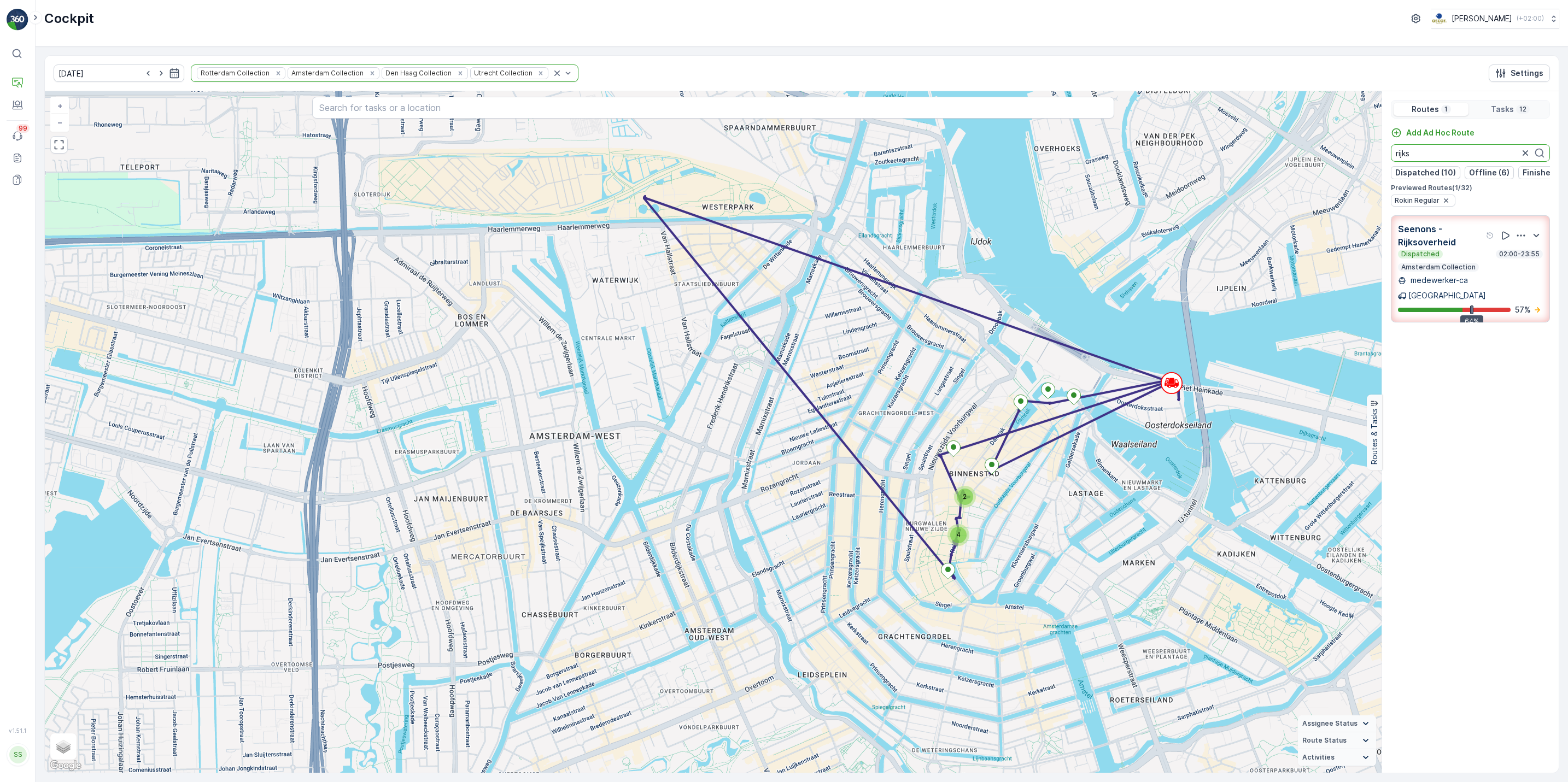
drag, startPoint x: 1460, startPoint y: 156, endPoint x: 1276, endPoint y: 145, distance: 184.3
click at [1276, 145] on div "2 4 + − Satellite Roadmap Terrain Hybrid Leaflet Keyboard shortcuts Map Data Ma…" at bounding box center [802, 432] width 1514 height 682
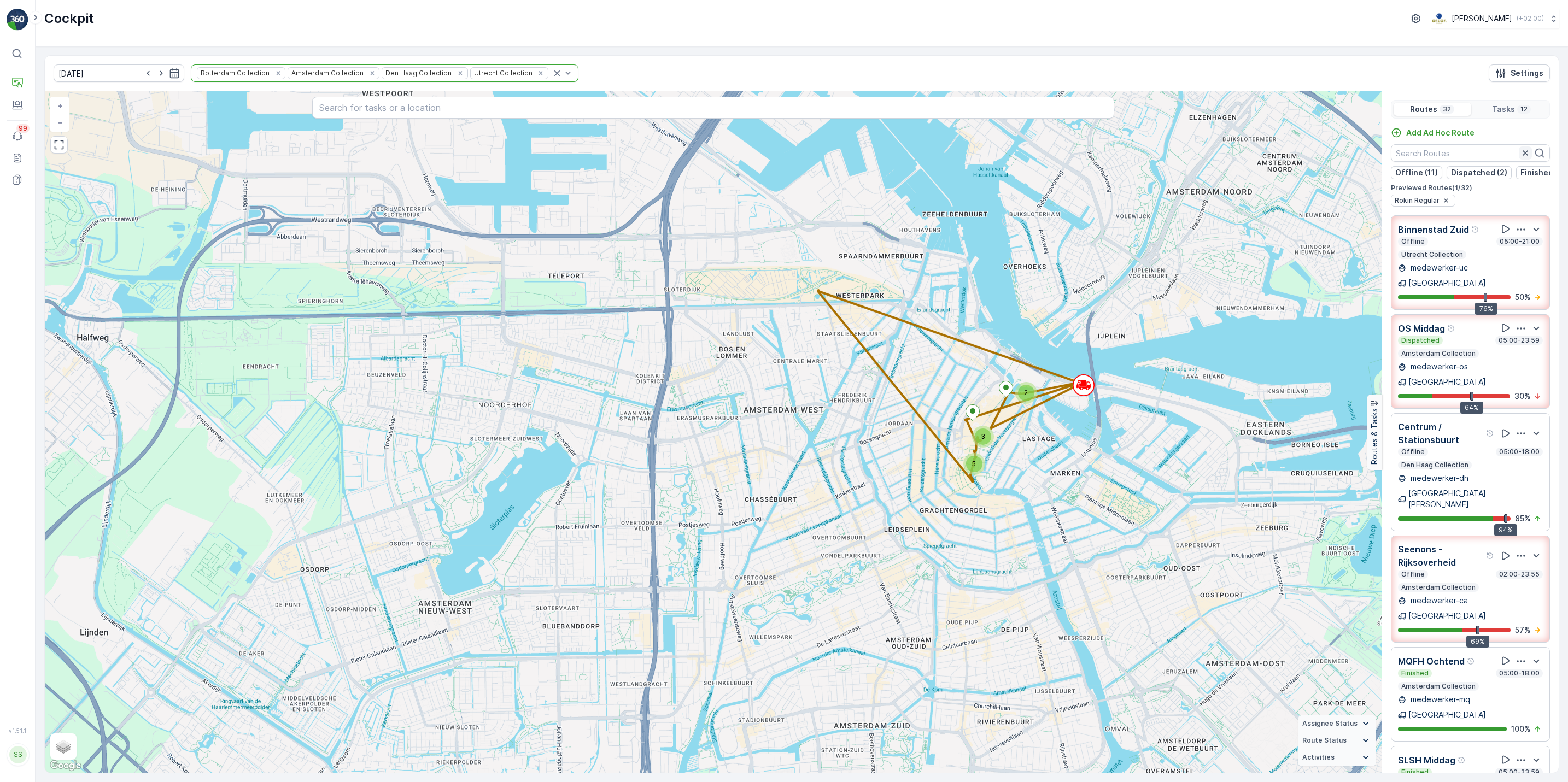
click at [1520, 155] on icon "button" at bounding box center [1525, 153] width 11 height 11
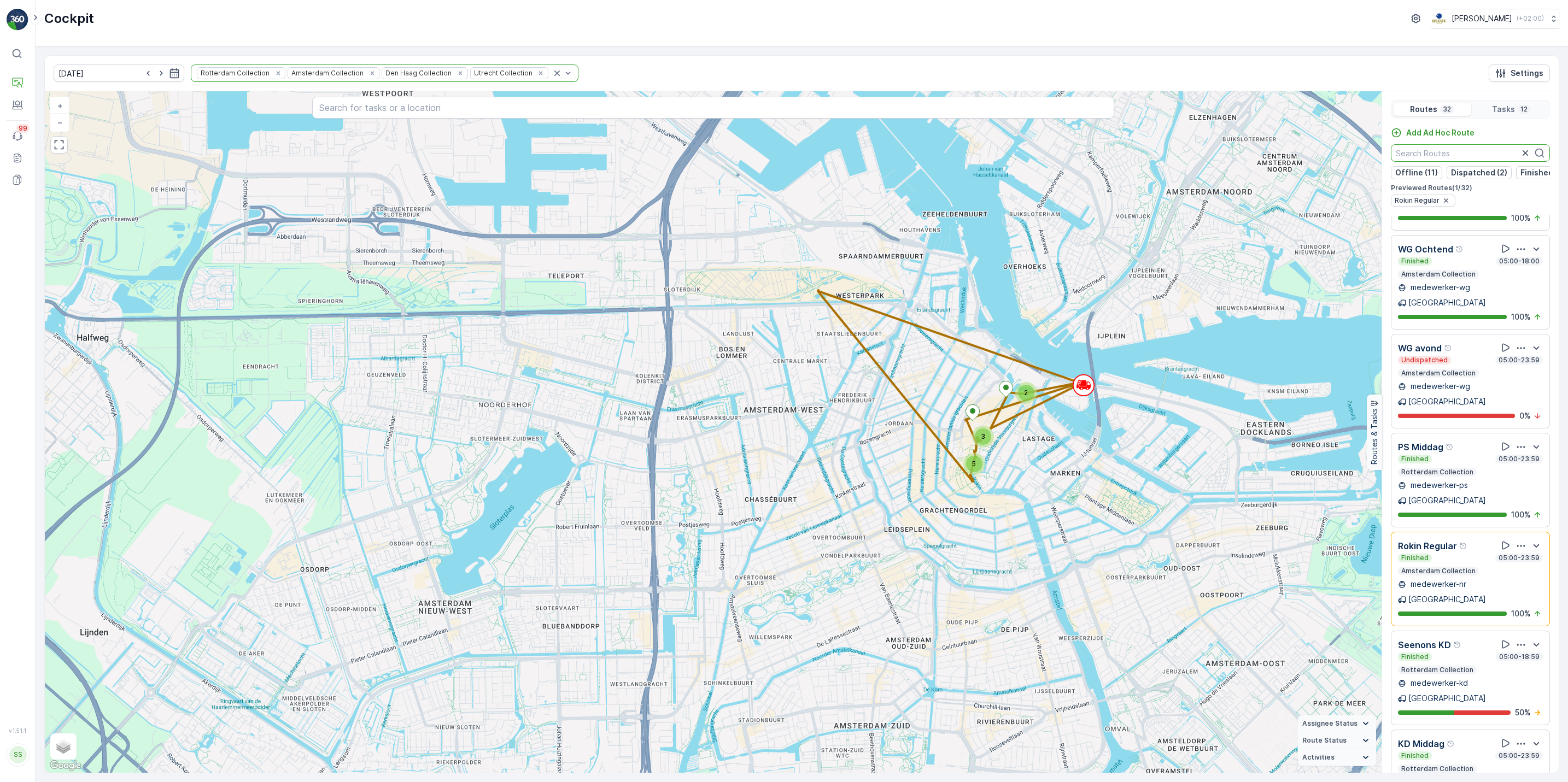
scroll to position [1764, 0]
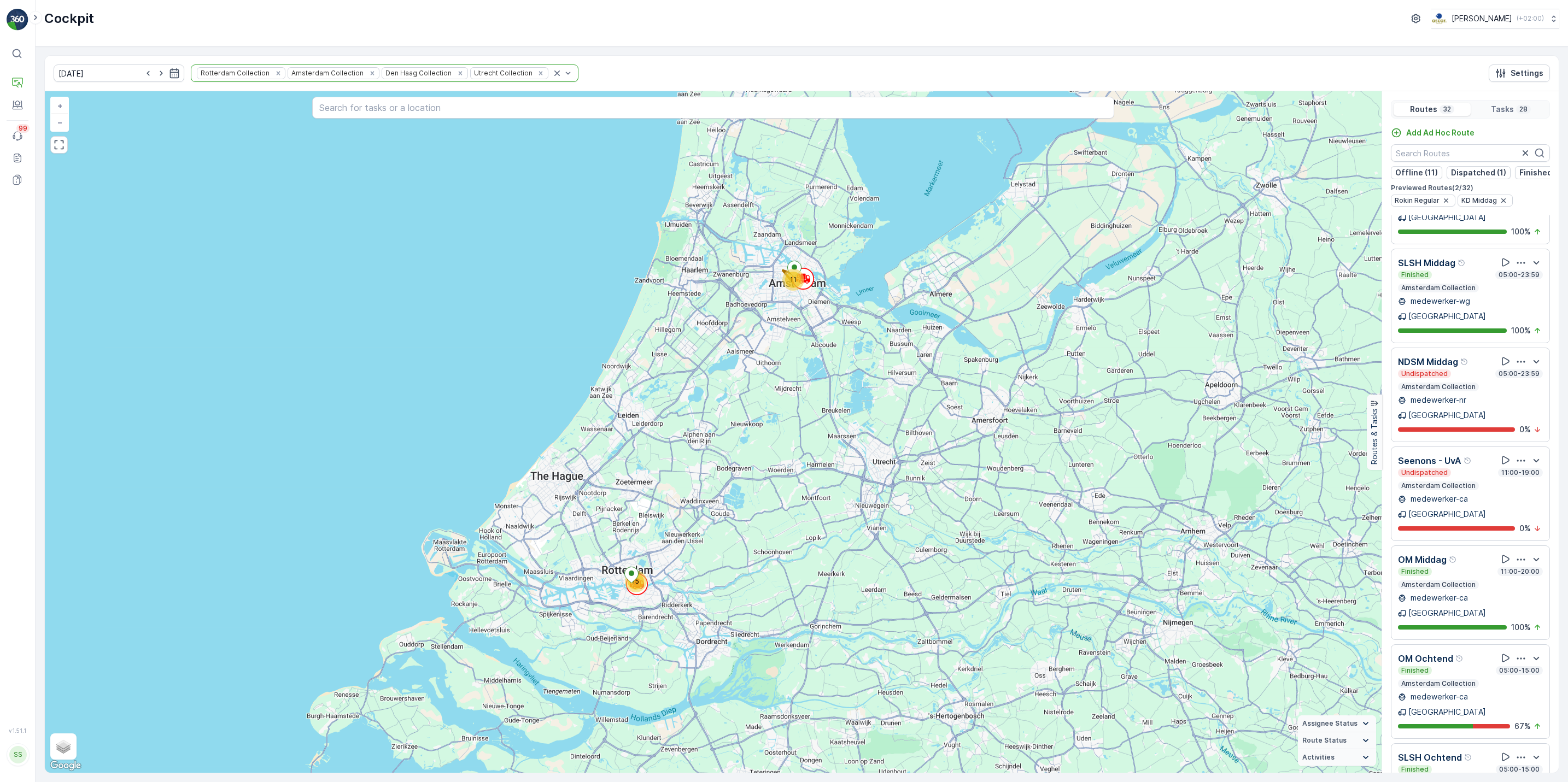
scroll to position [356, 0]
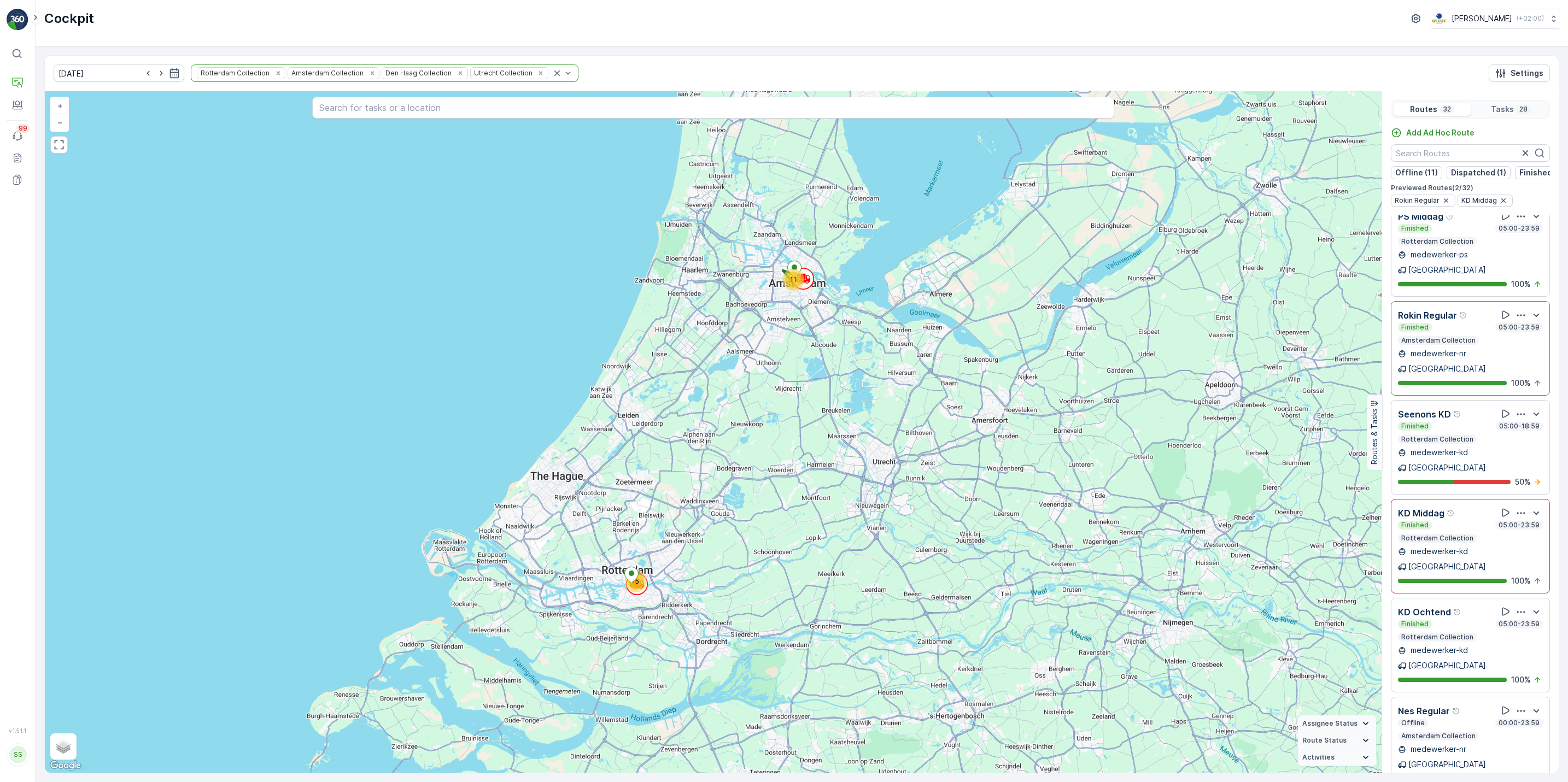
scroll to position [2170, 0]
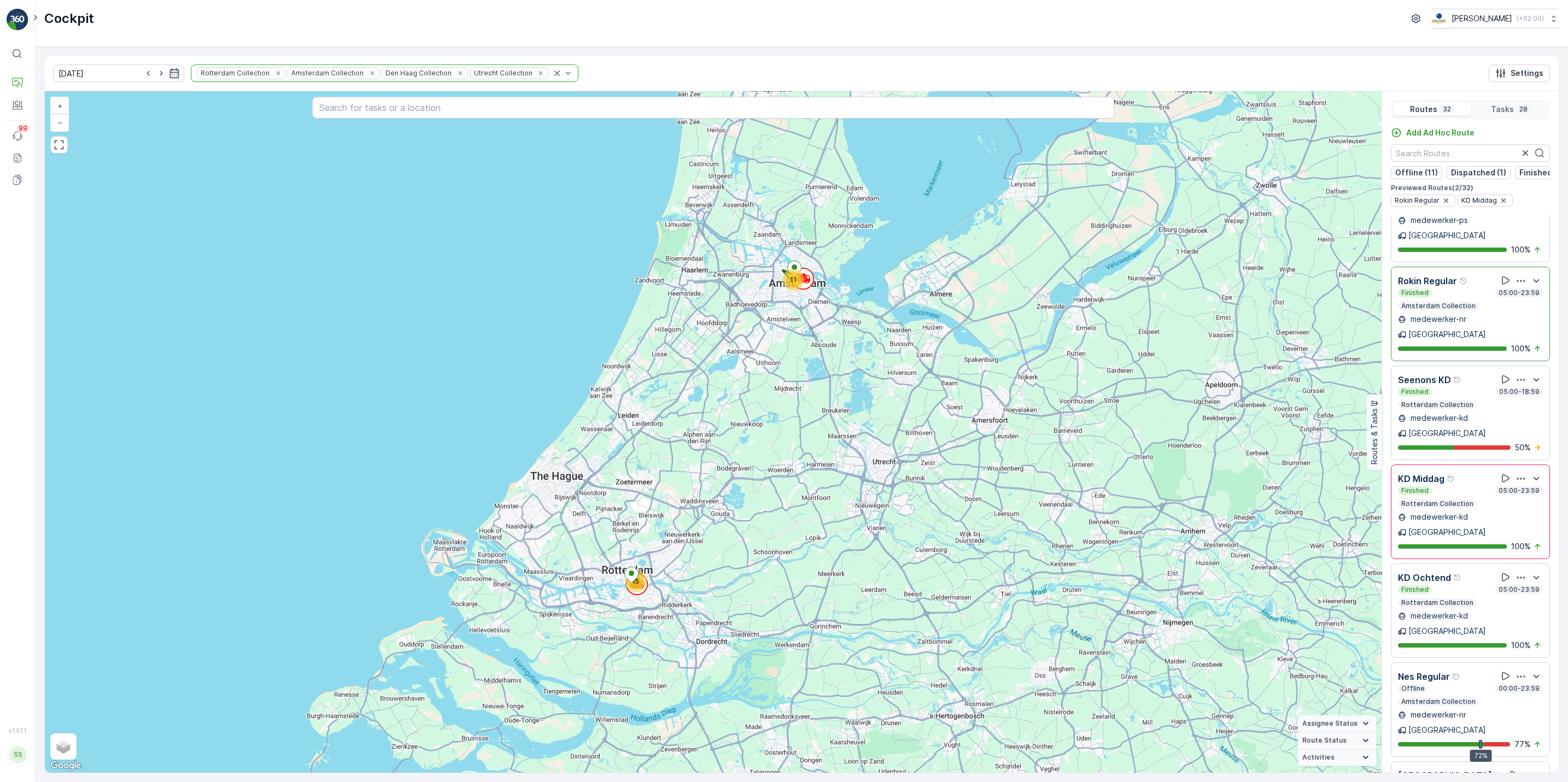
click at [1516, 671] on icon "button" at bounding box center [1521, 677] width 11 height 11
click at [1516, 671] on icon "button" at bounding box center [1521, 677] width 11 height 11
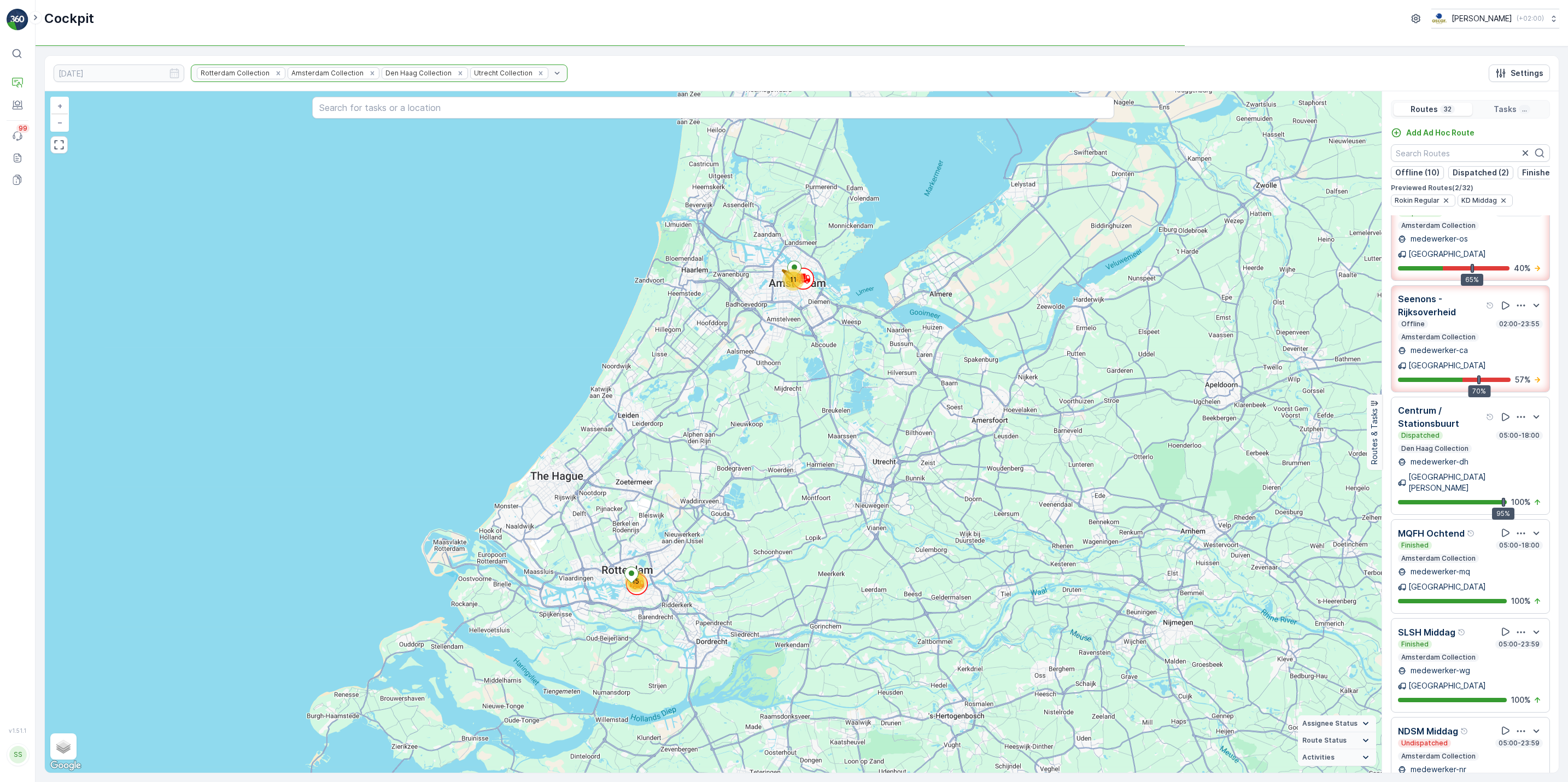
scroll to position [279, 0]
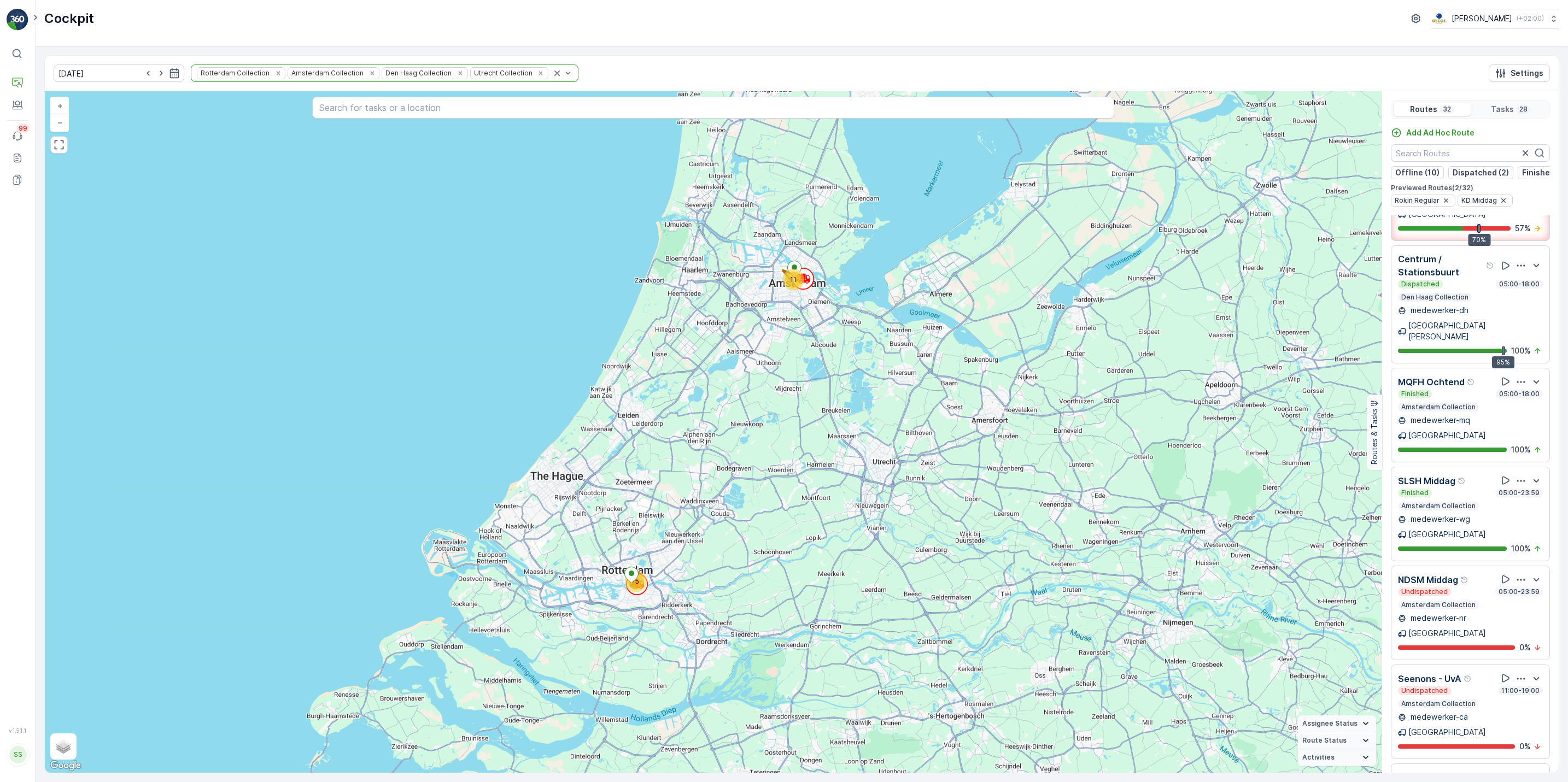
click at [1519, 579] on icon "button" at bounding box center [1521, 579] width 8 height 2
click at [1444, 154] on input "text" at bounding box center [1470, 153] width 159 height 18
click at [1517, 574] on icon "button" at bounding box center [1521, 580] width 11 height 11
click at [1516, 604] on span "See More Details" at bounding box center [1517, 609] width 63 height 11
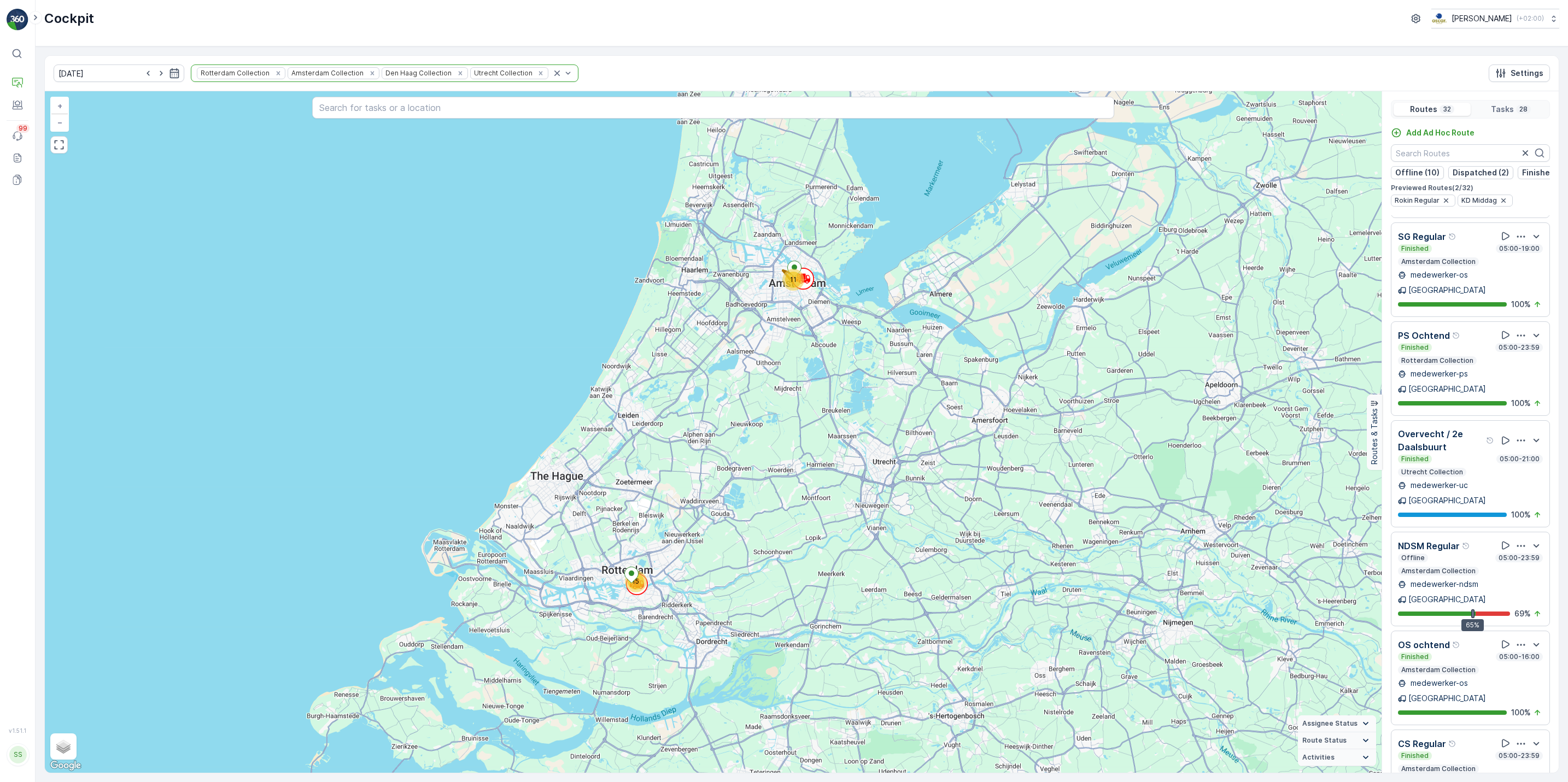
scroll to position [1204, 0]
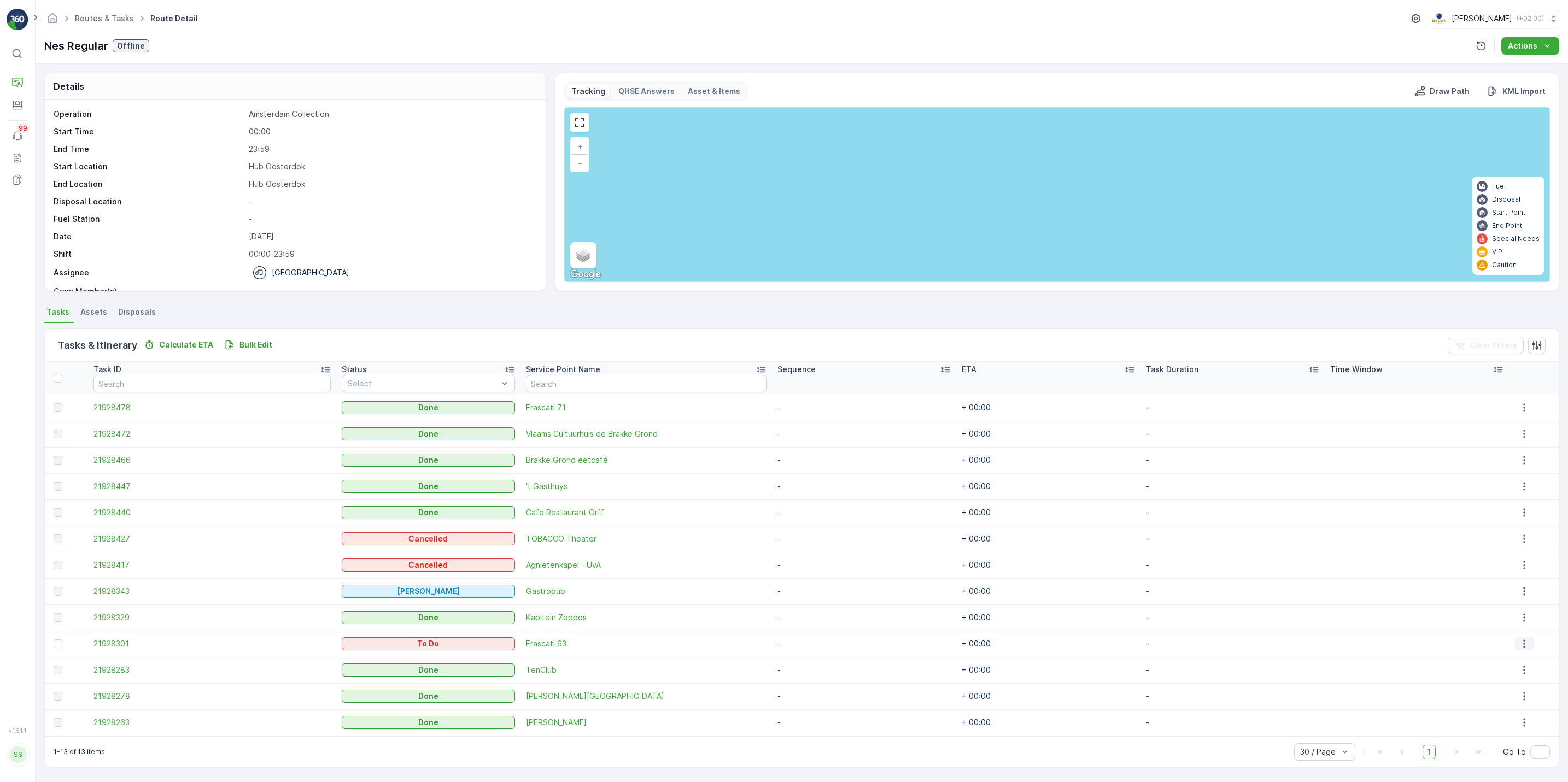
click at [1519, 640] on icon "button" at bounding box center [1524, 644] width 11 height 11
click at [1519, 658] on span "See More Details" at bounding box center [1522, 661] width 63 height 11
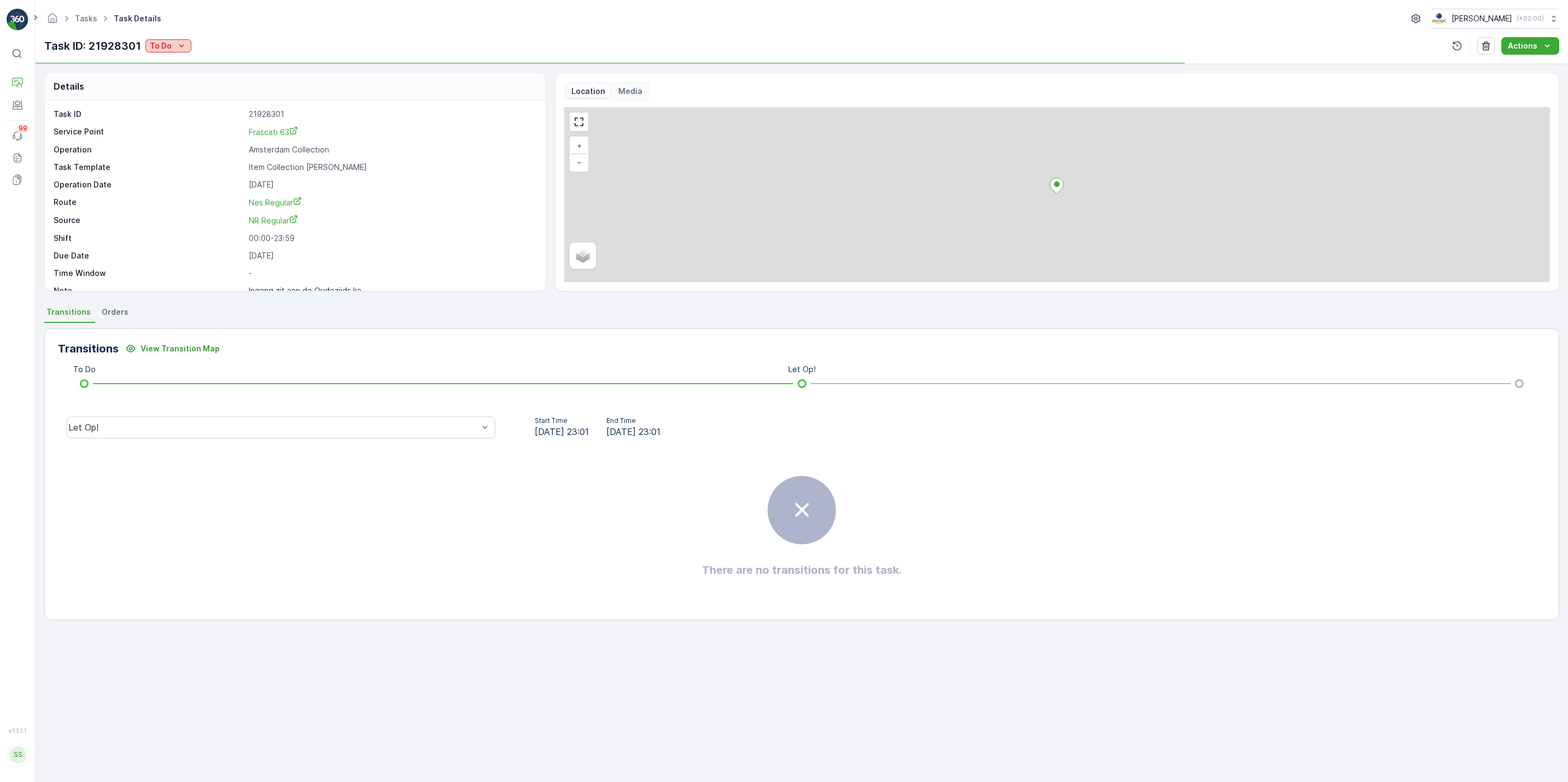
click at [164, 41] on p "To Do" at bounding box center [161, 46] width 22 height 11
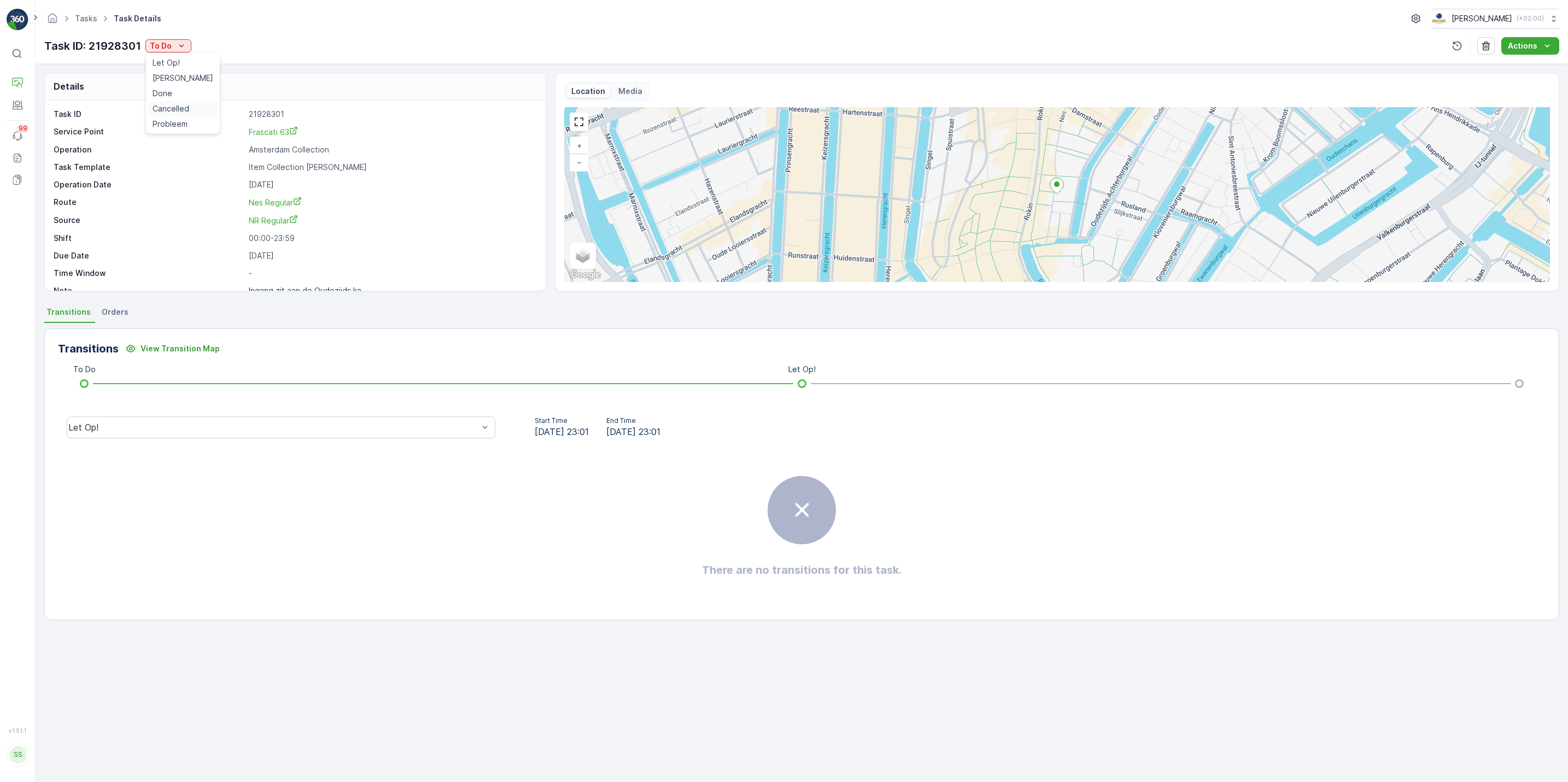
click at [177, 110] on span "Cancelled" at bounding box center [171, 109] width 37 height 11
click at [177, 110] on p "Task ID" at bounding box center [149, 114] width 191 height 11
click at [176, 48] on p "Cancelled" at bounding box center [169, 46] width 40 height 11
click at [180, 63] on span "Probleem" at bounding box center [170, 63] width 35 height 11
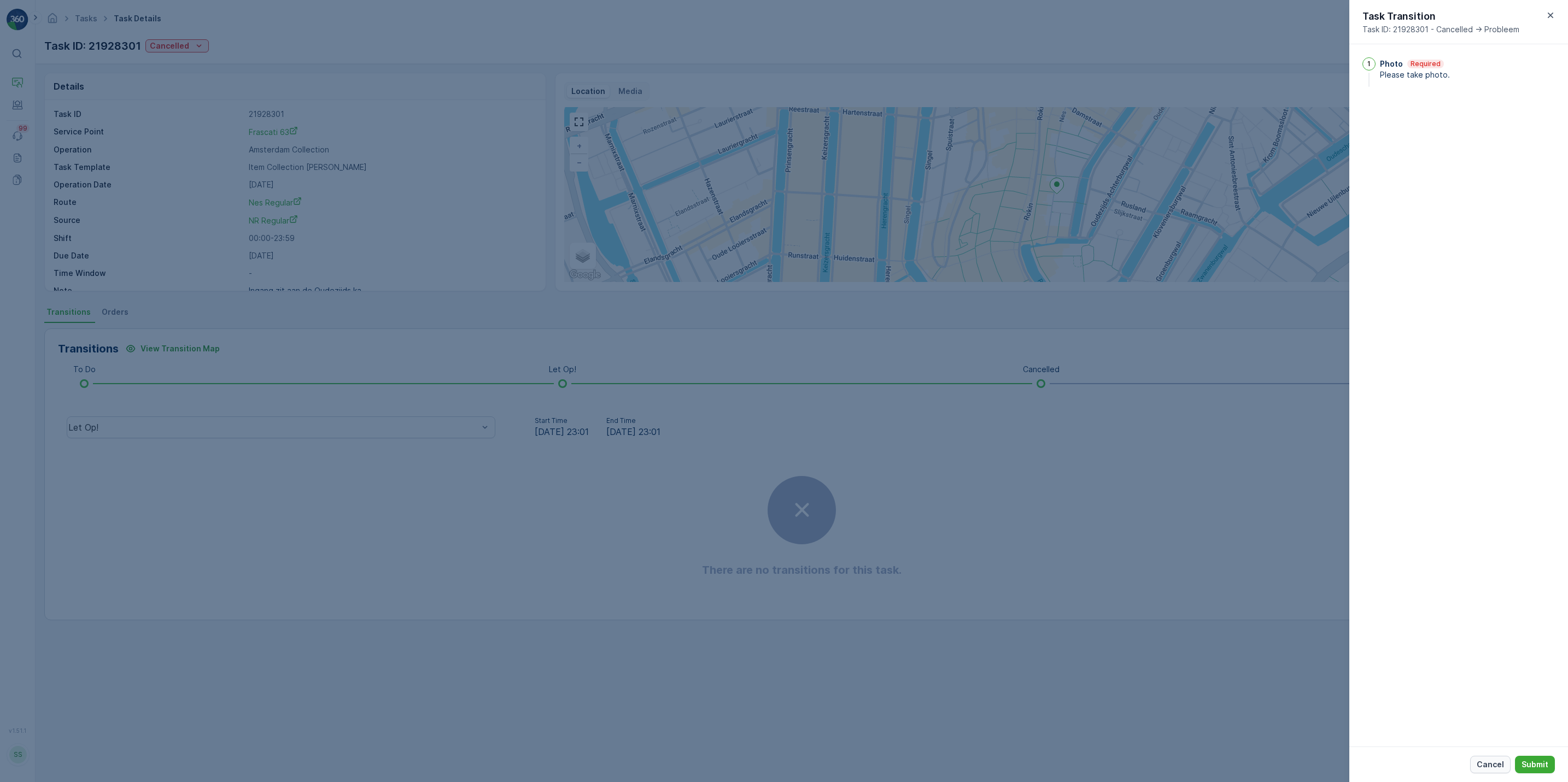
click at [1488, 758] on button "Cancel" at bounding box center [1490, 764] width 40 height 18
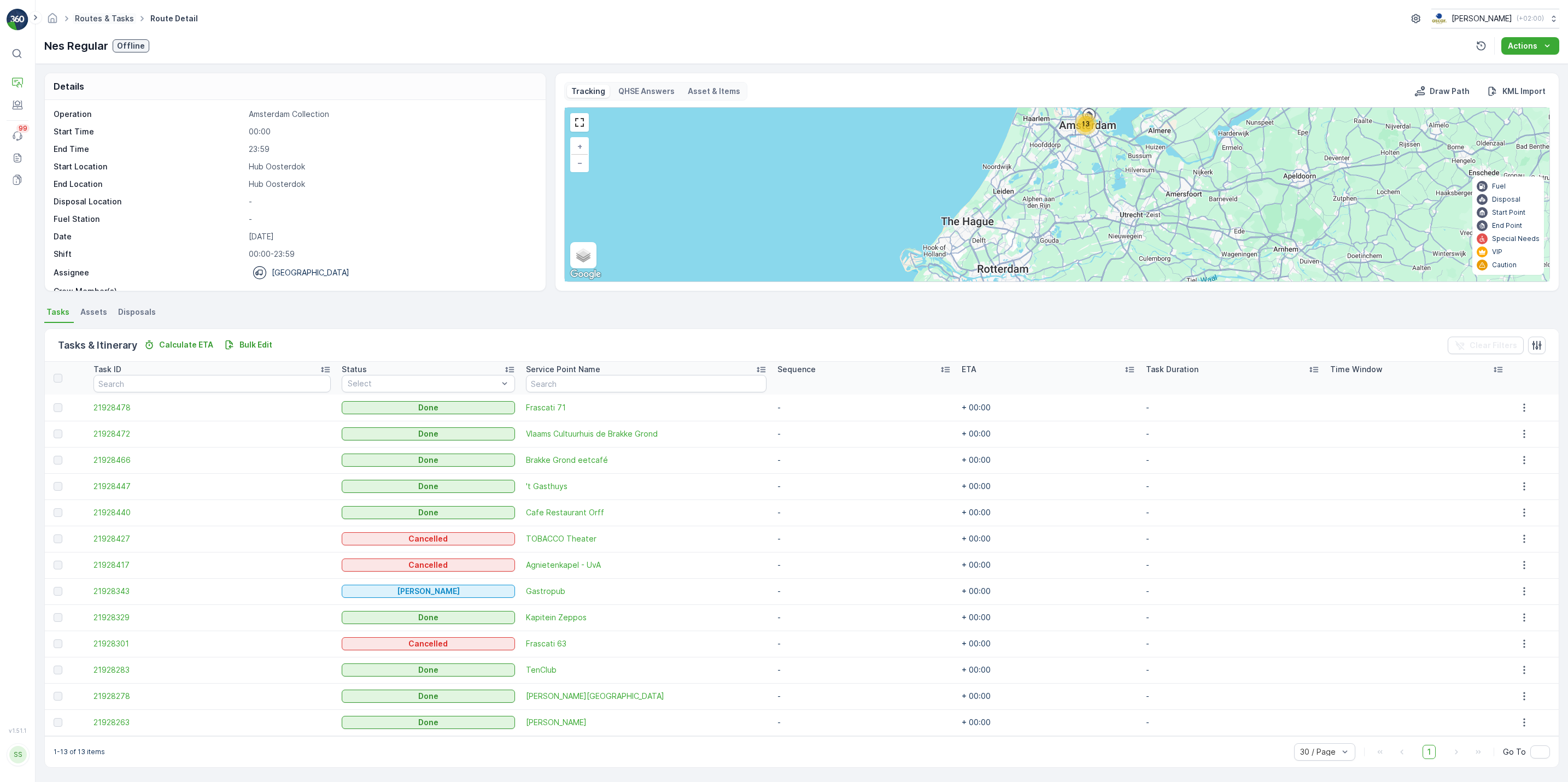
click at [96, 13] on link "Routes & Tasks" at bounding box center [104, 18] width 59 height 9
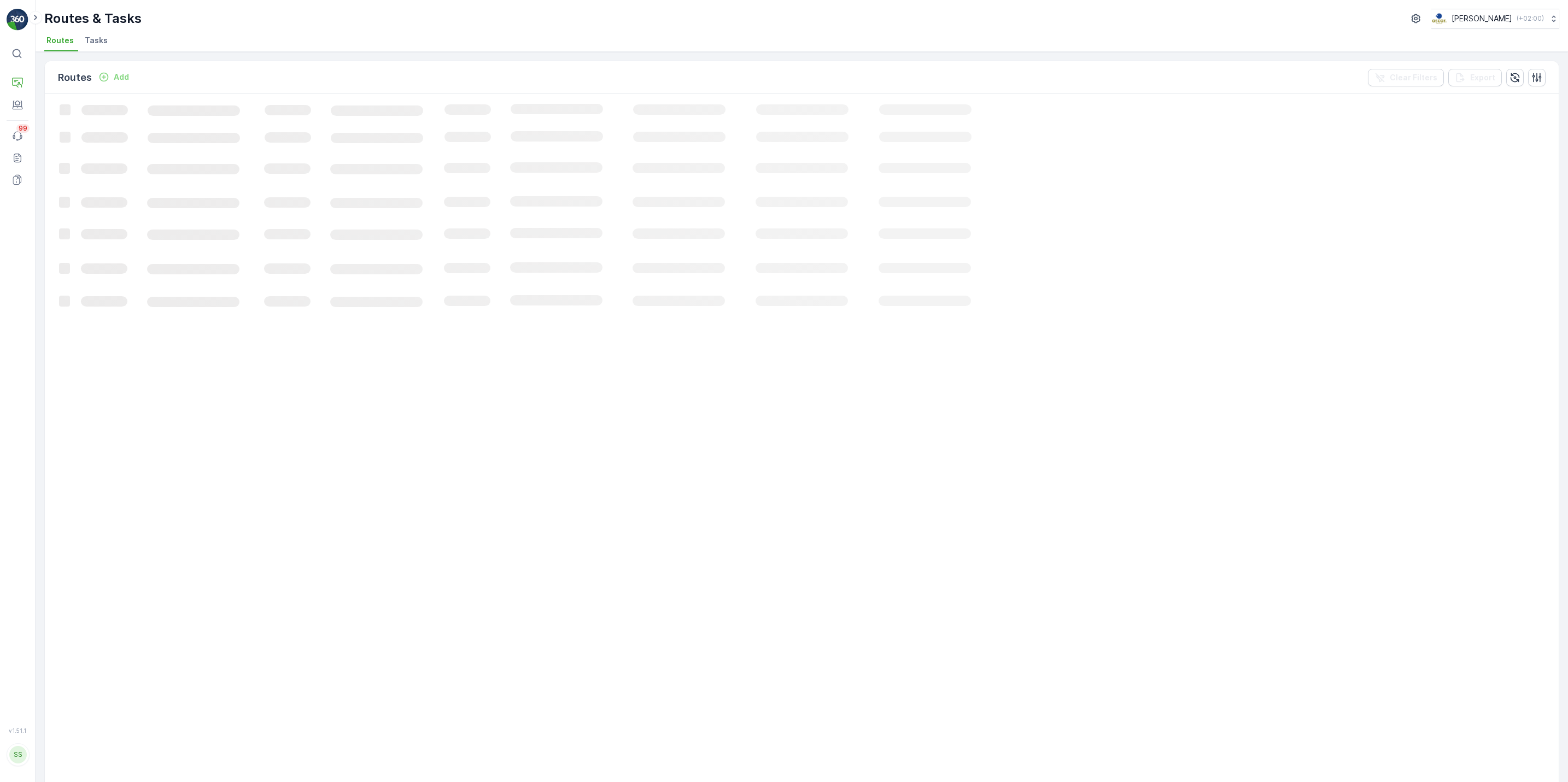
click at [93, 41] on span "Tasks" at bounding box center [96, 40] width 23 height 11
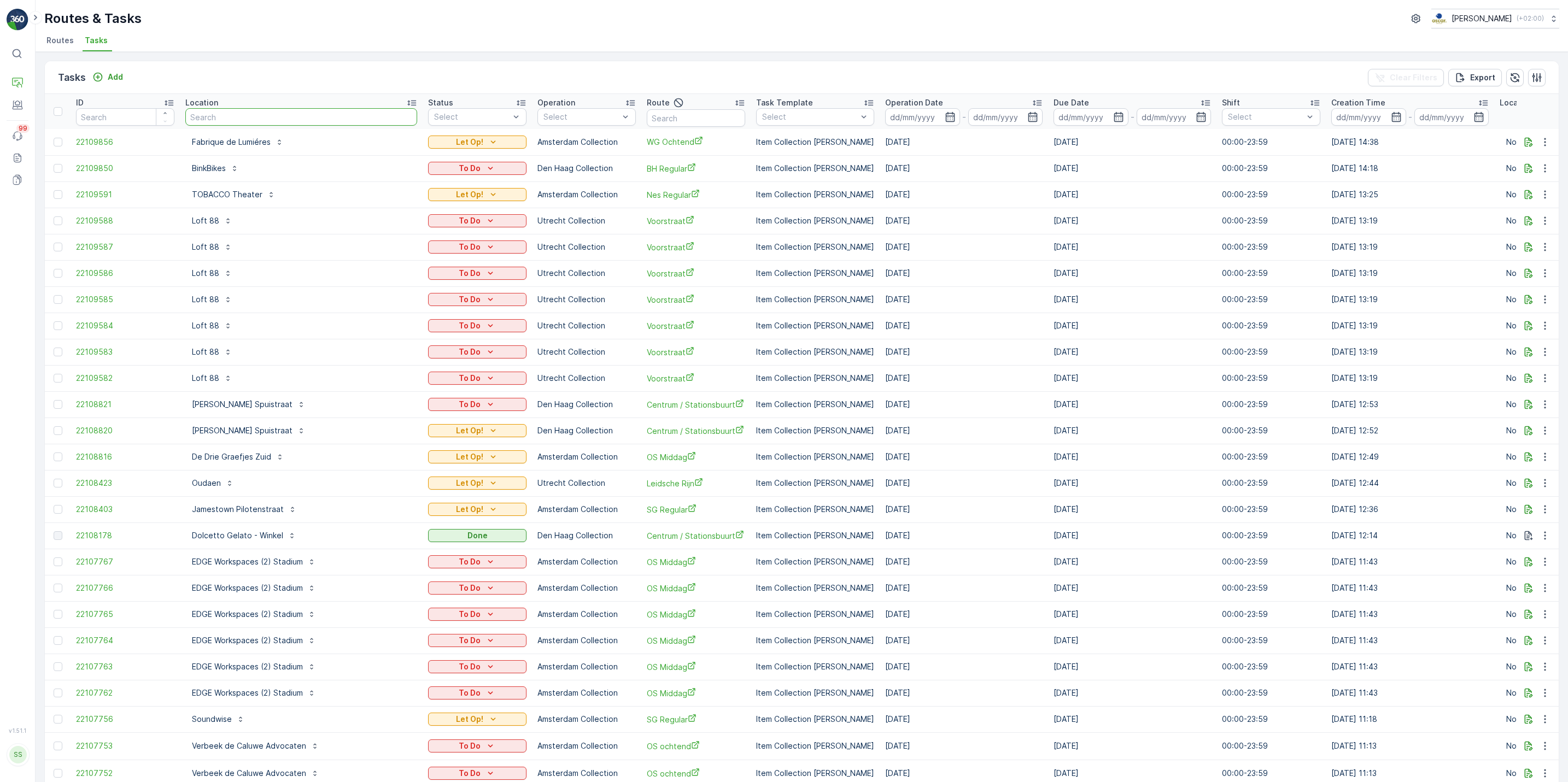
click at [263, 113] on input "text" at bounding box center [301, 117] width 232 height 18
type input "ijver"
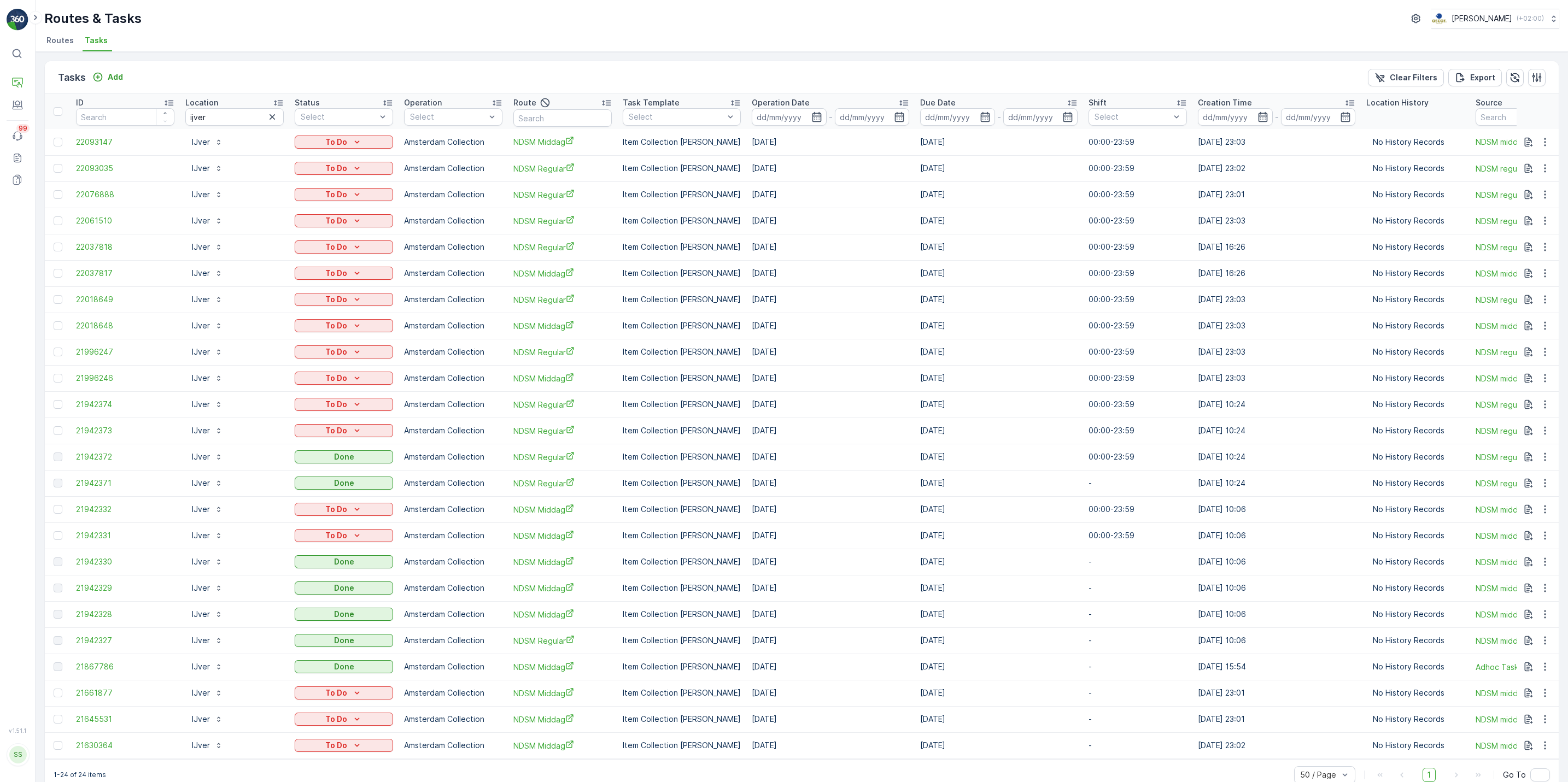
click at [58, 40] on span "Routes" at bounding box center [60, 40] width 27 height 11
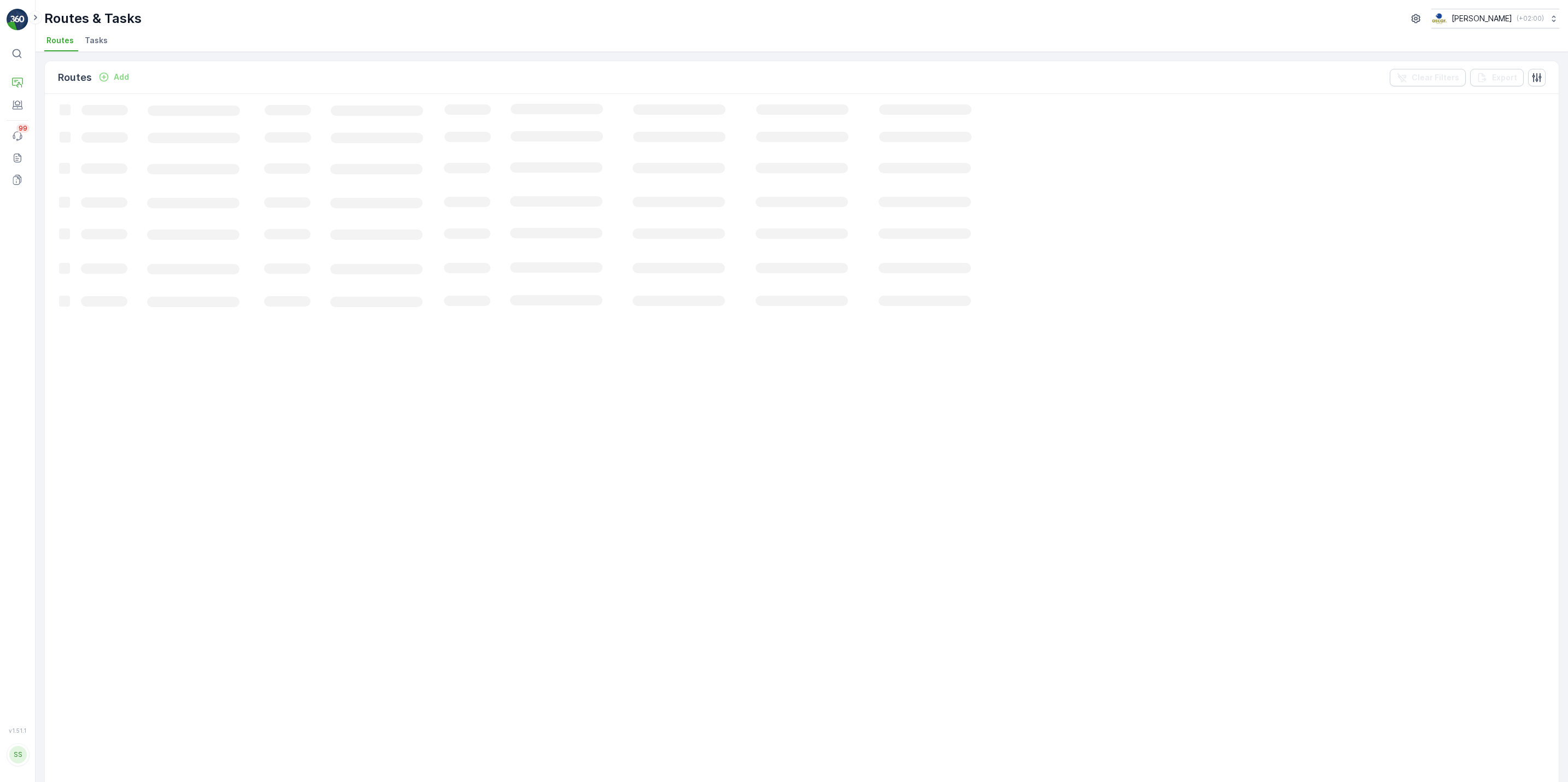
click at [100, 33] on li "Tasks" at bounding box center [97, 42] width 30 height 19
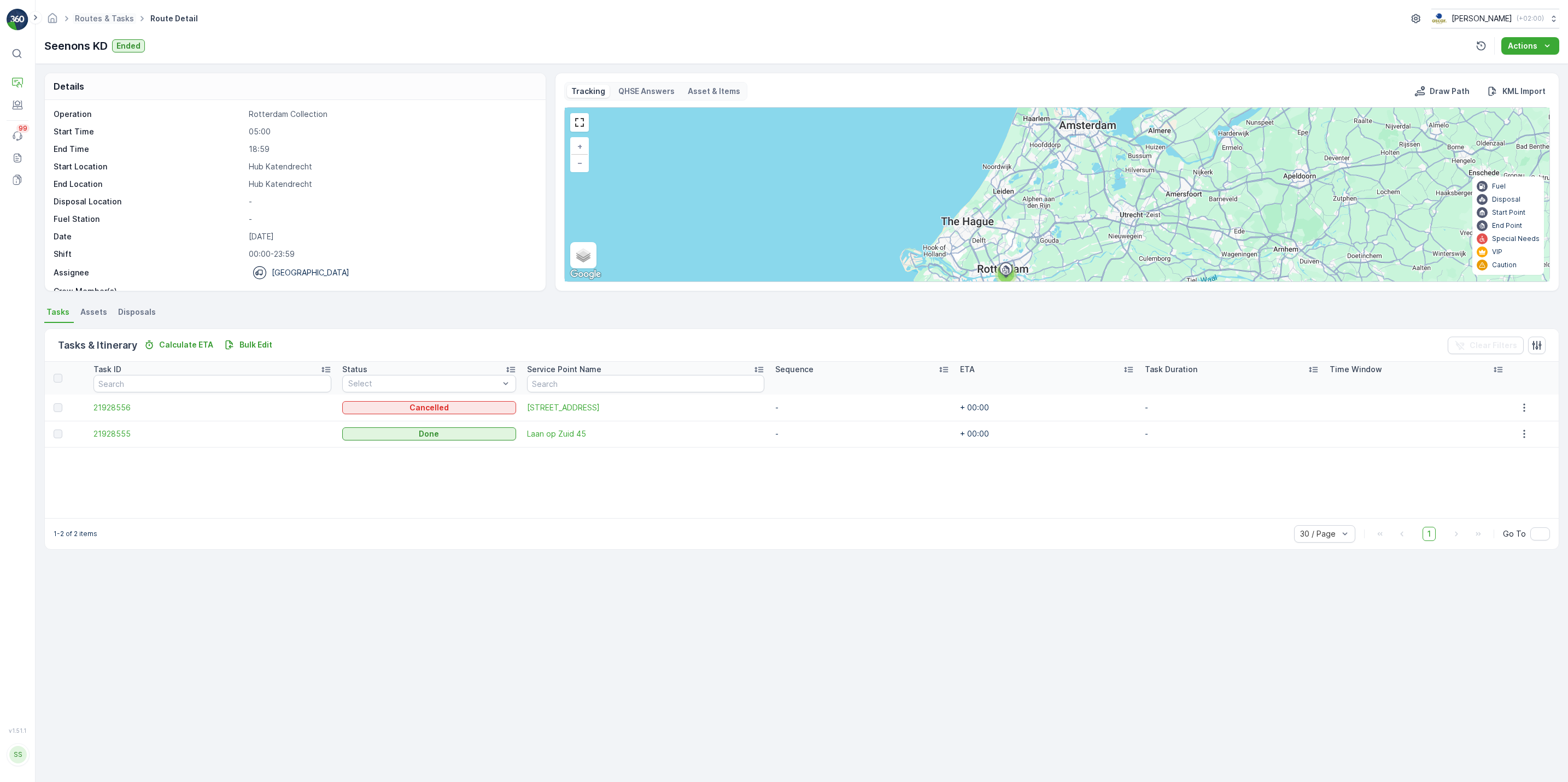
click at [117, 24] on span "Routes & Tasks" at bounding box center [104, 19] width 63 height 11
click at [117, 16] on link "Routes & Tasks" at bounding box center [104, 18] width 59 height 9
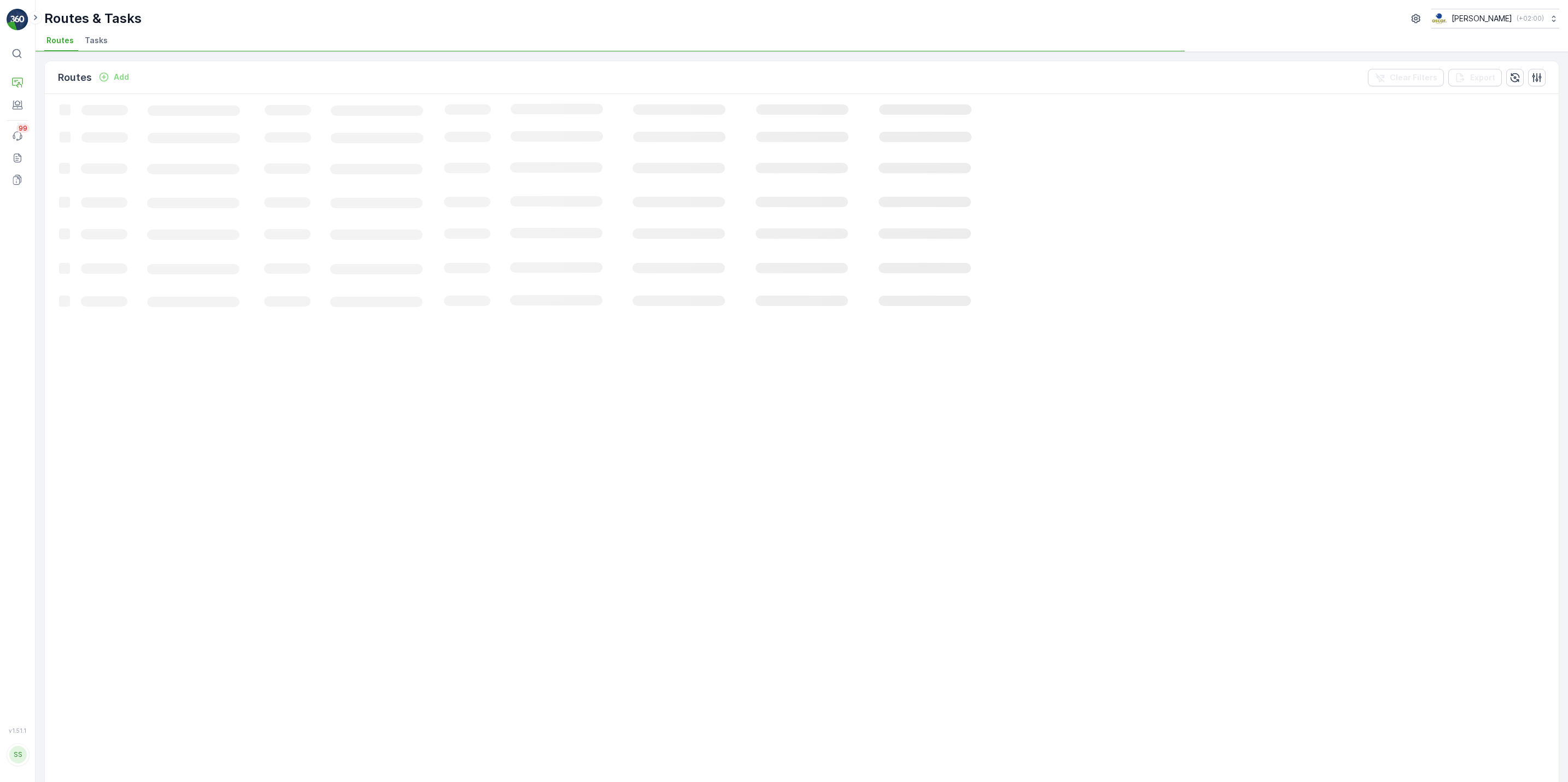
click at [85, 41] on span "Tasks" at bounding box center [96, 40] width 23 height 11
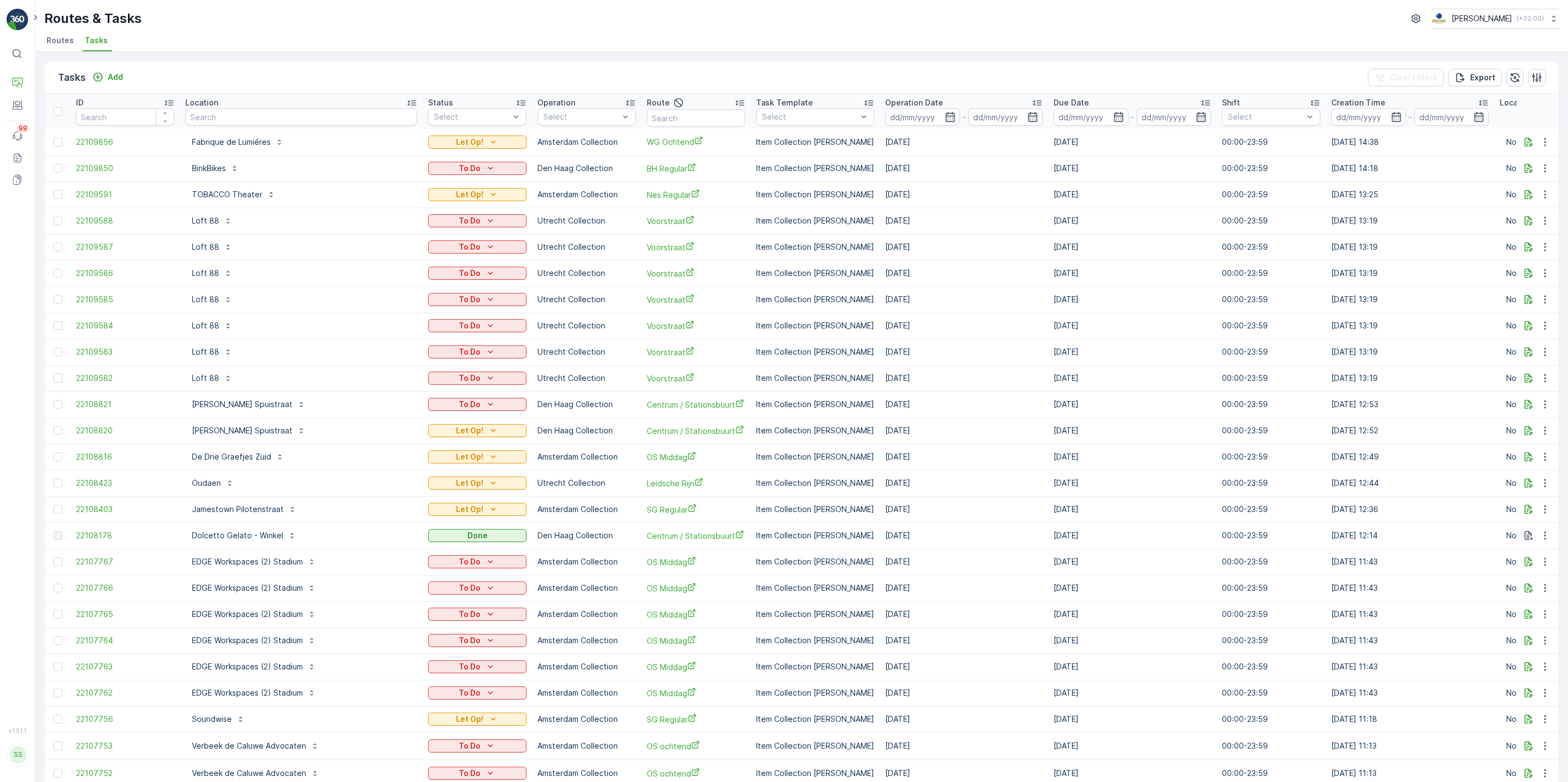
click at [222, 119] on input "text" at bounding box center [301, 117] width 232 height 18
click at [59, 38] on span "Routes" at bounding box center [60, 40] width 27 height 11
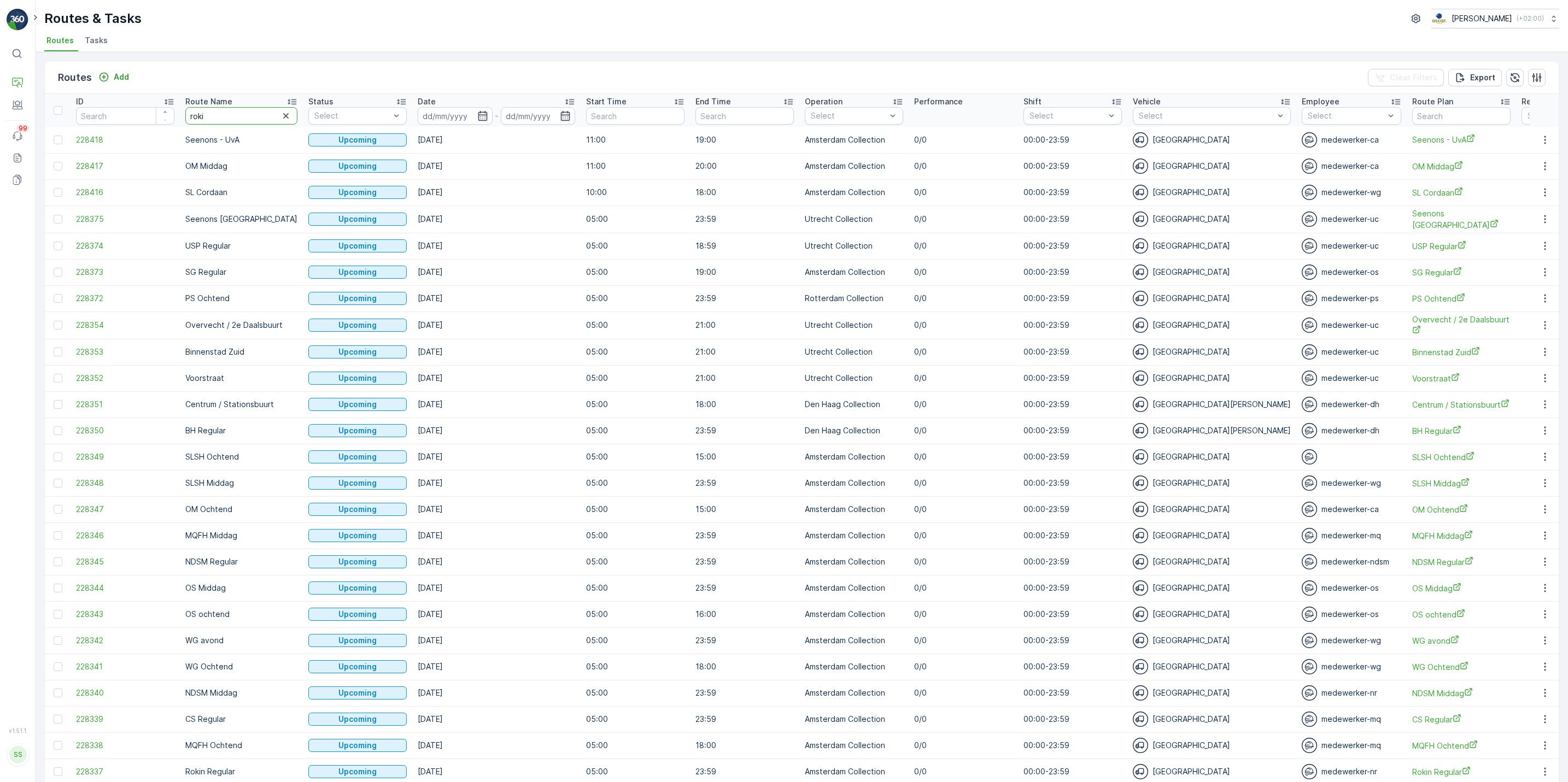
type input "rokin"
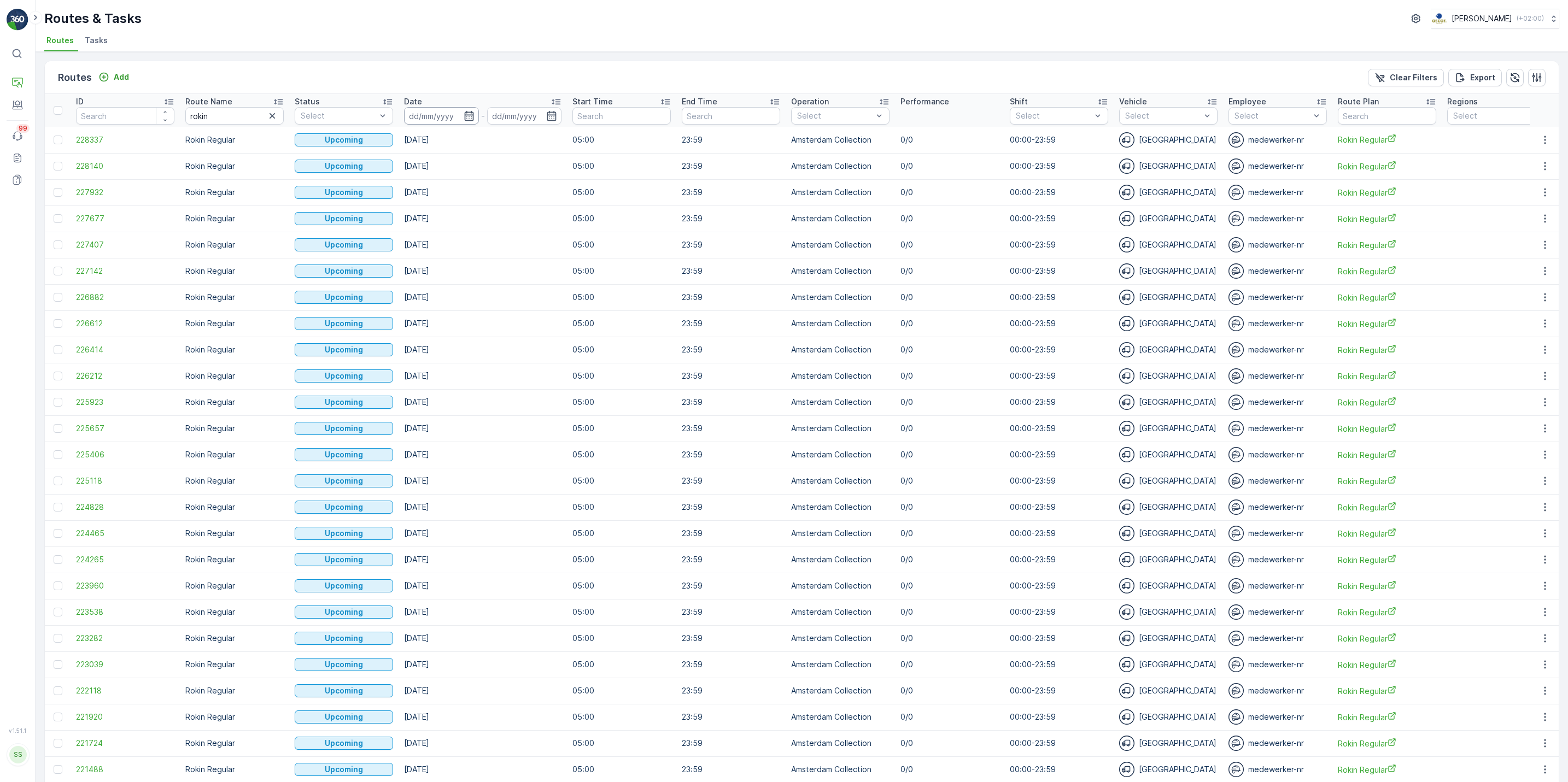
click at [453, 117] on input at bounding box center [441, 116] width 75 height 18
click at [583, 250] on div "25" at bounding box center [580, 249] width 18 height 18
type input "25.09.2025"
click at [502, 268] on div "28" at bounding box center [501, 271] width 18 height 18
type input "28.09.2025"
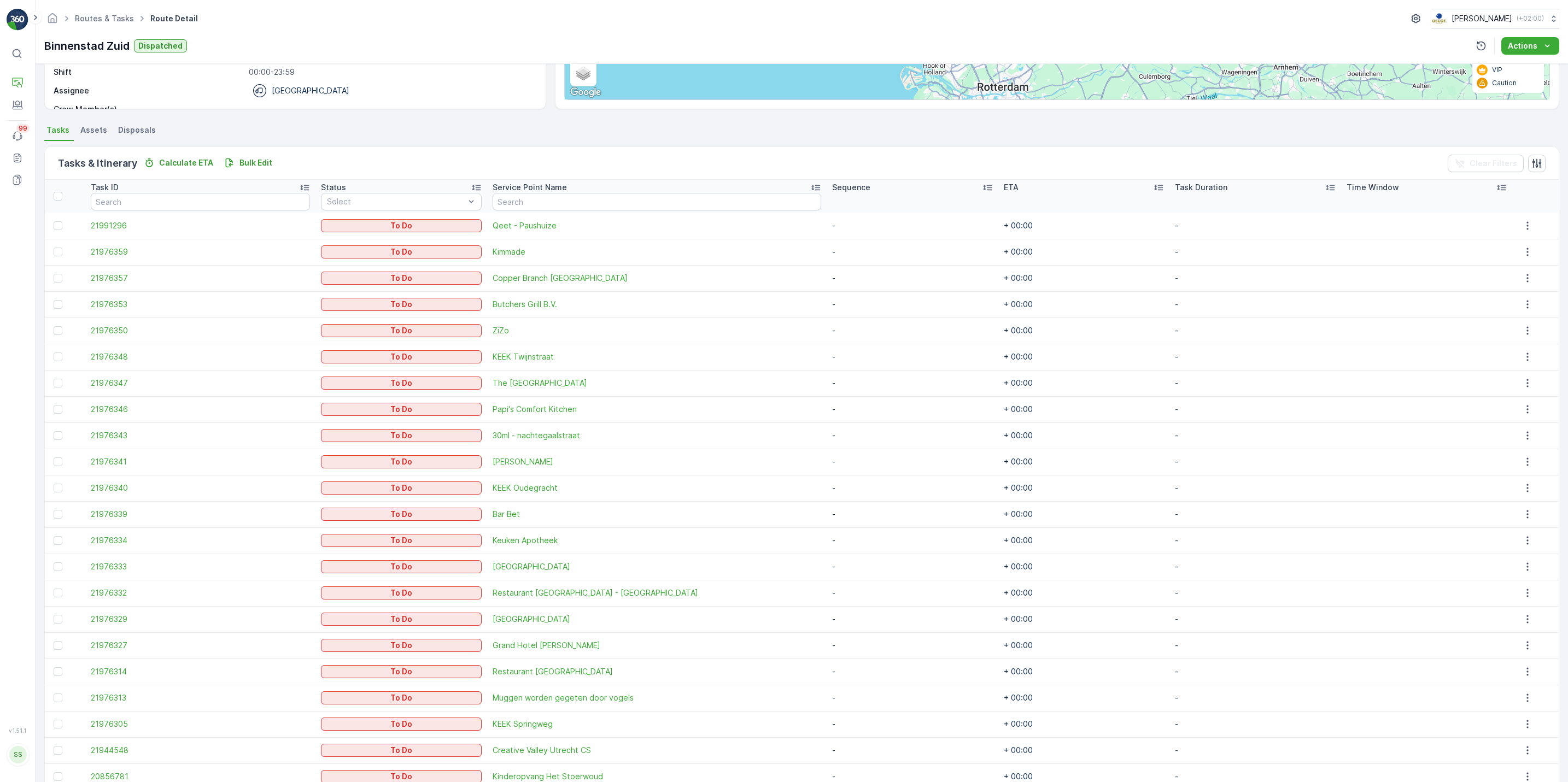
scroll to position [183, 0]
click at [105, 17] on link "Routes & Tasks" at bounding box center [104, 18] width 59 height 9
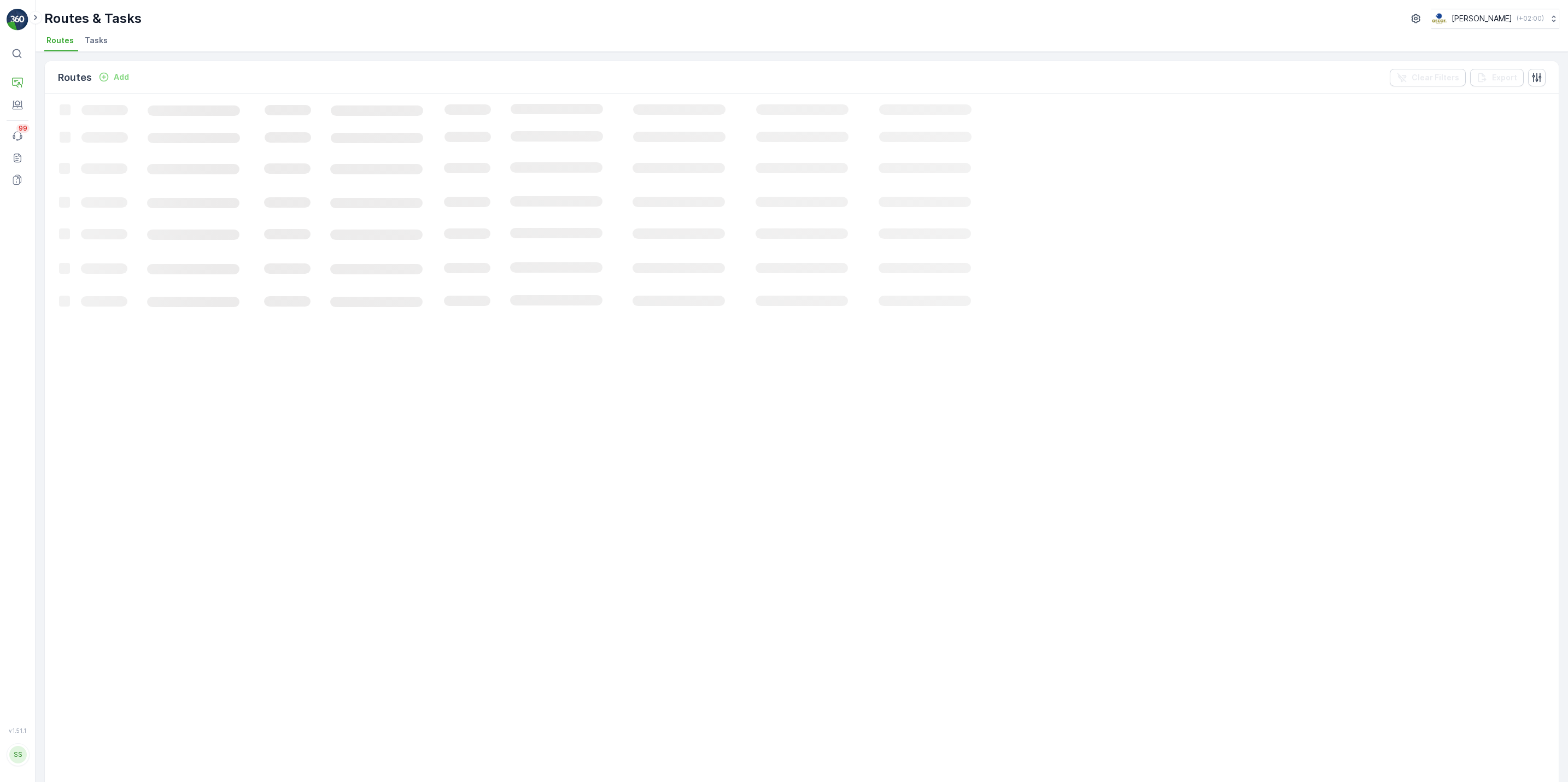
click at [100, 38] on span "Tasks" at bounding box center [96, 40] width 23 height 11
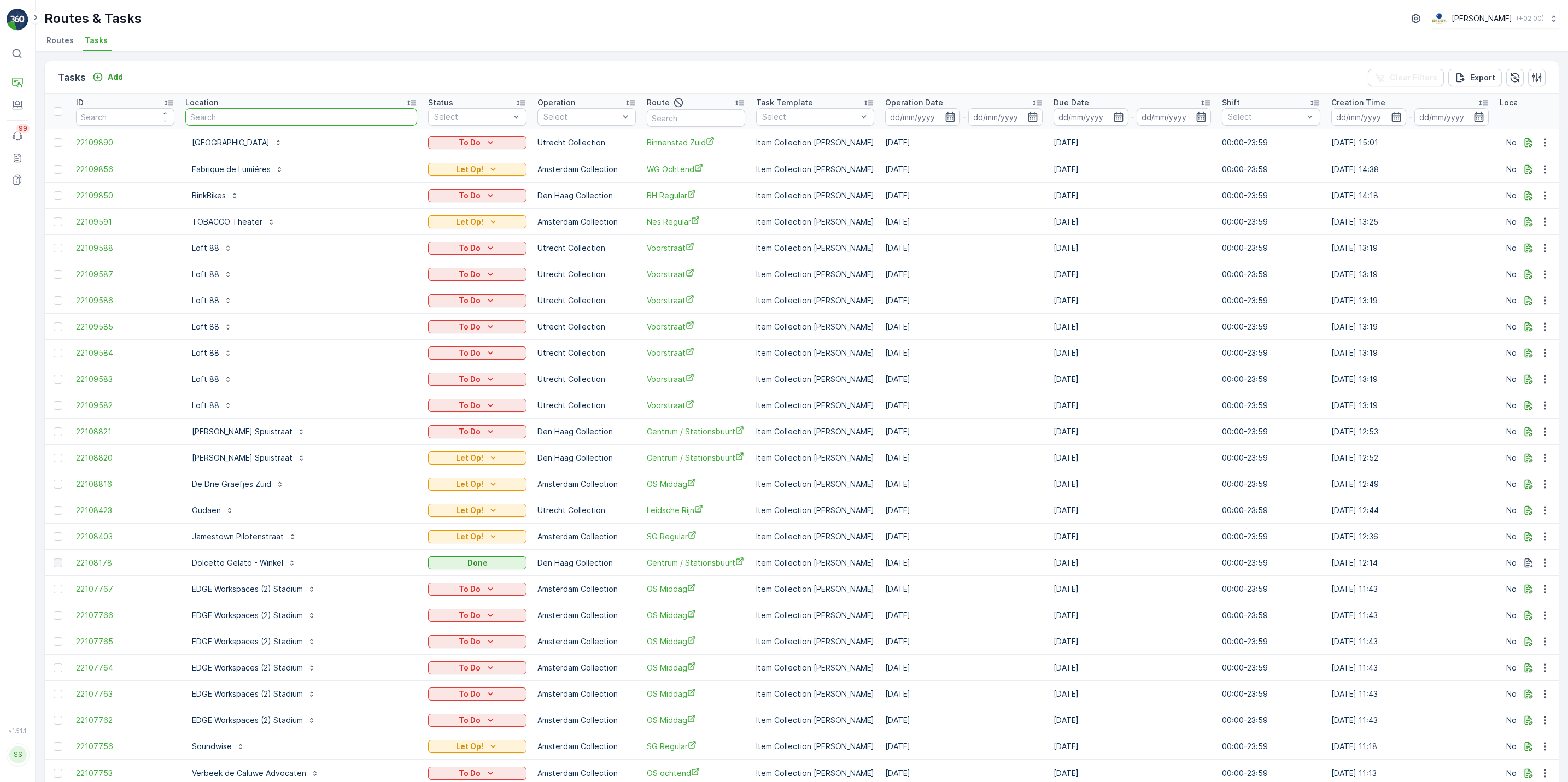
click at [243, 116] on input "text" at bounding box center [301, 117] width 232 height 18
type input "[PERSON_NAME]"
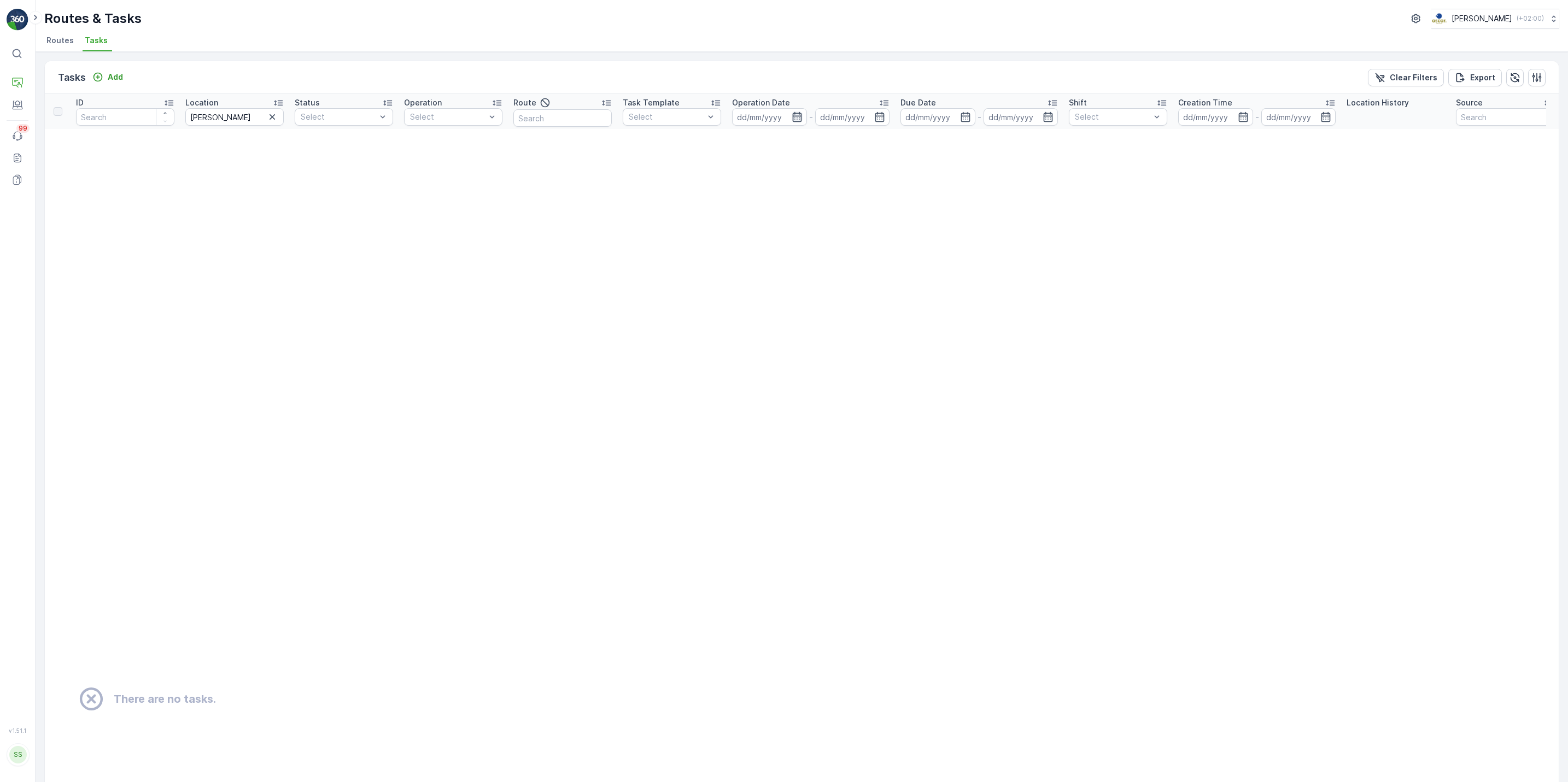
click at [802, 116] on icon "button" at bounding box center [797, 117] width 11 height 11
click at [846, 273] on div "29" at bounding box center [849, 273] width 18 height 18
type input "[DATE]"
click at [846, 273] on div "29" at bounding box center [849, 273] width 18 height 18
type input "[DATE]"
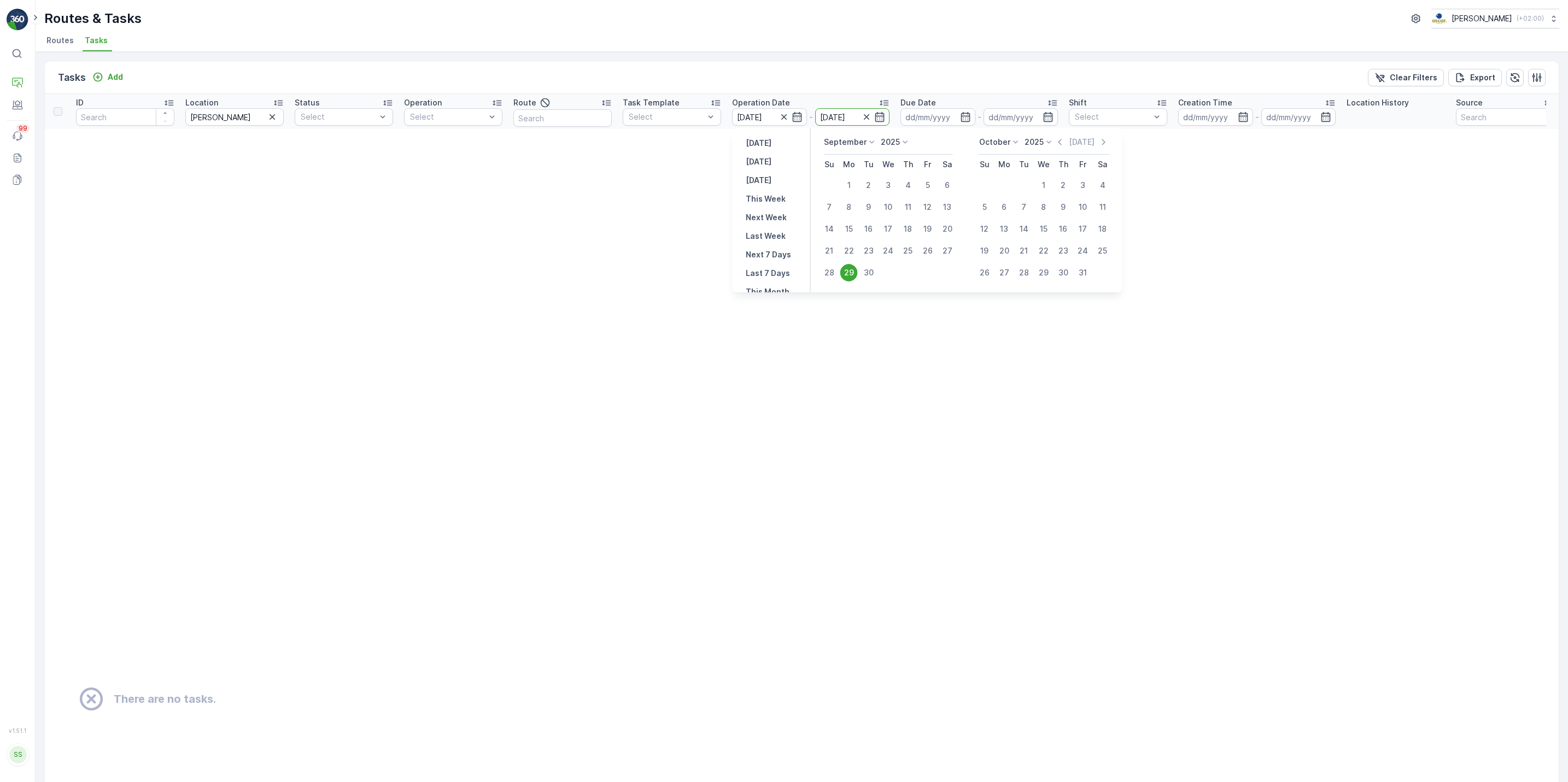
click at [846, 273] on div "29" at bounding box center [849, 273] width 18 height 18
click at [234, 120] on input "[PERSON_NAME]" at bounding box center [234, 117] width 99 height 18
type input "m"
type input "wok"
drag, startPoint x: 234, startPoint y: 120, endPoint x: 192, endPoint y: 117, distance: 42.1
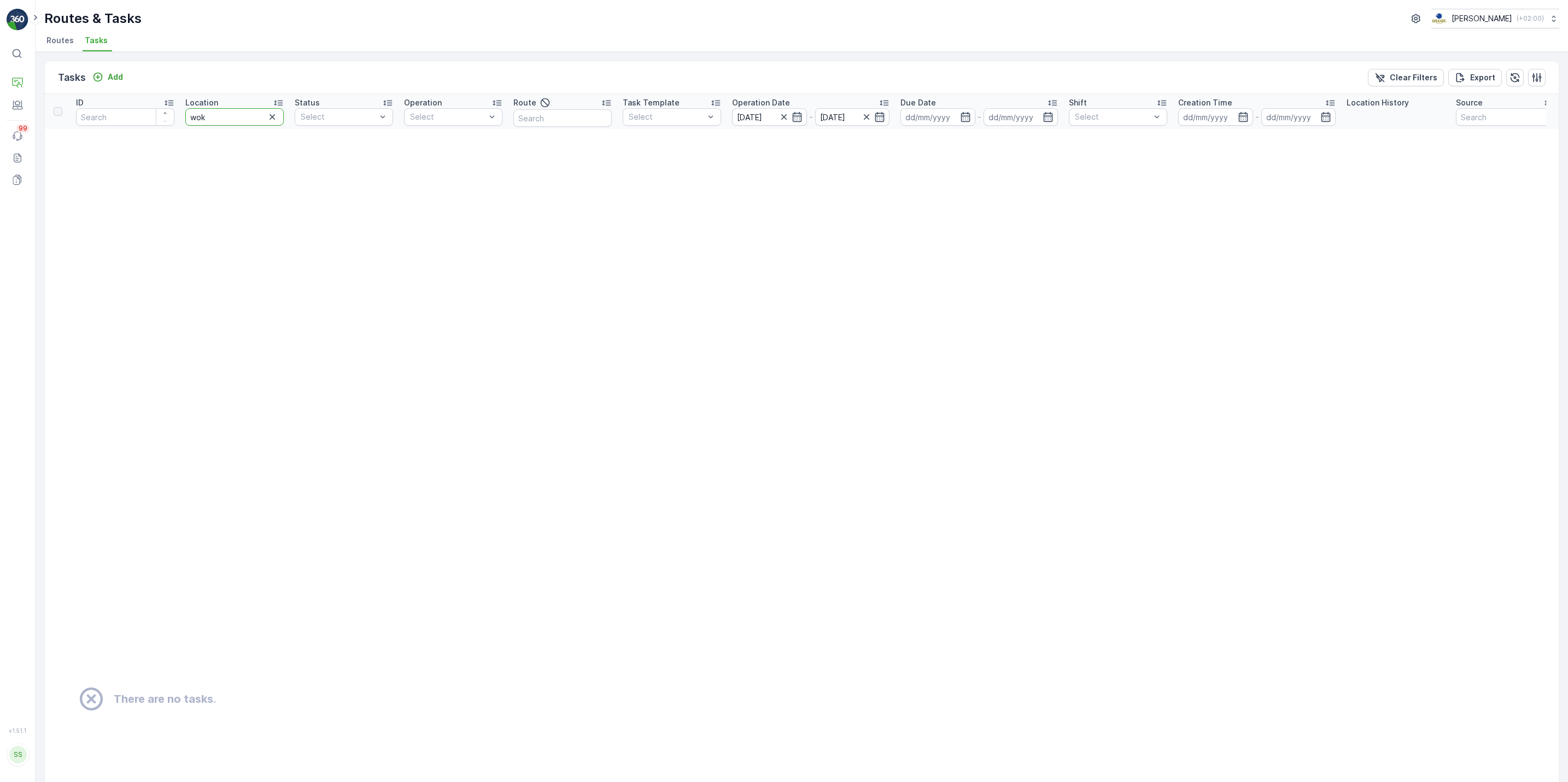
click at [192, 117] on input "wok" at bounding box center [234, 117] width 99 height 18
type input "m"
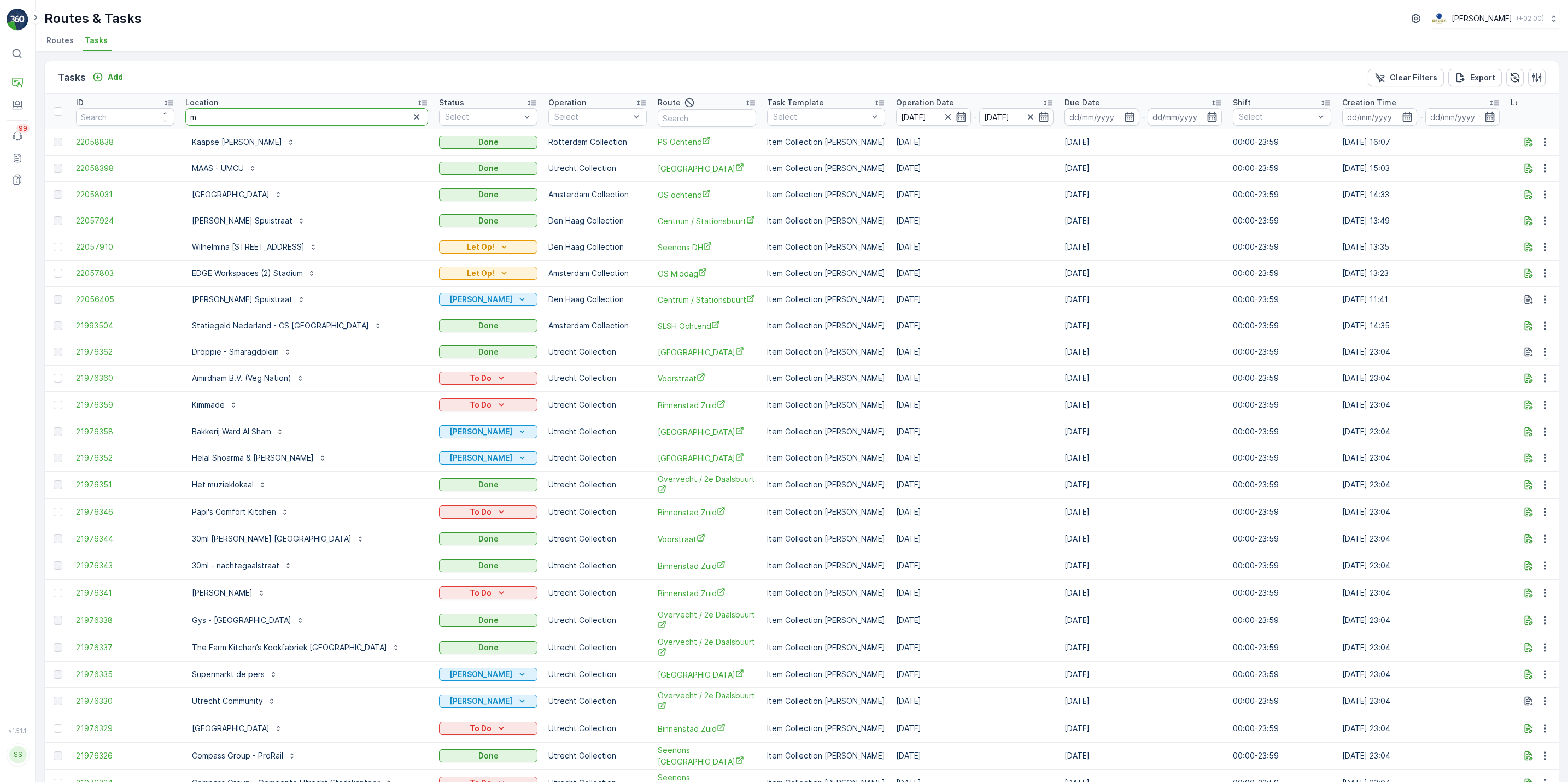
click at [210, 120] on input "m" at bounding box center [306, 117] width 243 height 18
type input "jan"
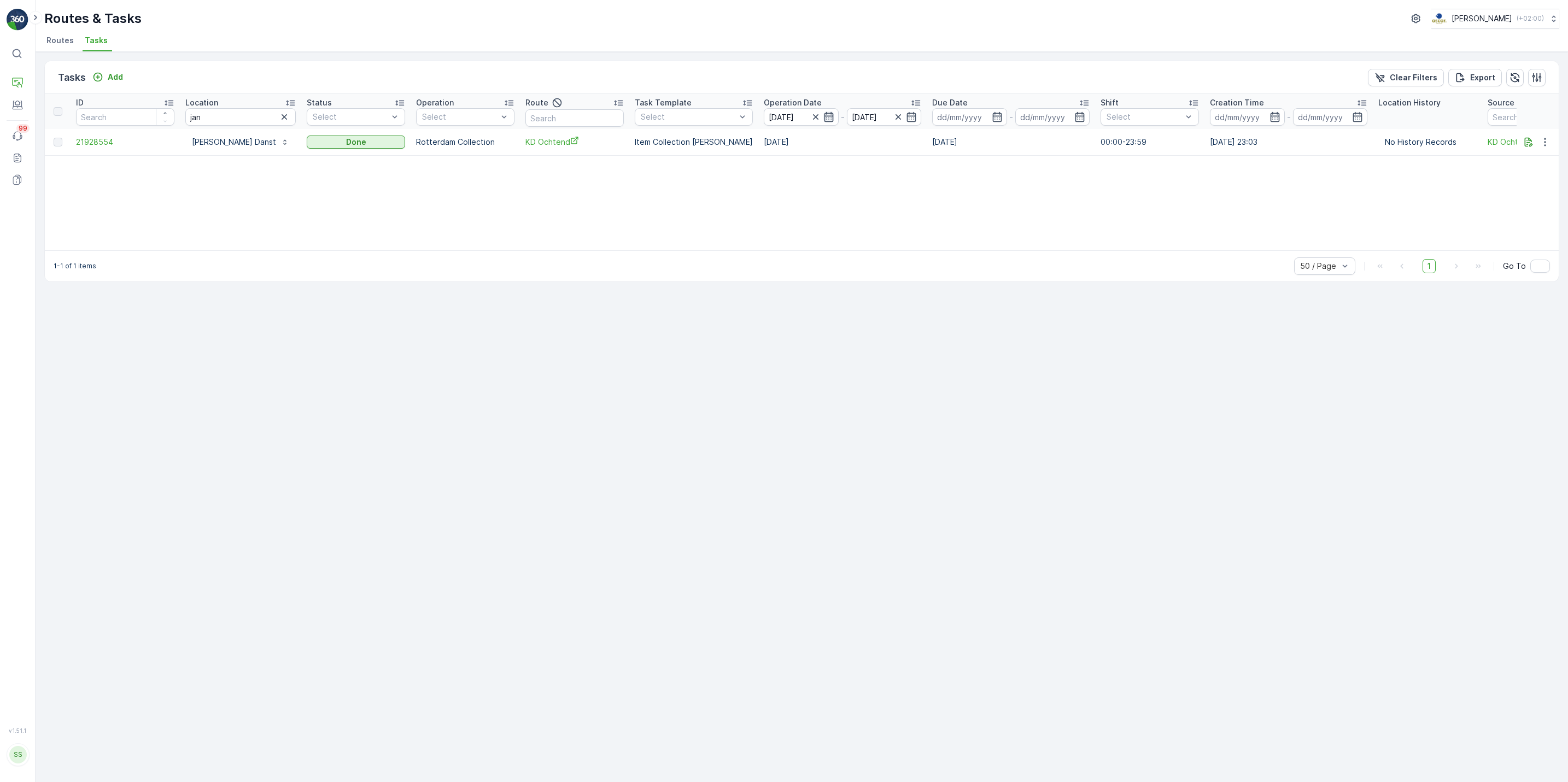
click at [824, 119] on icon "button" at bounding box center [829, 117] width 11 height 11
click at [947, 248] on div "26" at bounding box center [945, 251] width 18 height 18
type input "[DATE]"
click at [886, 271] on div "30" at bounding box center [886, 273] width 18 height 18
type input "[DATE]"
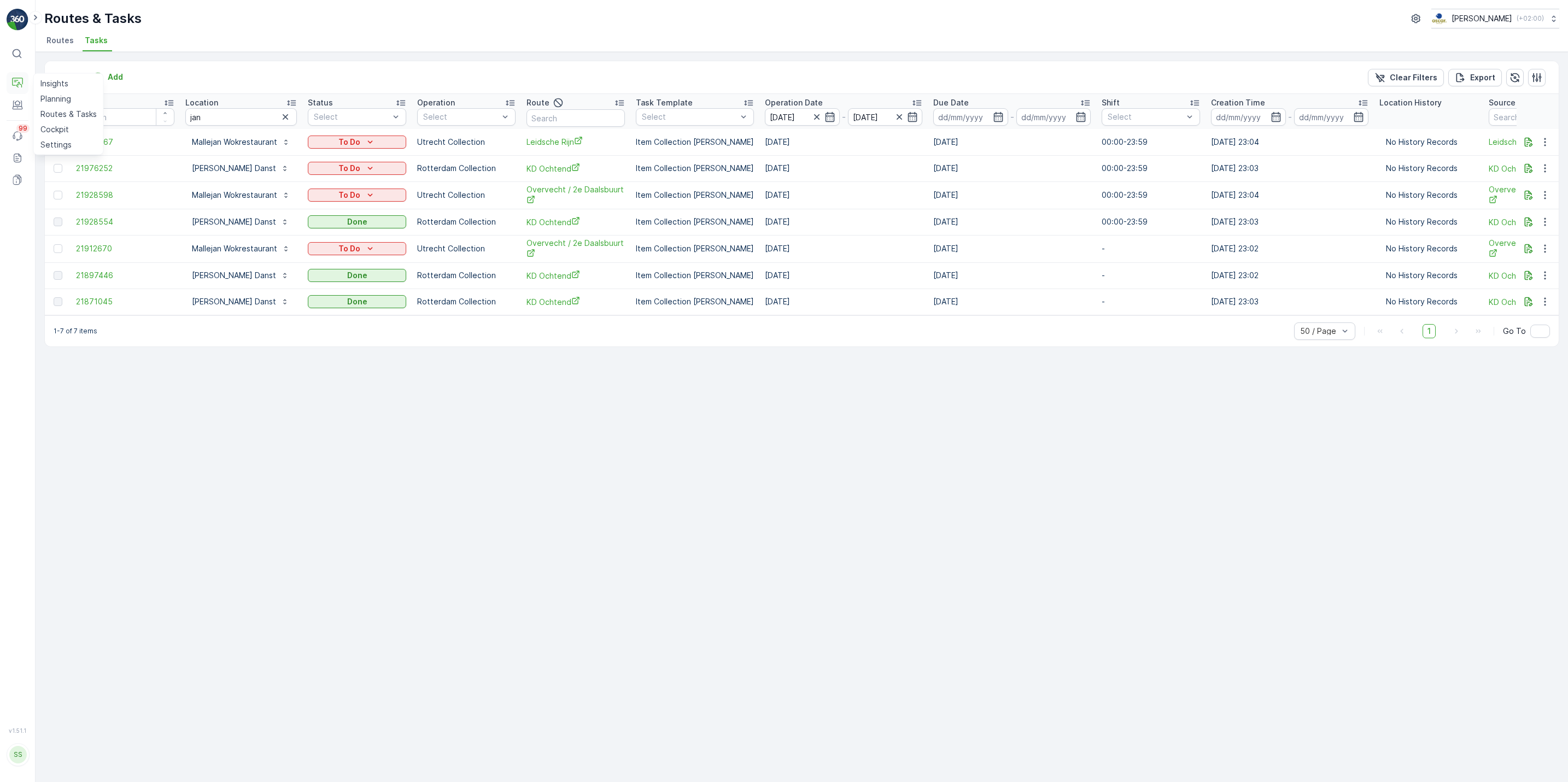
click at [24, 77] on button "Operations" at bounding box center [18, 83] width 22 height 22
click at [61, 96] on p "Planning" at bounding box center [55, 99] width 30 height 11
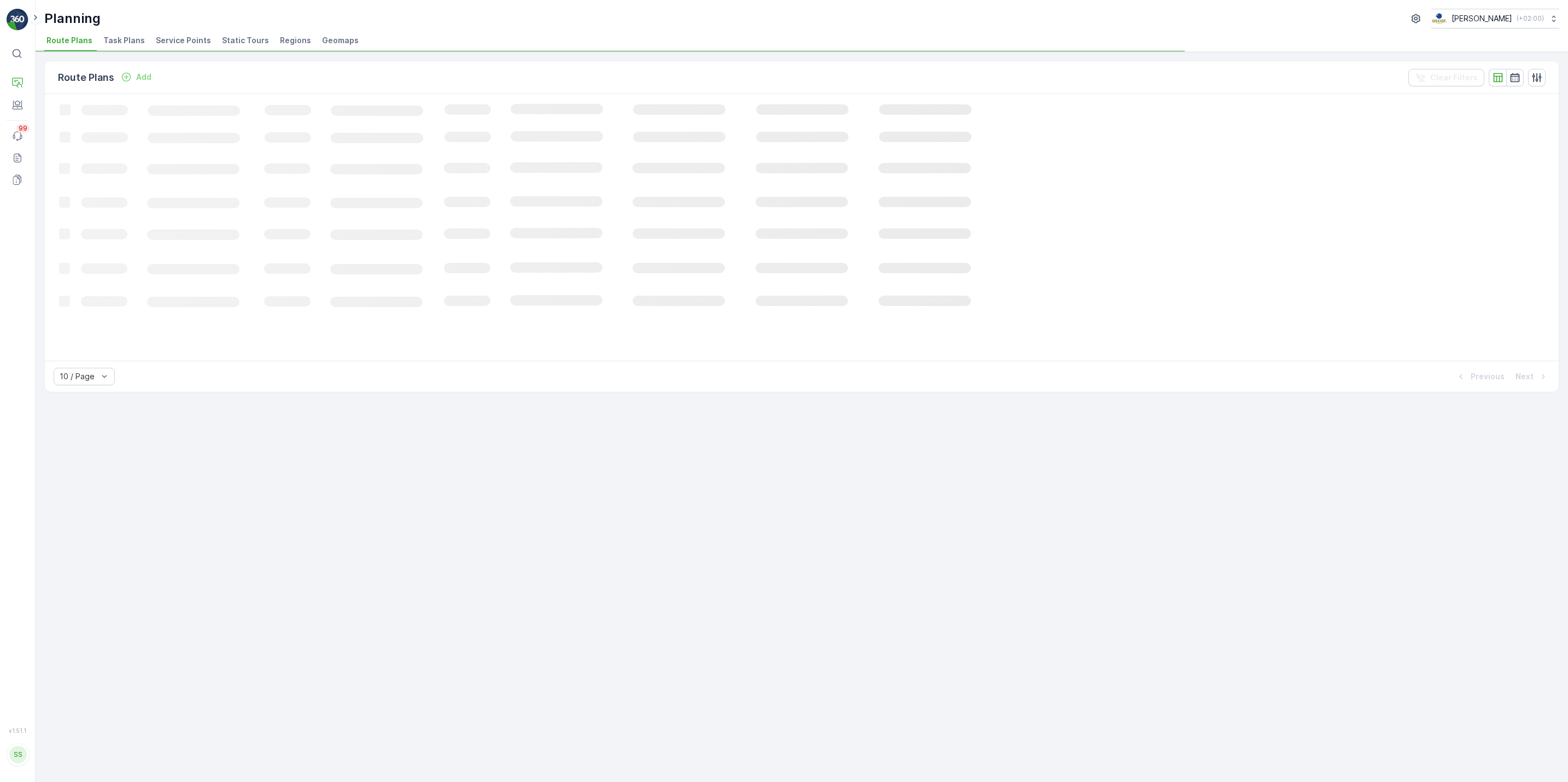
click at [128, 38] on span "Task Plans" at bounding box center [124, 40] width 41 height 11
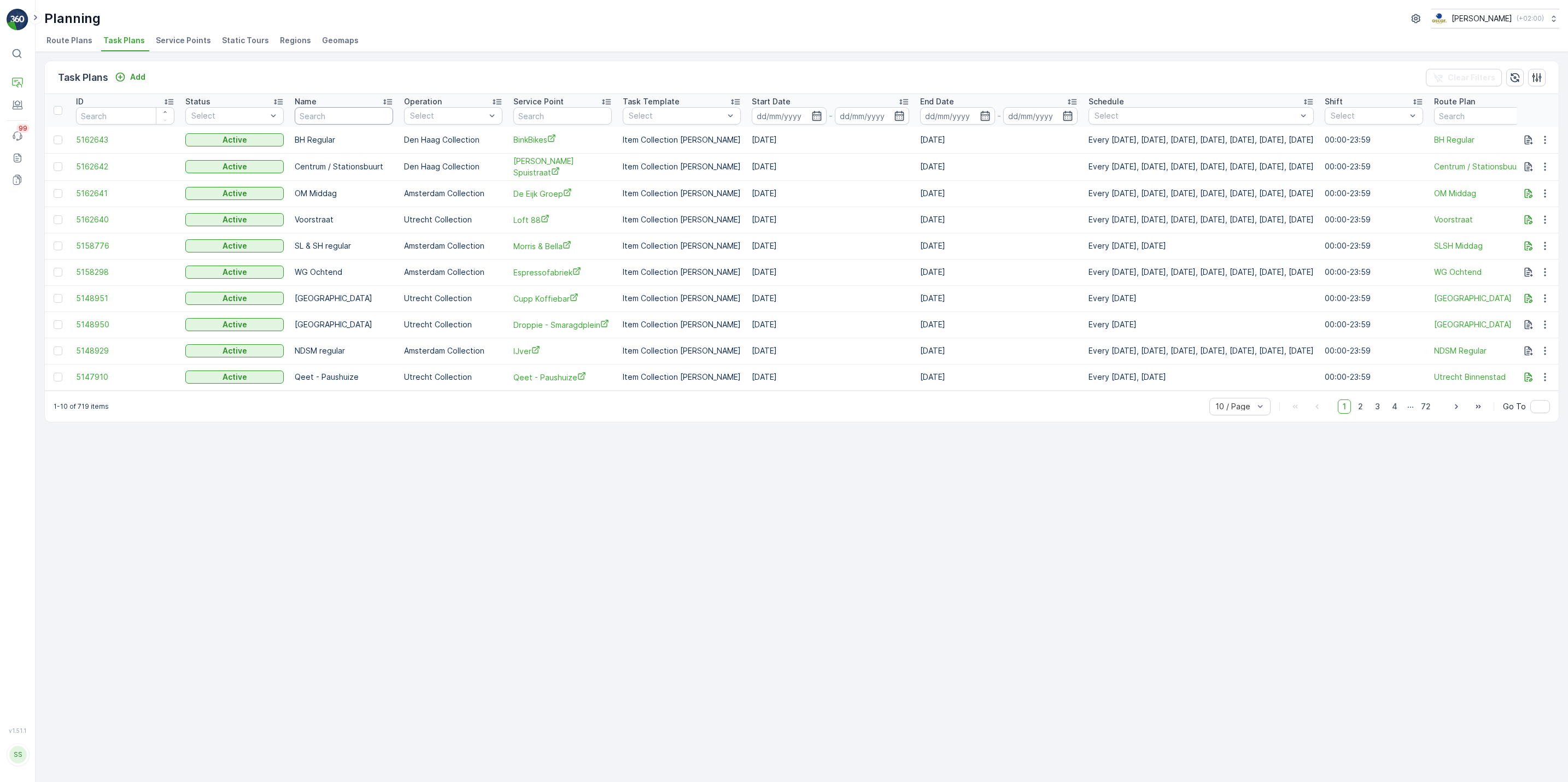
click at [345, 120] on input "text" at bounding box center [344, 116] width 99 height 18
type input "m"
click at [561, 120] on input "text" at bounding box center [562, 116] width 99 height 18
type input "malle"
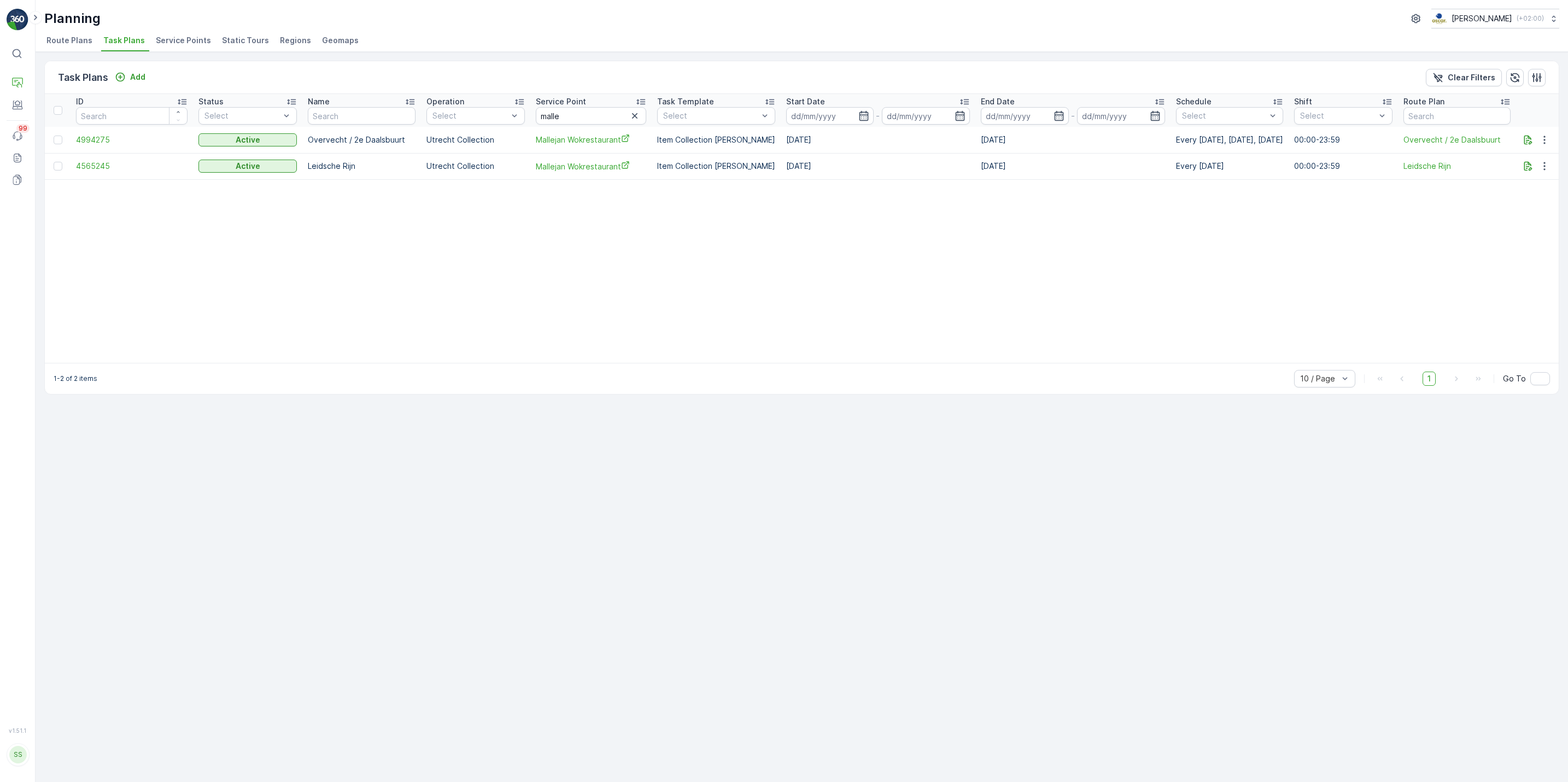
click at [313, 135] on p "Overvecht / 2e Daalsbuurt" at bounding box center [362, 140] width 107 height 11
drag, startPoint x: 307, startPoint y: 141, endPoint x: 411, endPoint y: 138, distance: 104.0
click at [411, 138] on p "Overvecht / 2e Daalsbuurt" at bounding box center [362, 140] width 107 height 11
drag, startPoint x: 411, startPoint y: 138, endPoint x: 307, endPoint y: 138, distance: 104.0
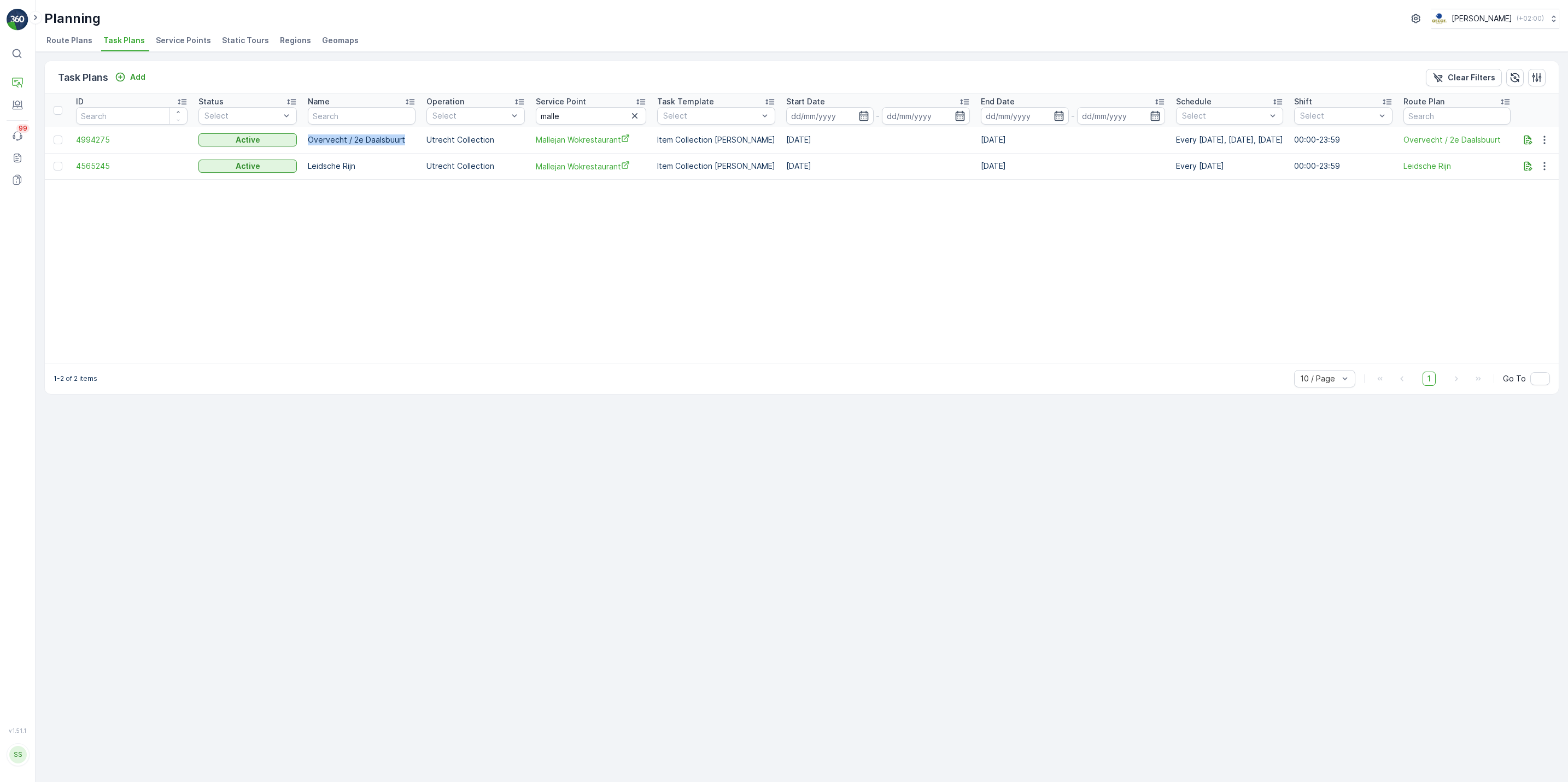
click at [308, 138] on p "Overvecht / 2e Daalsbuurt" at bounding box center [362, 140] width 107 height 11
drag, startPoint x: 307, startPoint y: 138, endPoint x: 407, endPoint y: 130, distance: 100.3
click at [407, 130] on td "Overvecht / 2e Daalsbuurt" at bounding box center [362, 139] width 118 height 26
drag, startPoint x: 407, startPoint y: 130, endPoint x: 408, endPoint y: 138, distance: 8.1
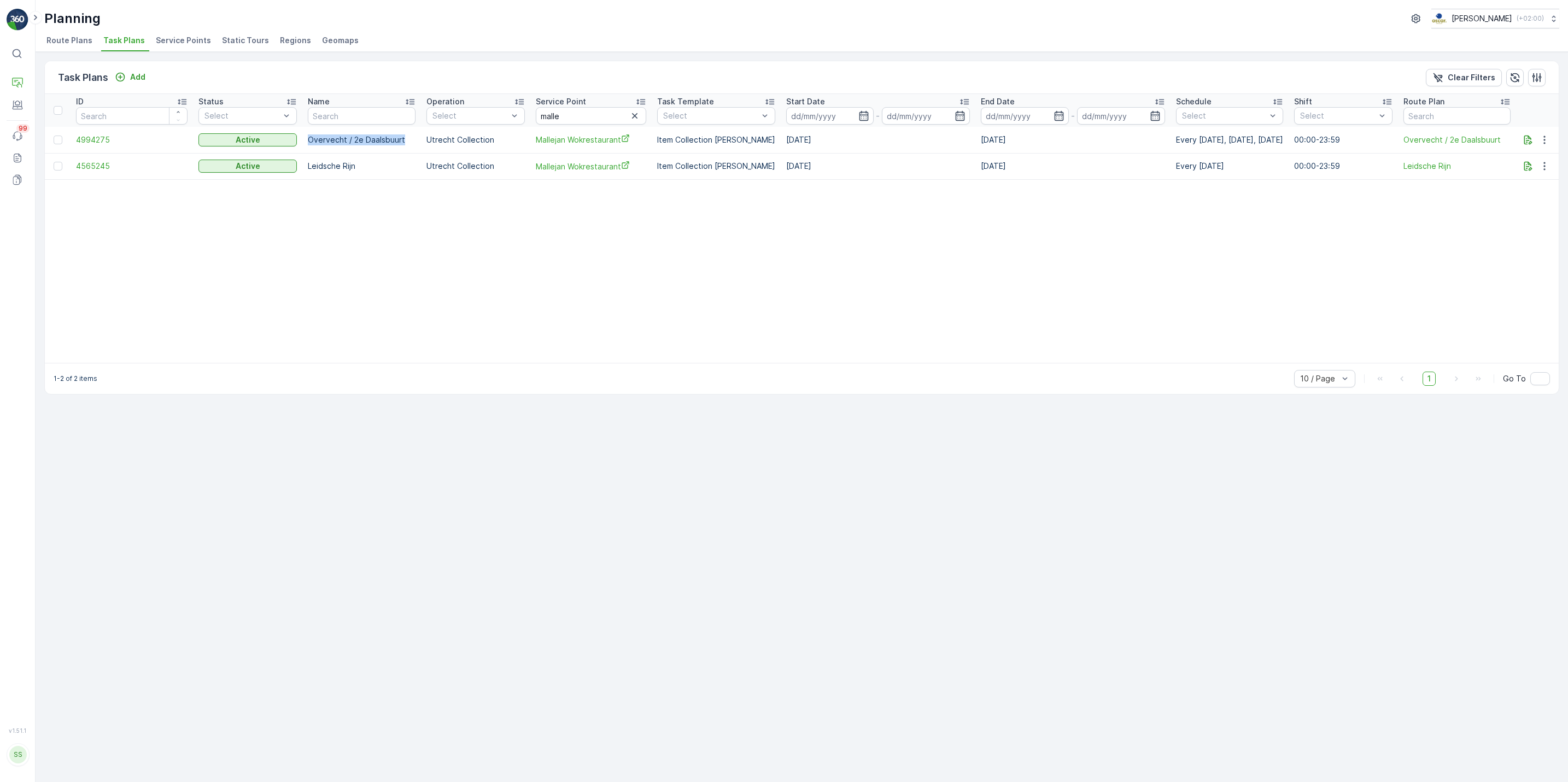
click at [408, 138] on p "Overvecht / 2e Daalsbuurt" at bounding box center [362, 140] width 107 height 11
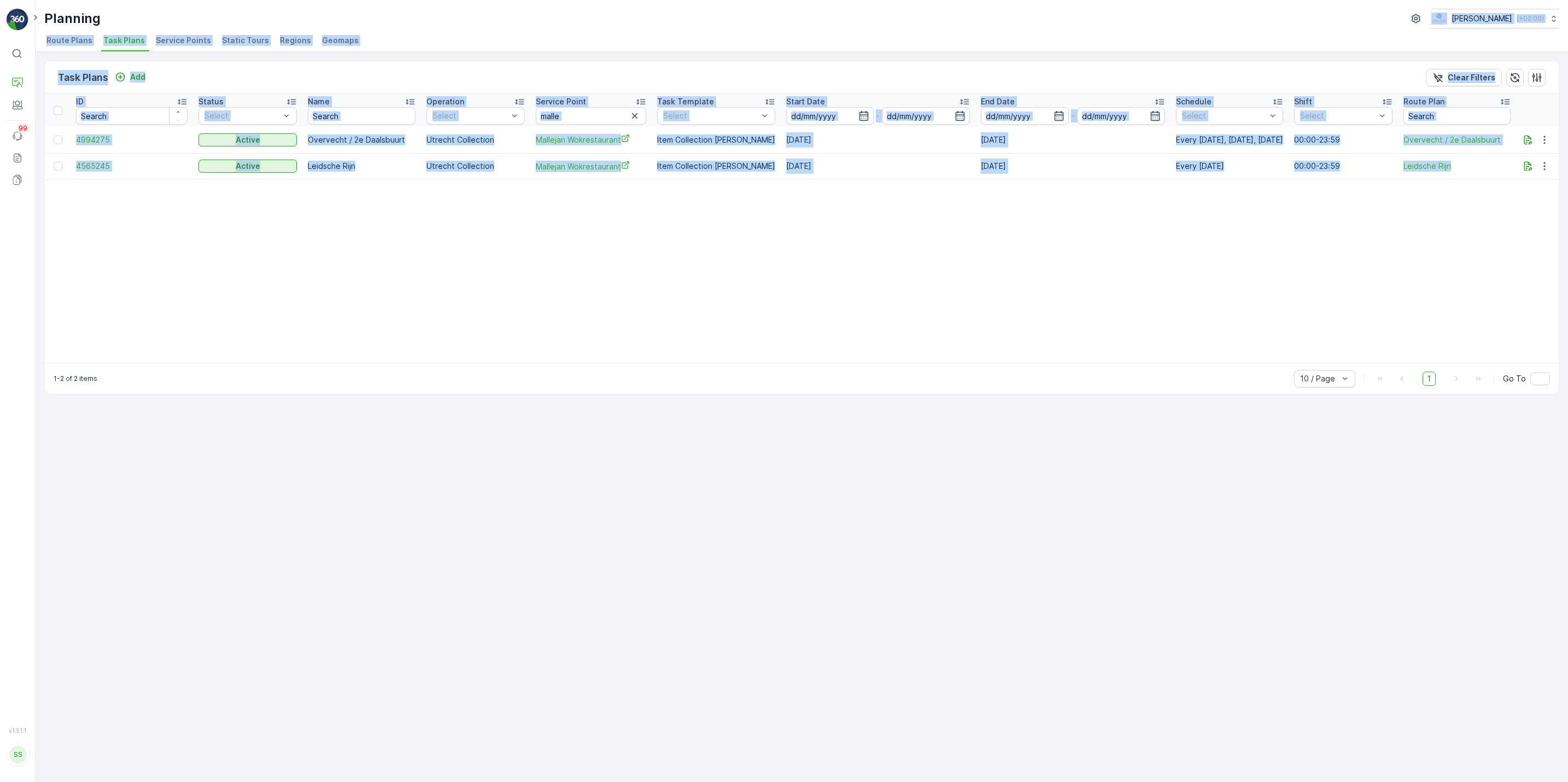
drag, startPoint x: 985, startPoint y: 288, endPoint x: 555, endPoint y: 27, distance: 503.0
click at [555, 27] on div "Planning [PERSON_NAME] ( +02:00 ) Route Plans Task Plans Service Points Static …" at bounding box center [802, 391] width 1533 height 782
drag, startPoint x: 555, startPoint y: 27, endPoint x: 485, endPoint y: 38, distance: 70.9
click at [485, 38] on ul "Route Plans Task Plans Service Points Static Tours Regions Geomaps" at bounding box center [797, 42] width 1507 height 19
drag, startPoint x: 485, startPoint y: 38, endPoint x: 610, endPoint y: 215, distance: 216.7
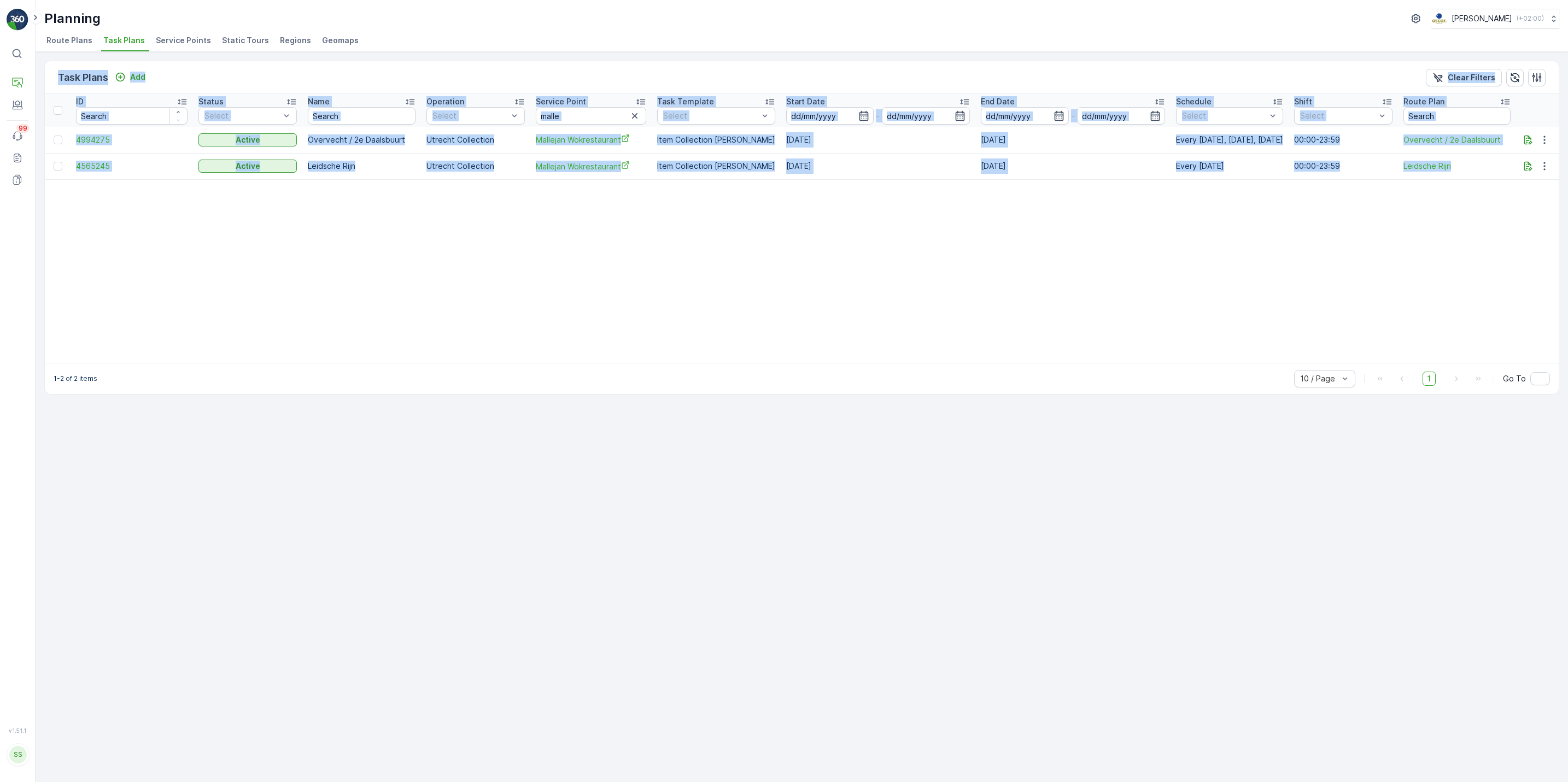
click at [610, 215] on div "Planning [PERSON_NAME] ( +02:00 ) Route Plans Task Plans Service Points Static …" at bounding box center [802, 391] width 1533 height 782
click at [610, 215] on table "ID Status Select Name Operation Select Service Point malle Task Template Select…" at bounding box center [802, 228] width 1514 height 269
drag, startPoint x: 610, startPoint y: 215, endPoint x: 513, endPoint y: 50, distance: 191.4
click at [513, 50] on div "Planning [PERSON_NAME] ( +02:00 ) Route Plans Task Plans Service Points Static …" at bounding box center [802, 391] width 1533 height 782
drag, startPoint x: 513, startPoint y: 50, endPoint x: 408, endPoint y: 45, distance: 105.1
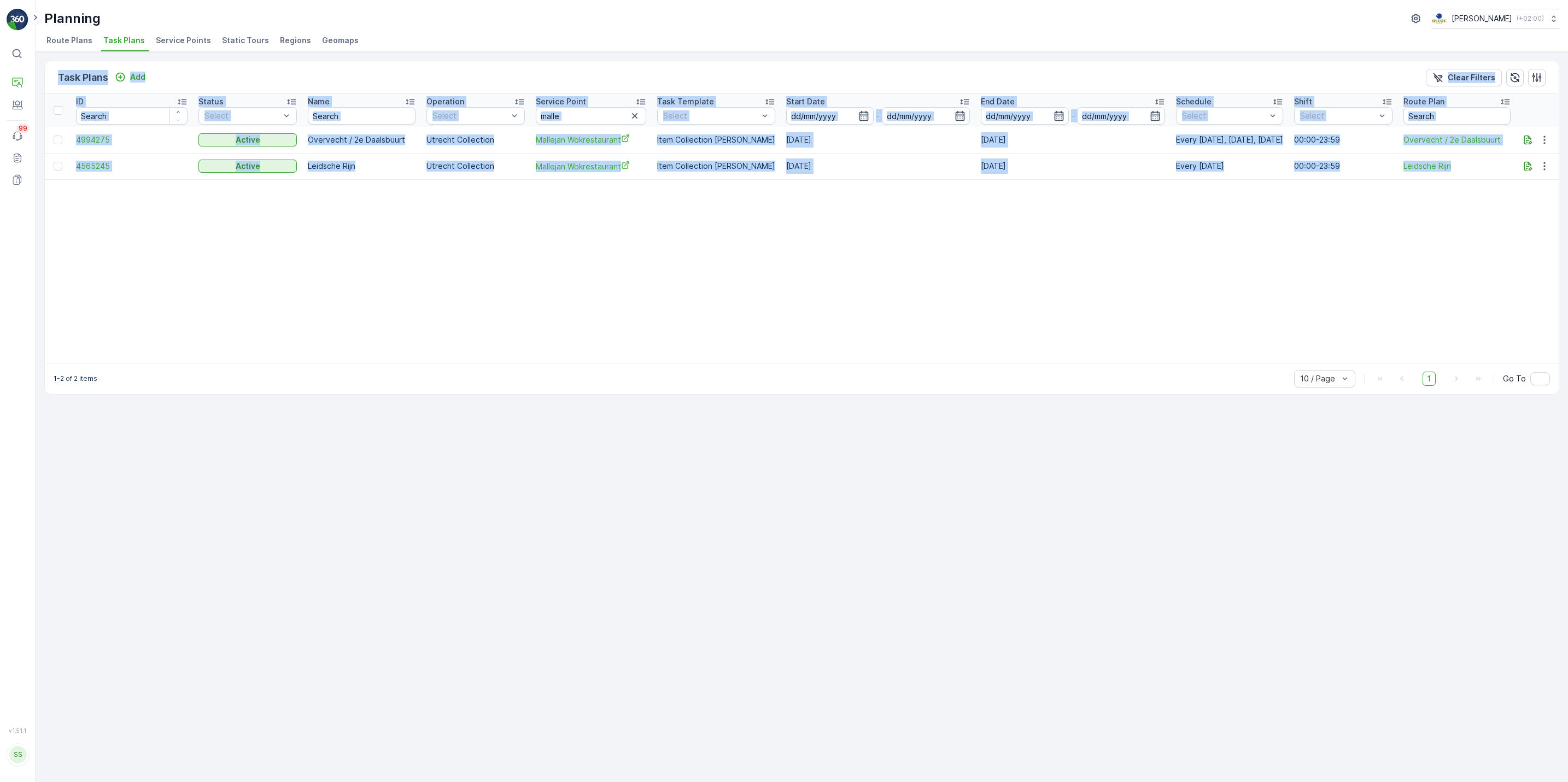
click at [408, 45] on ul "Route Plans Task Plans Service Points Static Tours Regions Geomaps" at bounding box center [797, 42] width 1507 height 19
drag, startPoint x: 52, startPoint y: 58, endPoint x: 203, endPoint y: 234, distance: 231.9
click at [203, 234] on div "Task Plans Add Clear Filters ID Status Select Name Operation Select Service Poi…" at bounding box center [802, 417] width 1533 height 730
click at [203, 234] on table "ID Status Select Name Operation Select Service Point malle Task Template Select…" at bounding box center [802, 228] width 1514 height 269
drag, startPoint x: 48, startPoint y: 61, endPoint x: 453, endPoint y: 296, distance: 468.2
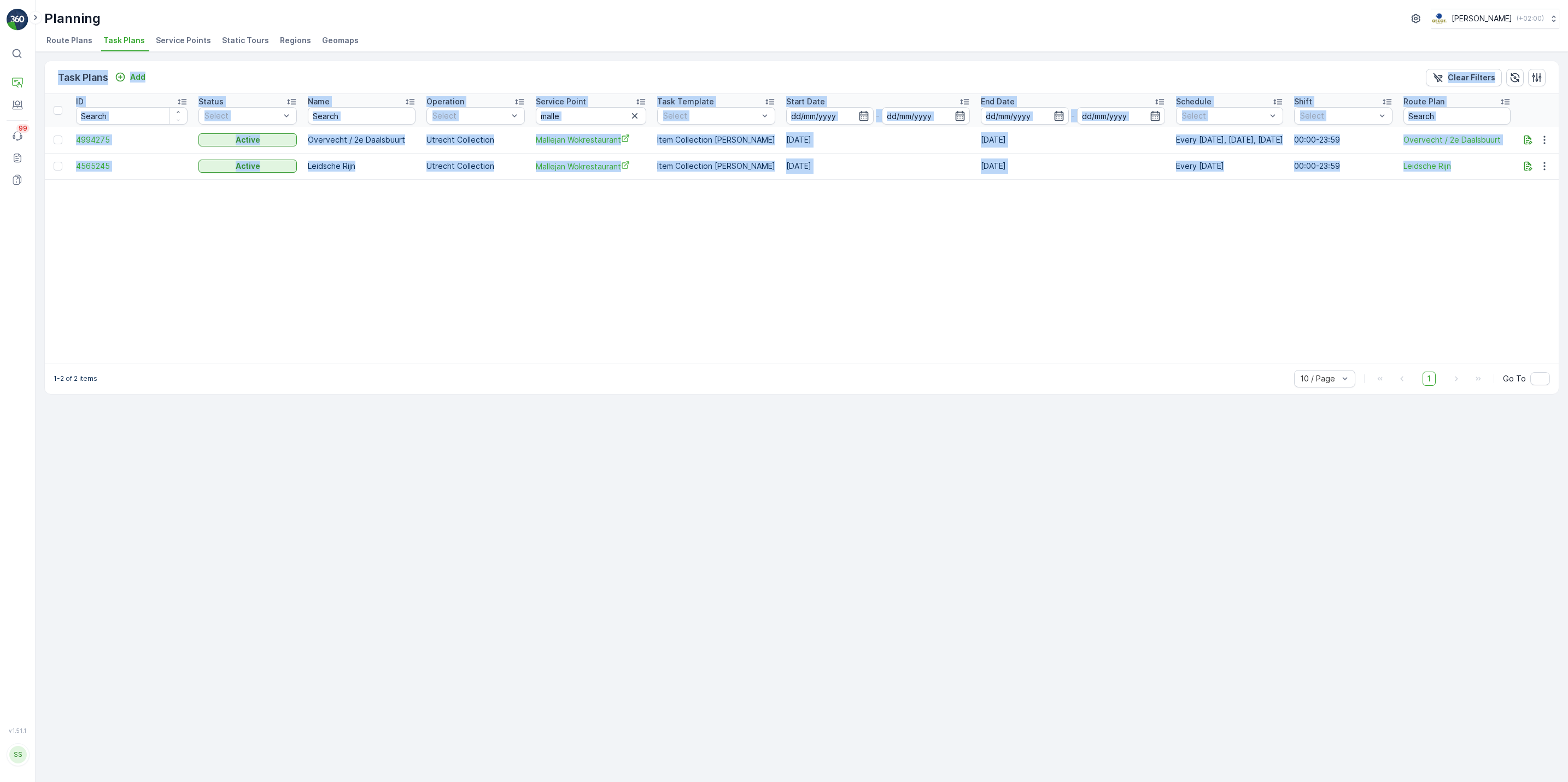
click at [453, 296] on div "Task Plans Add Clear Filters ID Status Select Name Operation Select Service Poi…" at bounding box center [802, 228] width 1515 height 334
click at [453, 296] on table "ID Status Select Name Operation Select Service Point malle Task Template Select…" at bounding box center [802, 228] width 1514 height 269
drag, startPoint x: 453, startPoint y: 296, endPoint x: 360, endPoint y: 47, distance: 265.8
click at [360, 47] on div "Planning [PERSON_NAME] ( +02:00 ) Route Plans Task Plans Service Points Static …" at bounding box center [802, 391] width 1533 height 782
drag, startPoint x: 360, startPoint y: 47, endPoint x: 235, endPoint y: 83, distance: 130.1
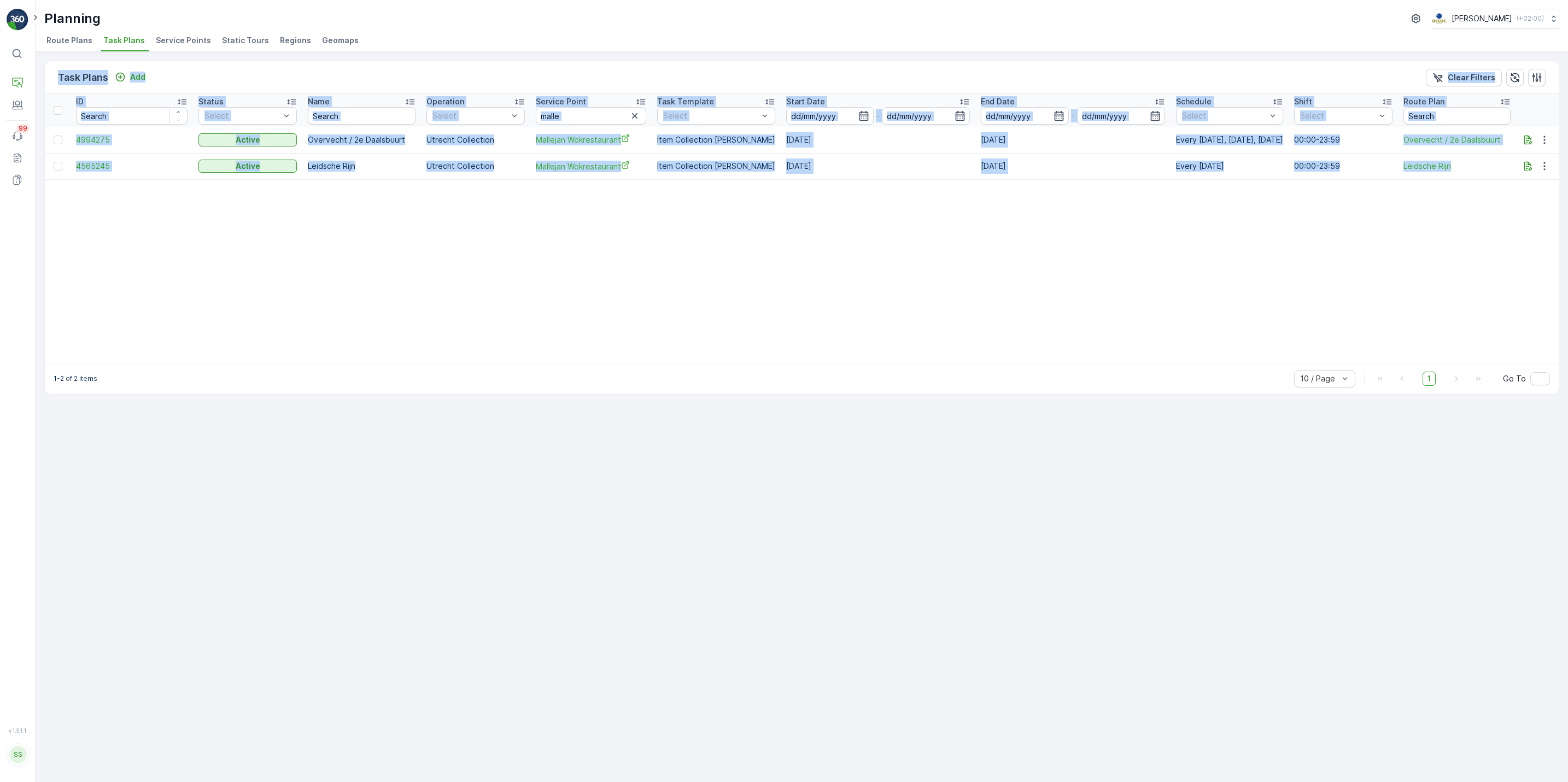
click at [235, 83] on div "Task Plans Add Clear Filters" at bounding box center [802, 78] width 1514 height 33
drag, startPoint x: 235, startPoint y: 83, endPoint x: 699, endPoint y: 302, distance: 513.1
click at [699, 302] on div "Task Plans Add Clear Filters ID Status Select Name Operation Select Service Poi…" at bounding box center [802, 228] width 1515 height 334
click at [699, 302] on table "ID Status Select Name Operation Select Service Point malle Task Template Select…" at bounding box center [802, 228] width 1514 height 269
drag, startPoint x: 699, startPoint y: 302, endPoint x: 374, endPoint y: 52, distance: 410.0
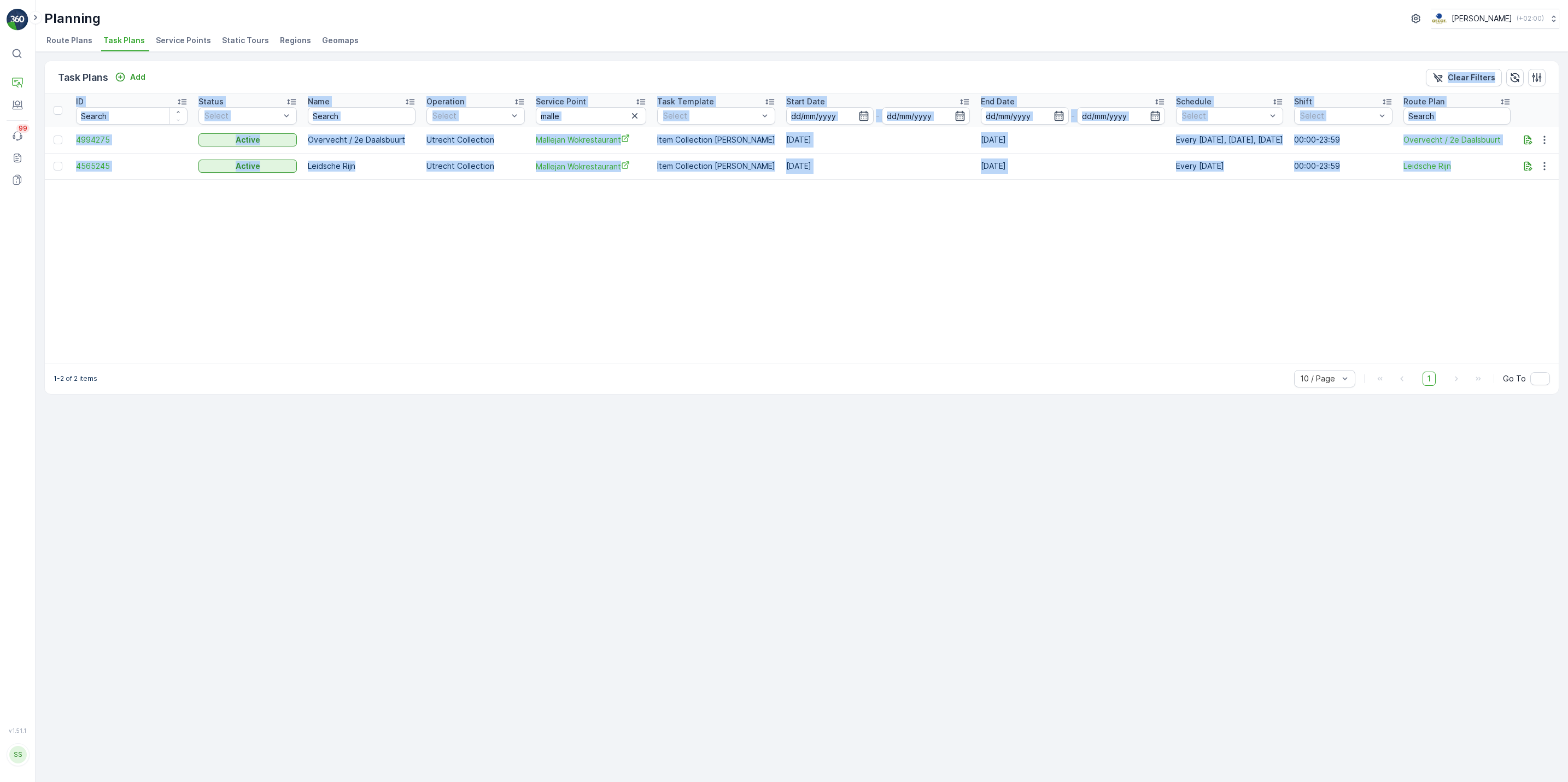
click at [374, 52] on div "Task Plans Add Clear Filters ID Status Select Name Operation Select Service Poi…" at bounding box center [802, 417] width 1533 height 730
click at [163, 74] on div "Task Plans Add Clear Filters" at bounding box center [802, 78] width 1514 height 33
drag, startPoint x: 163, startPoint y: 74, endPoint x: 438, endPoint y: 302, distance: 357.2
click at [438, 302] on div "Task Plans Add Clear Filters ID Status Select Name Operation Select Service Poi…" at bounding box center [802, 228] width 1515 height 334
drag, startPoint x: 438, startPoint y: 302, endPoint x: 360, endPoint y: 274, distance: 82.9
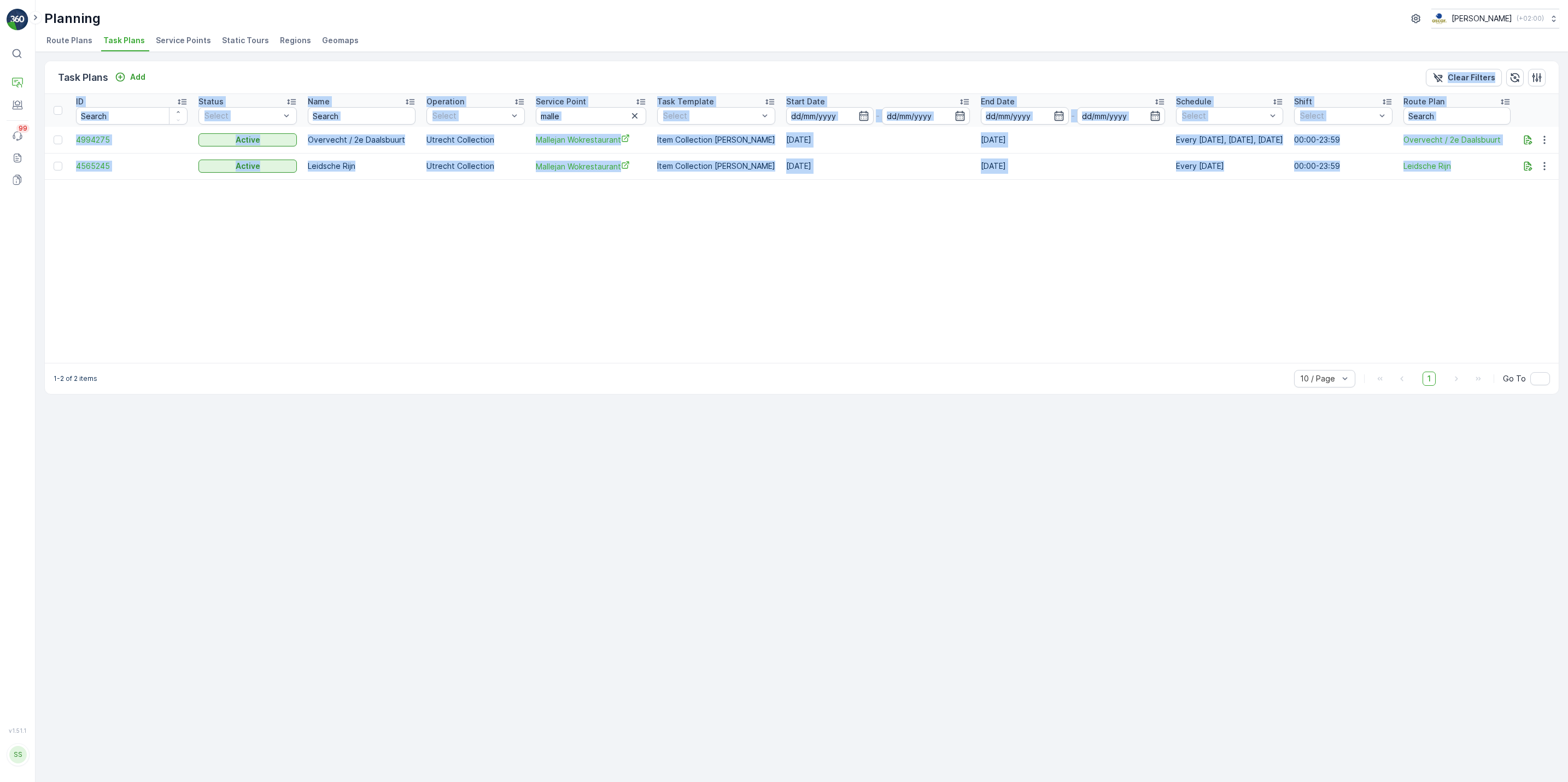
click at [360, 274] on table "ID Status Select Name Operation Select Service Point malle Task Template Select…" at bounding box center [802, 228] width 1514 height 269
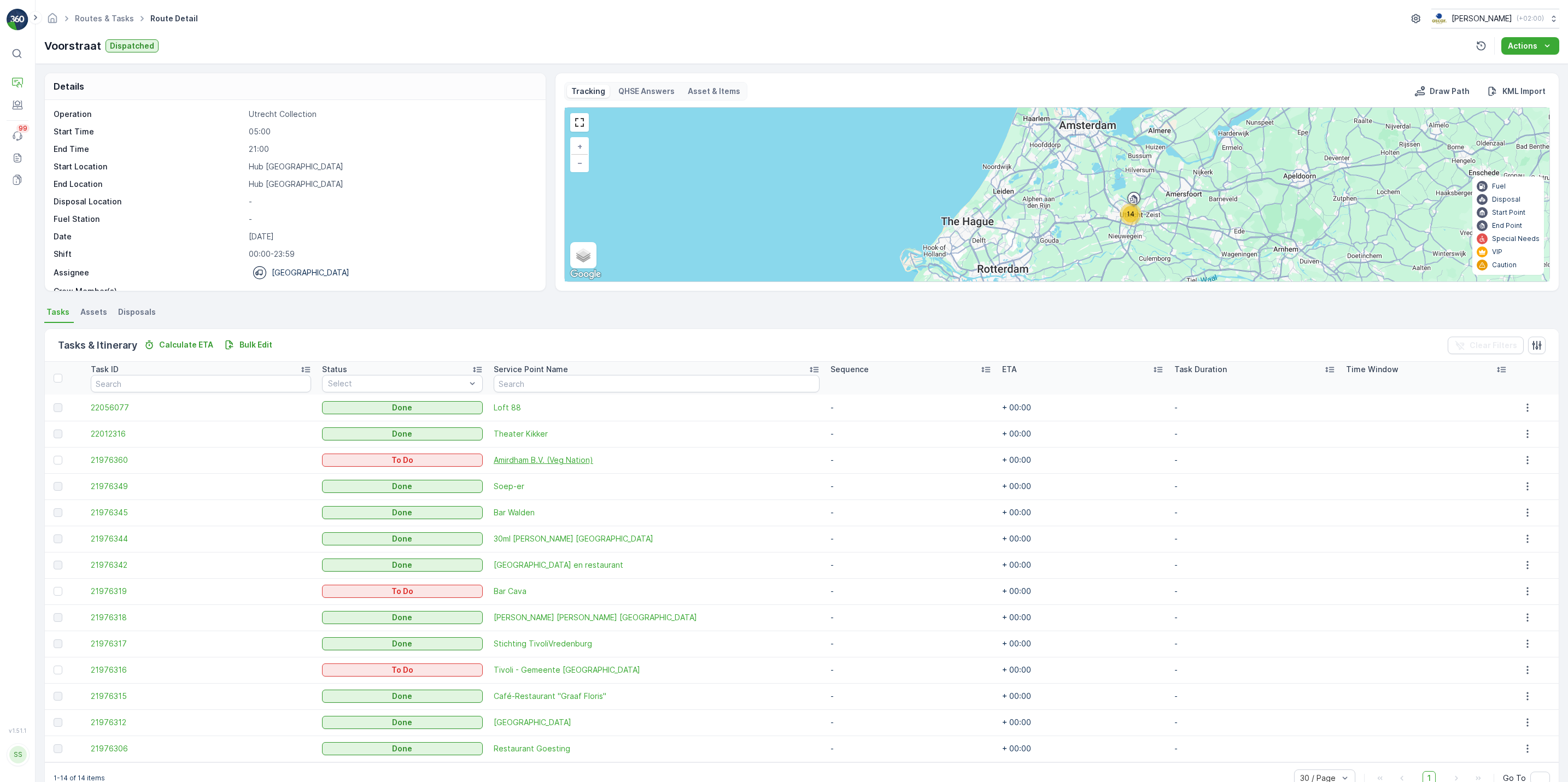
click at [624, 466] on tr "21976360 To Do Amirdham B.V. (Veg Nation) - + 00:00 -" at bounding box center [802, 460] width 1514 height 26
drag, startPoint x: 692, startPoint y: 468, endPoint x: 47, endPoint y: 464, distance: 645.0
click at [47, 464] on tr "21976360 To Do Amirdham B.V. (Veg Nation) - + 00:00 -" at bounding box center [802, 460] width 1514 height 26
drag, startPoint x: 47, startPoint y: 464, endPoint x: 79, endPoint y: 466, distance: 32.1
click at [79, 466] on td at bounding box center [65, 460] width 40 height 26
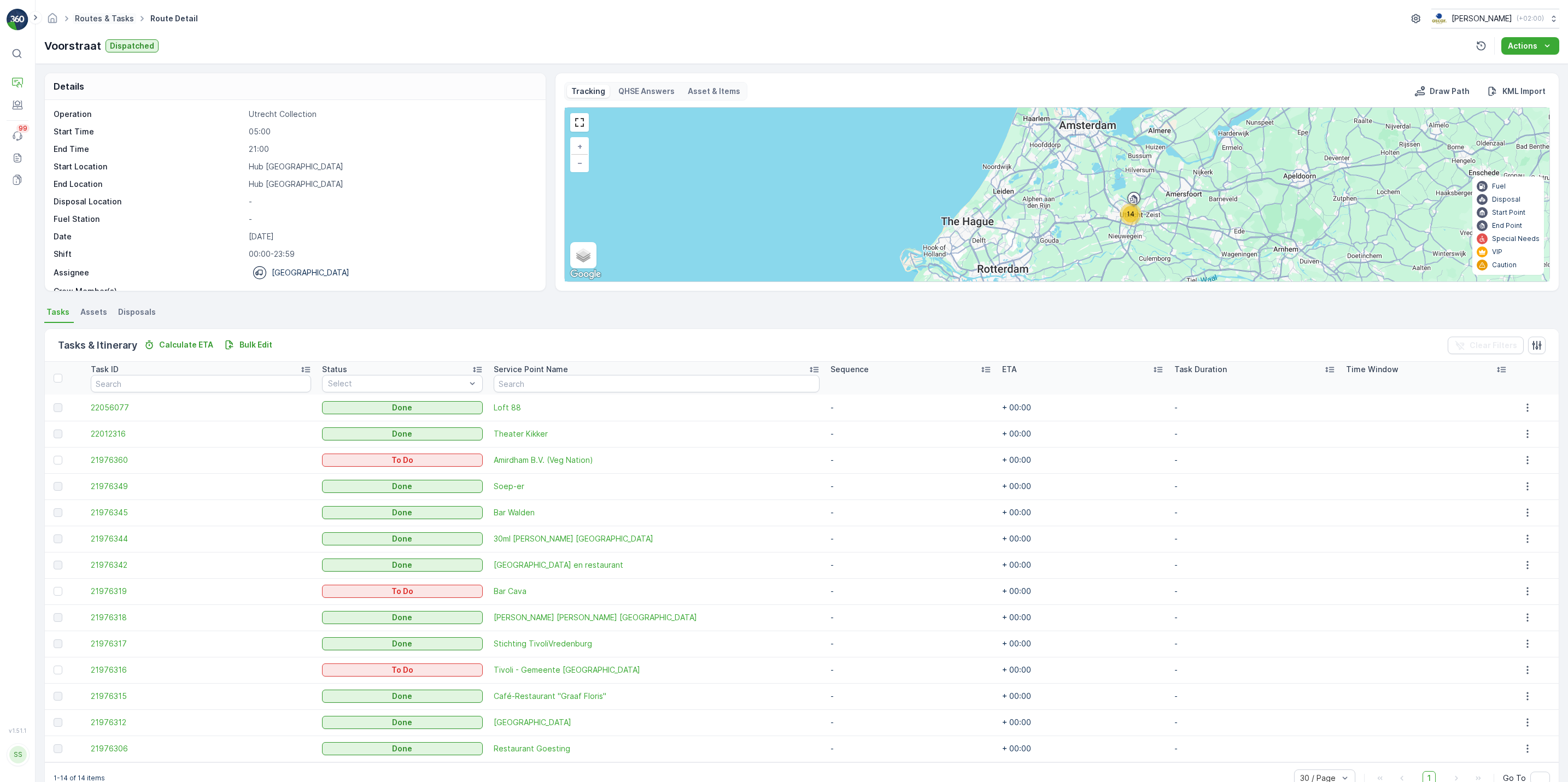
click at [114, 18] on link "Routes & Tasks" at bounding box center [104, 18] width 59 height 9
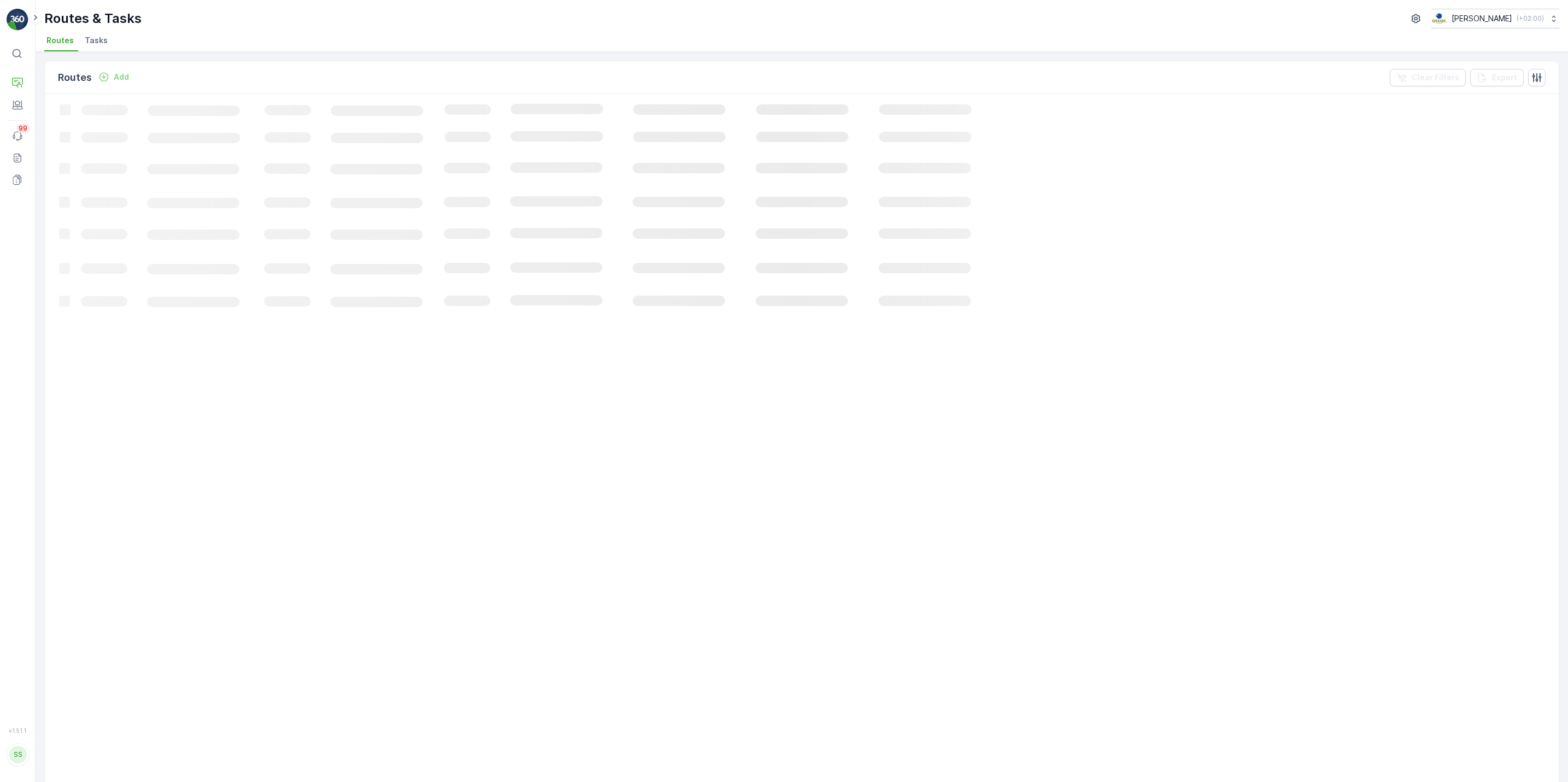
click at [93, 45] on span "Tasks" at bounding box center [96, 40] width 23 height 11
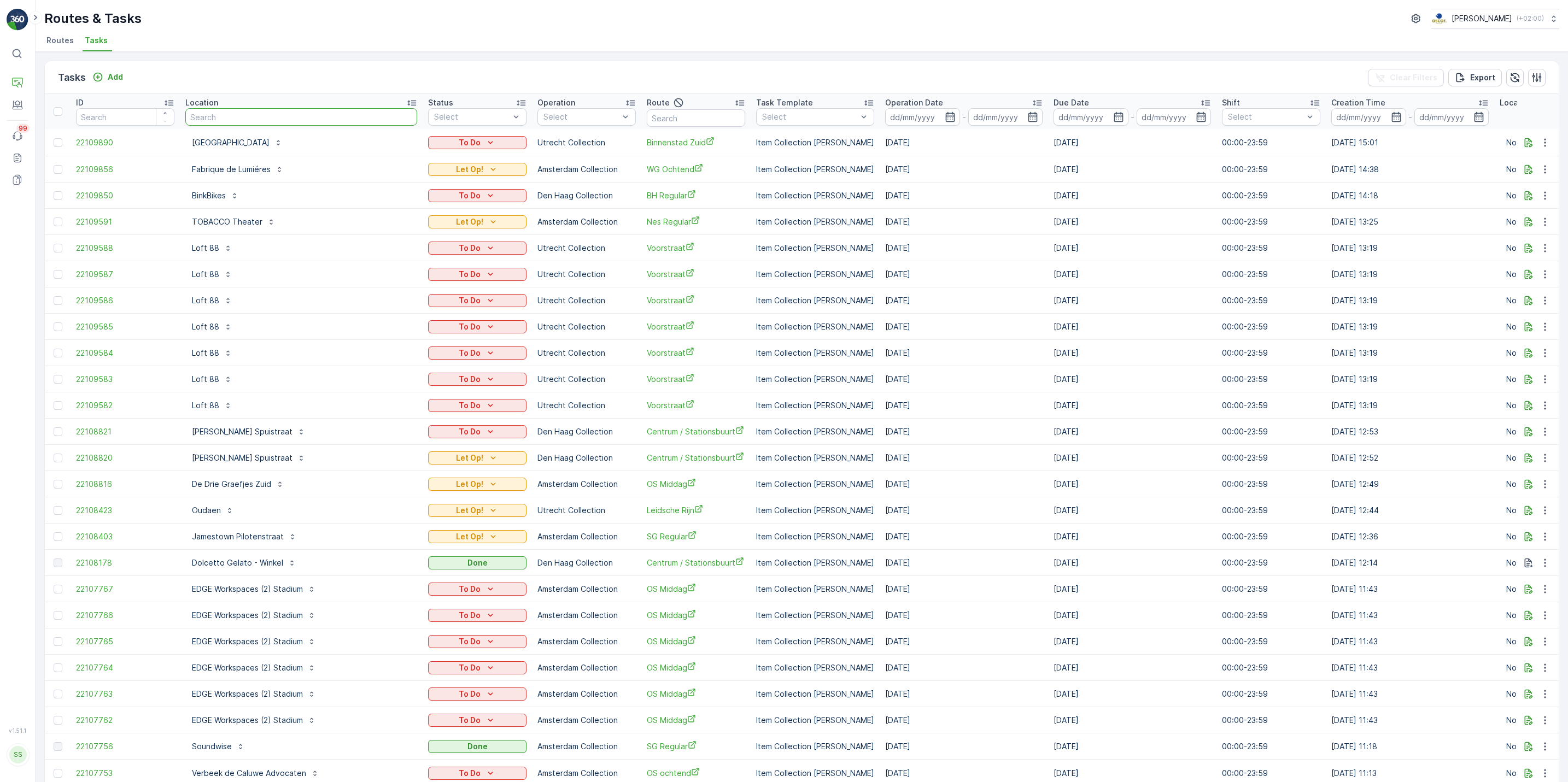
click at [271, 116] on input "text" at bounding box center [301, 117] width 232 height 18
type input "malle"
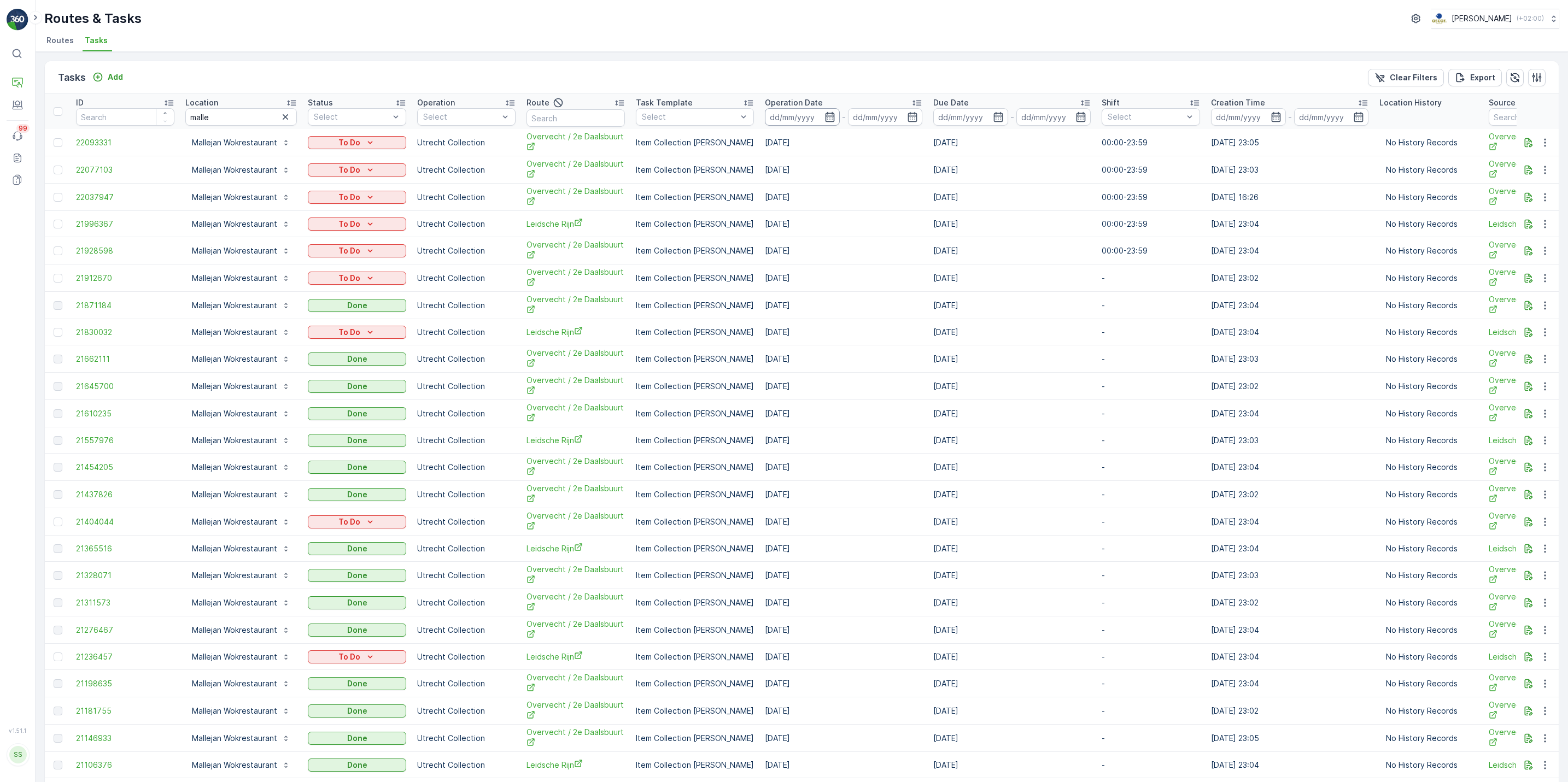
click at [827, 114] on input at bounding box center [802, 117] width 75 height 18
click at [969, 250] on div "27" at bounding box center [970, 251] width 18 height 18
type input "27.09.2025"
click at [841, 265] on div "September 2025 Su Mo Tu We Th Fr Sa 1 2 3 4 5 6 7 8 9 10 11 12 13 14 15 16 17 1…" at bounding box center [990, 210] width 312 height 164
click at [852, 274] on div "28" at bounding box center [852, 273] width 18 height 18
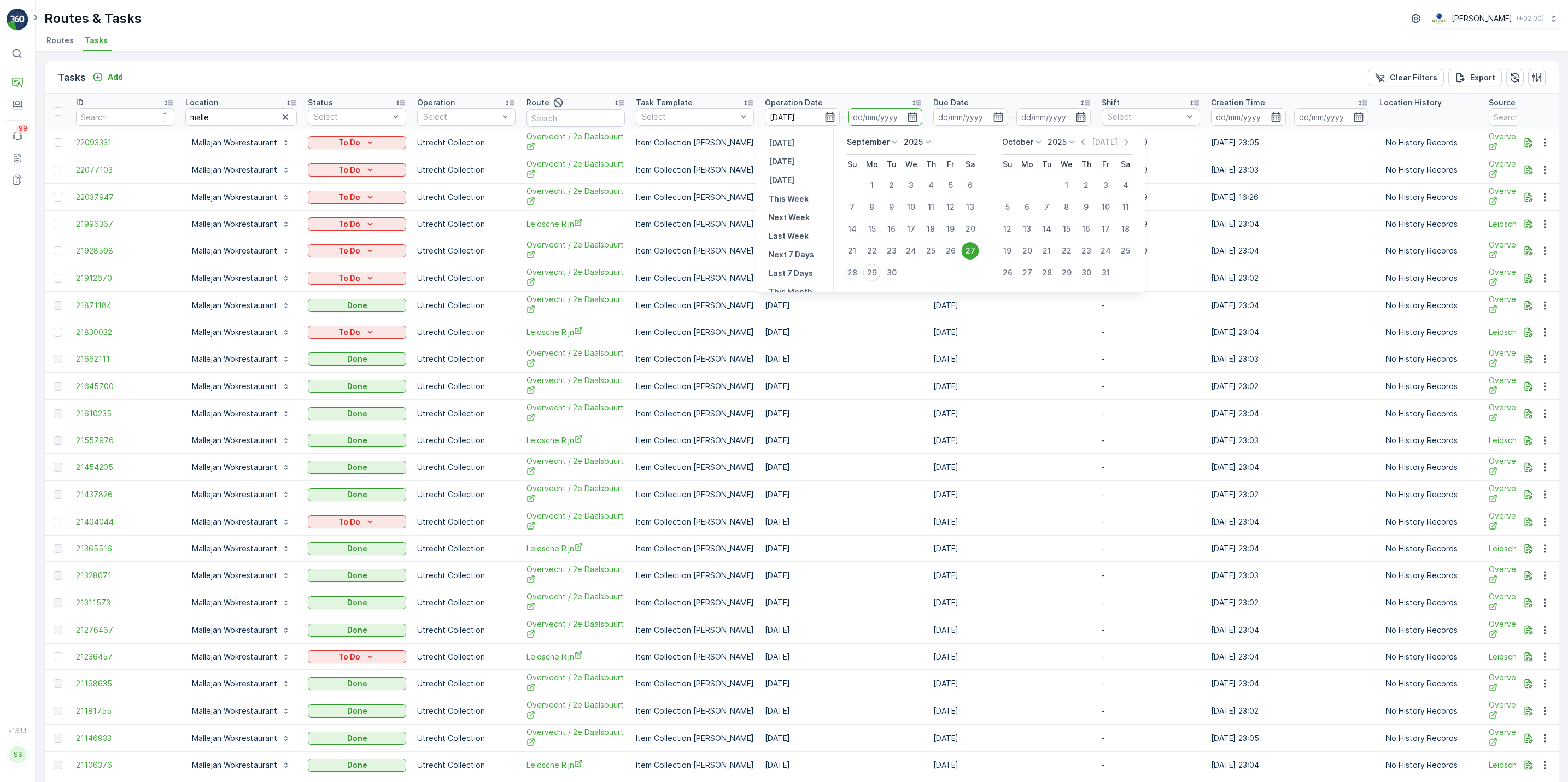
type input "28.09.2025"
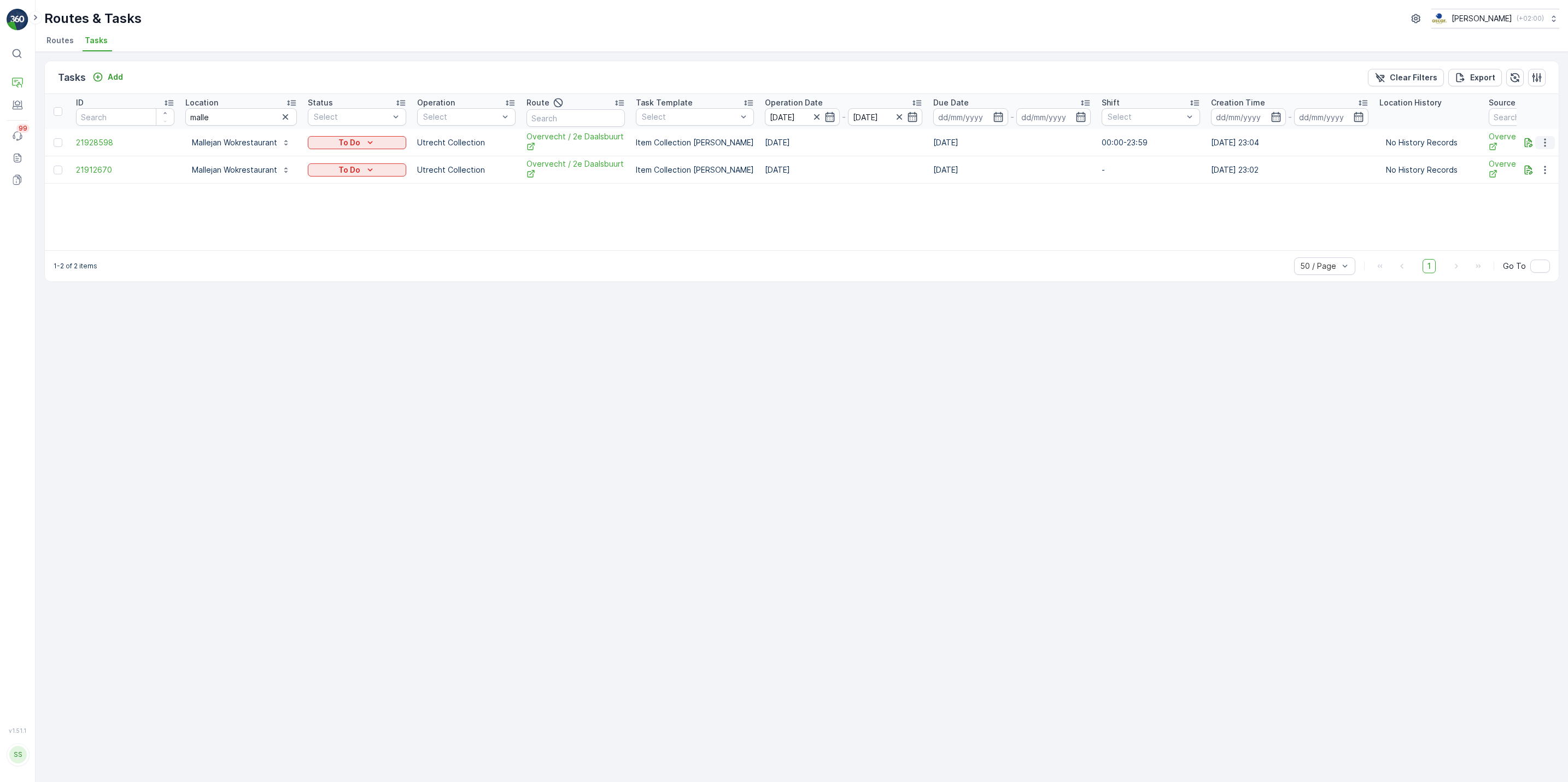
click at [1541, 145] on icon "button" at bounding box center [1545, 142] width 11 height 11
click at [1534, 190] on span "Change Route" at bounding box center [1516, 190] width 53 height 11
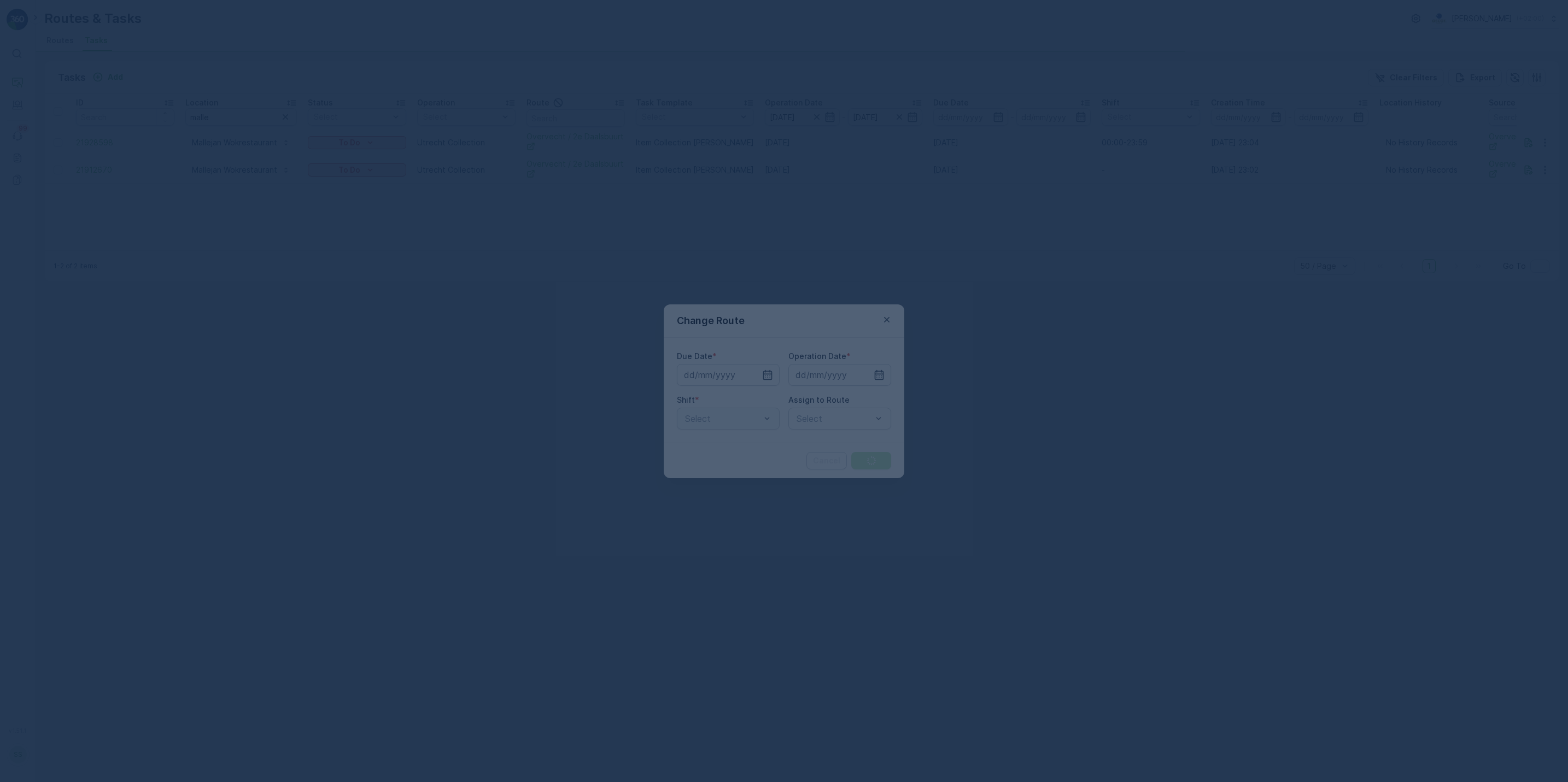
type input "28.09.2025"
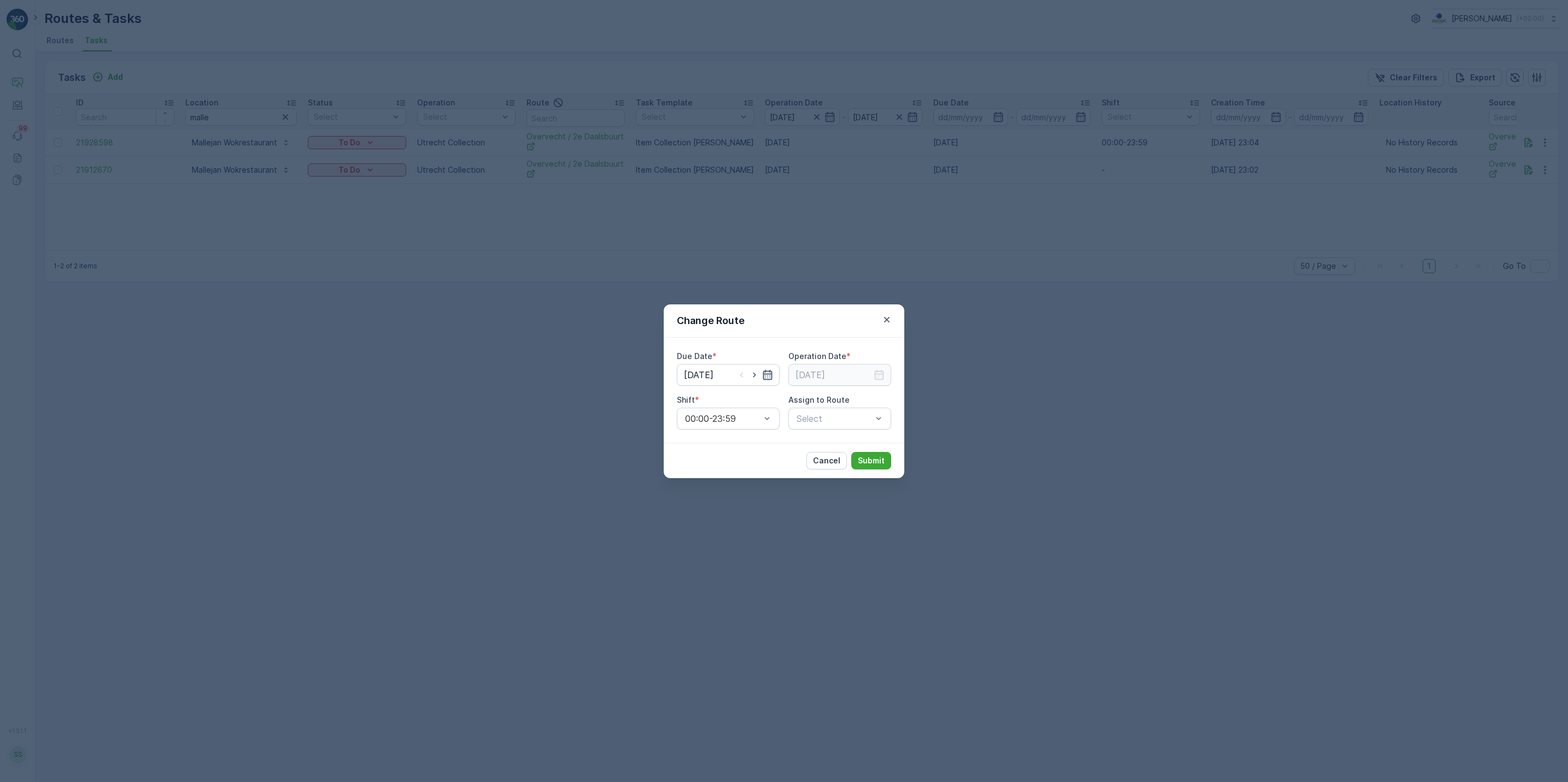
click at [771, 378] on icon "button" at bounding box center [768, 374] width 9 height 10
click at [717, 531] on div "29" at bounding box center [715, 532] width 18 height 18
type input "[DATE]"
click at [881, 372] on icon "button" at bounding box center [879, 375] width 11 height 11
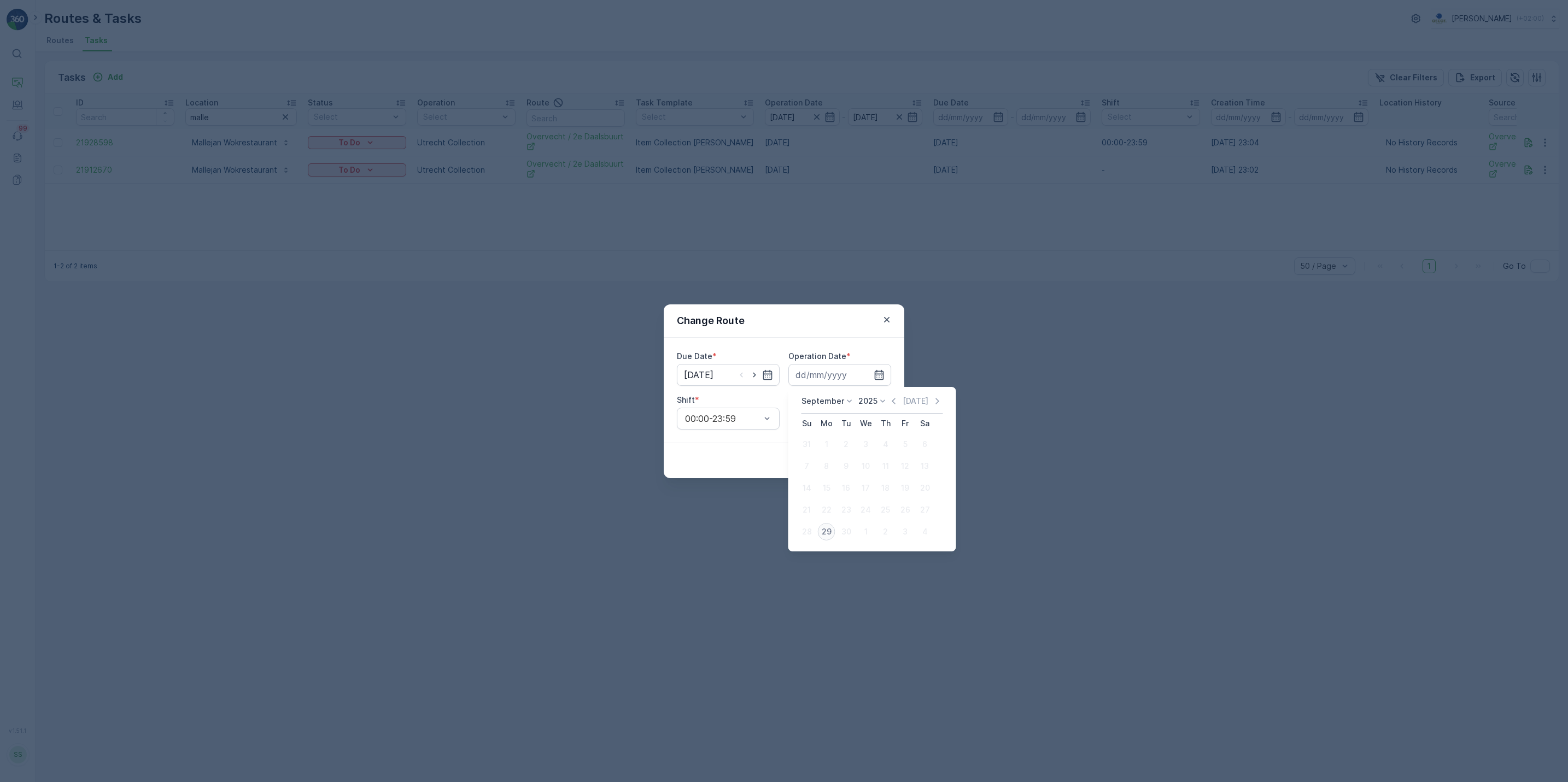
click at [830, 529] on div "29" at bounding box center [827, 532] width 18 height 18
type input "[DATE]"
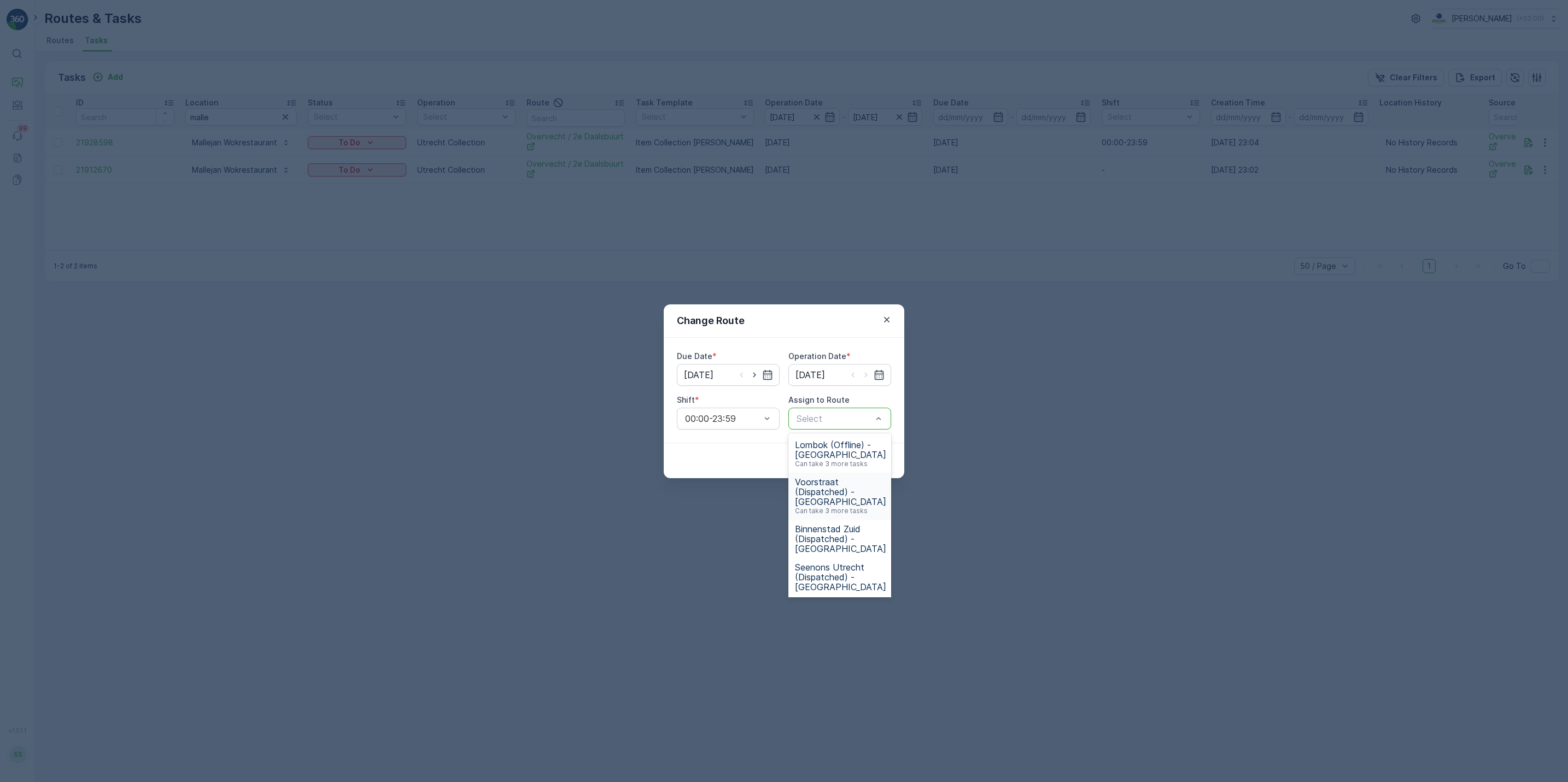
click at [830, 494] on span "Voorstraat (Dispatched) - Utrecht" at bounding box center [841, 492] width 91 height 30
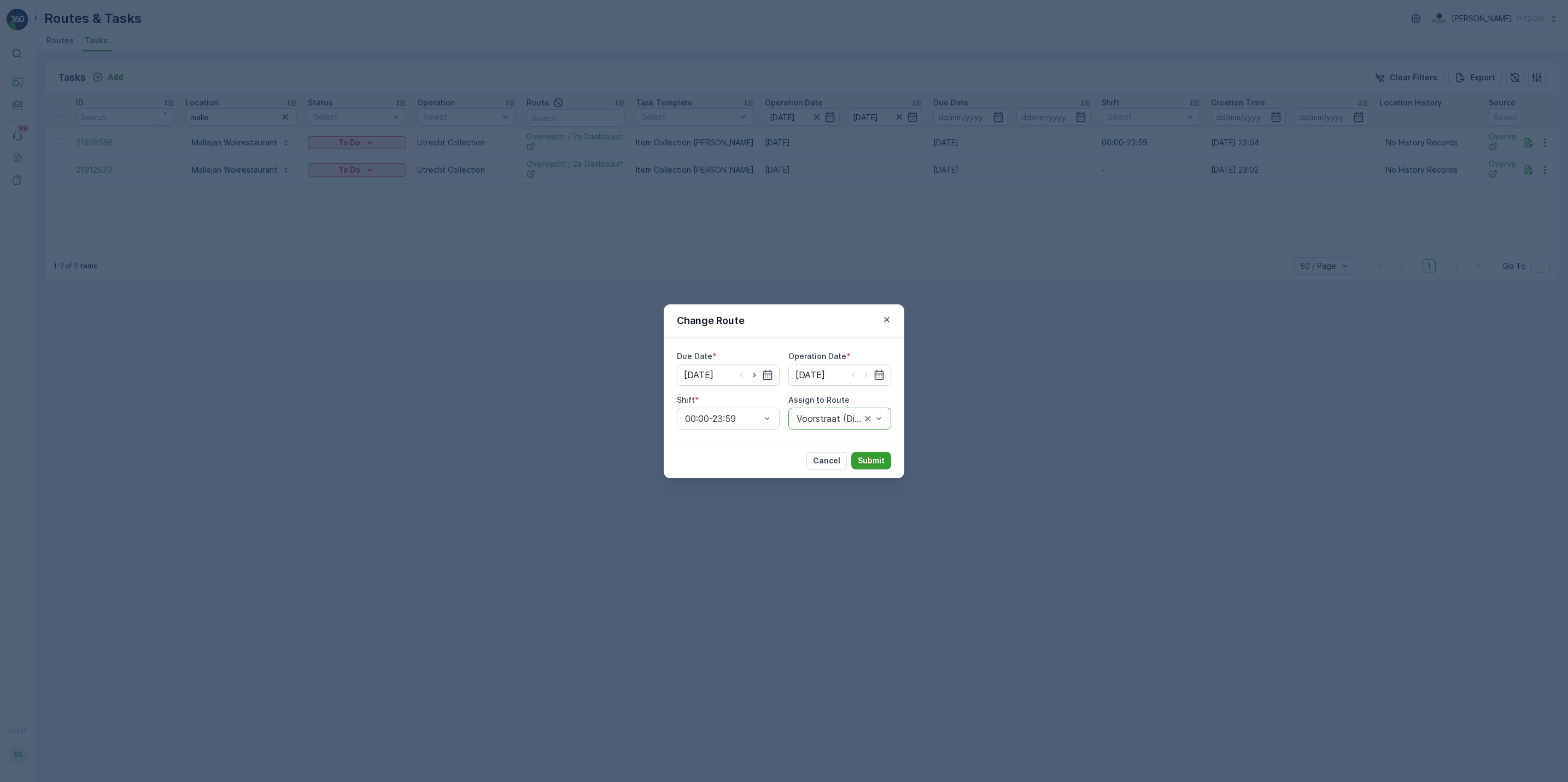
click at [877, 459] on p "Submit" at bounding box center [871, 461] width 27 height 11
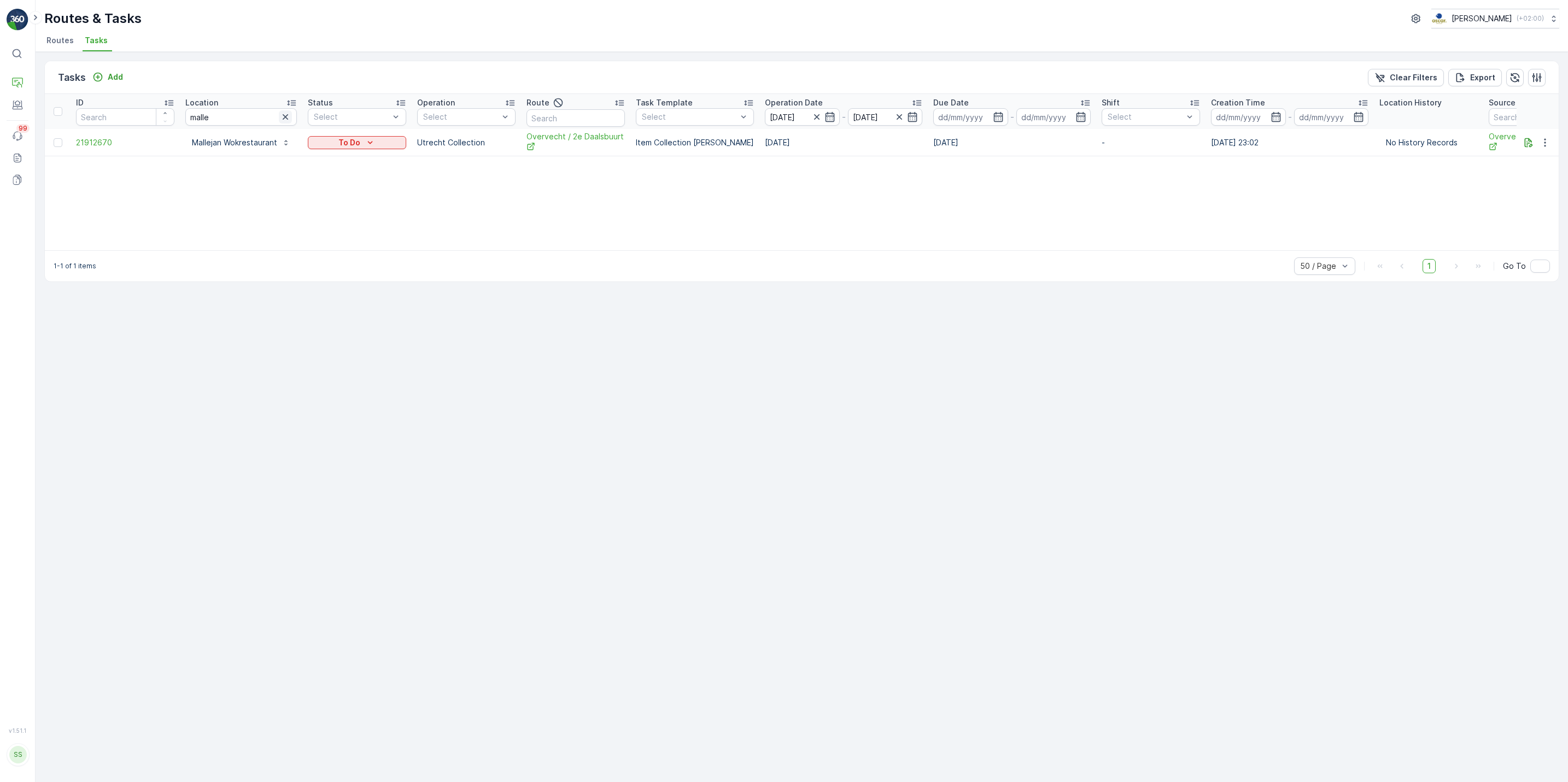
click at [281, 112] on icon "button" at bounding box center [285, 117] width 11 height 11
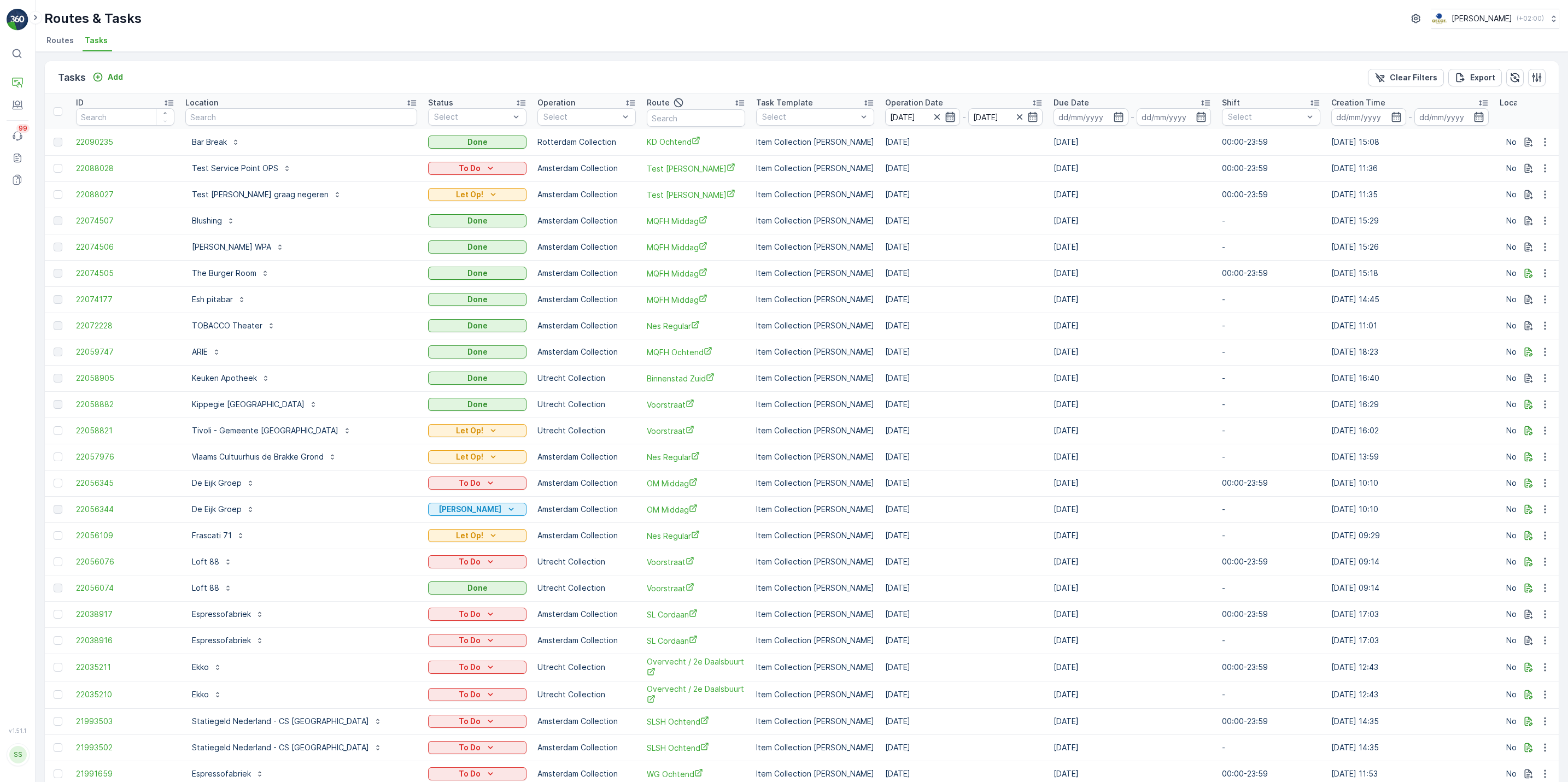
click at [945, 118] on icon "button" at bounding box center [950, 117] width 11 height 11
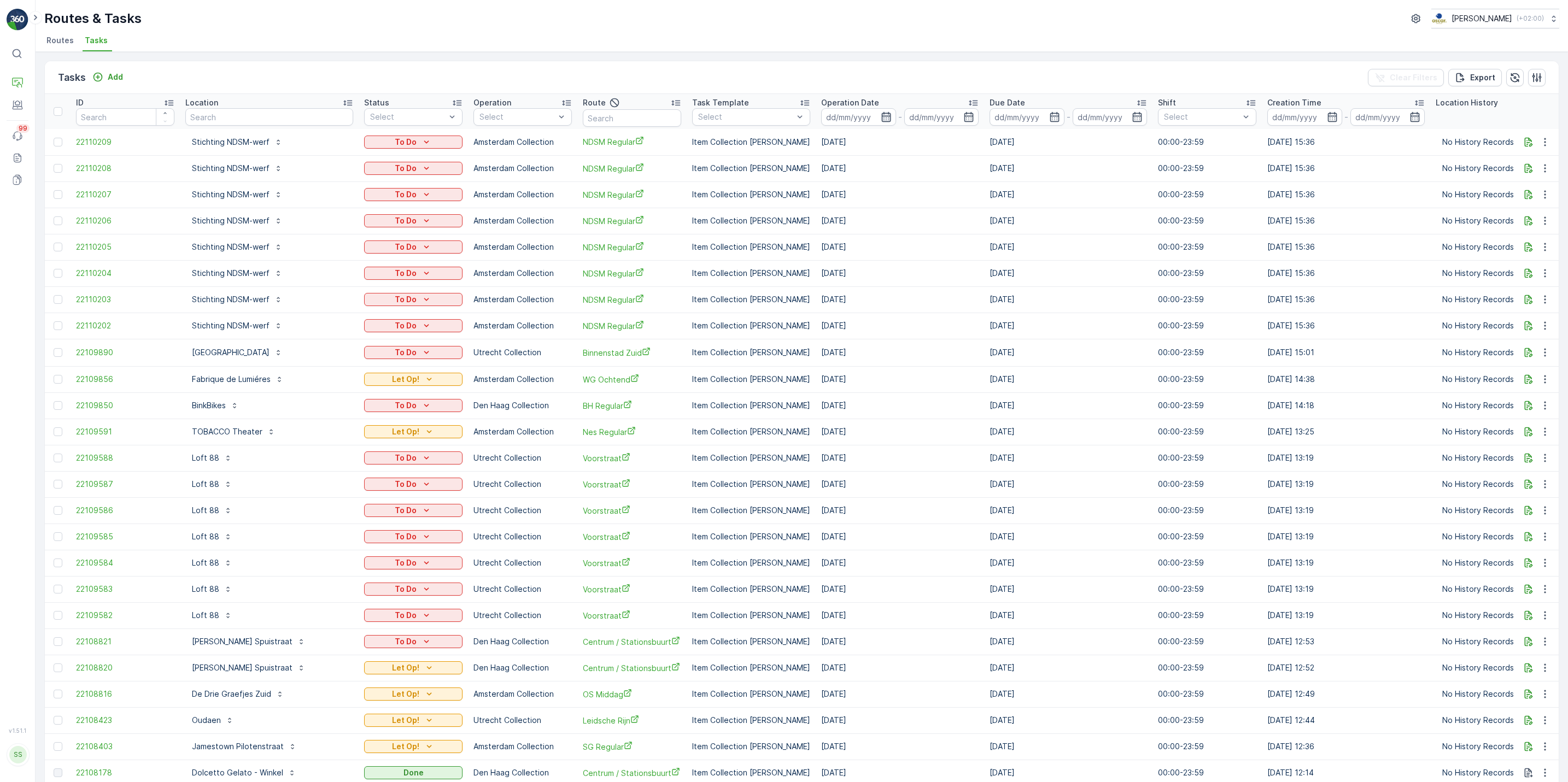
click at [881, 120] on icon "button" at bounding box center [886, 117] width 11 height 11
click at [936, 270] on button "29" at bounding box center [926, 273] width 19 height 19
type input "[DATE]"
click at [928, 272] on div "29" at bounding box center [926, 273] width 18 height 18
type input "[DATE]"
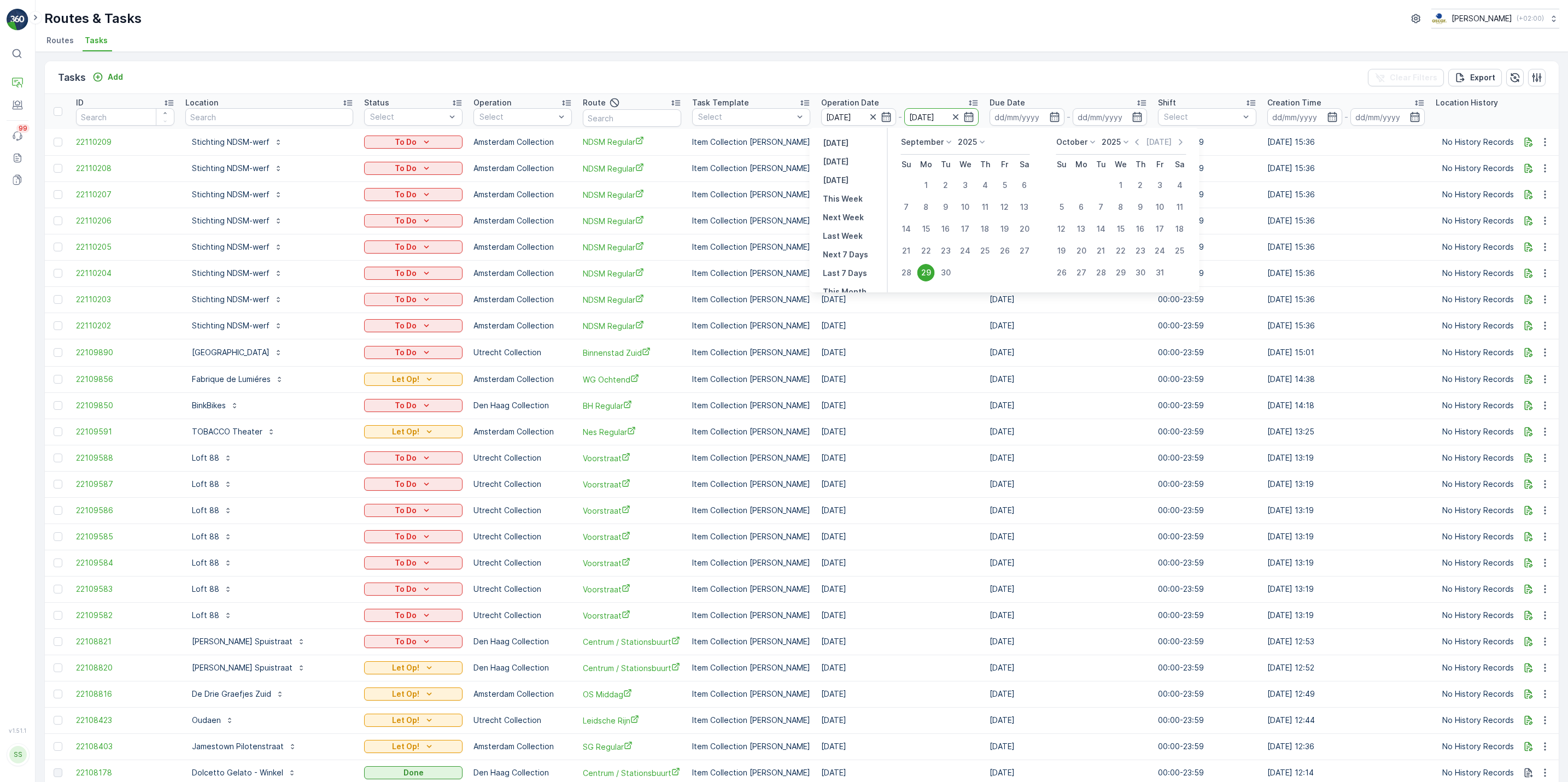
click at [928, 272] on div "29" at bounding box center [926, 273] width 18 height 18
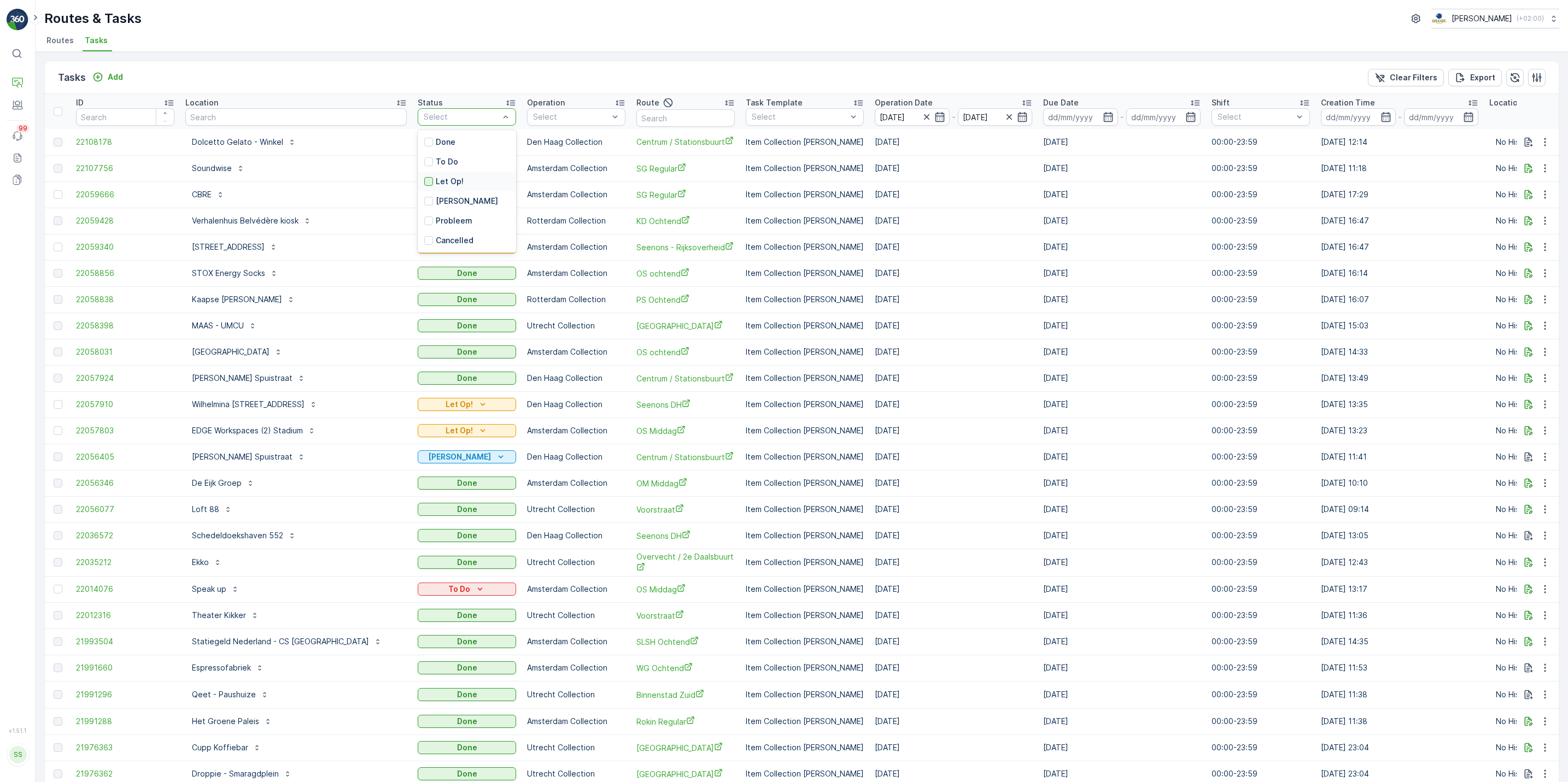
click at [424, 185] on div at bounding box center [429, 181] width 9 height 9
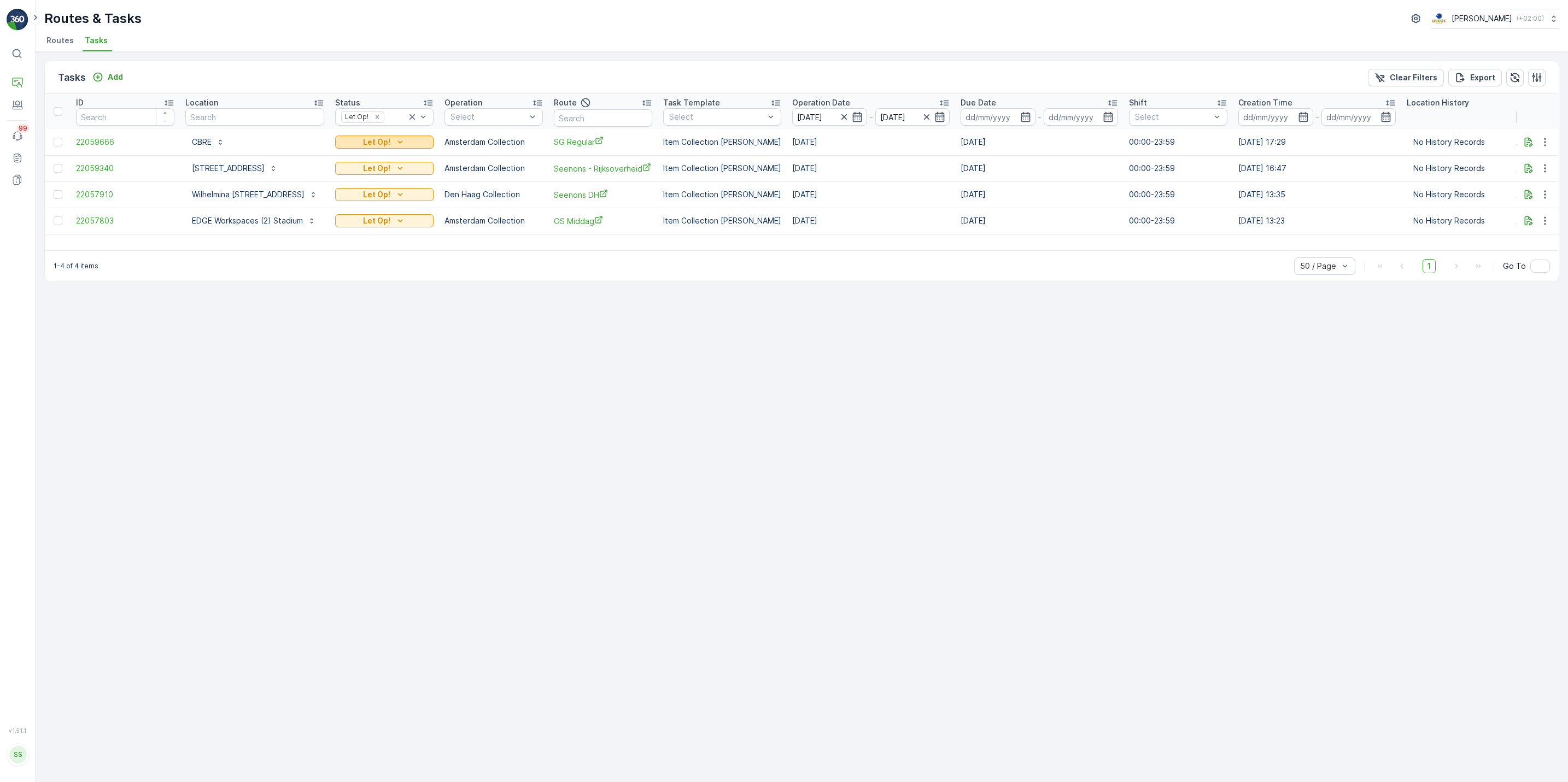
click at [402, 142] on icon "Let Op!" at bounding box center [400, 142] width 11 height 11
click at [361, 175] on div "Done" at bounding box center [370, 173] width 69 height 15
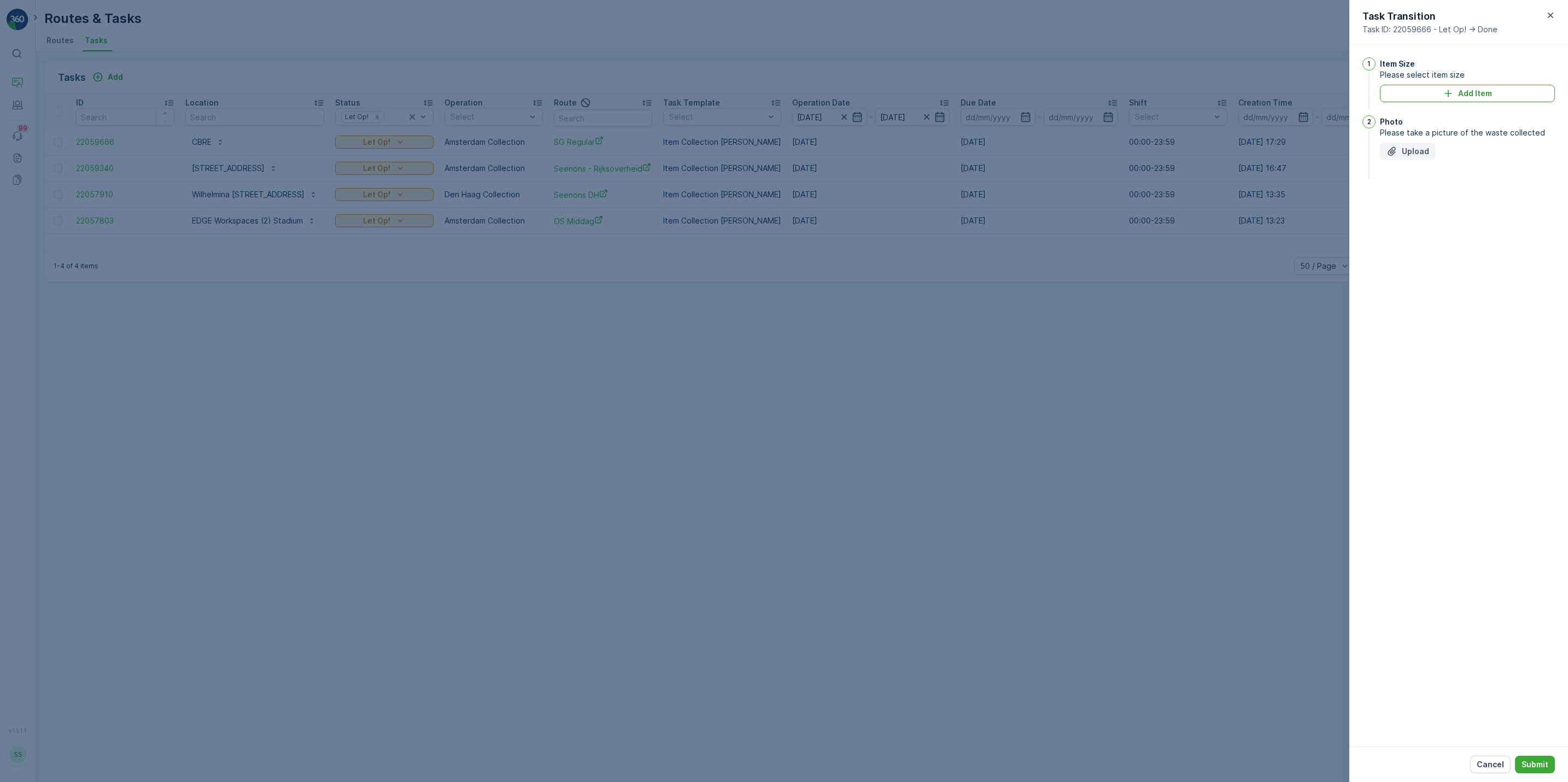
click at [1382, 147] on button "Upload" at bounding box center [1408, 151] width 56 height 18
click at [1537, 766] on p "Submit" at bounding box center [1535, 765] width 27 height 11
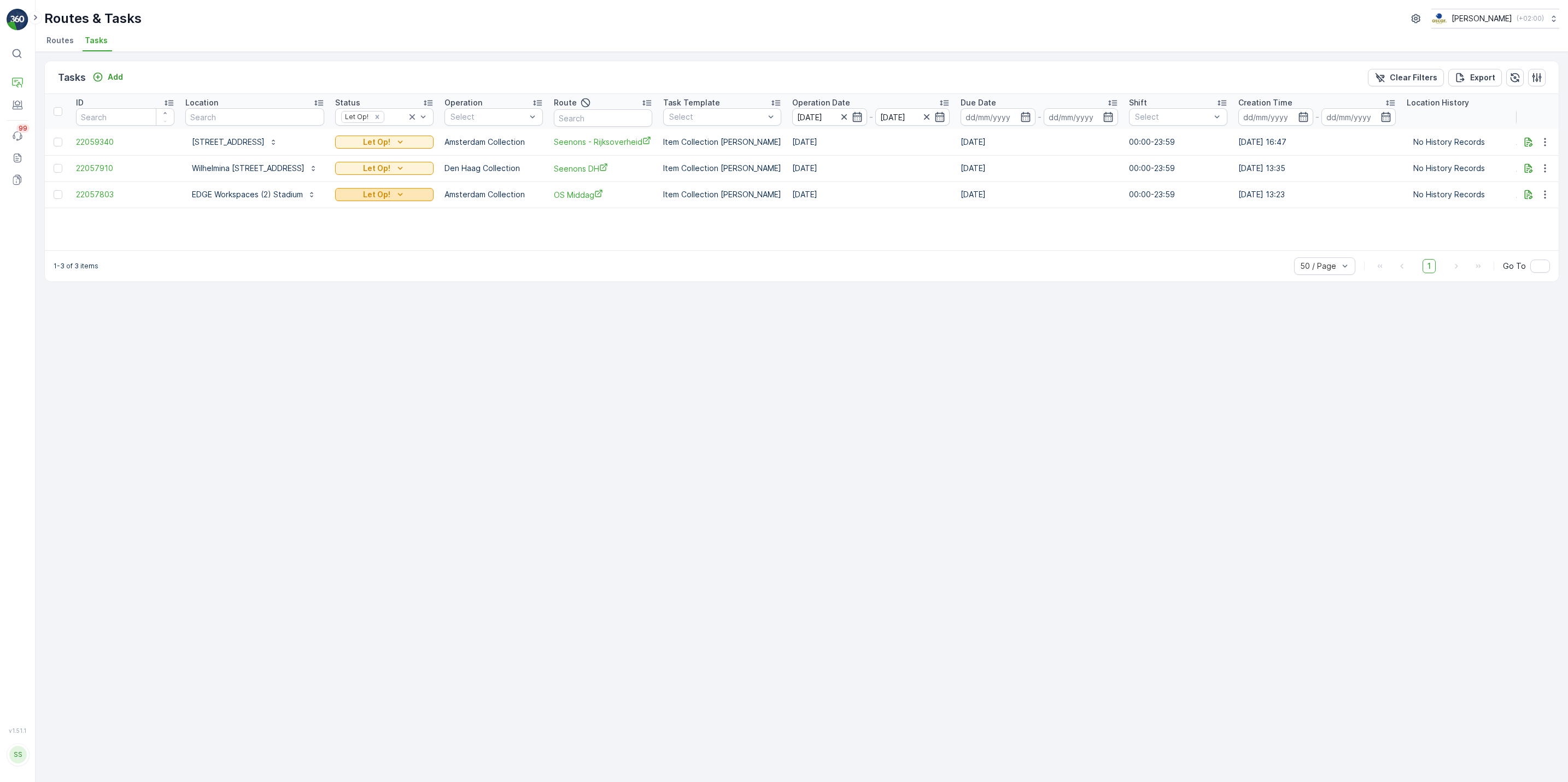
click at [379, 190] on p "Let Op!" at bounding box center [376, 195] width 27 height 11
click at [511, 215] on div "ID Location Status Let Op! Operation Select Route Task Template Select Operatio…" at bounding box center [802, 172] width 1514 height 156
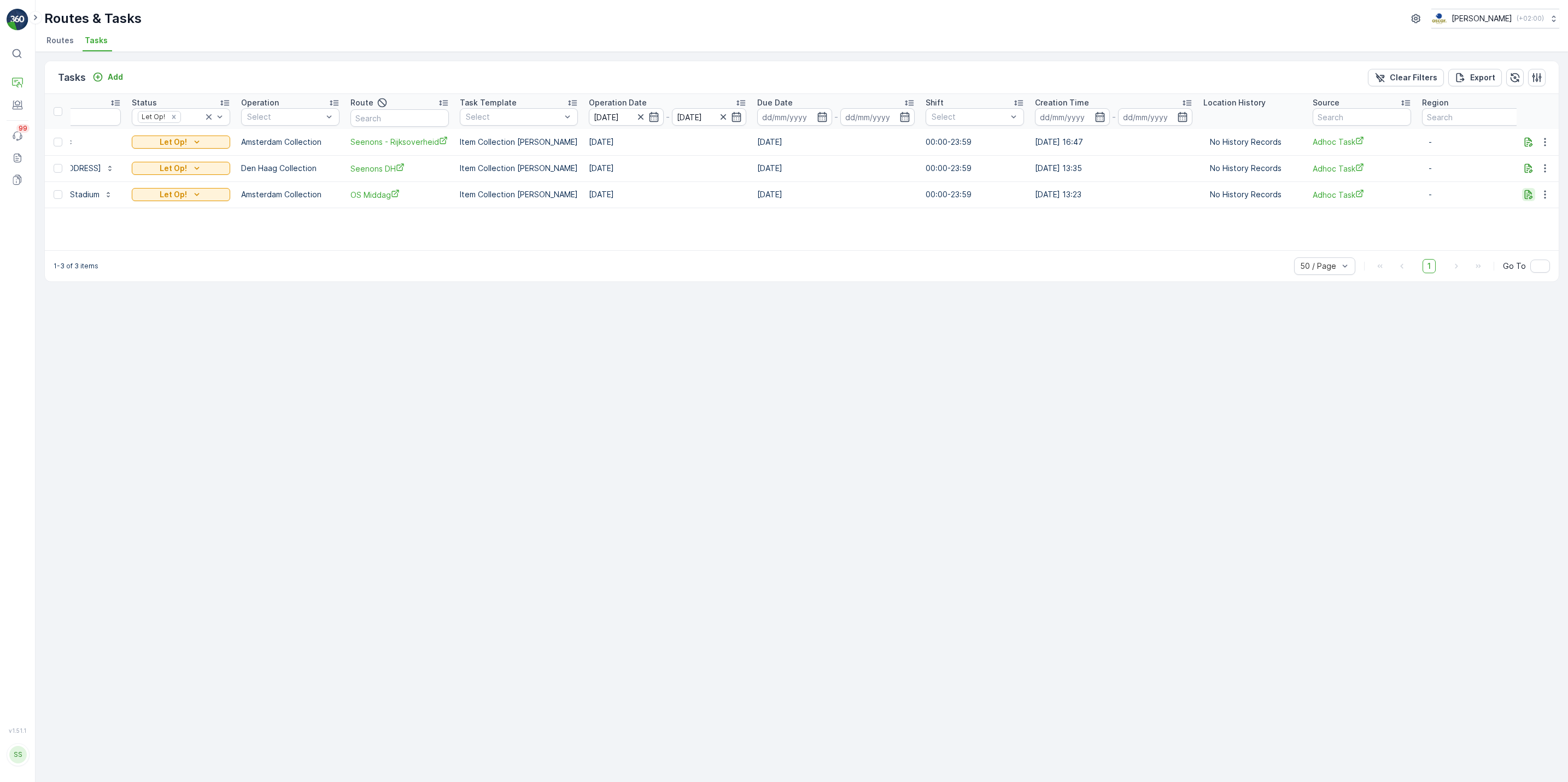
click at [1527, 197] on icon "button" at bounding box center [1528, 195] width 11 height 11
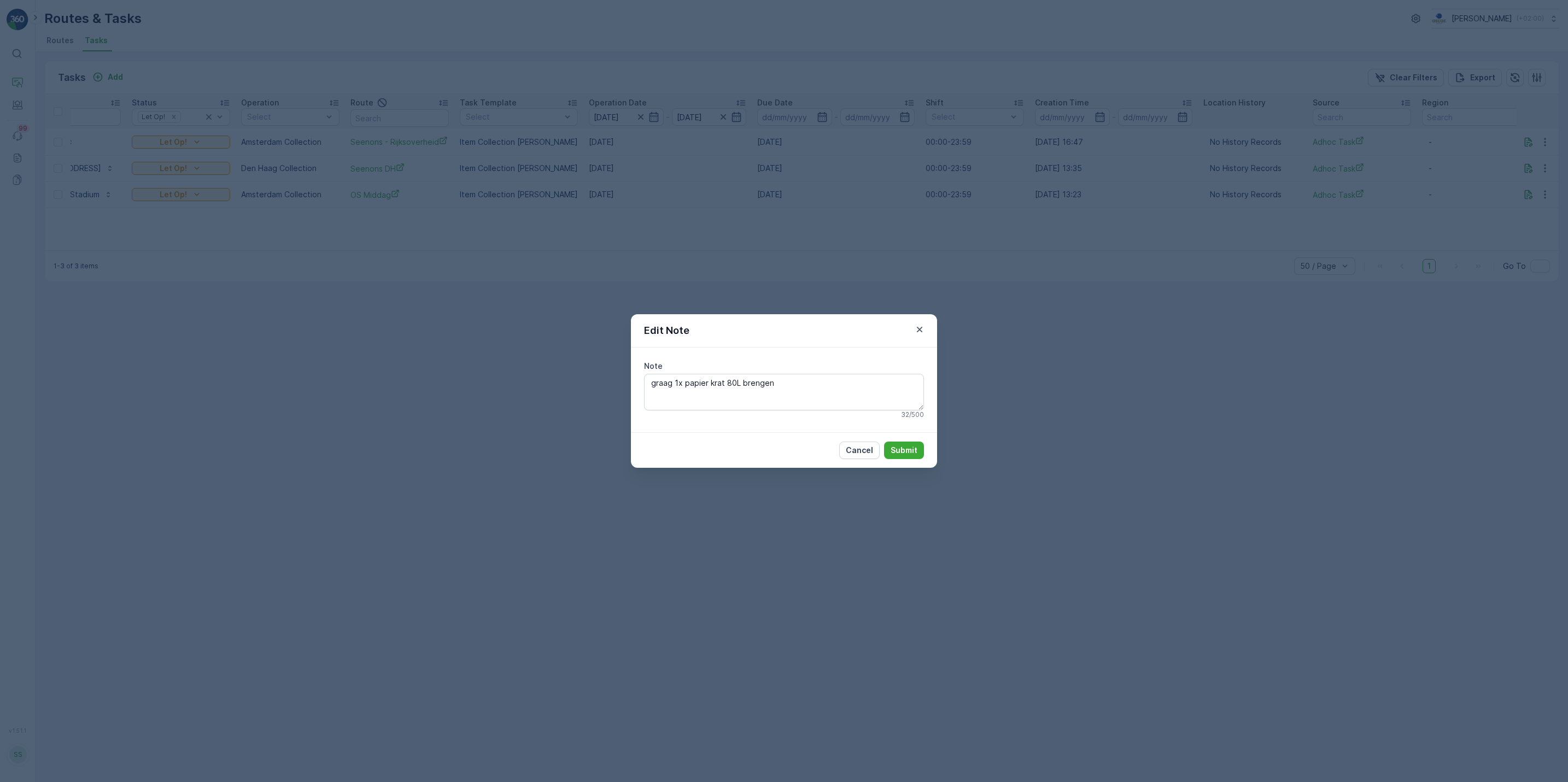
click at [1106, 375] on div "Edit Note Note graag 1x papier krat 80L brengen 32 / 500 Cancel Submit" at bounding box center [784, 391] width 1568 height 782
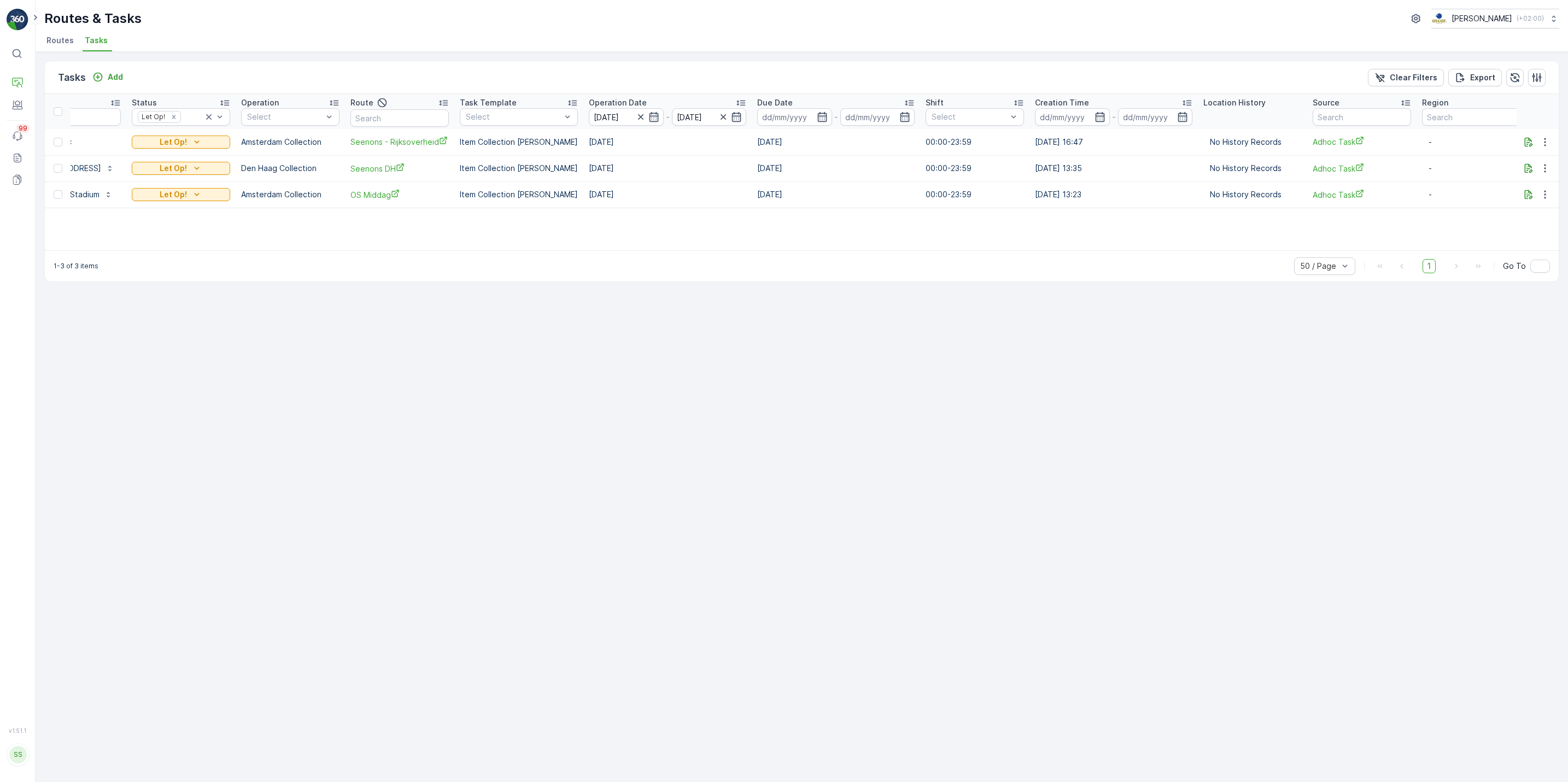
click at [63, 41] on span "Routes" at bounding box center [60, 40] width 27 height 11
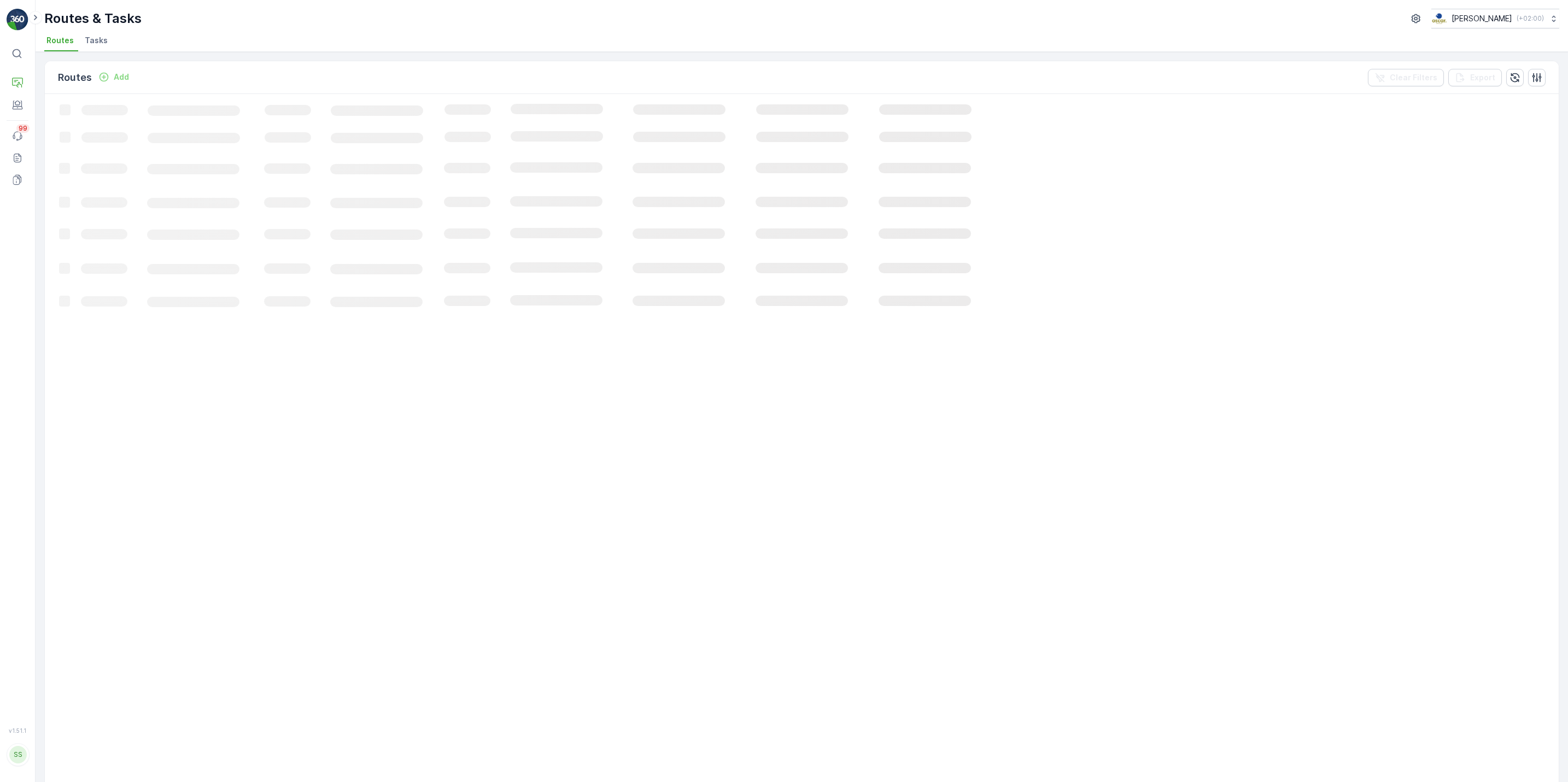
click at [88, 38] on span "Tasks" at bounding box center [96, 40] width 23 height 11
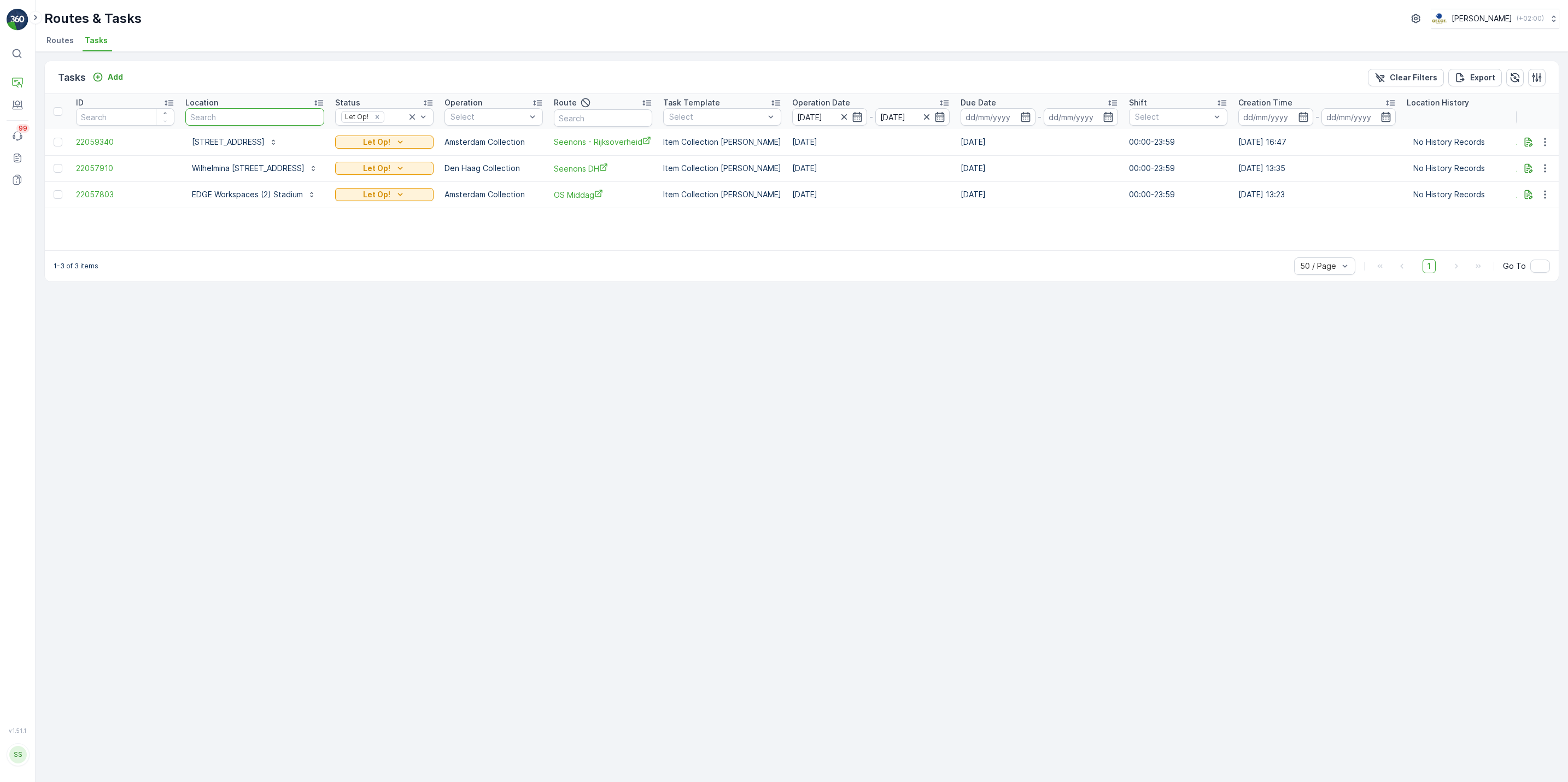
click at [275, 112] on input "text" at bounding box center [254, 117] width 139 height 18
type input "binnen"
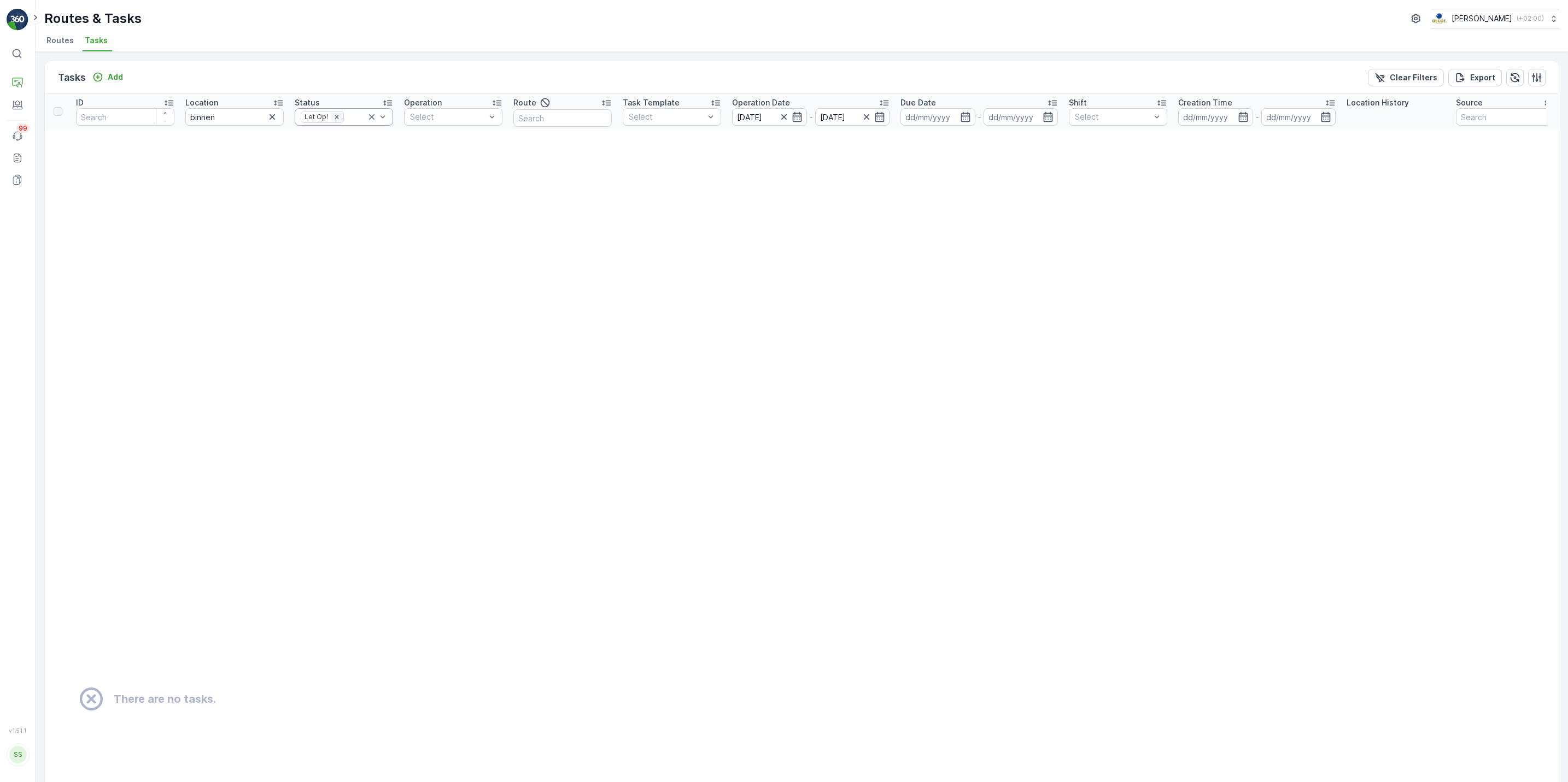
click at [337, 118] on icon "Remove Let Op!" at bounding box center [337, 117] width 4 height 4
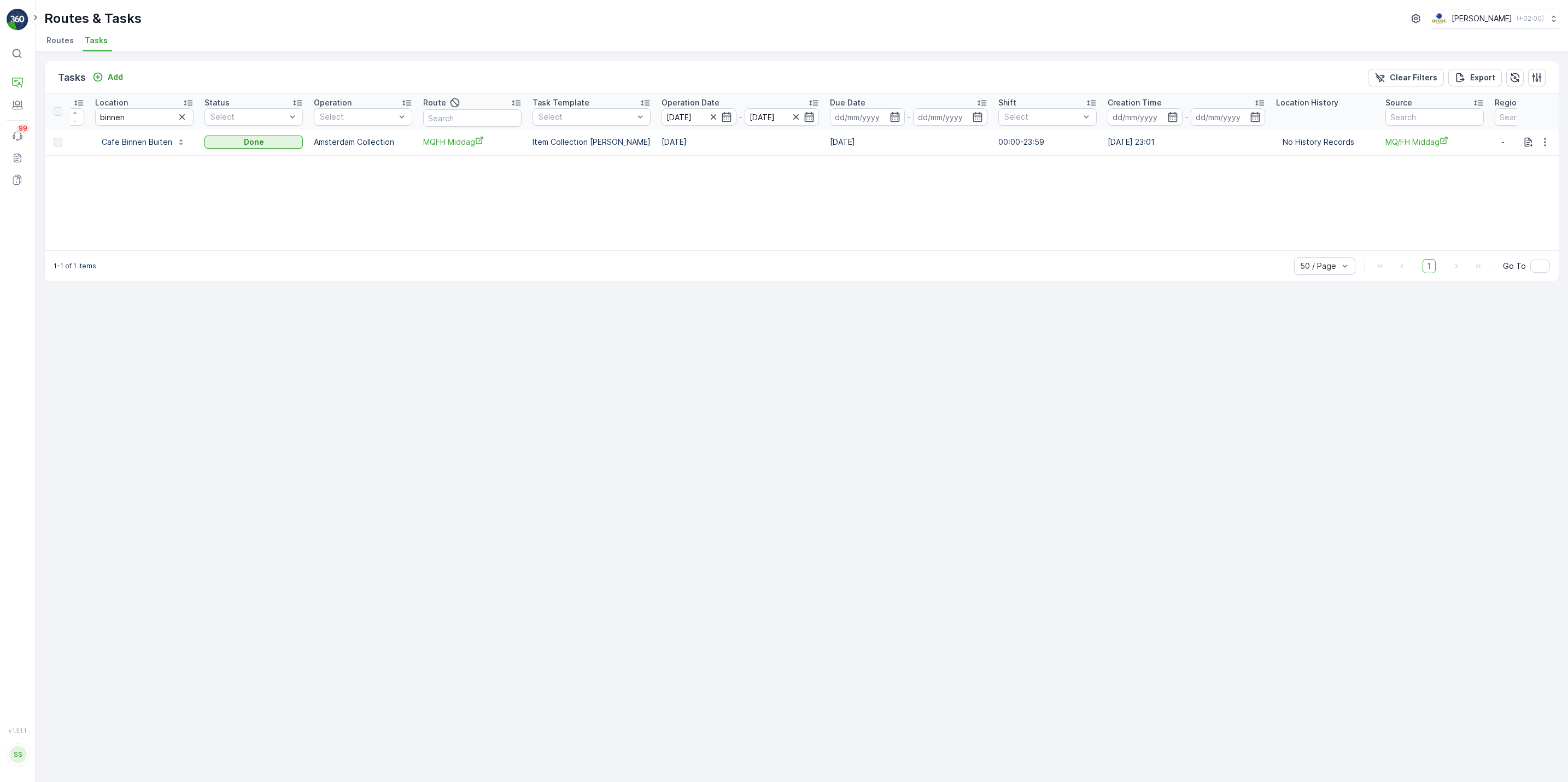
scroll to position [0, 164]
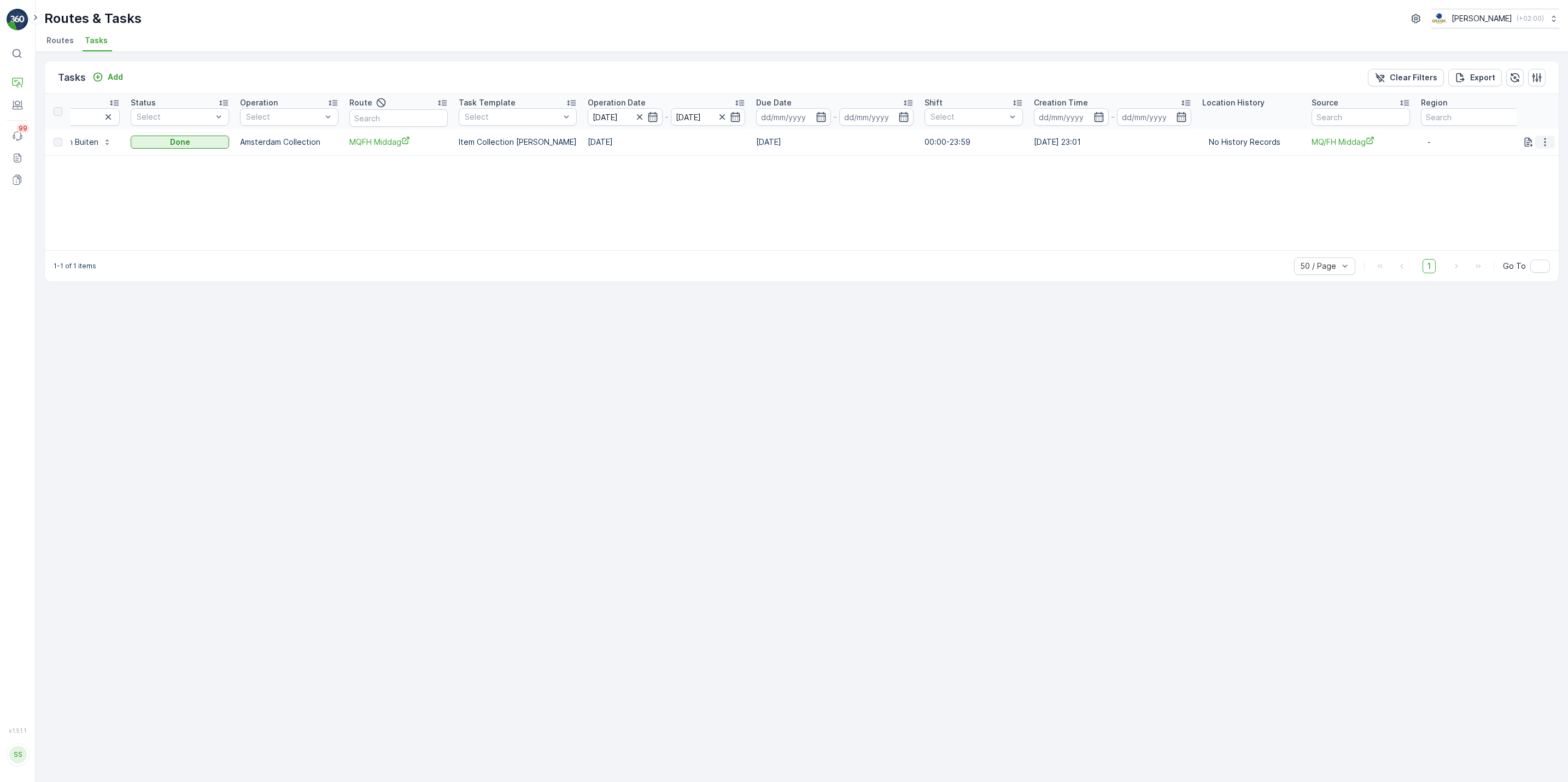
click at [1545, 142] on icon "button" at bounding box center [1545, 142] width 11 height 11
click at [950, 525] on div "Tasks Add Clear Filters Export ID Location binnen Status Select Operation Selec…" at bounding box center [802, 417] width 1533 height 730
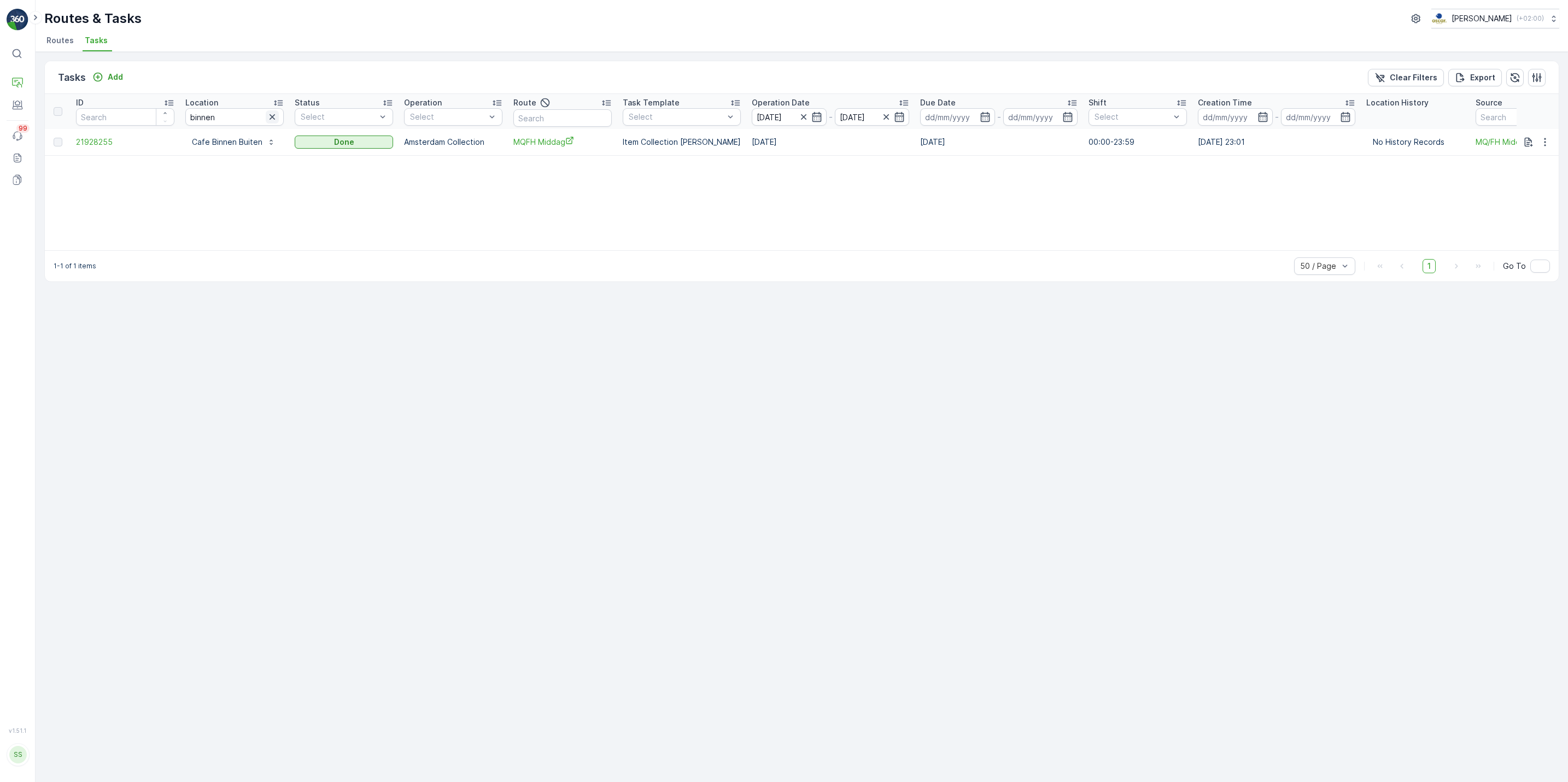
click at [271, 119] on icon "button" at bounding box center [272, 117] width 5 height 5
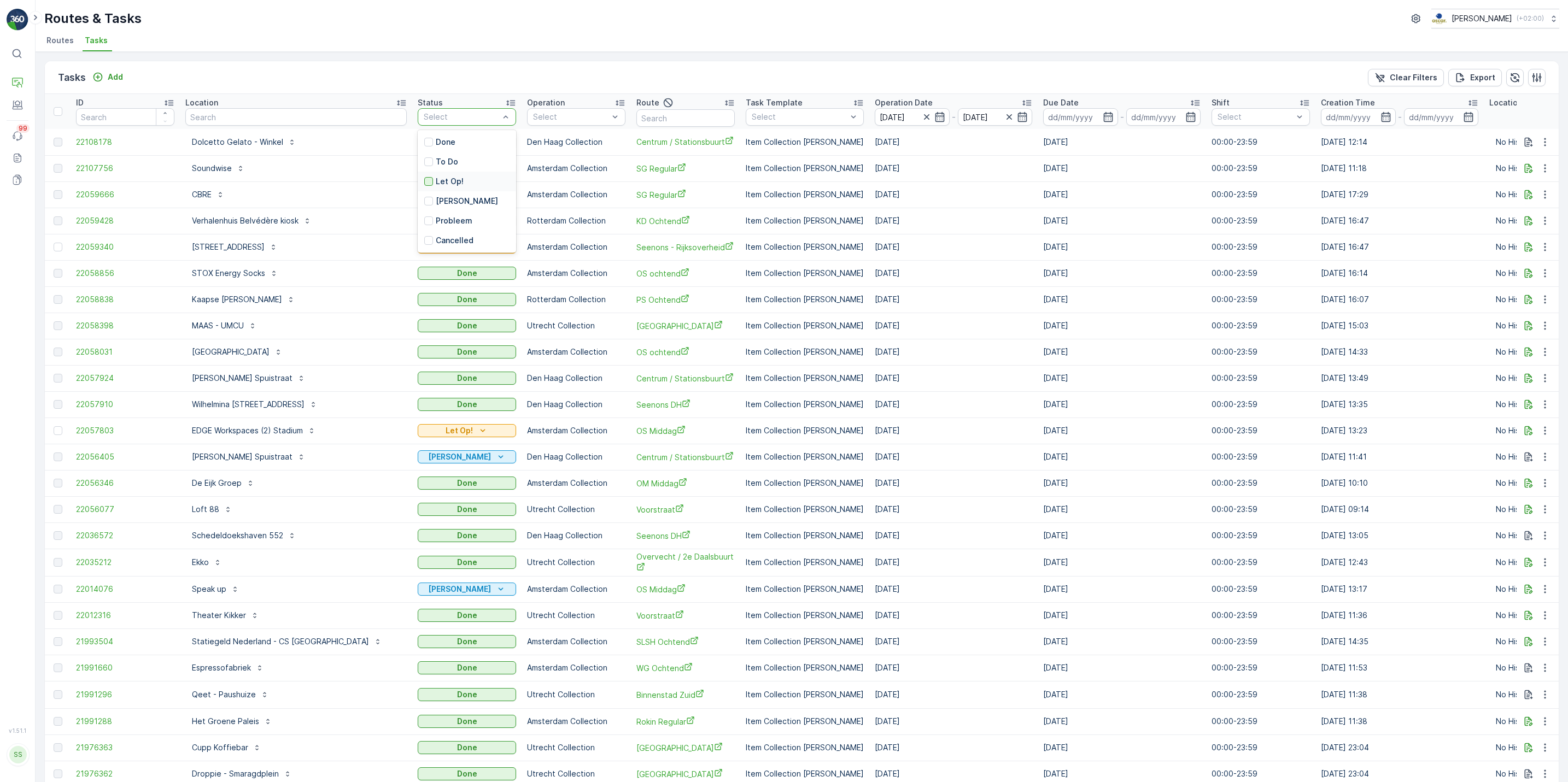
click at [424, 180] on div at bounding box center [429, 181] width 9 height 9
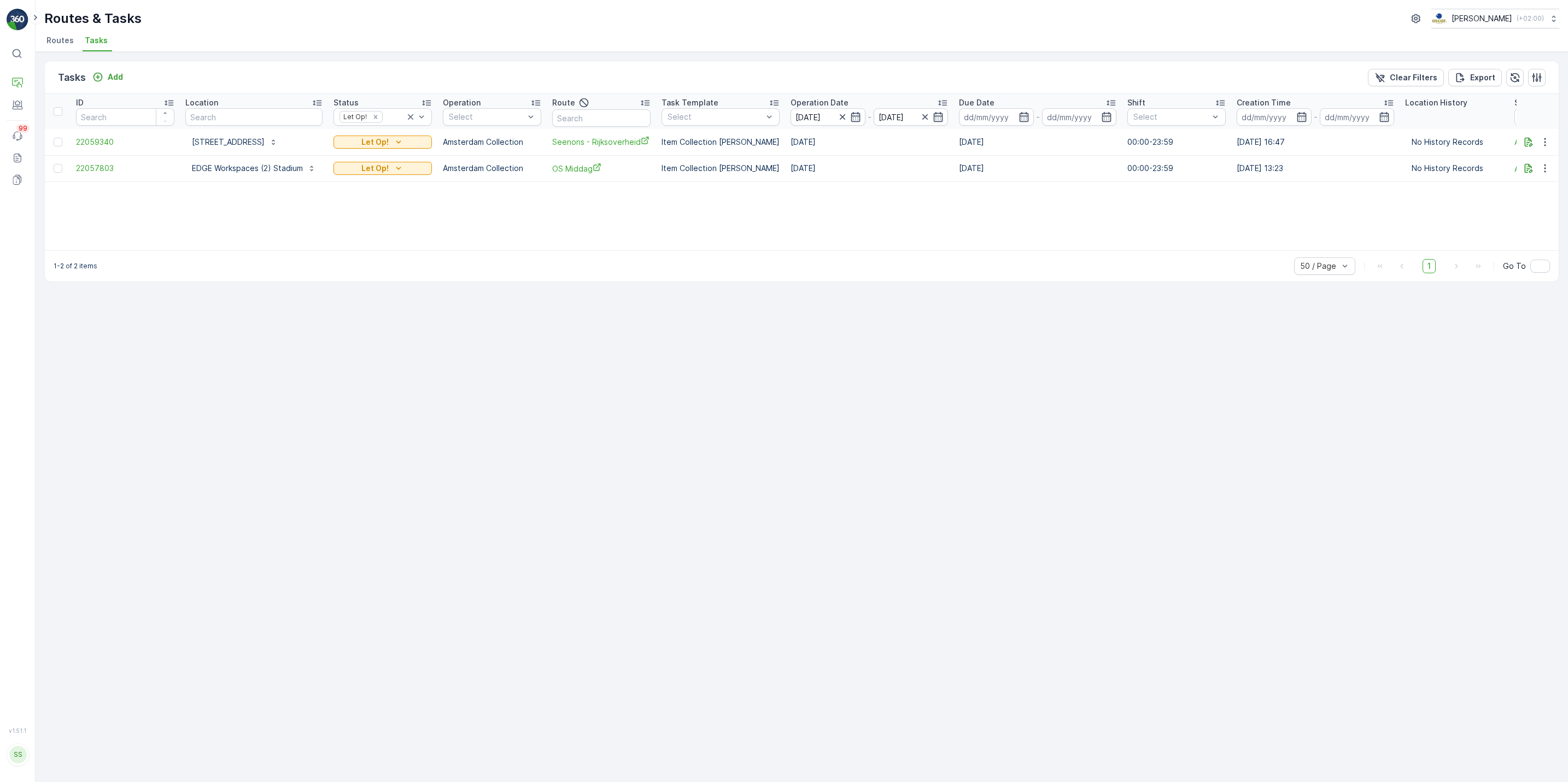
scroll to position [0, 203]
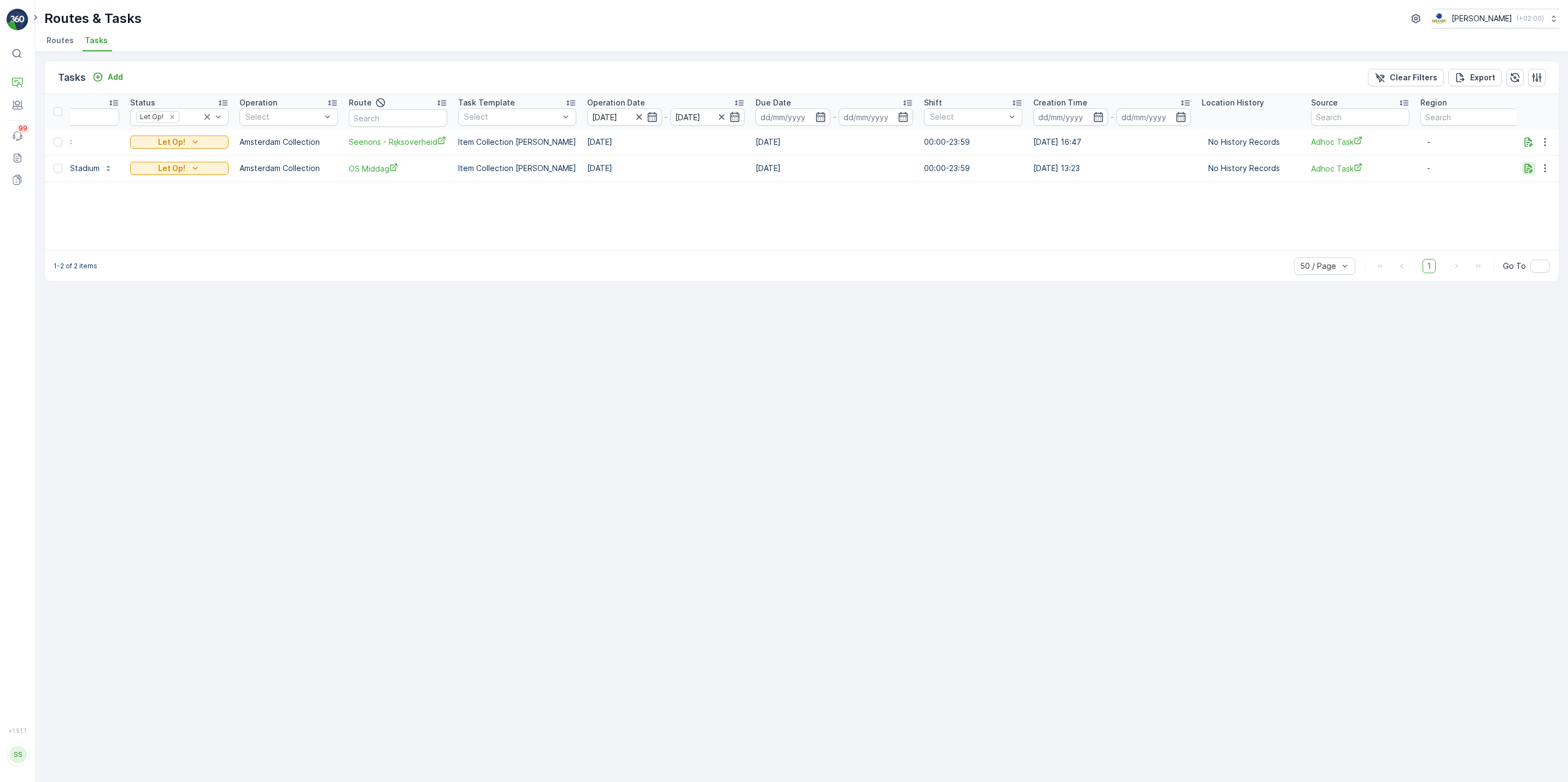
click at [1523, 166] on icon "button" at bounding box center [1528, 169] width 11 height 11
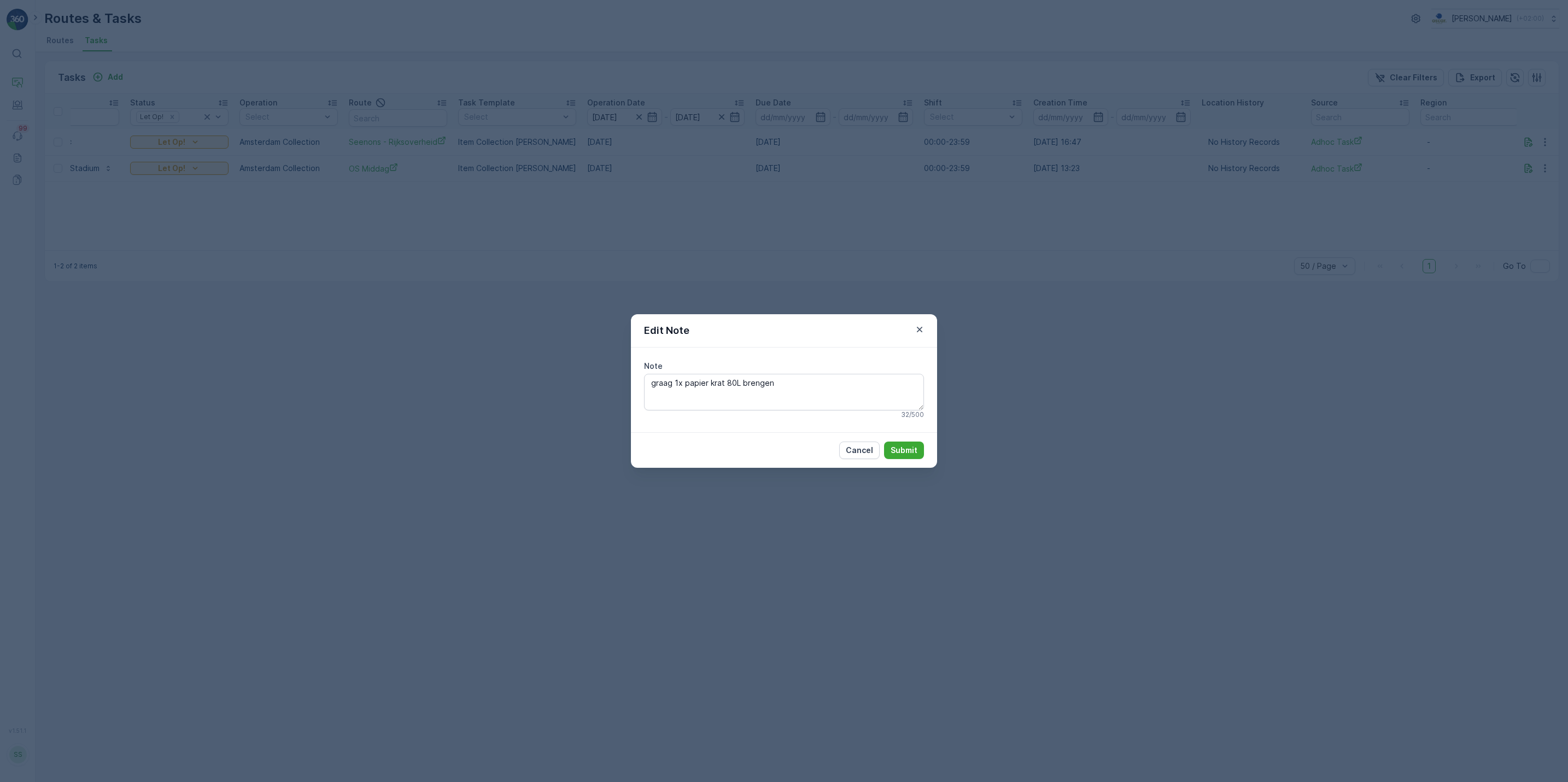
click at [1446, 233] on div "Edit Note Note graag 1x papier krat 80L brengen 32 / 500 Cancel Submit" at bounding box center [784, 391] width 1568 height 782
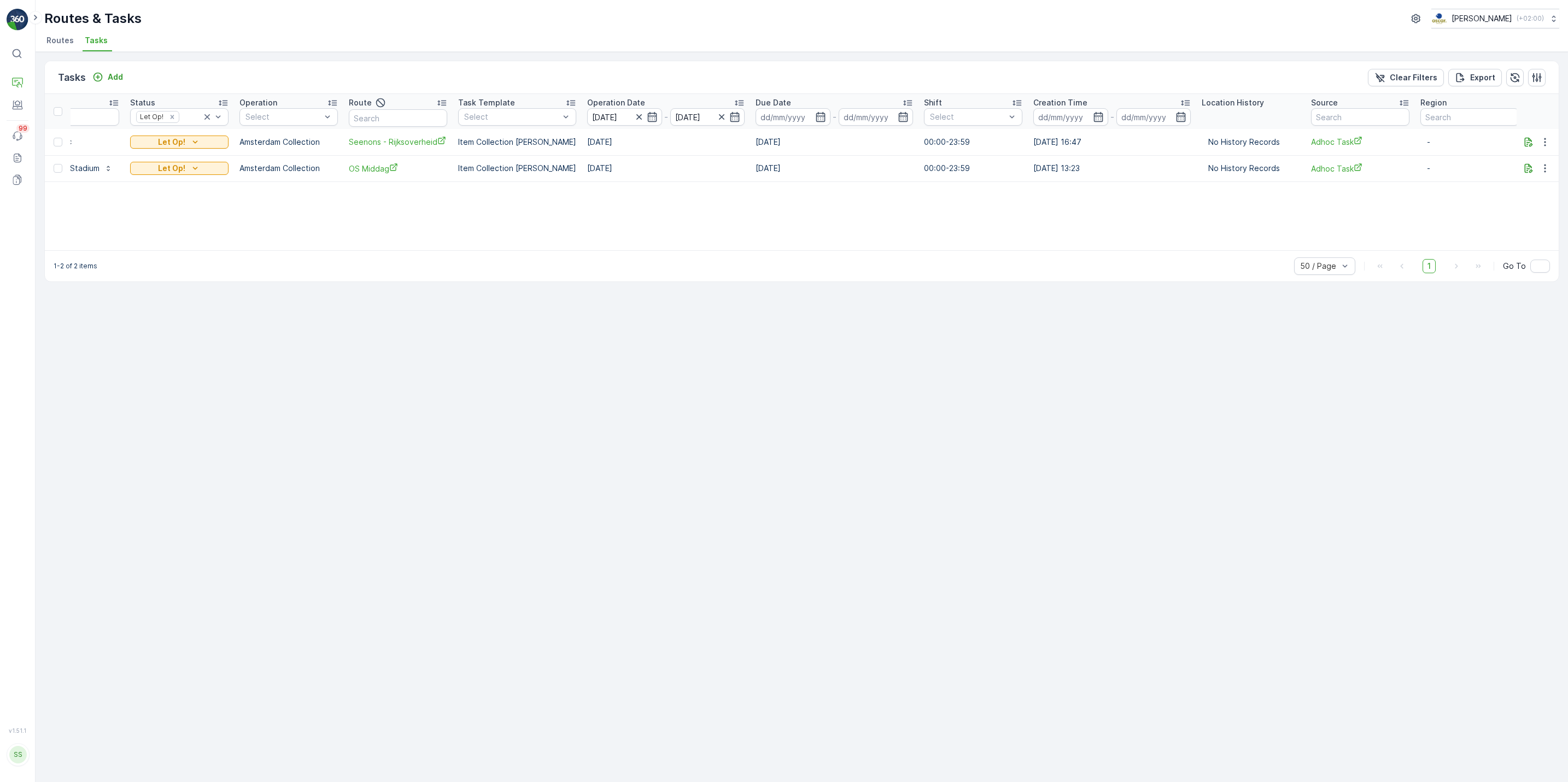
scroll to position [0, 0]
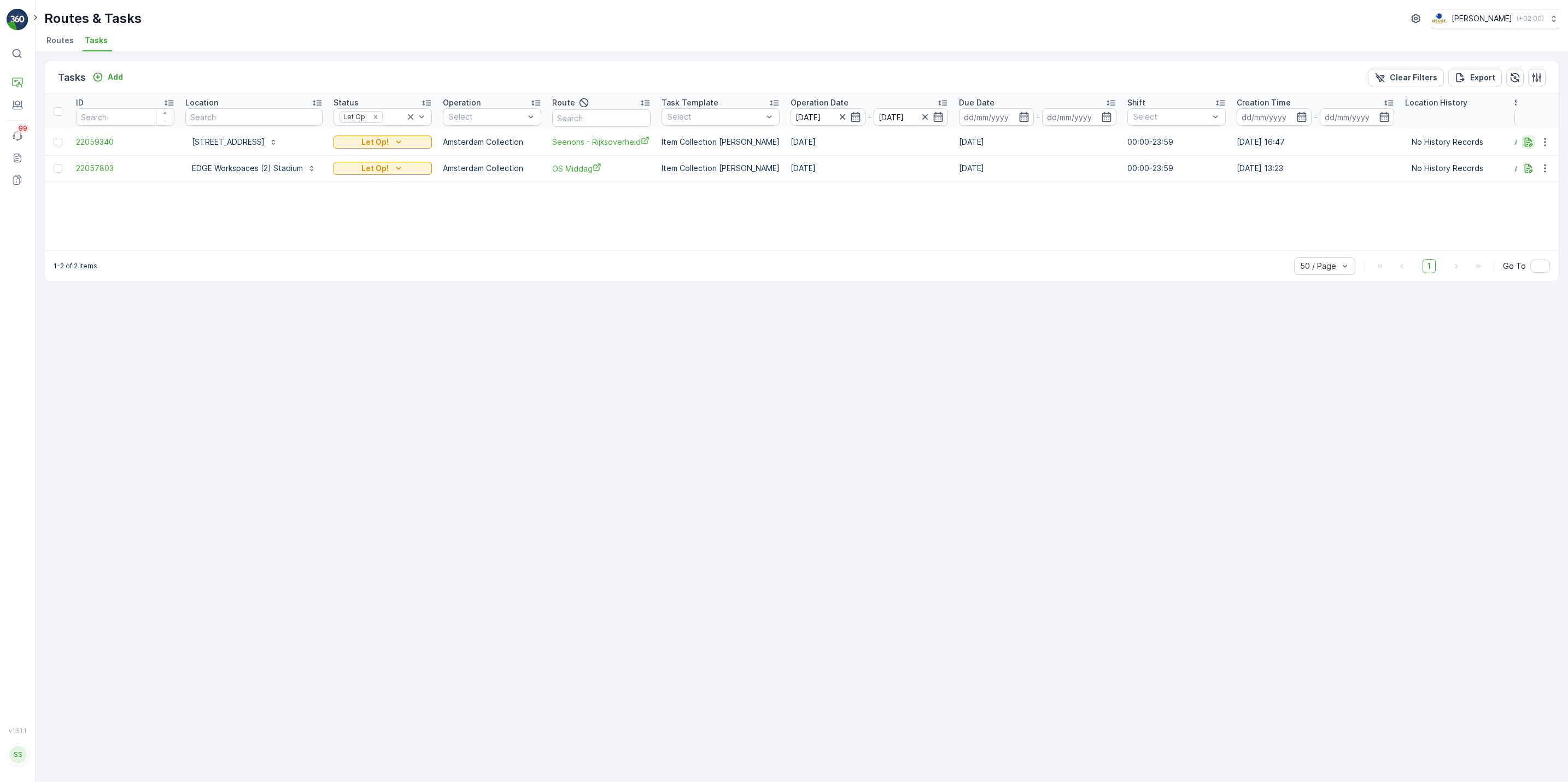
click at [1530, 147] on icon "button" at bounding box center [1528, 141] width 8 height 9
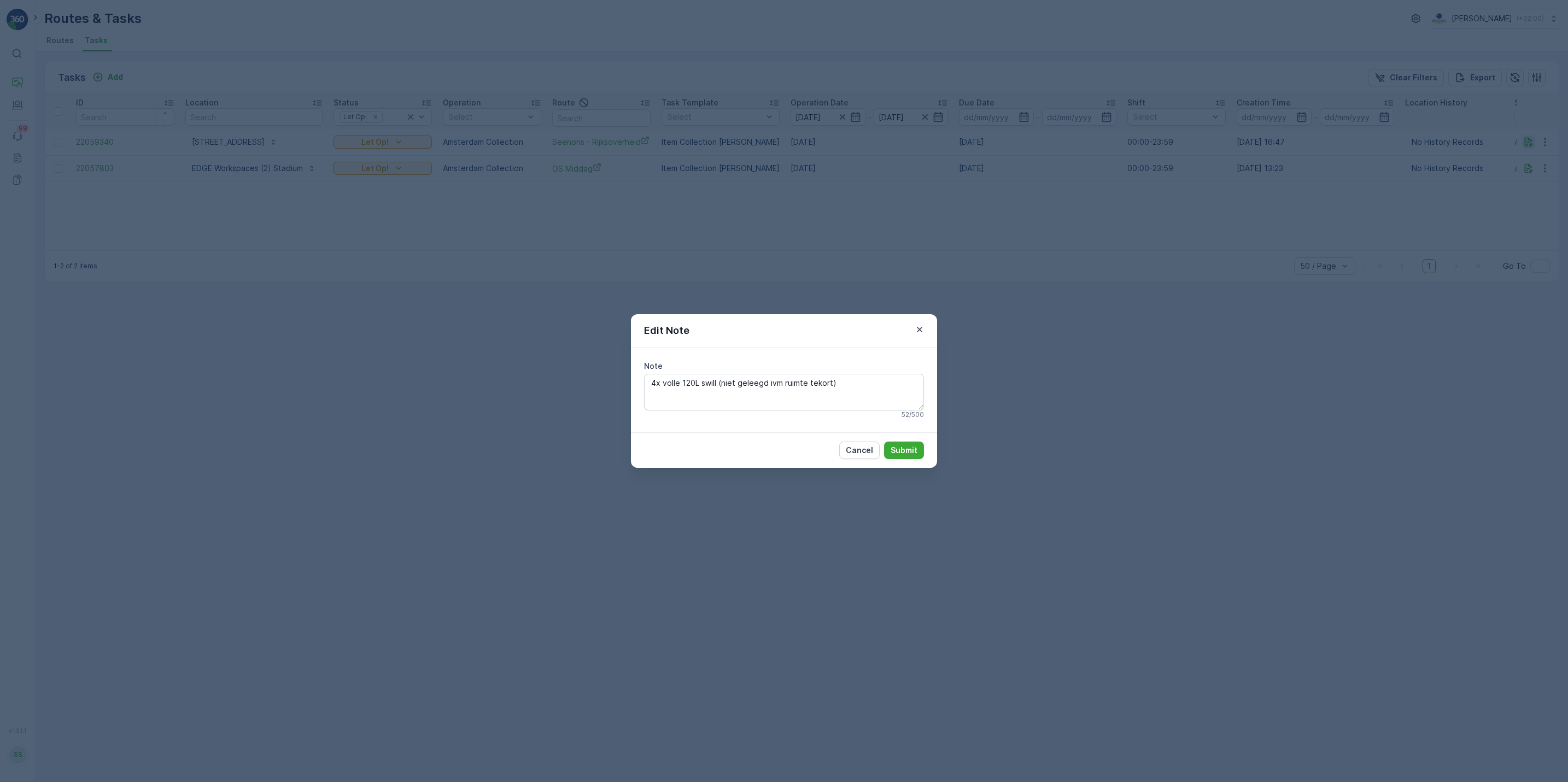
click at [1530, 147] on div "Edit Note Note 4x volle 120L swill (niet geleegd ivm ruimte tekort) 52 / 500 Ca…" at bounding box center [784, 391] width 1568 height 782
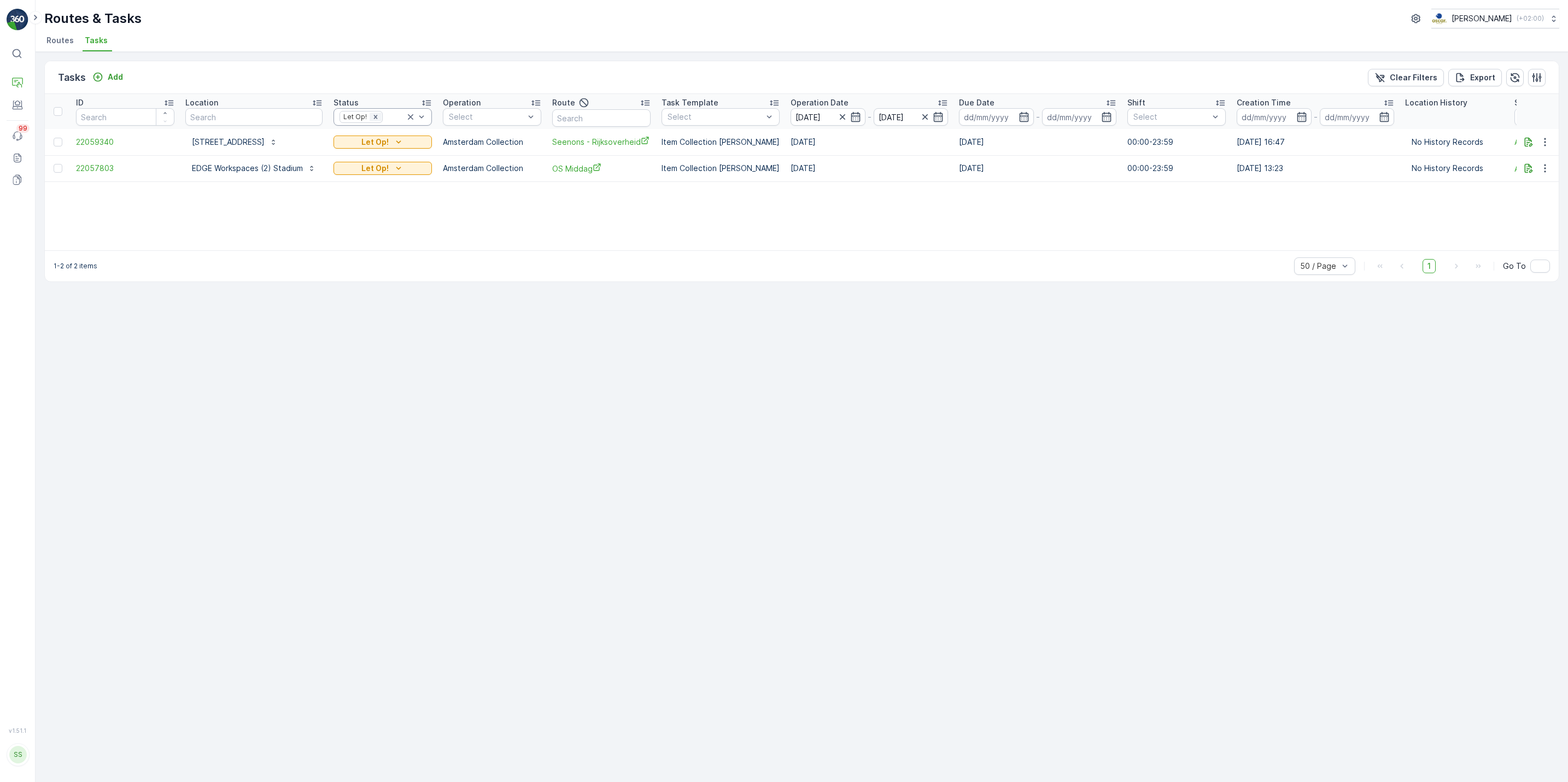
click at [373, 119] on icon "Remove Let Op!" at bounding box center [376, 117] width 8 height 8
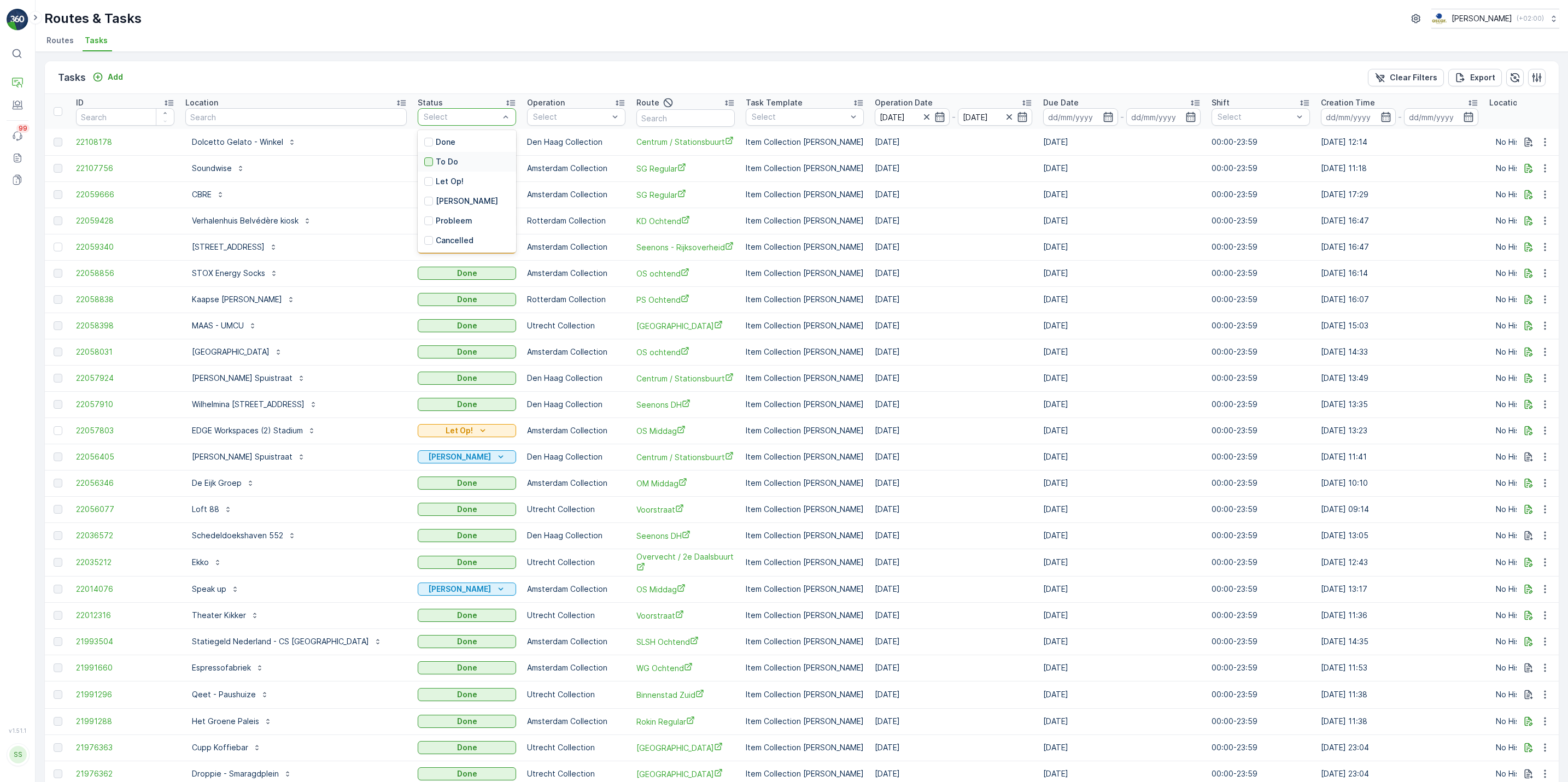
click at [424, 164] on div at bounding box center [429, 162] width 9 height 9
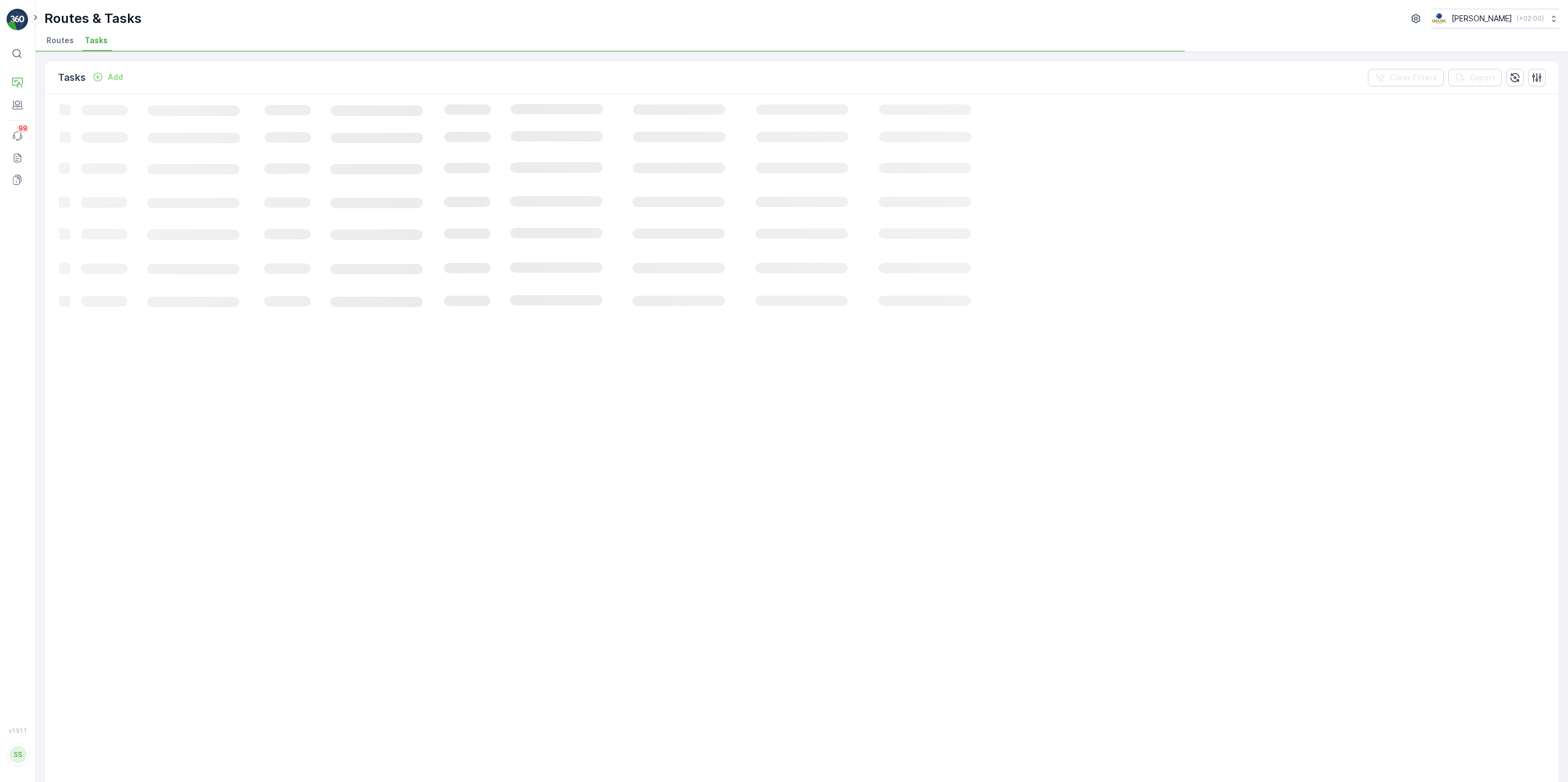
click at [420, 118] on icon "Loading..." at bounding box center [570, 685] width 1050 height 1184
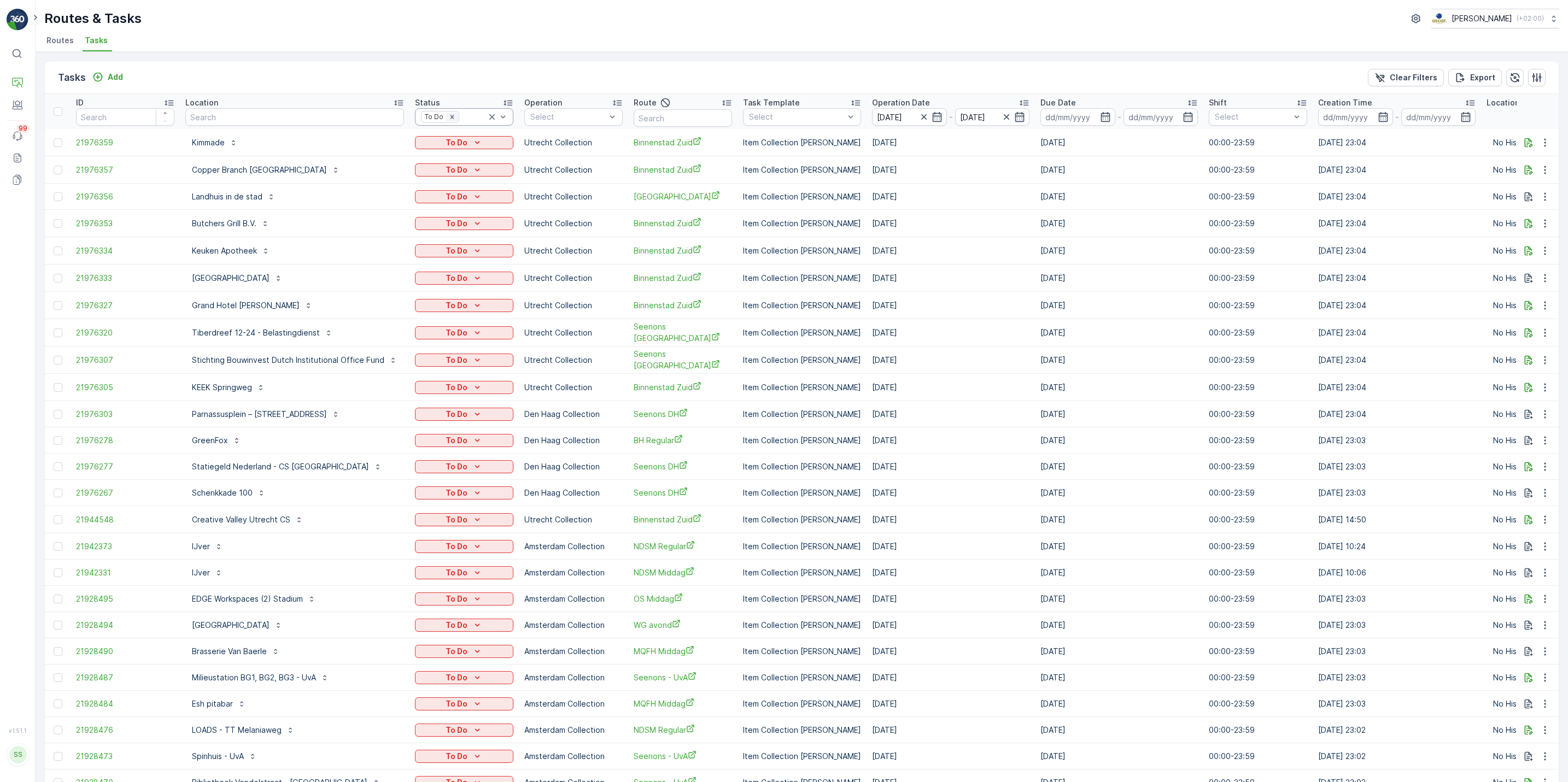
click at [449, 116] on icon "Remove To Do" at bounding box center [452, 117] width 8 height 8
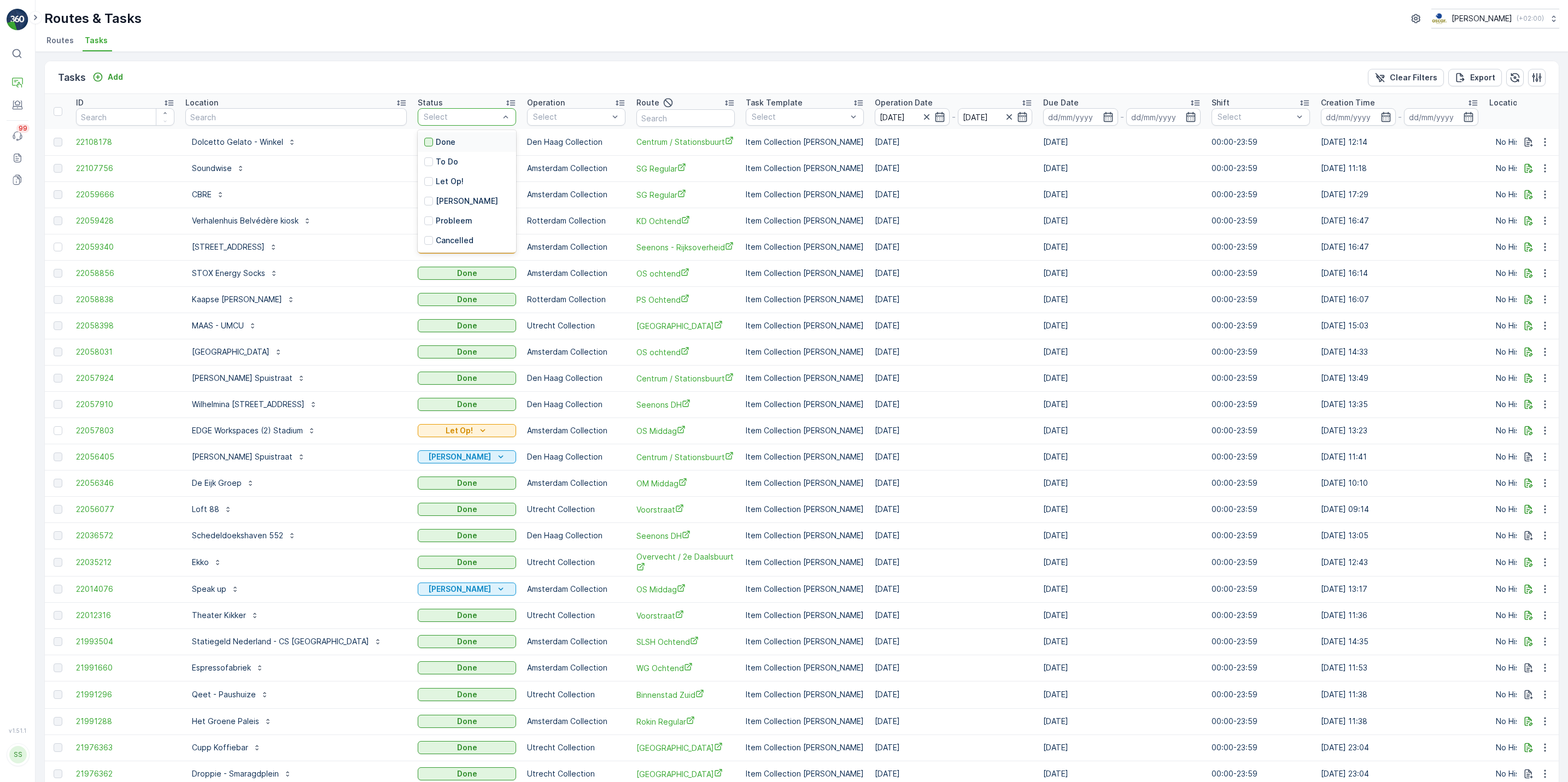
click at [424, 143] on div at bounding box center [429, 142] width 9 height 9
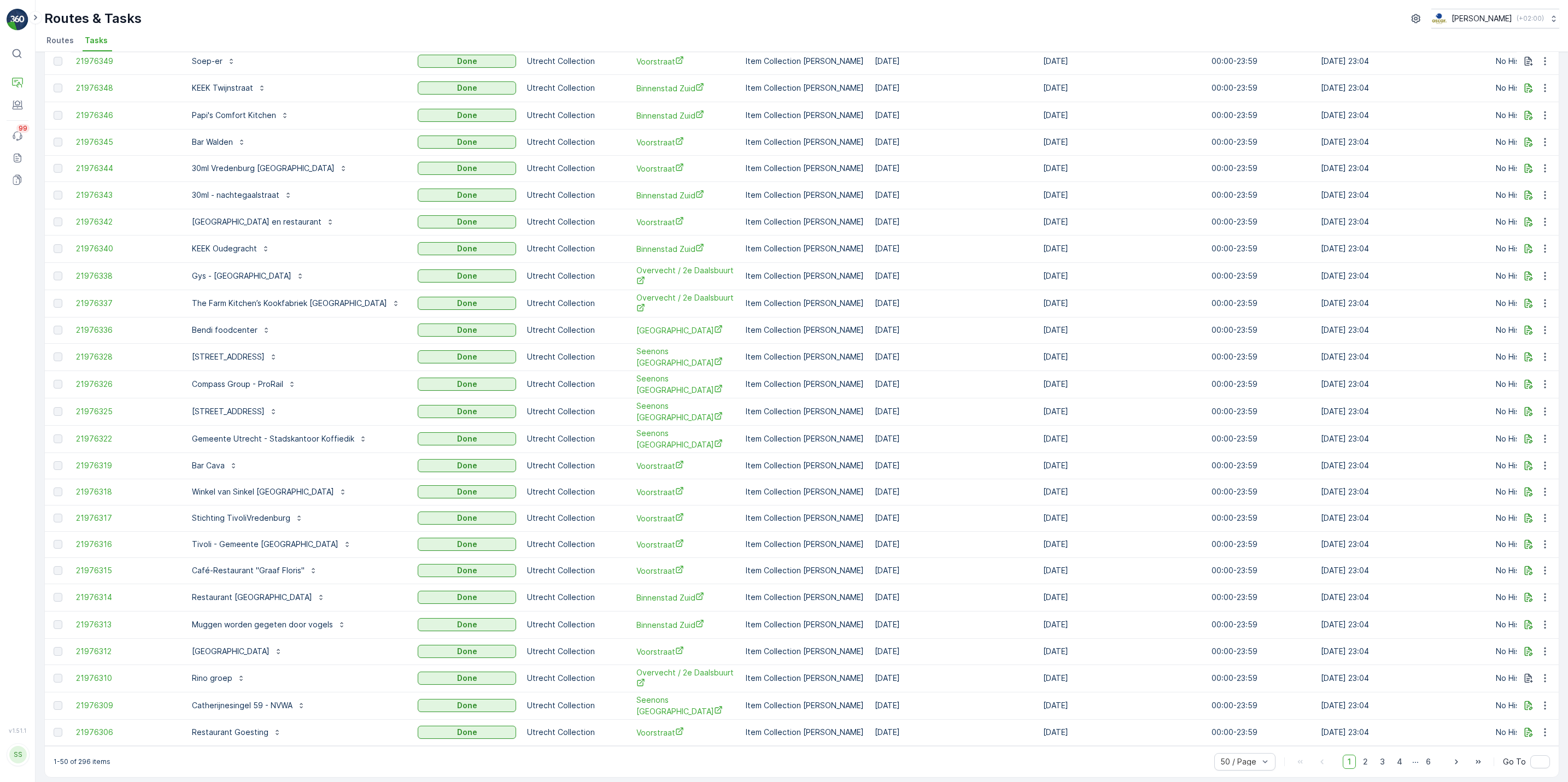
scroll to position [723, 0]
drag, startPoint x: 78, startPoint y: 753, endPoint x: 97, endPoint y: 753, distance: 19.0
click at [97, 753] on p "1-50 of 296 items" at bounding box center [82, 758] width 57 height 9
drag, startPoint x: 97, startPoint y: 753, endPoint x: 87, endPoint y: 755, distance: 10.2
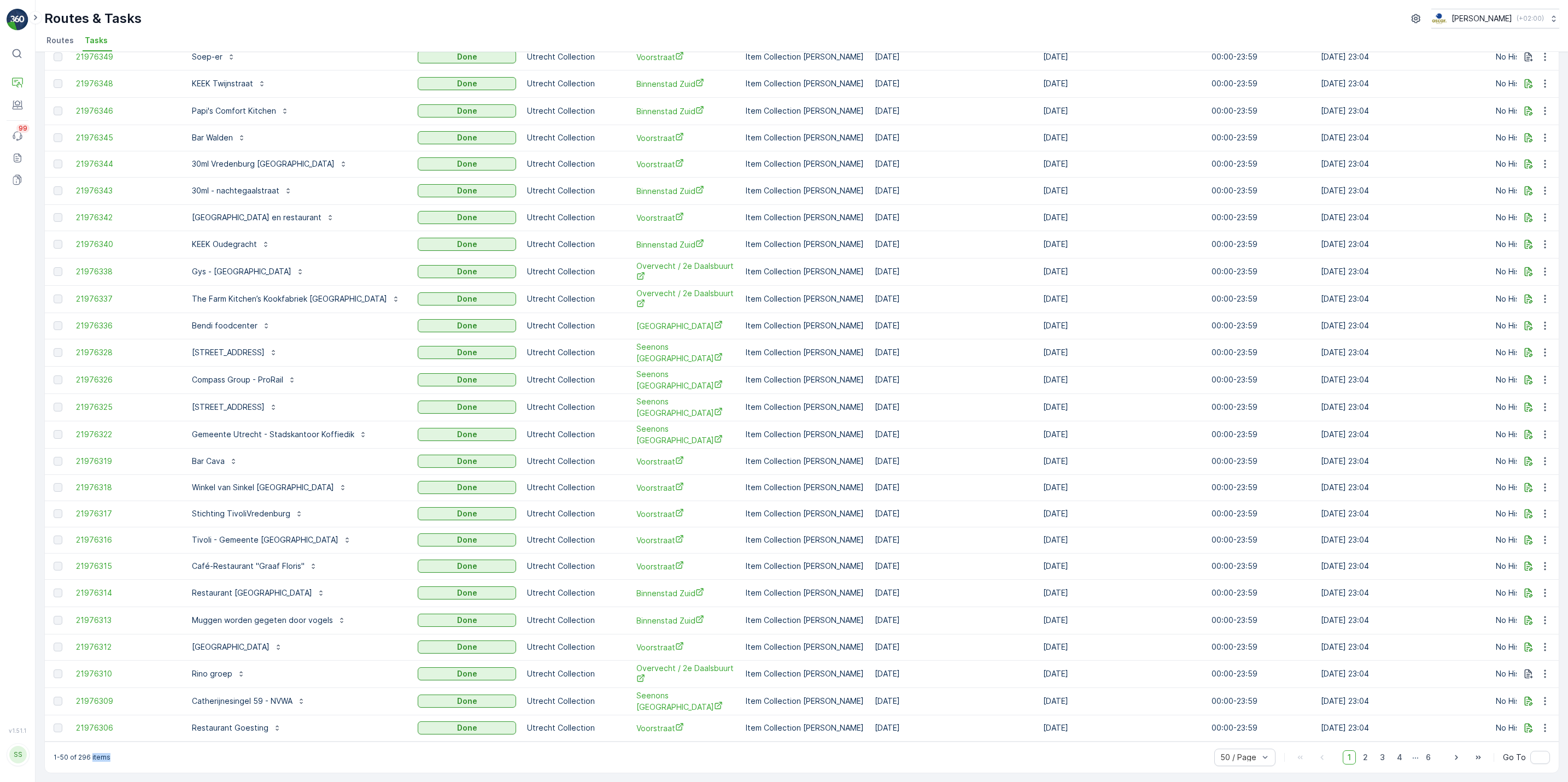
click at [87, 755] on p "1-50 of 296 items" at bounding box center [82, 758] width 57 height 9
click at [222, 763] on div "1-50 of 296 items 50 / Page 1 2 3 4 ... 6 Go To" at bounding box center [802, 757] width 1514 height 31
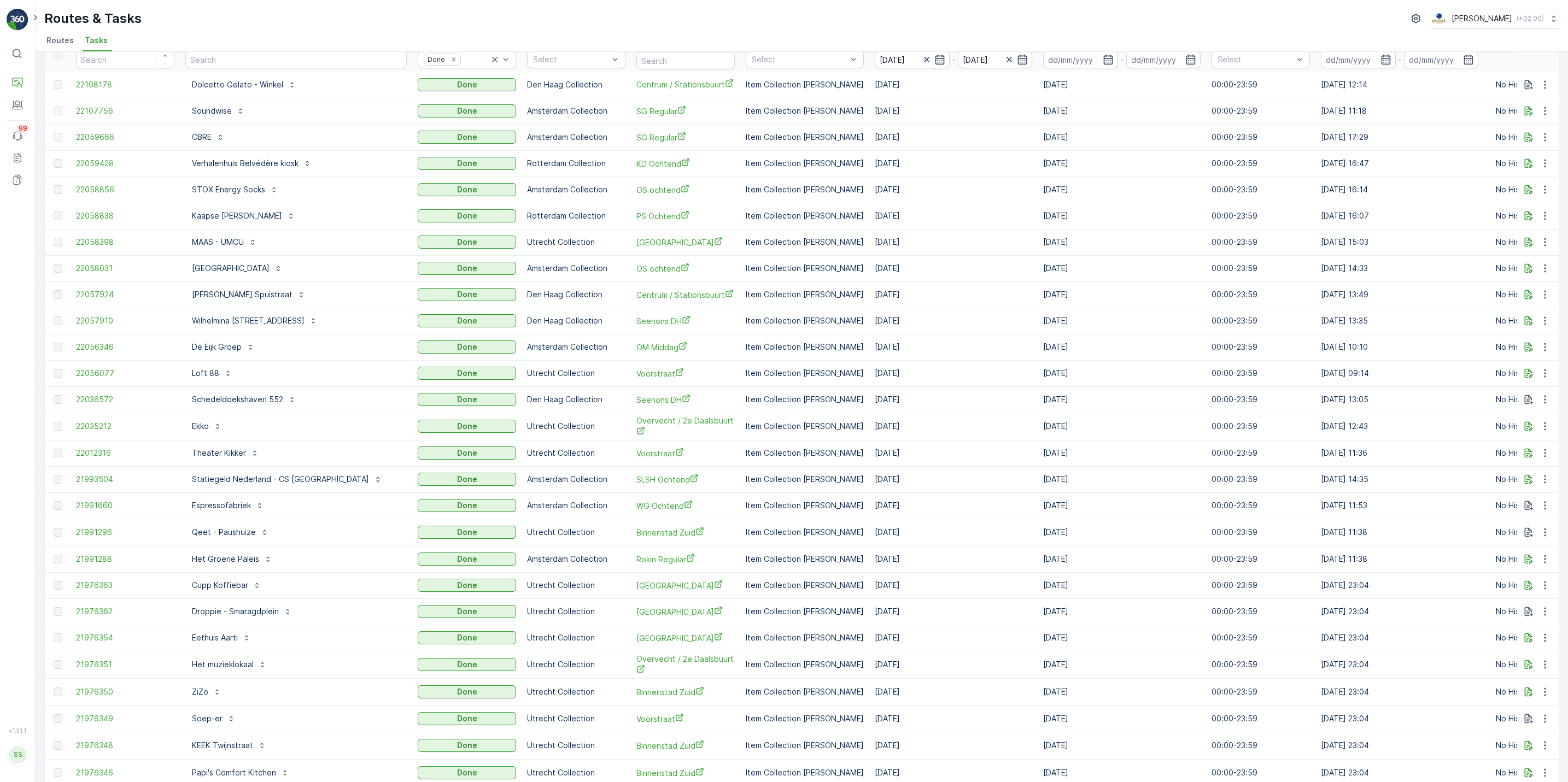
scroll to position [0, 0]
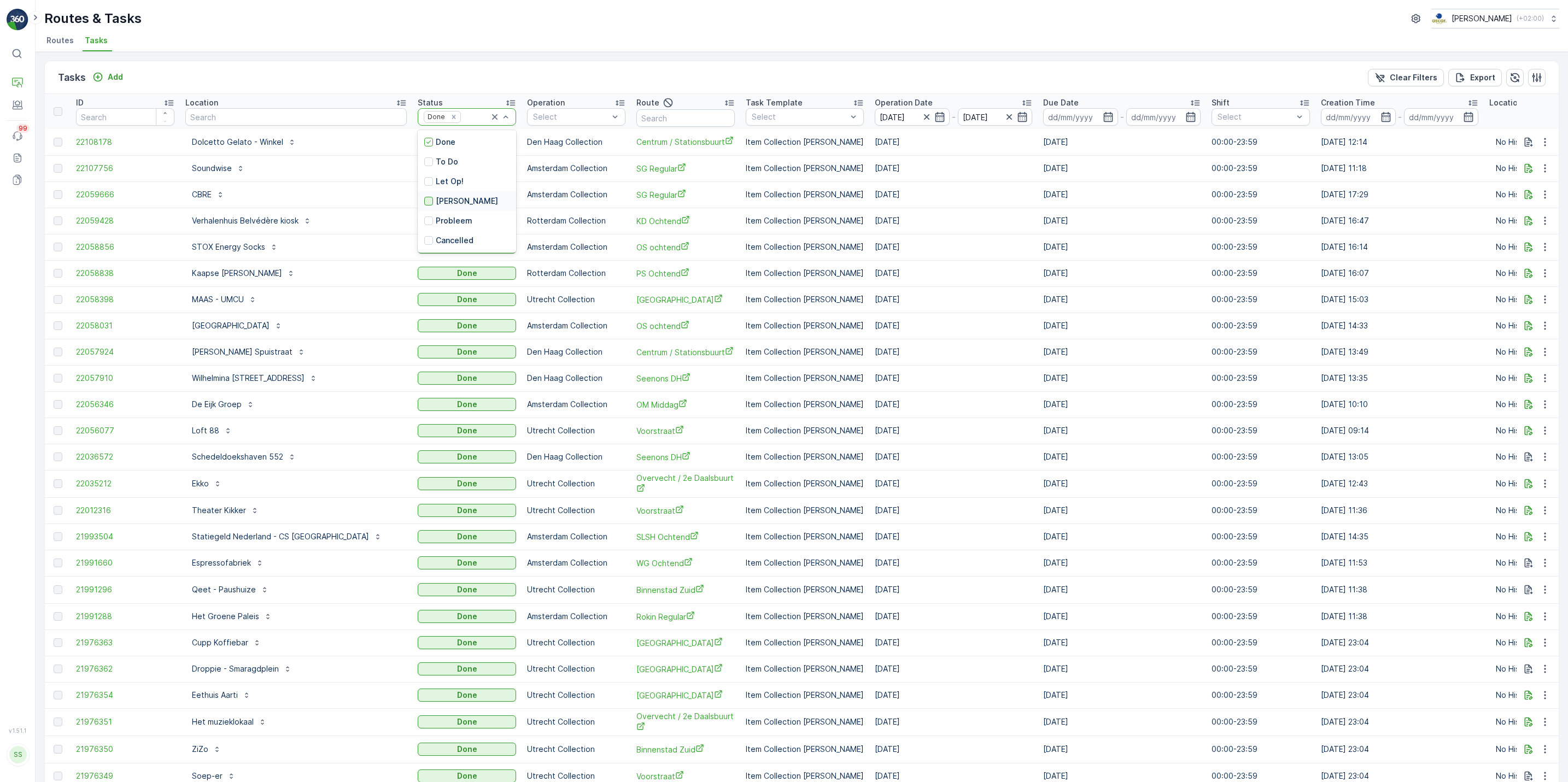
click at [424, 203] on div at bounding box center [429, 201] width 9 height 9
